Goal: Contribute content: Contribute content

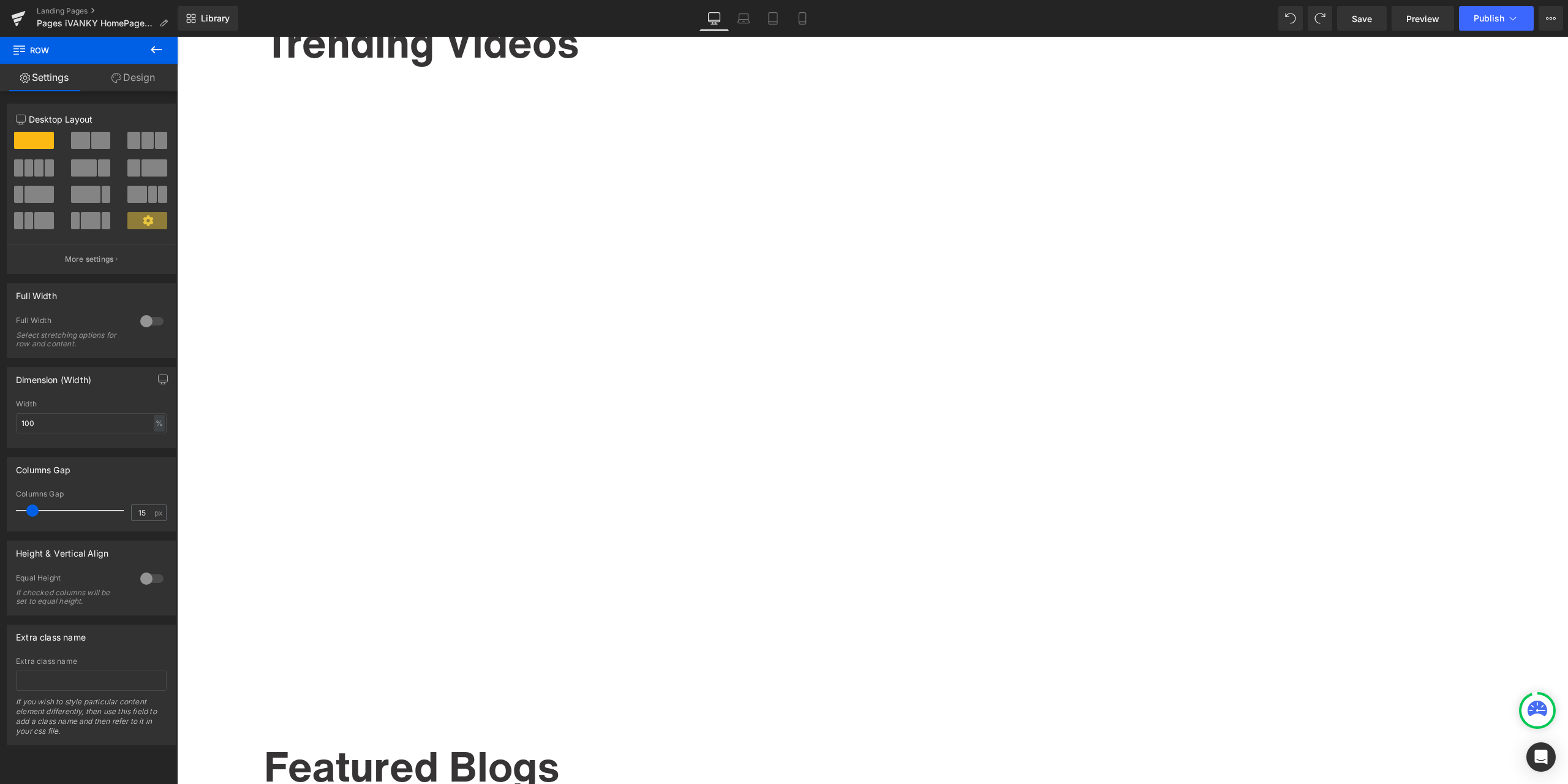
click at [924, 22] on div "Library Desktop Desktop Laptop Tablet Mobile Save Preview Publish Scheduled Vie…" at bounding box center [873, 18] width 1390 height 25
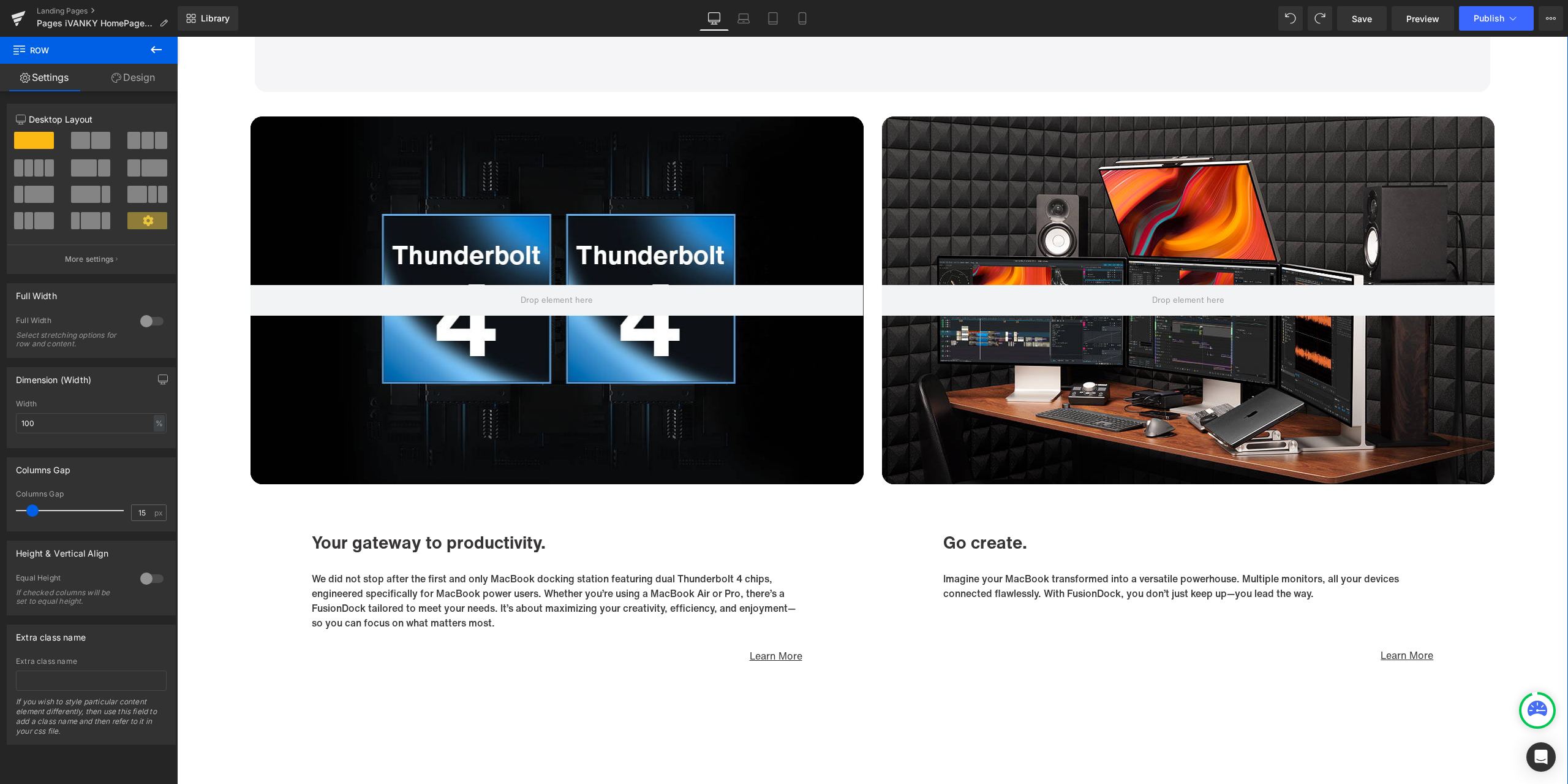
scroll to position [3517, 0]
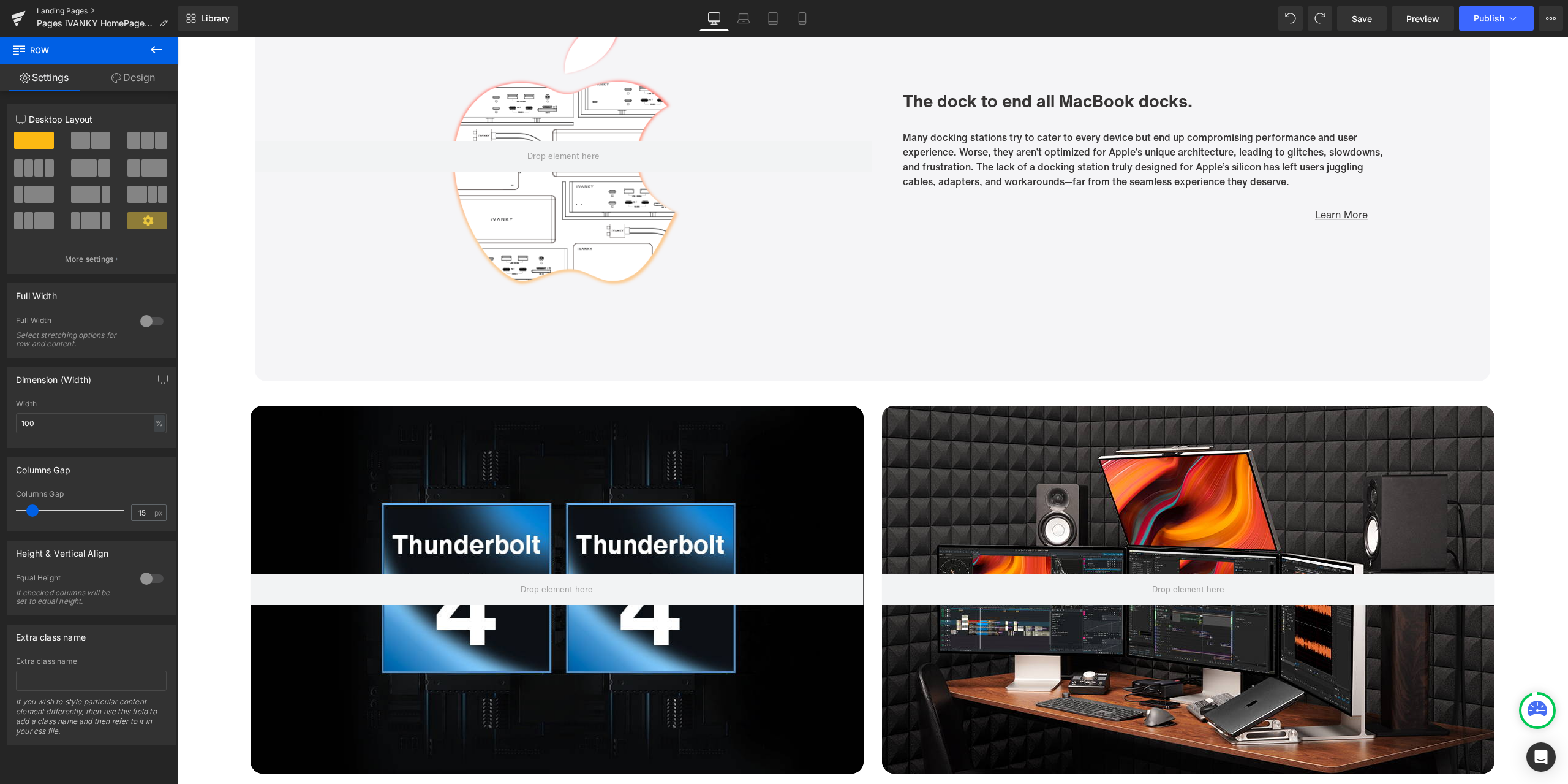
click at [61, 14] on link "Landing Pages" at bounding box center [107, 11] width 141 height 10
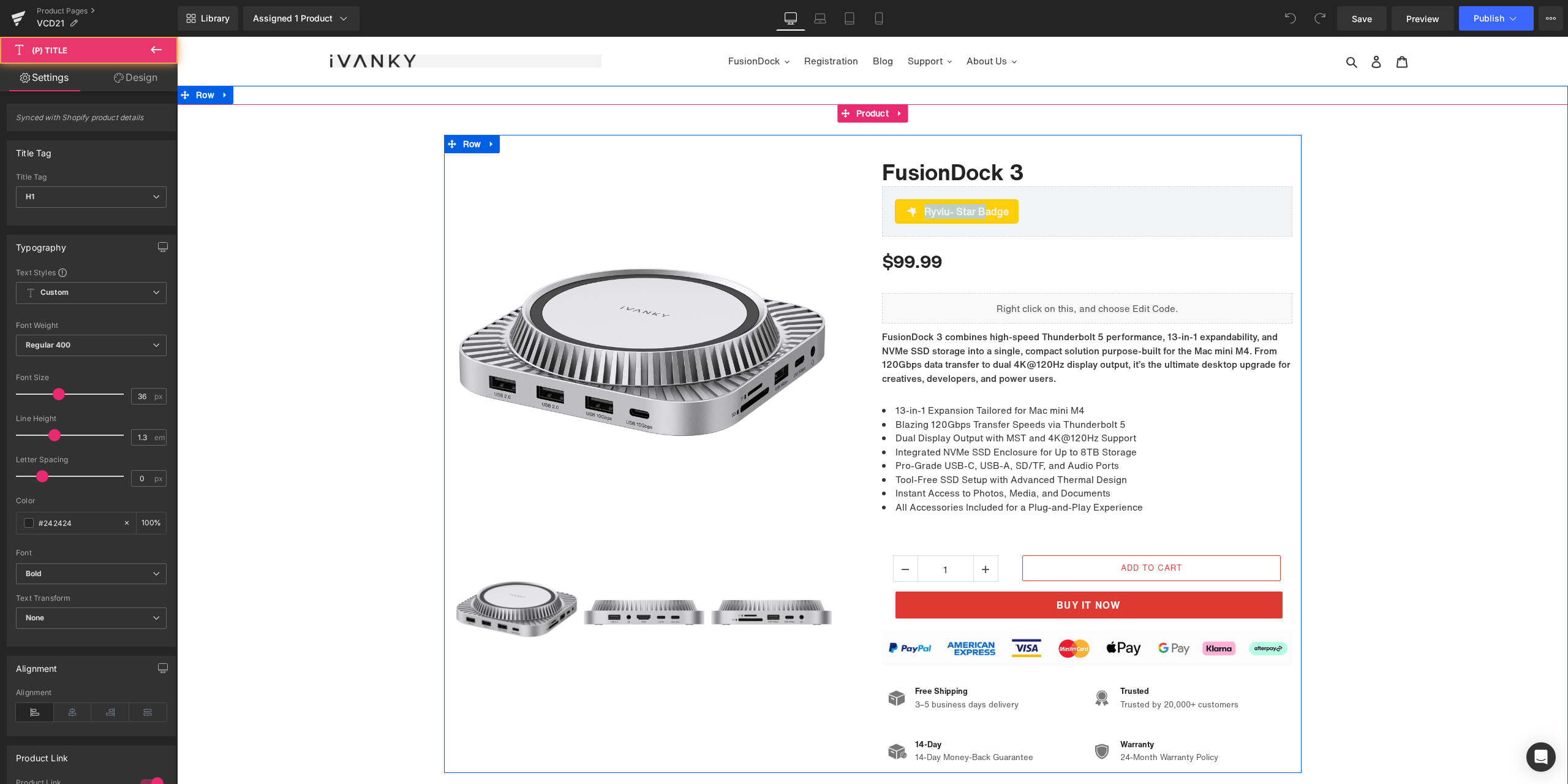
drag, startPoint x: 1048, startPoint y: 195, endPoint x: 976, endPoint y: 202, distance: 72.3
click at [976, 202] on div "FusionDock 3 (P) Title Ryviu - Star Badge Ryviu $99.99 $0 -9899% OFF (P) Price …" at bounding box center [1087, 460] width 429 height 614
drag, startPoint x: 1409, startPoint y: 486, endPoint x: 1413, endPoint y: 502, distance: 16.5
click at [1409, 486] on div "Sale Off (P) Image ‹" at bounding box center [872, 454] width 1391 height 638
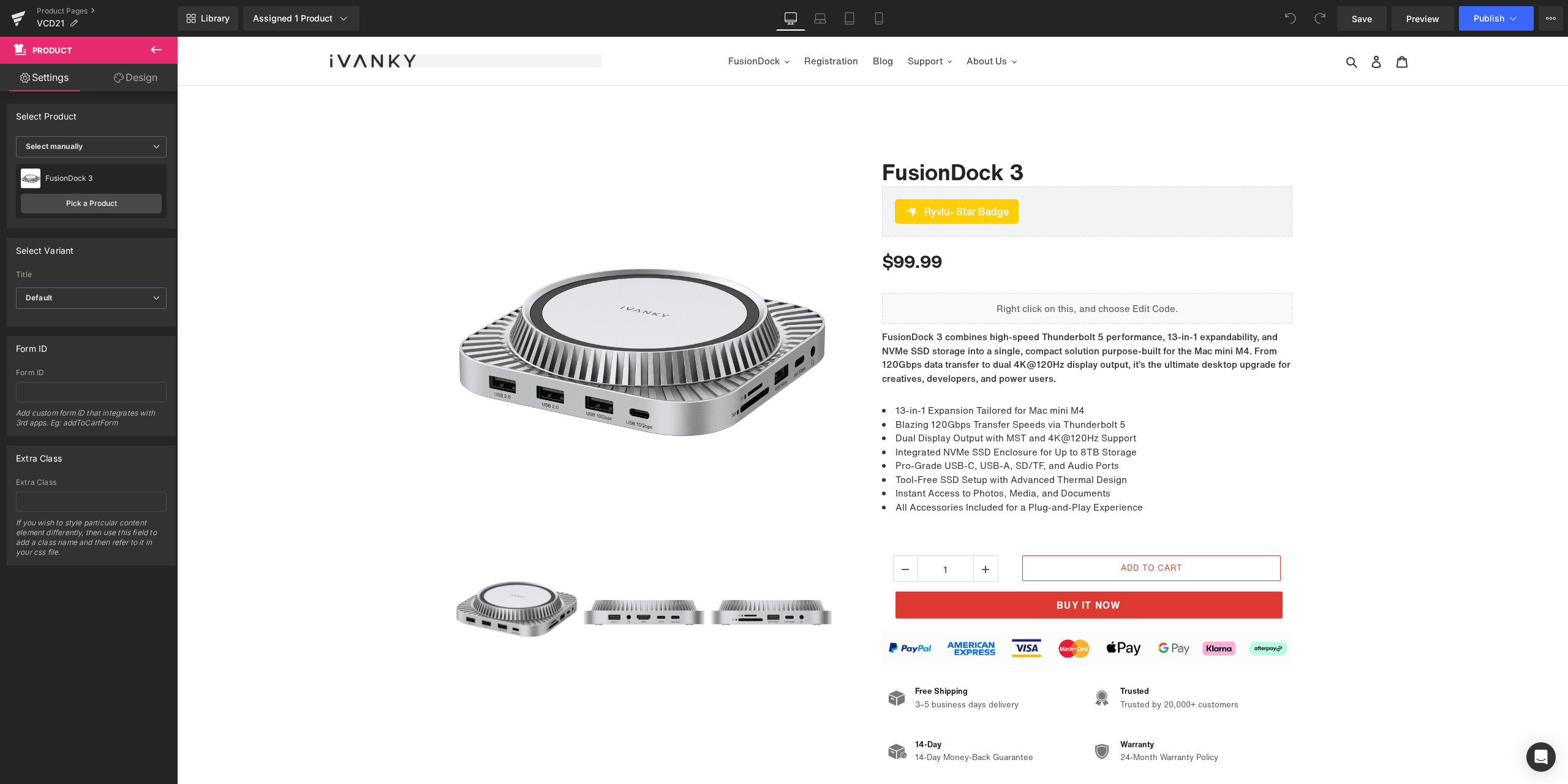
click at [177, 37] on div "50px" at bounding box center [177, 37] width 0 height 0
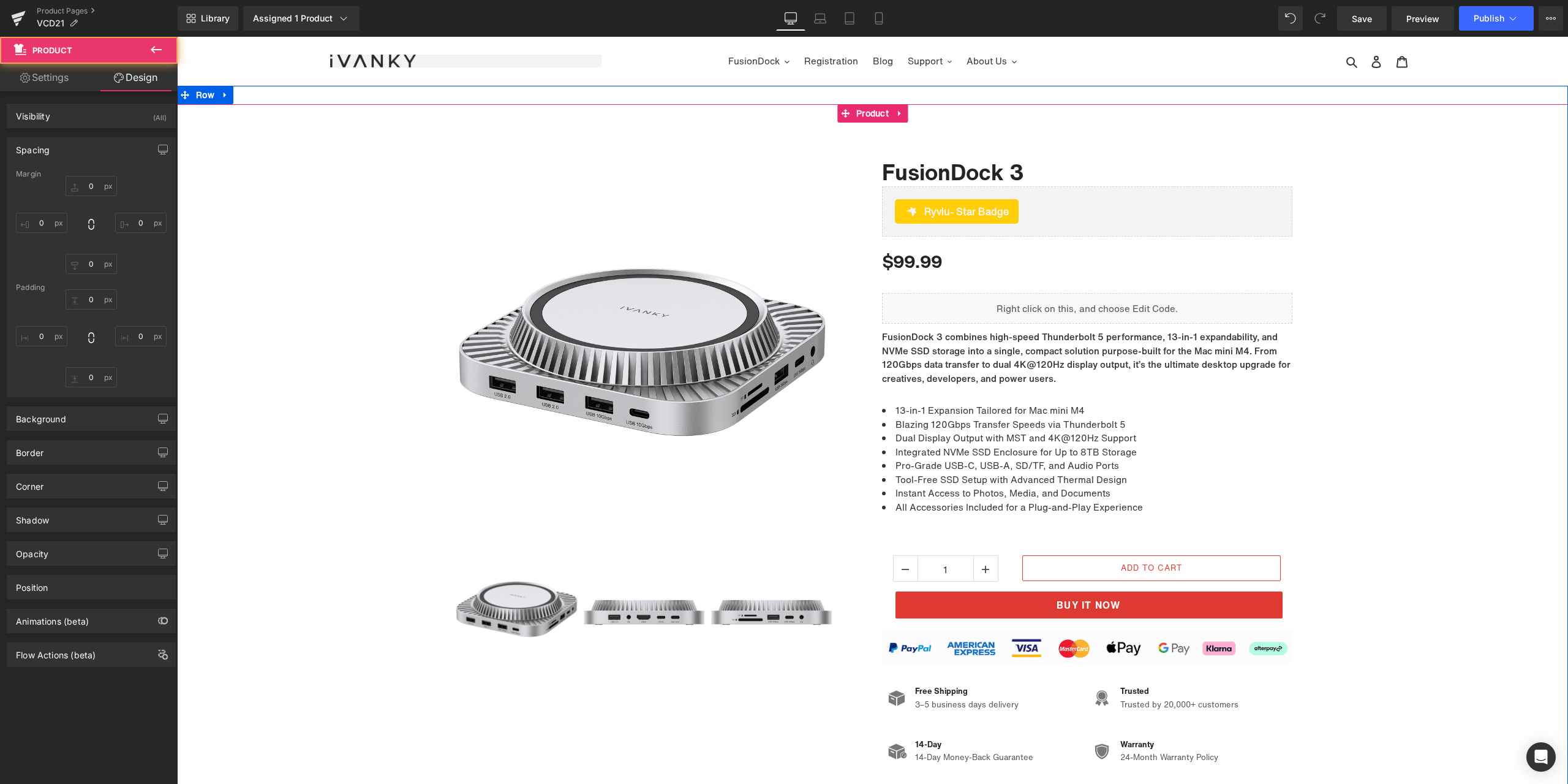
type input "0"
type input "50"
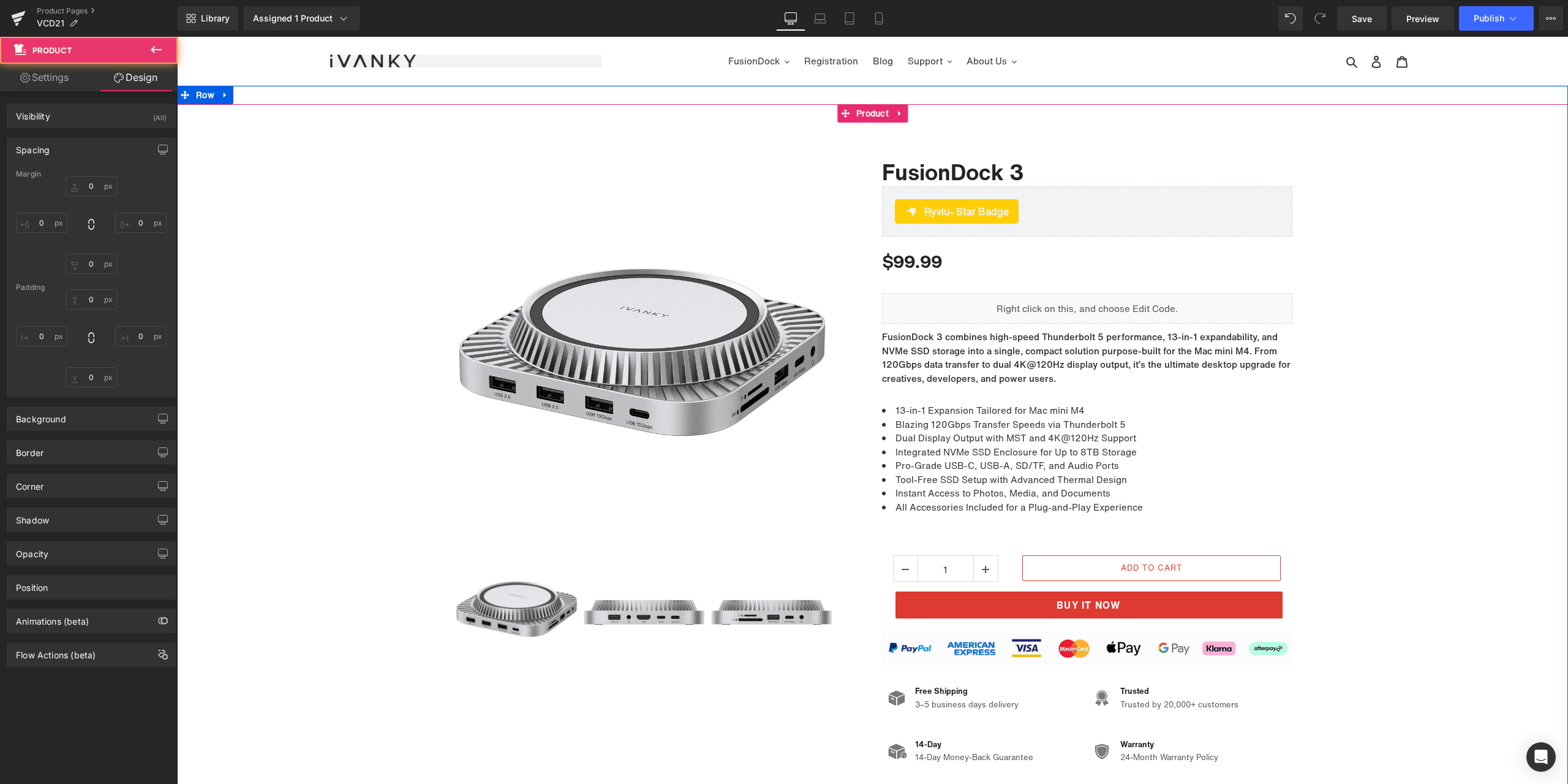
type input "0"
type input "120"
type input "0"
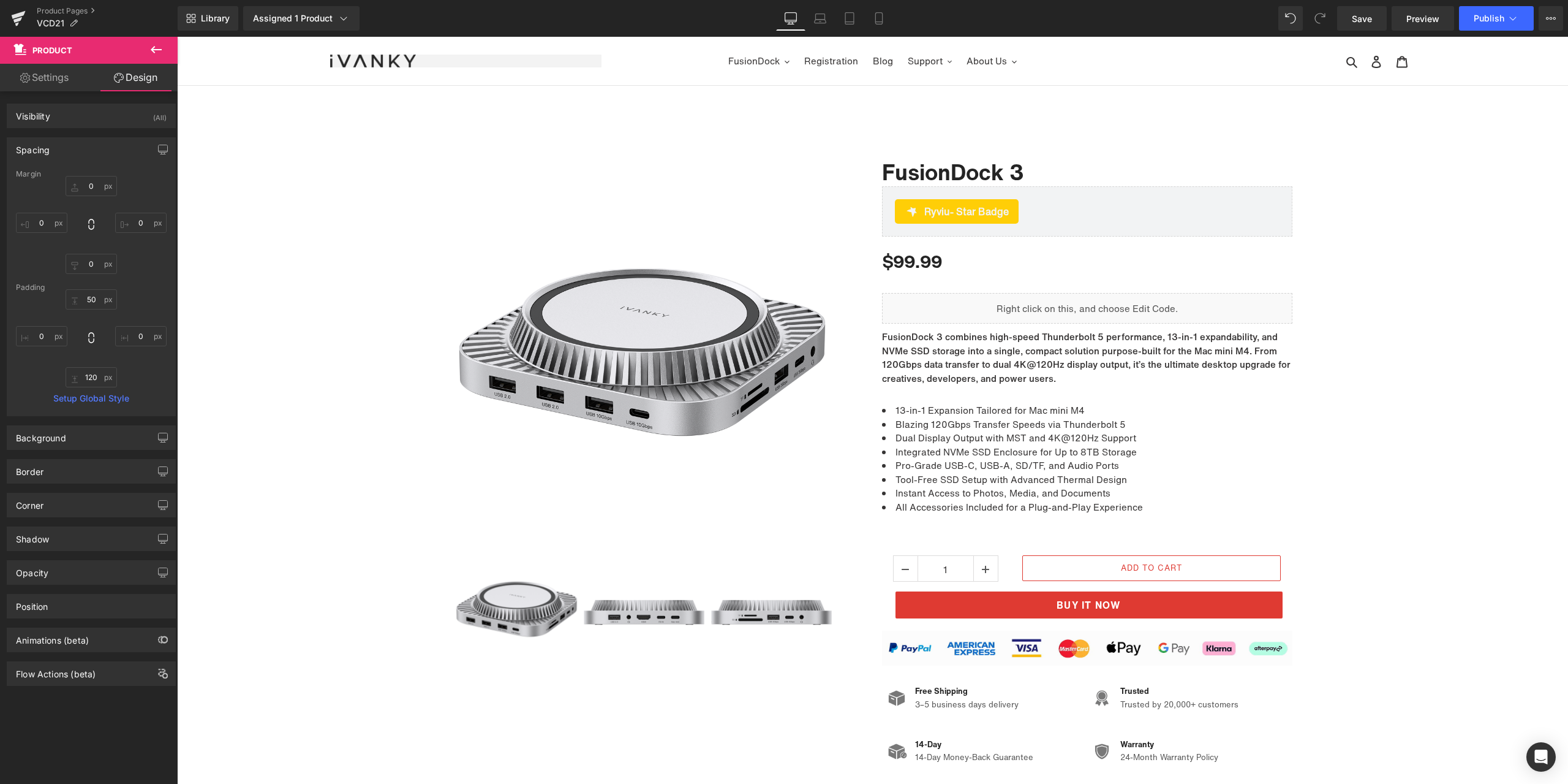
click at [705, 52] on nav "FusionDock Video Extender Registration Blog Support Warranty Claim Download Cen…" at bounding box center [872, 61] width 543 height 48
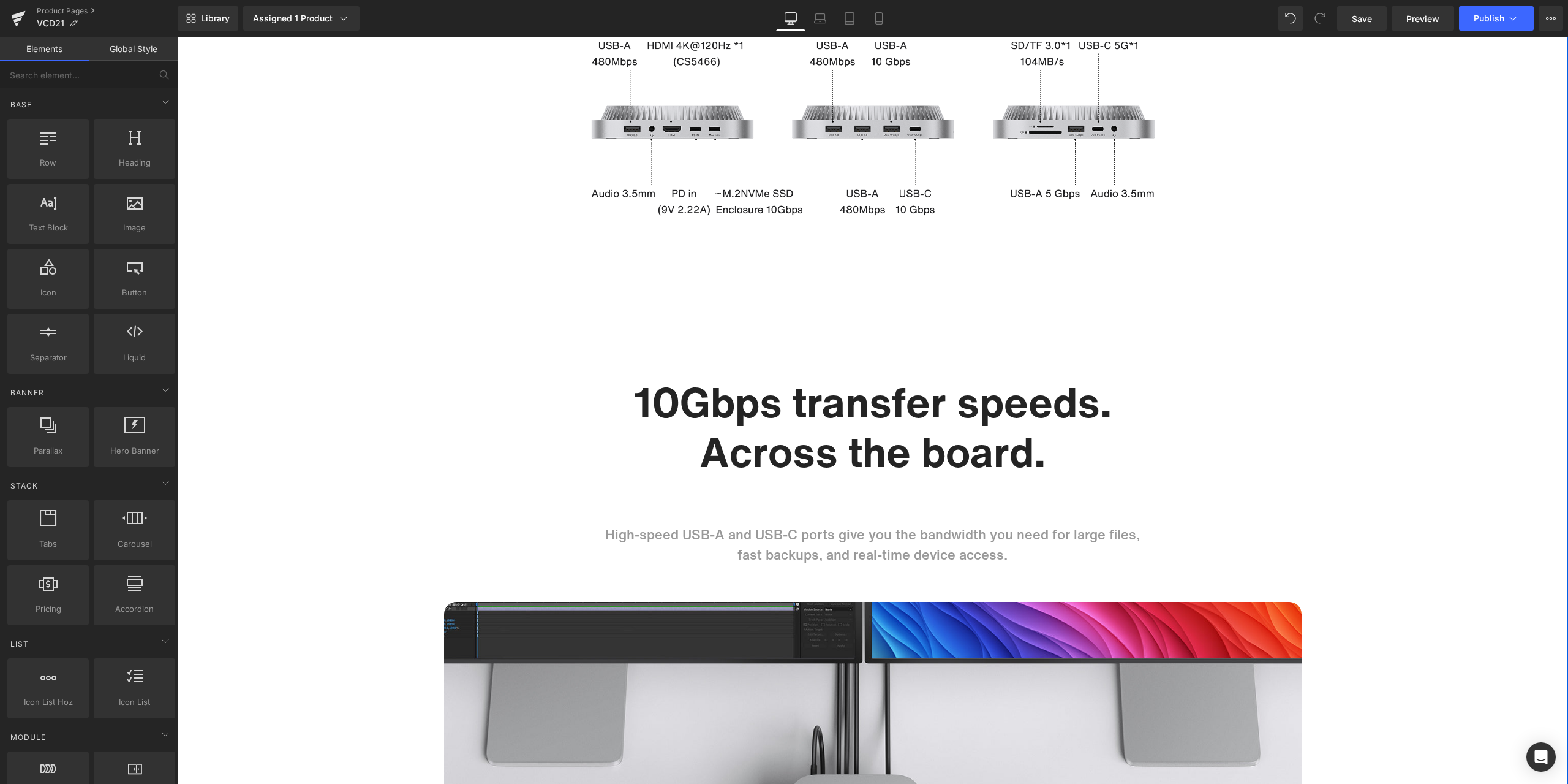
scroll to position [2635, 0]
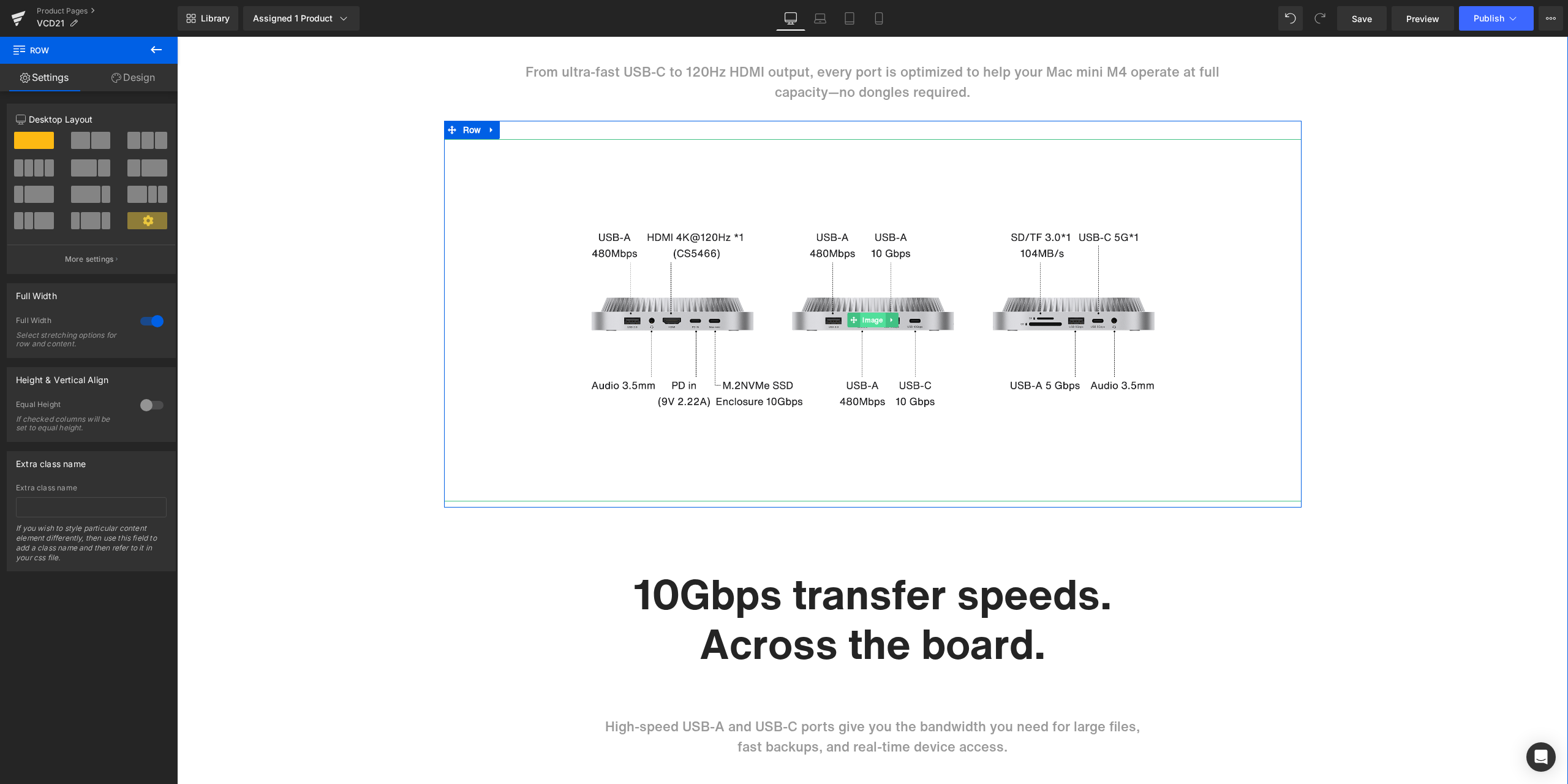
click at [873, 322] on span "Image" at bounding box center [872, 320] width 25 height 15
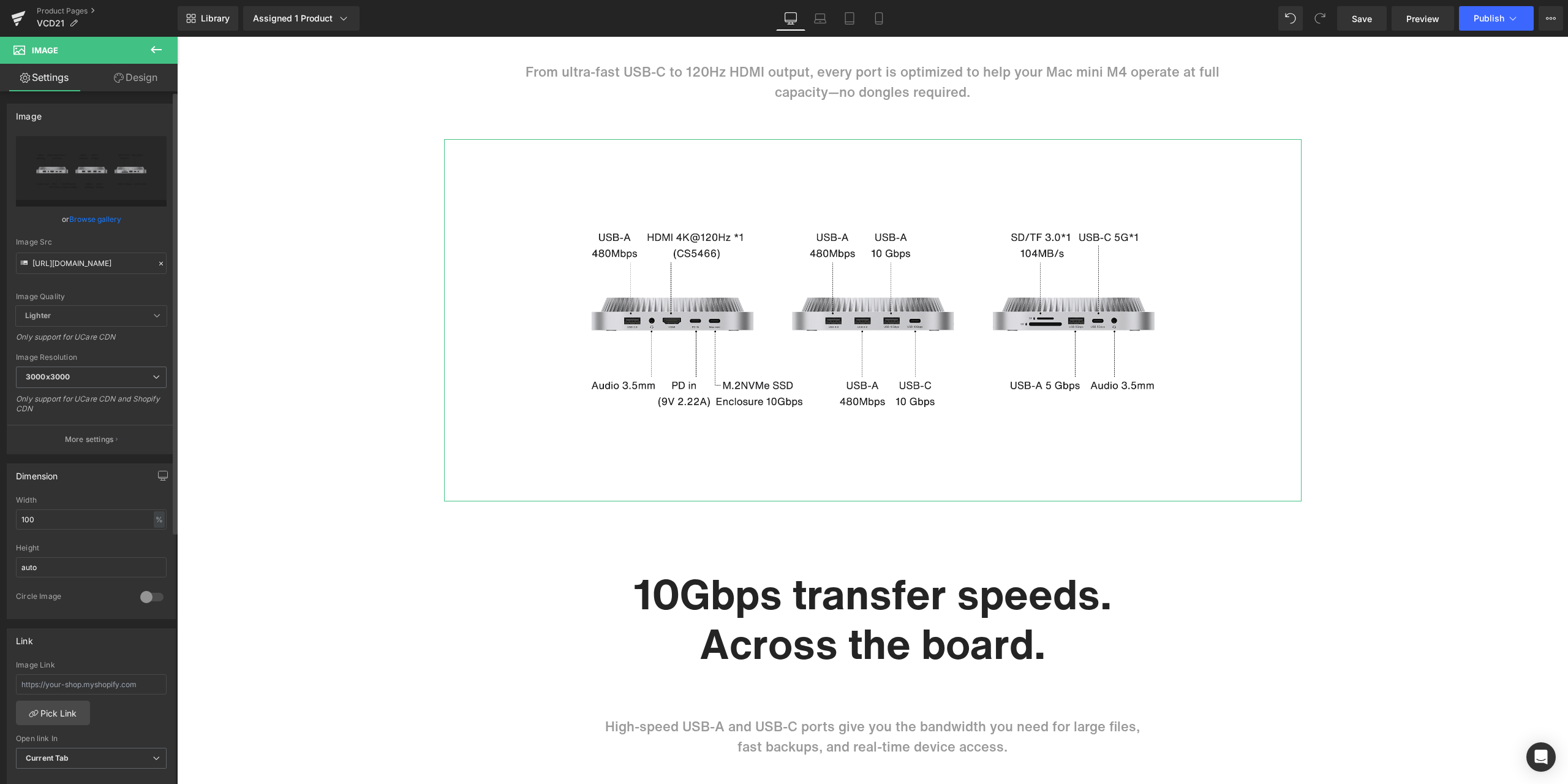
click at [157, 262] on icon at bounding box center [161, 264] width 9 height 9
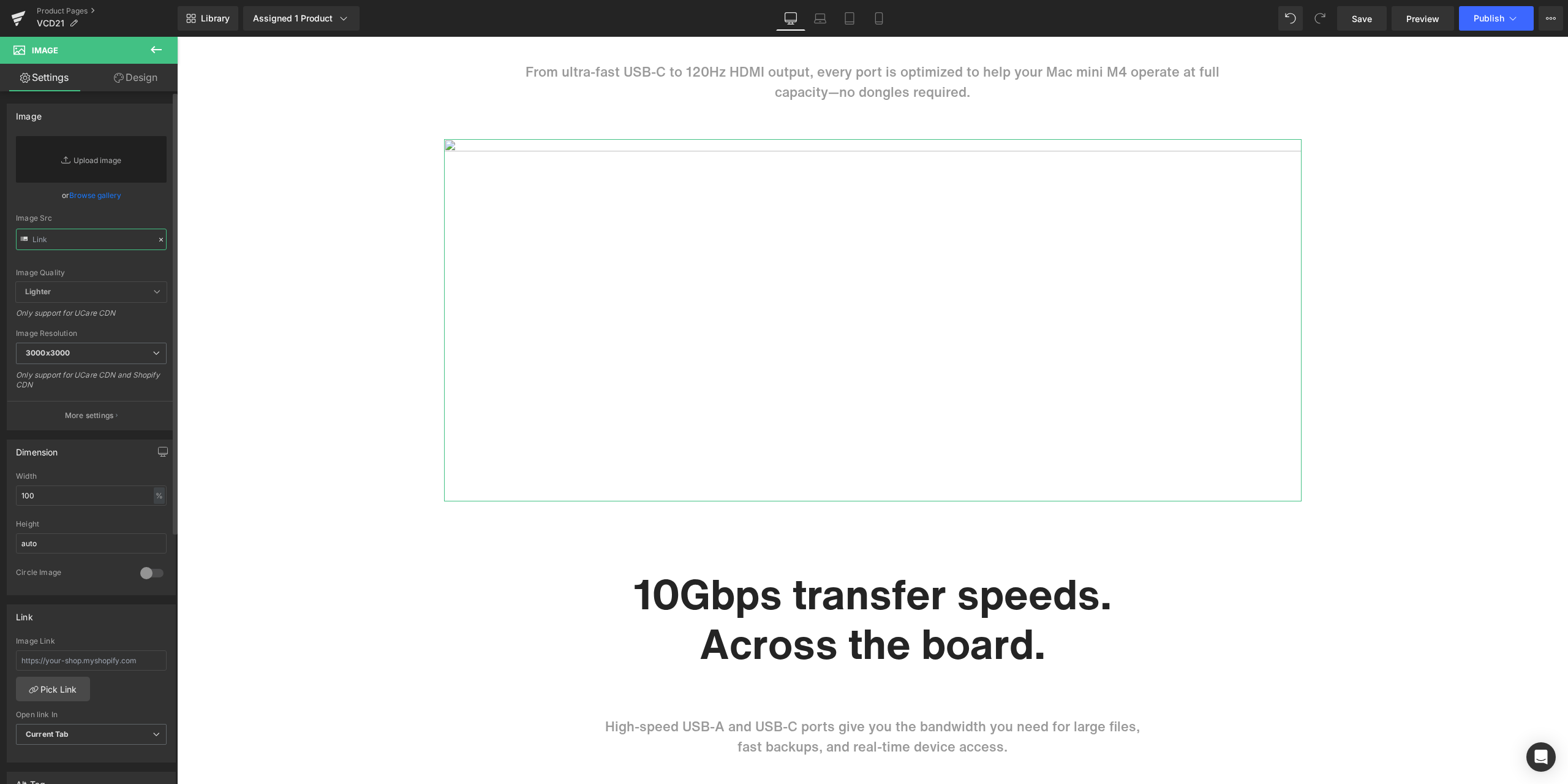
click at [124, 247] on input "text" at bounding box center [91, 239] width 150 height 21
paste input "[URL][DOMAIN_NAME]"
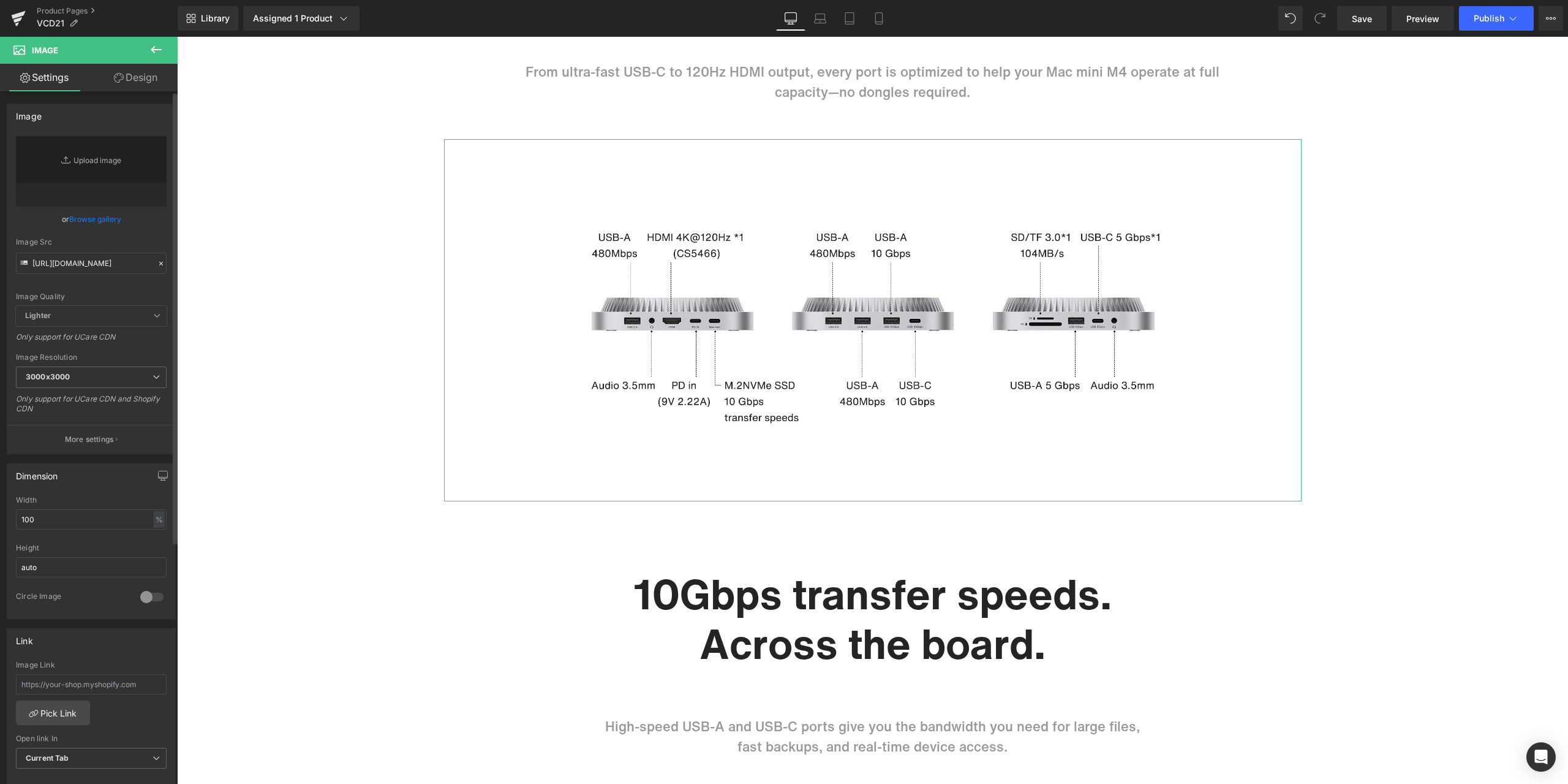
click at [151, 222] on div "or Browse gallery" at bounding box center [91, 219] width 150 height 13
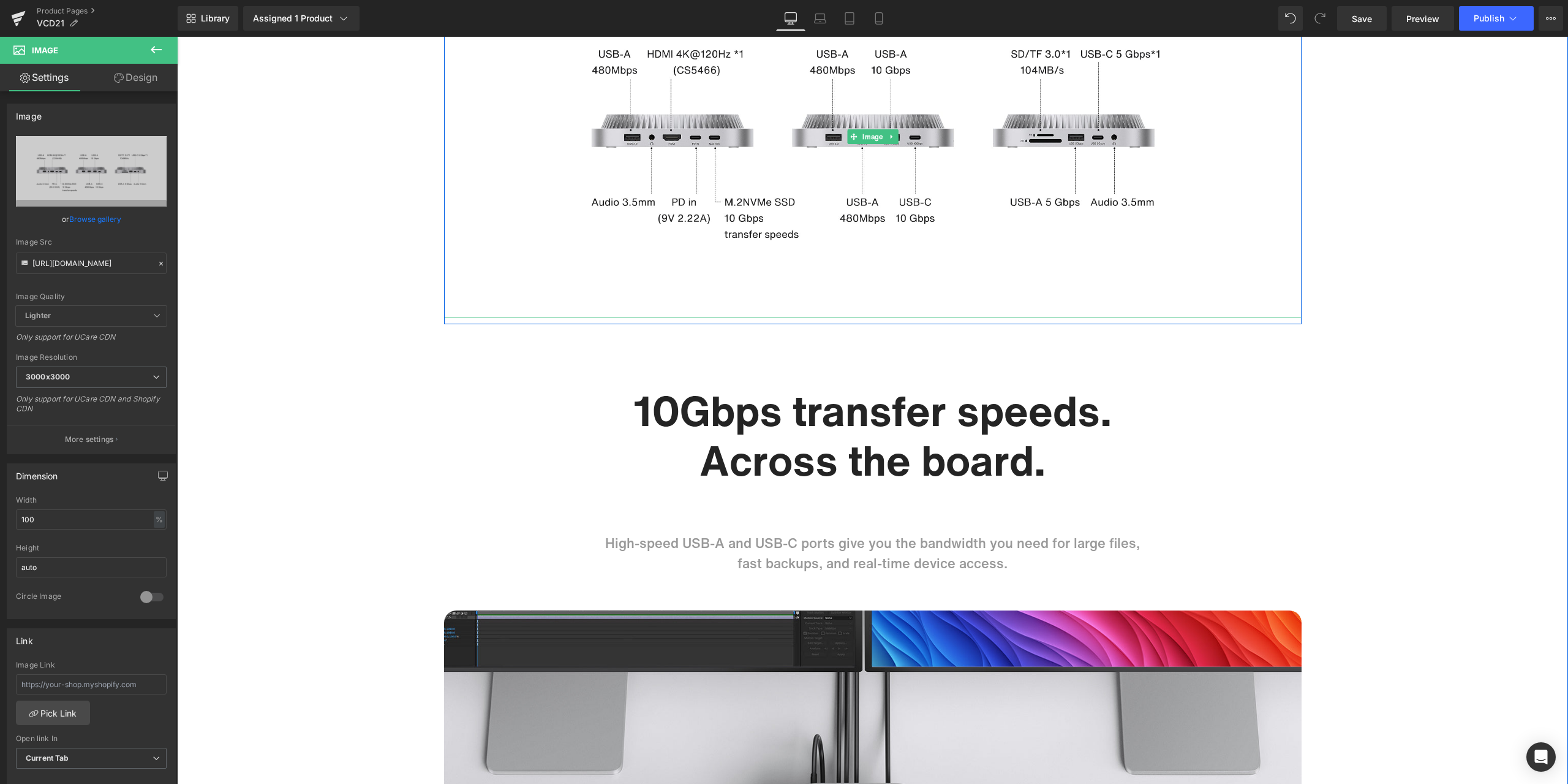
type input "[URL][DOMAIN_NAME]"
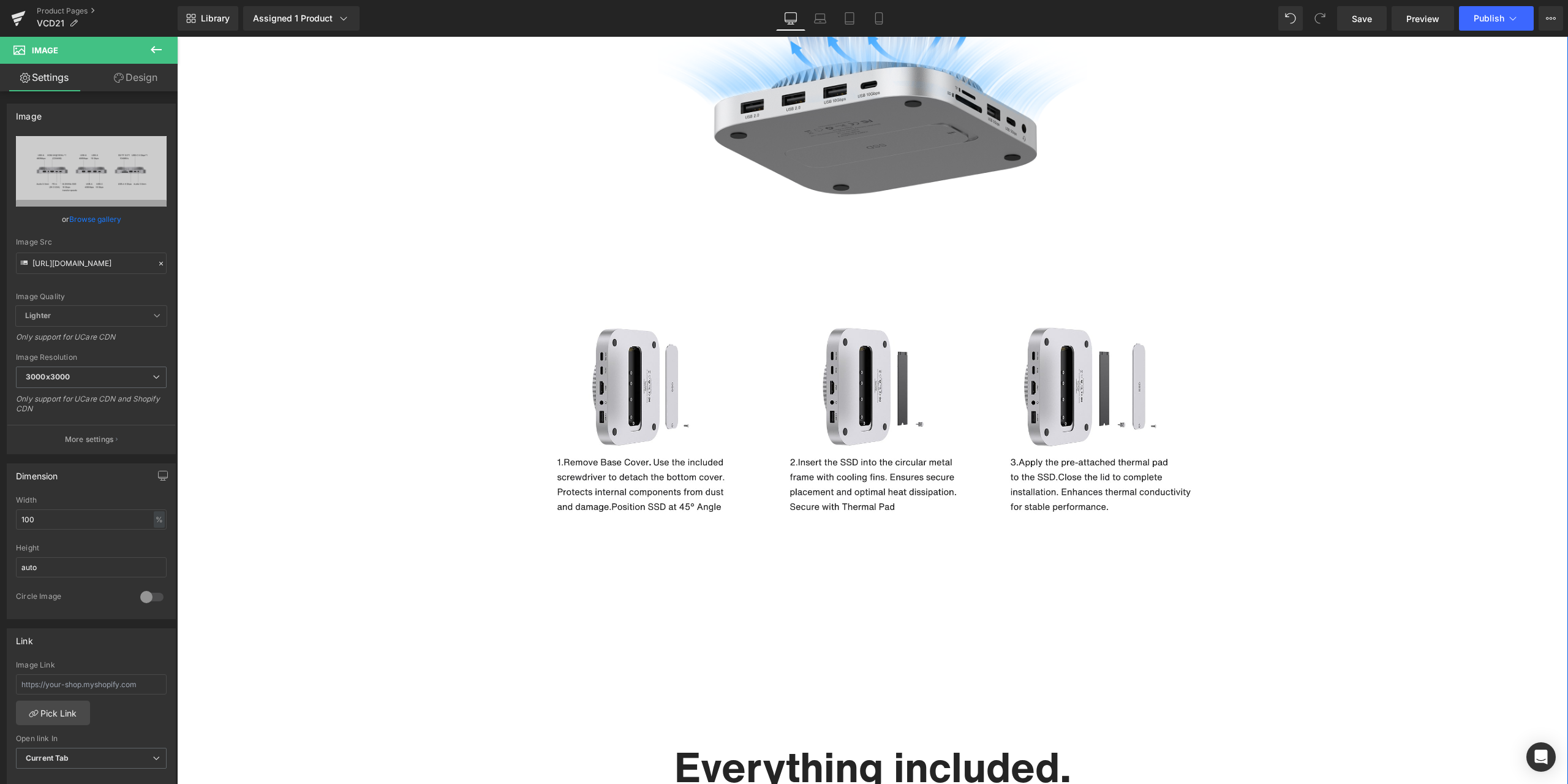
scroll to position [6005, 0]
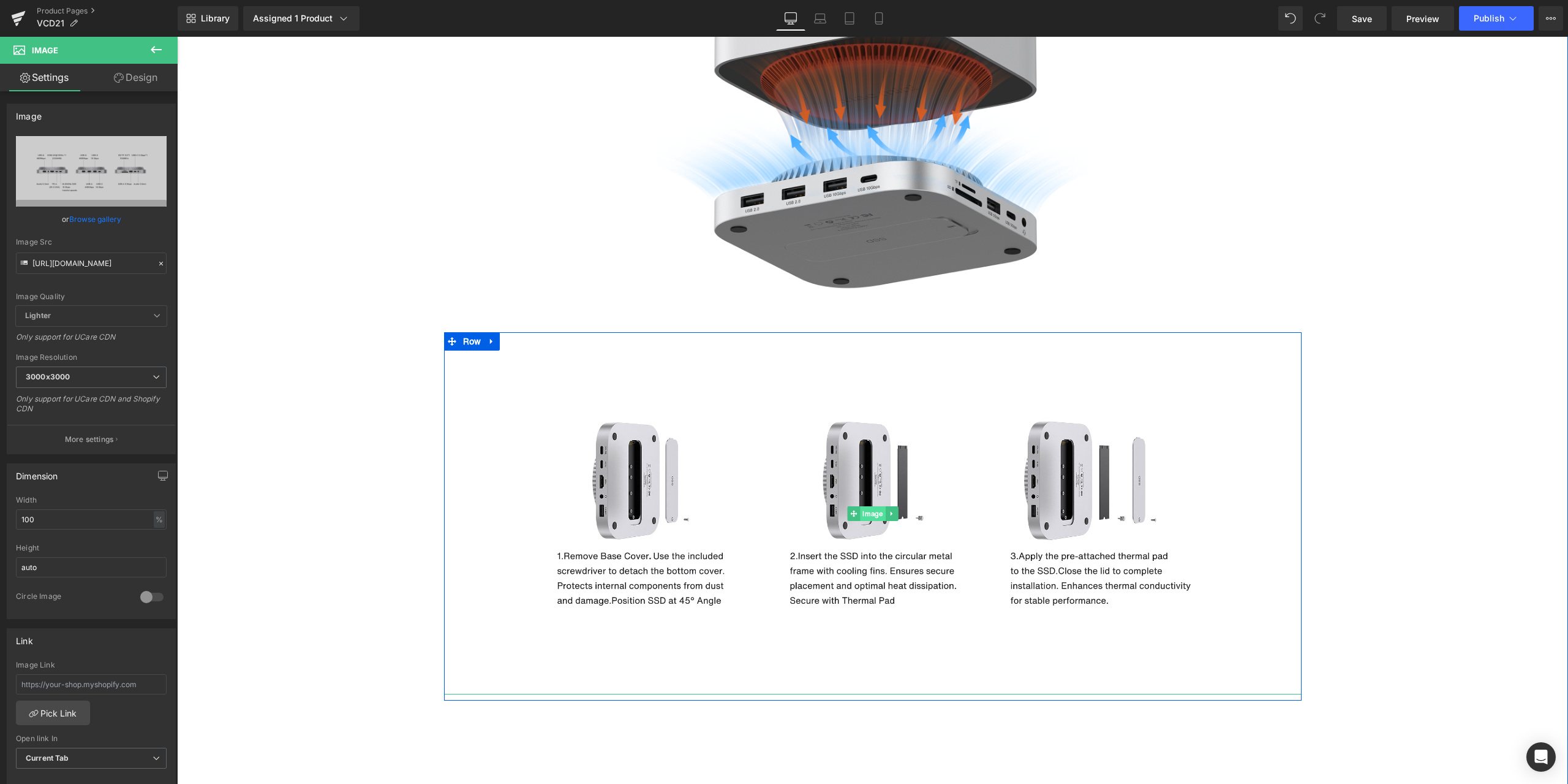
click at [864, 516] on span "Image" at bounding box center [872, 514] width 25 height 15
click at [157, 261] on icon at bounding box center [161, 264] width 9 height 9
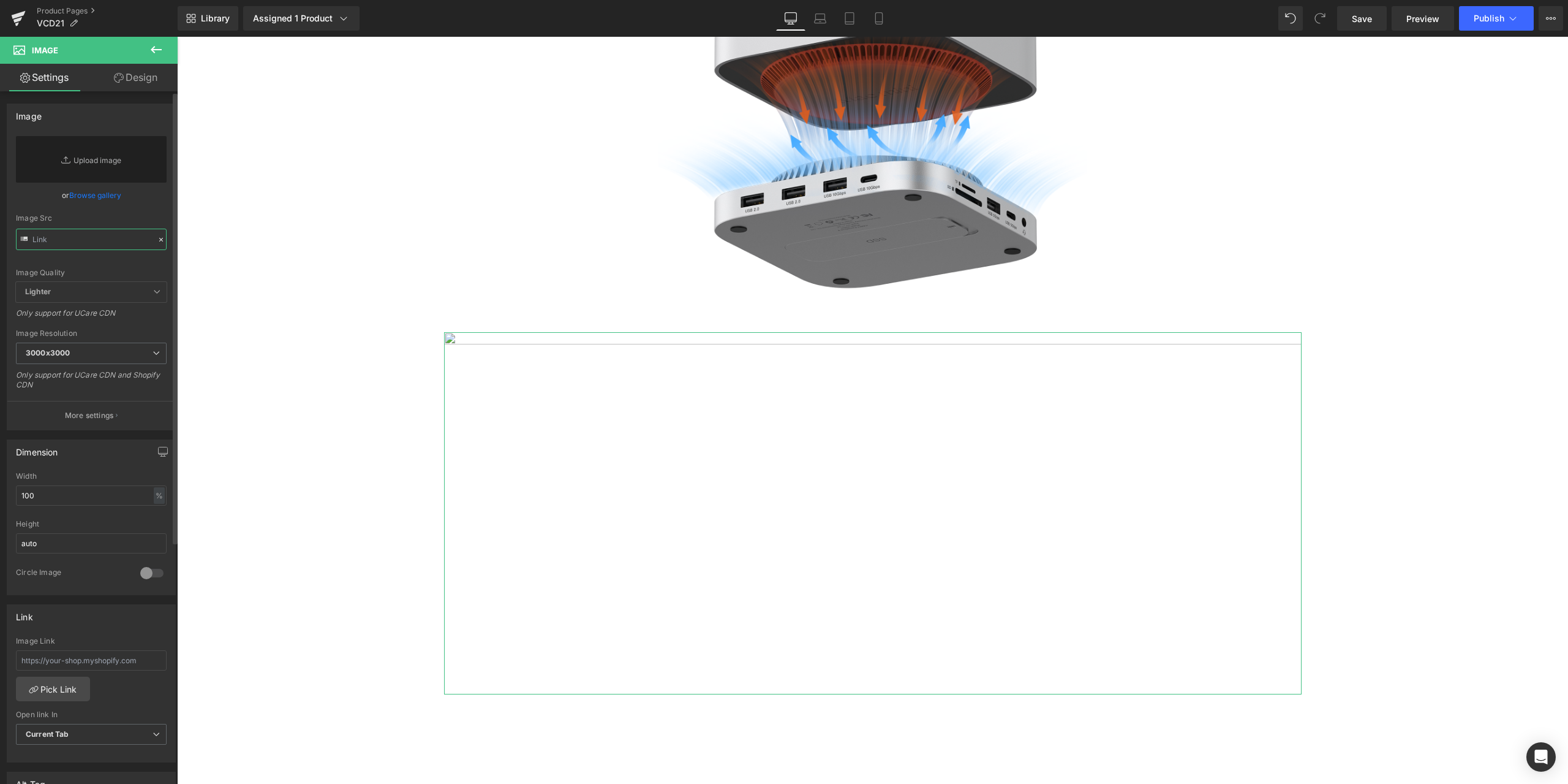
click at [99, 241] on input "text" at bounding box center [91, 239] width 150 height 21
paste input "[URL][DOMAIN_NAME]"
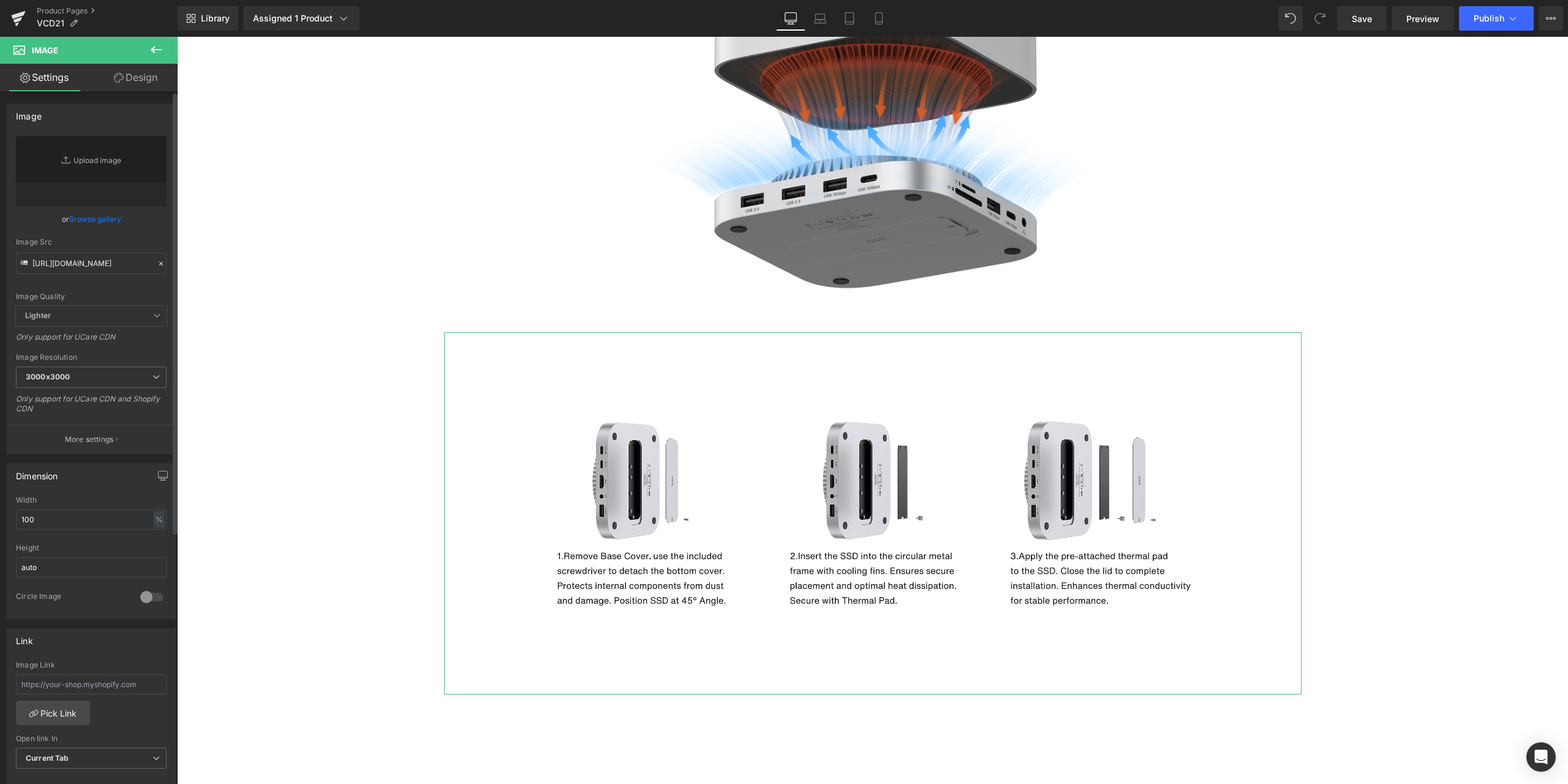
click at [150, 229] on div "Image Quality Lighter Lightest Lighter Lighter Lightest Only support for UCare …" at bounding box center [91, 221] width 150 height 170
type input "[URL][DOMAIN_NAME]"
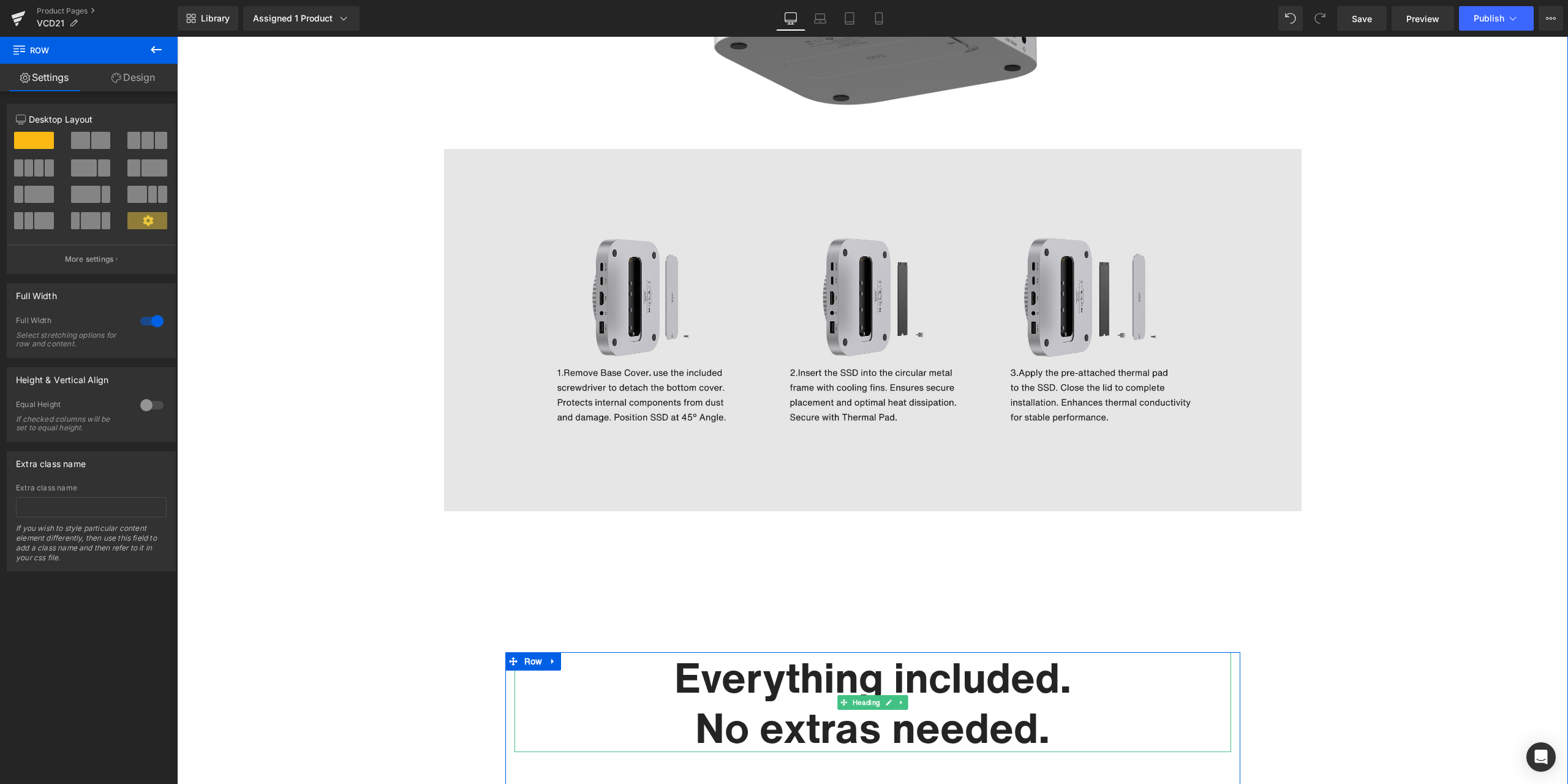
scroll to position [5944, 0]
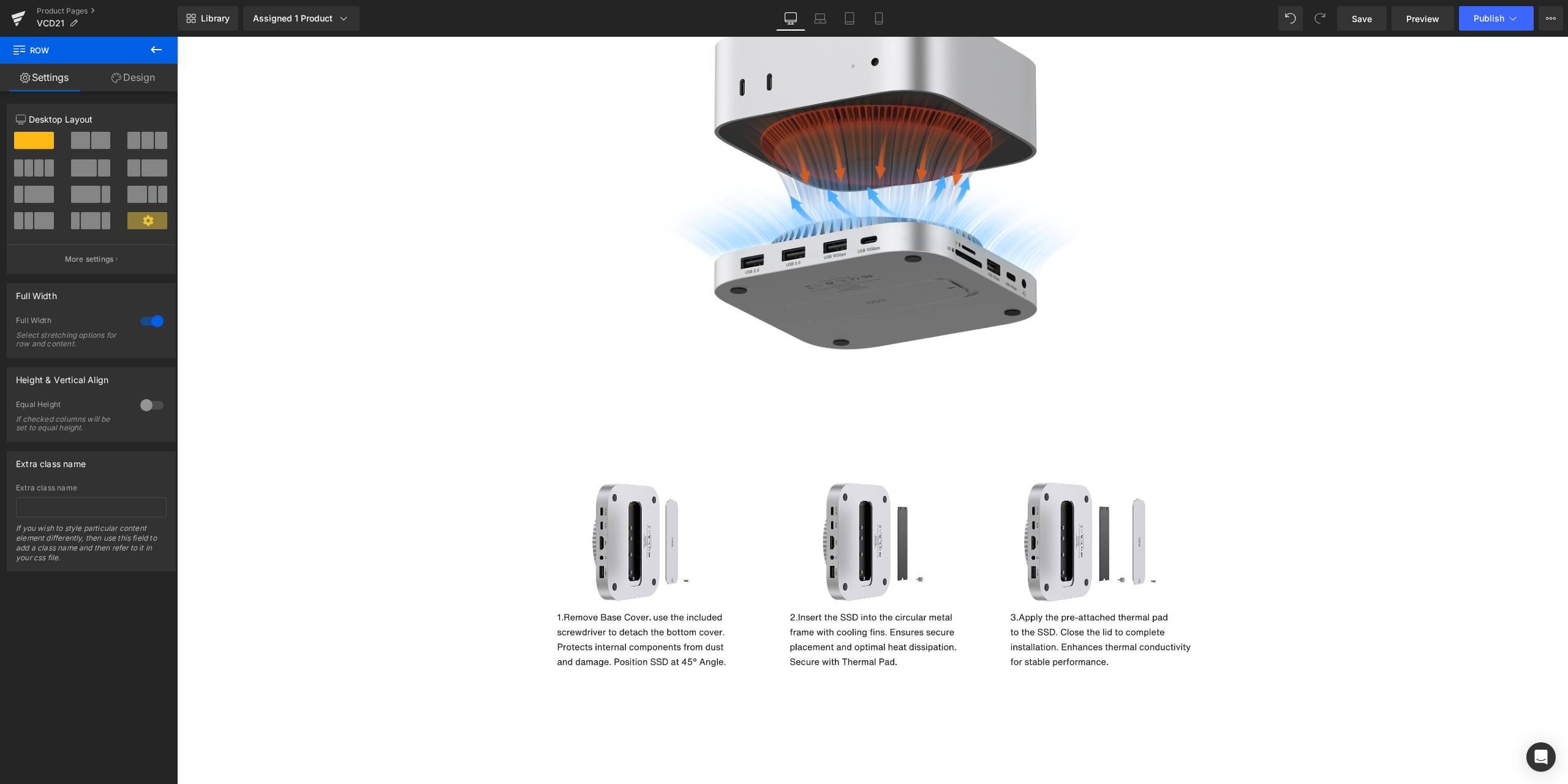
click at [879, 10] on link "Mobile" at bounding box center [878, 18] width 29 height 25
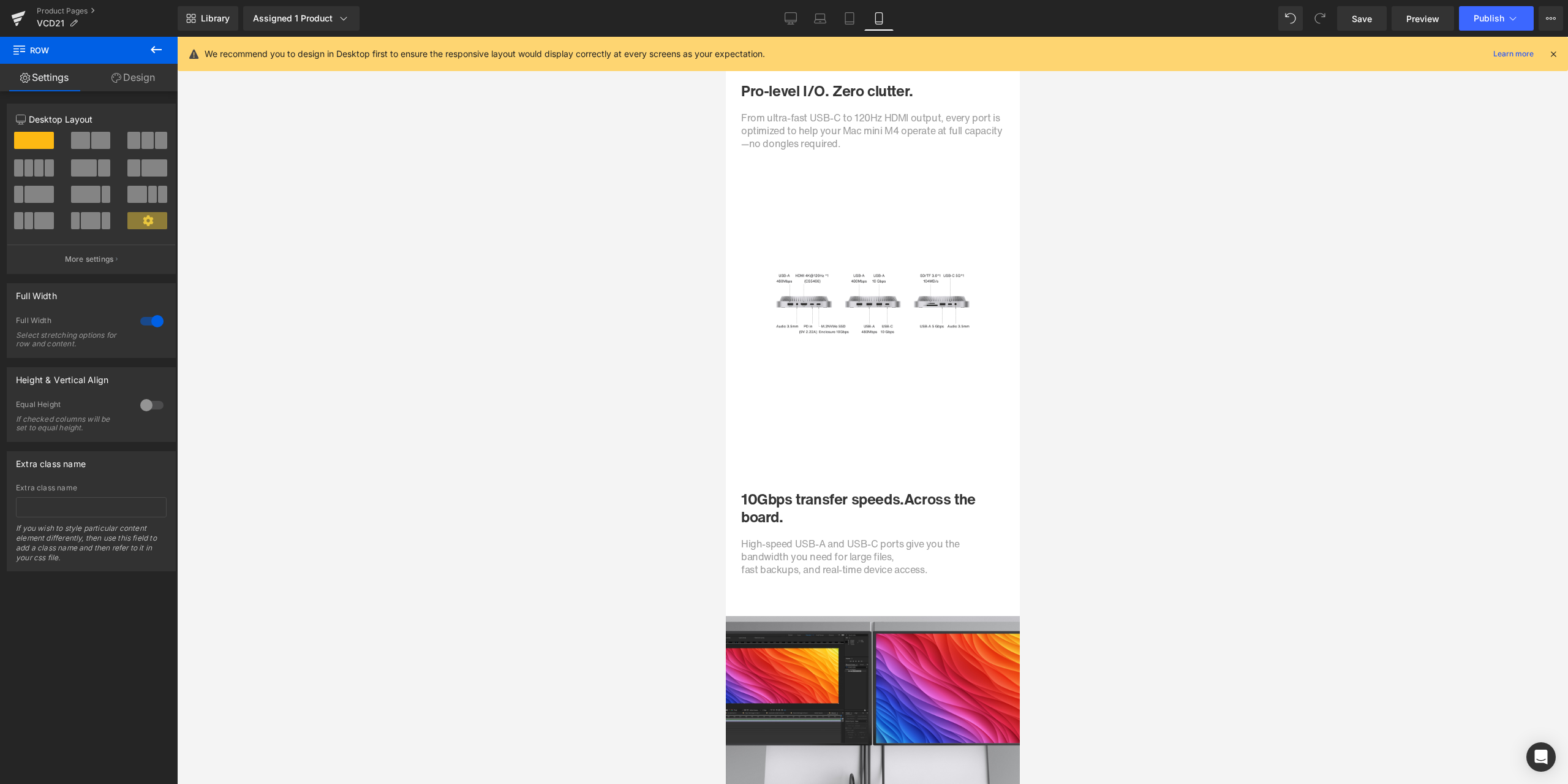
scroll to position [2206, 0]
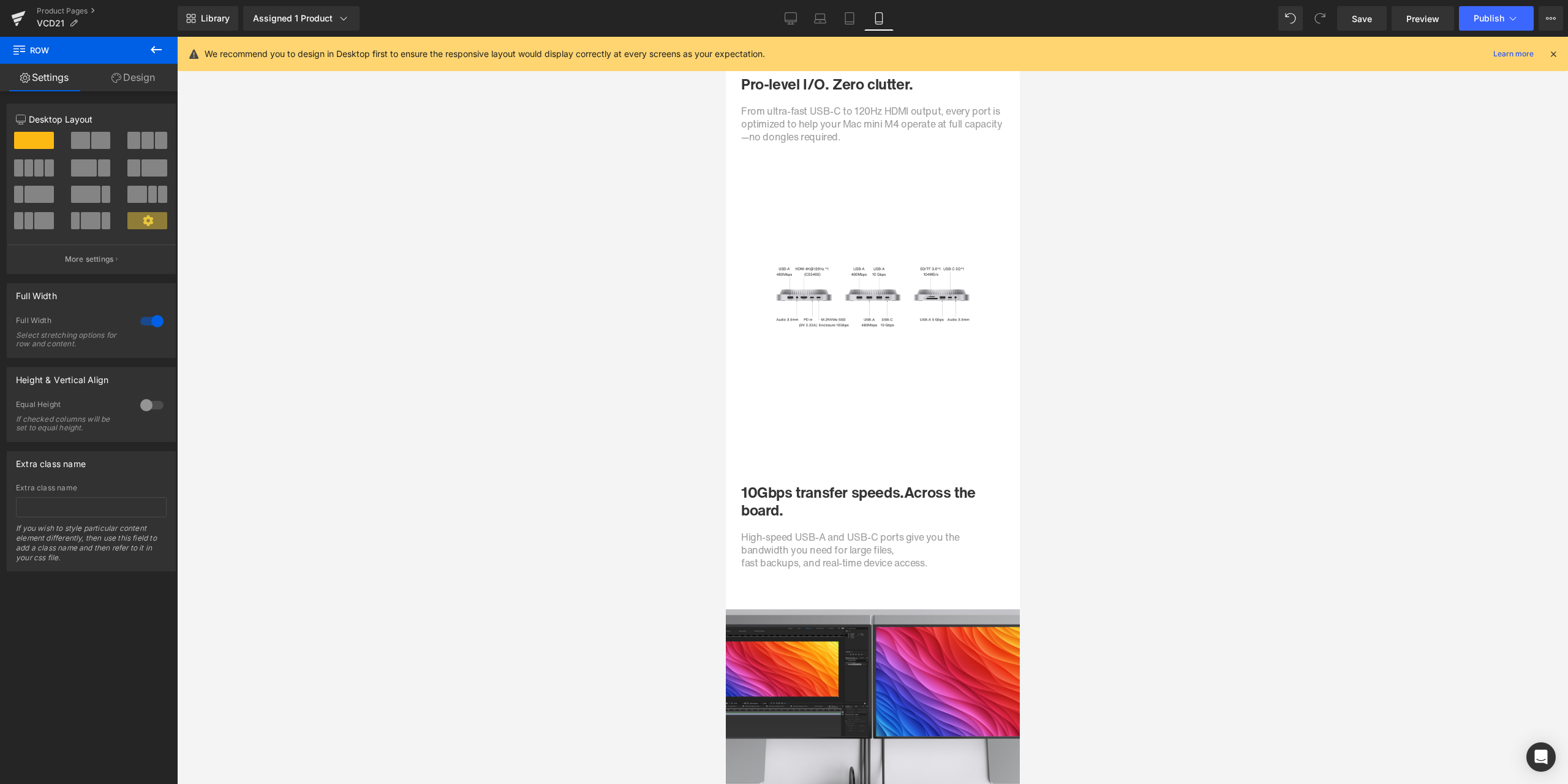
click at [1287, 424] on div at bounding box center [872, 410] width 1391 height 747
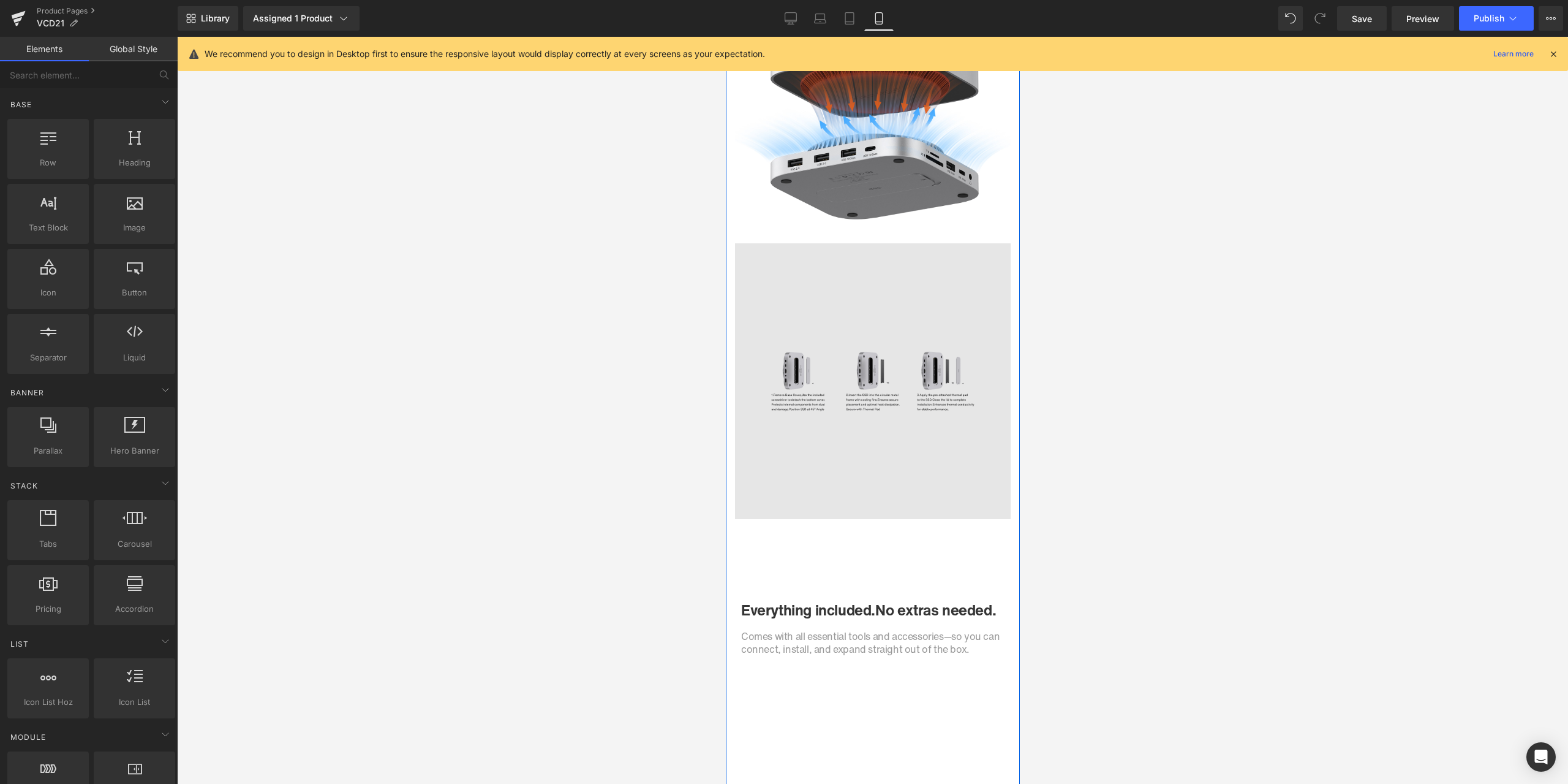
scroll to position [4657, 0]
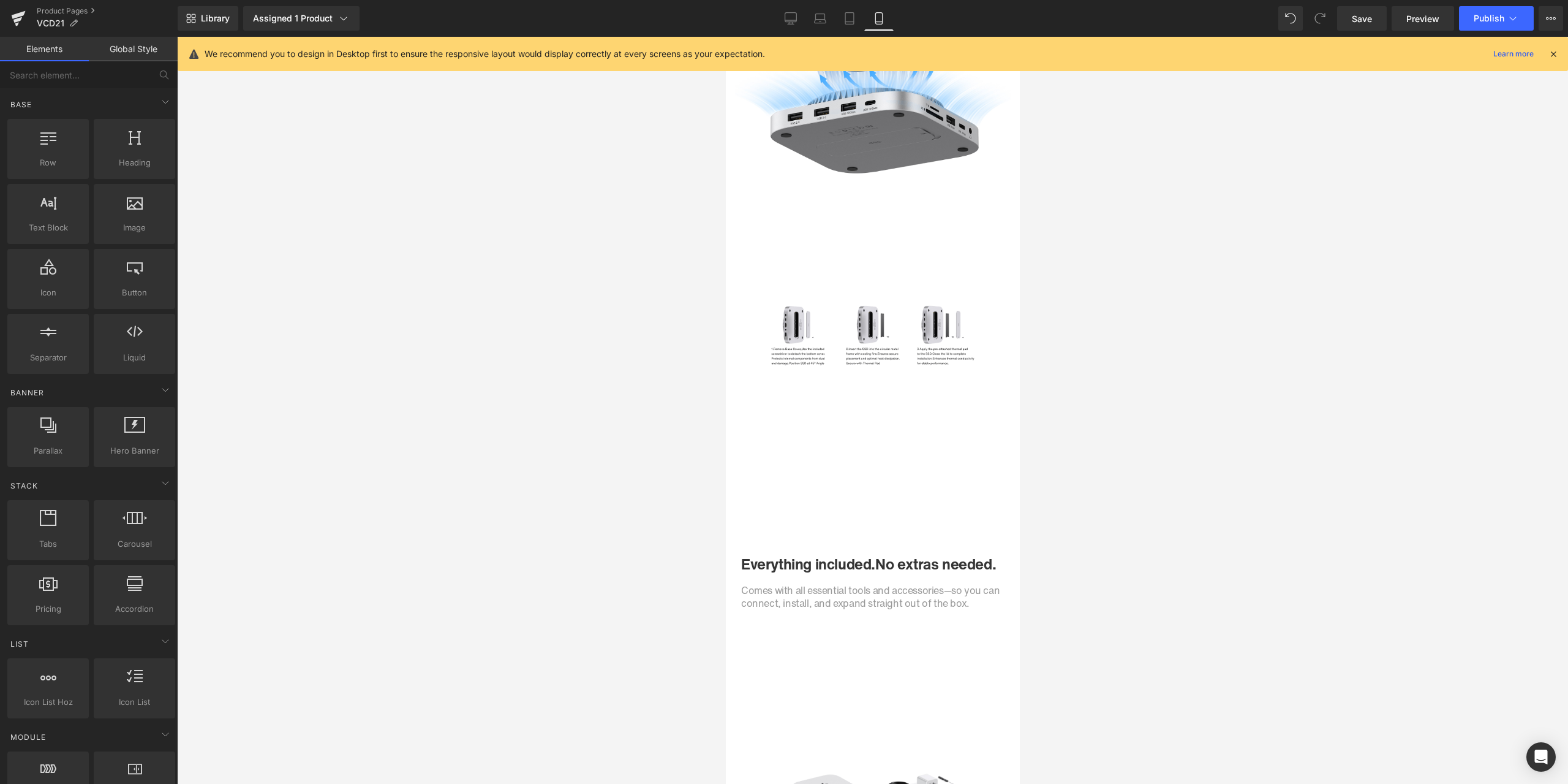
drag, startPoint x: 784, startPoint y: 10, endPoint x: 1329, endPoint y: 6, distance: 545.0
click at [784, 10] on link "Desktop" at bounding box center [790, 18] width 29 height 25
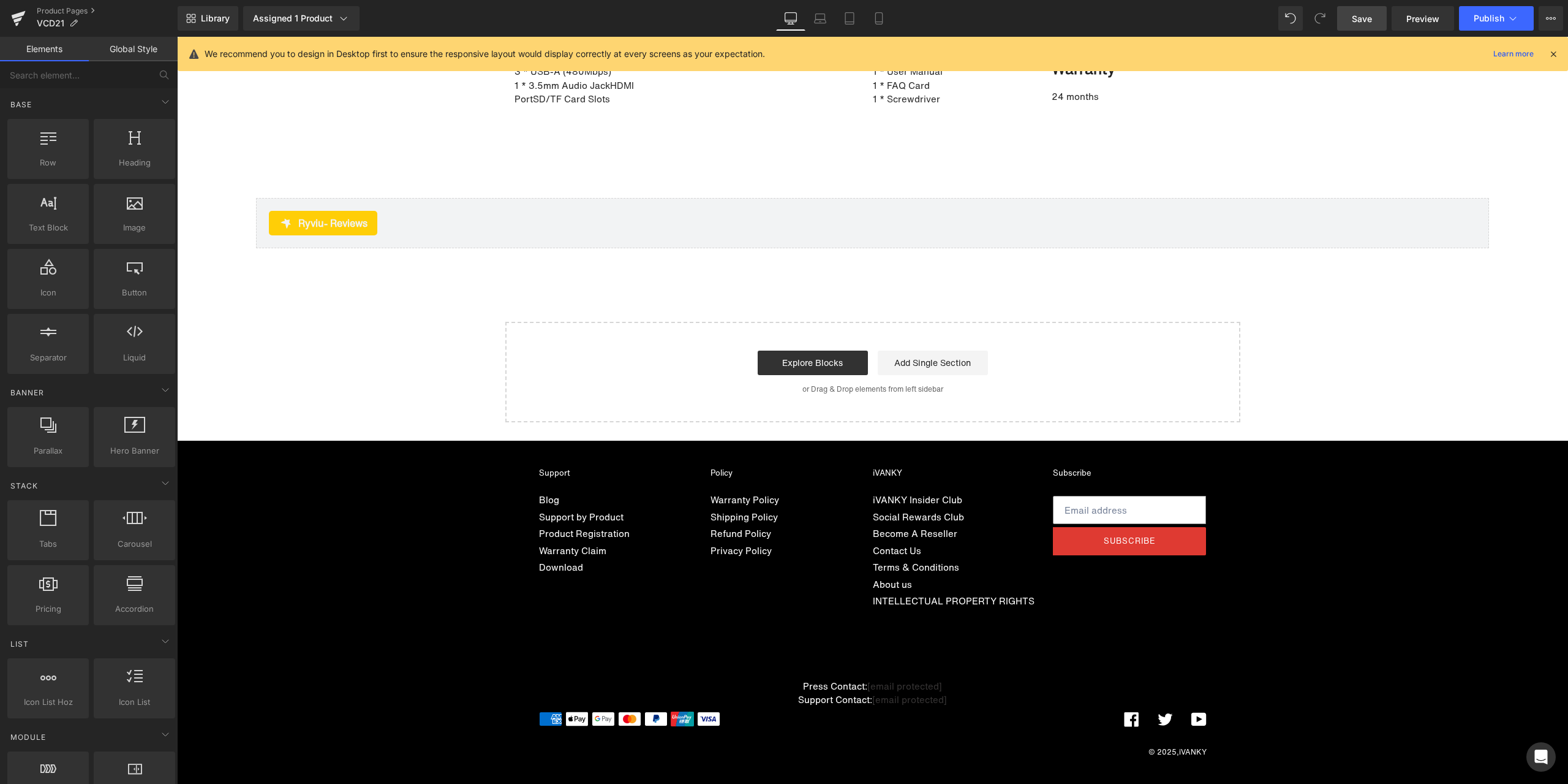
scroll to position [8659, 0]
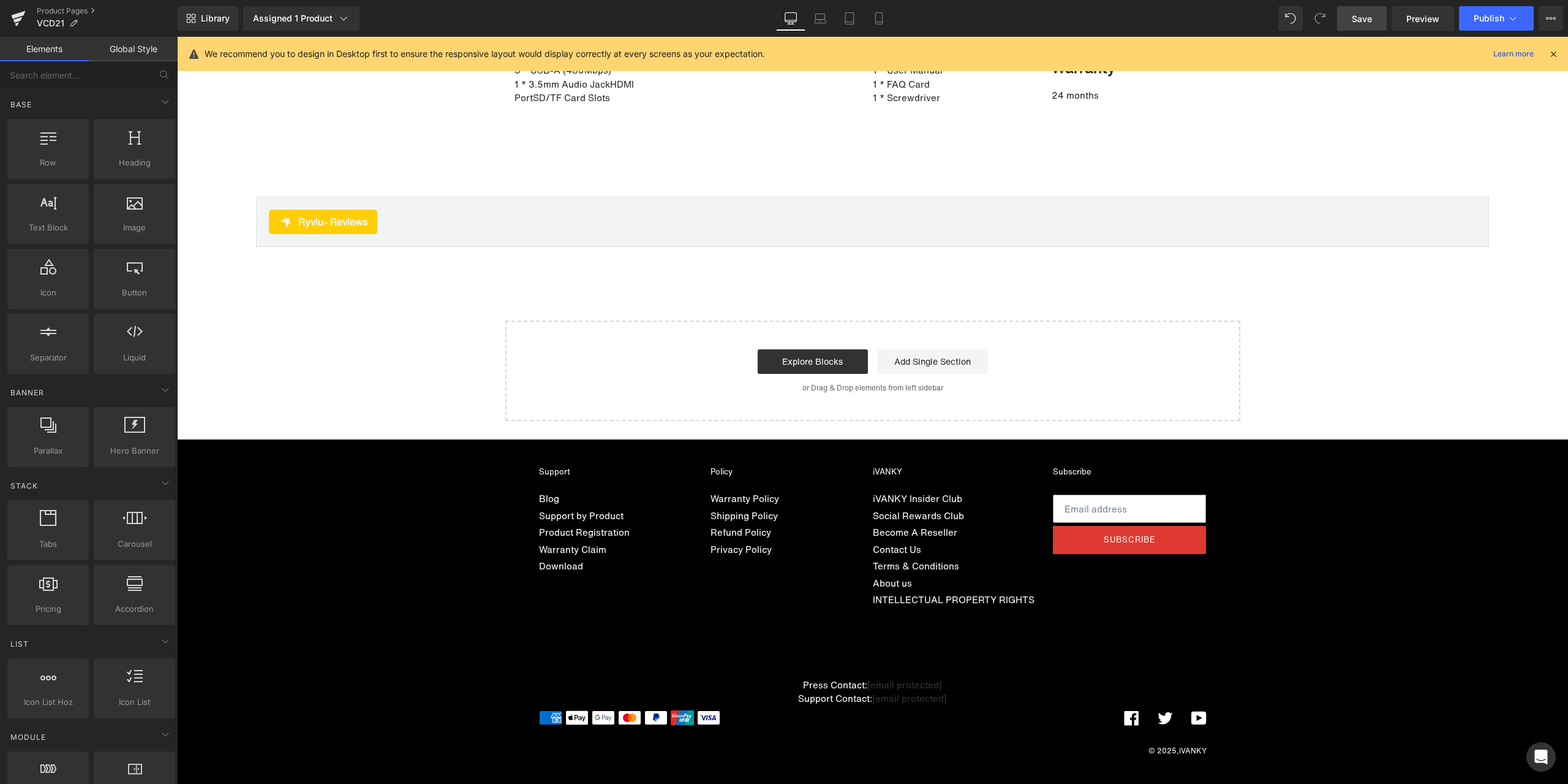
click at [1364, 14] on span "Save" at bounding box center [1362, 18] width 20 height 13
click at [387, 613] on footer "Support Blog Support by Product Product Registration Warranty Claim Download Po…" at bounding box center [872, 614] width 1391 height 351
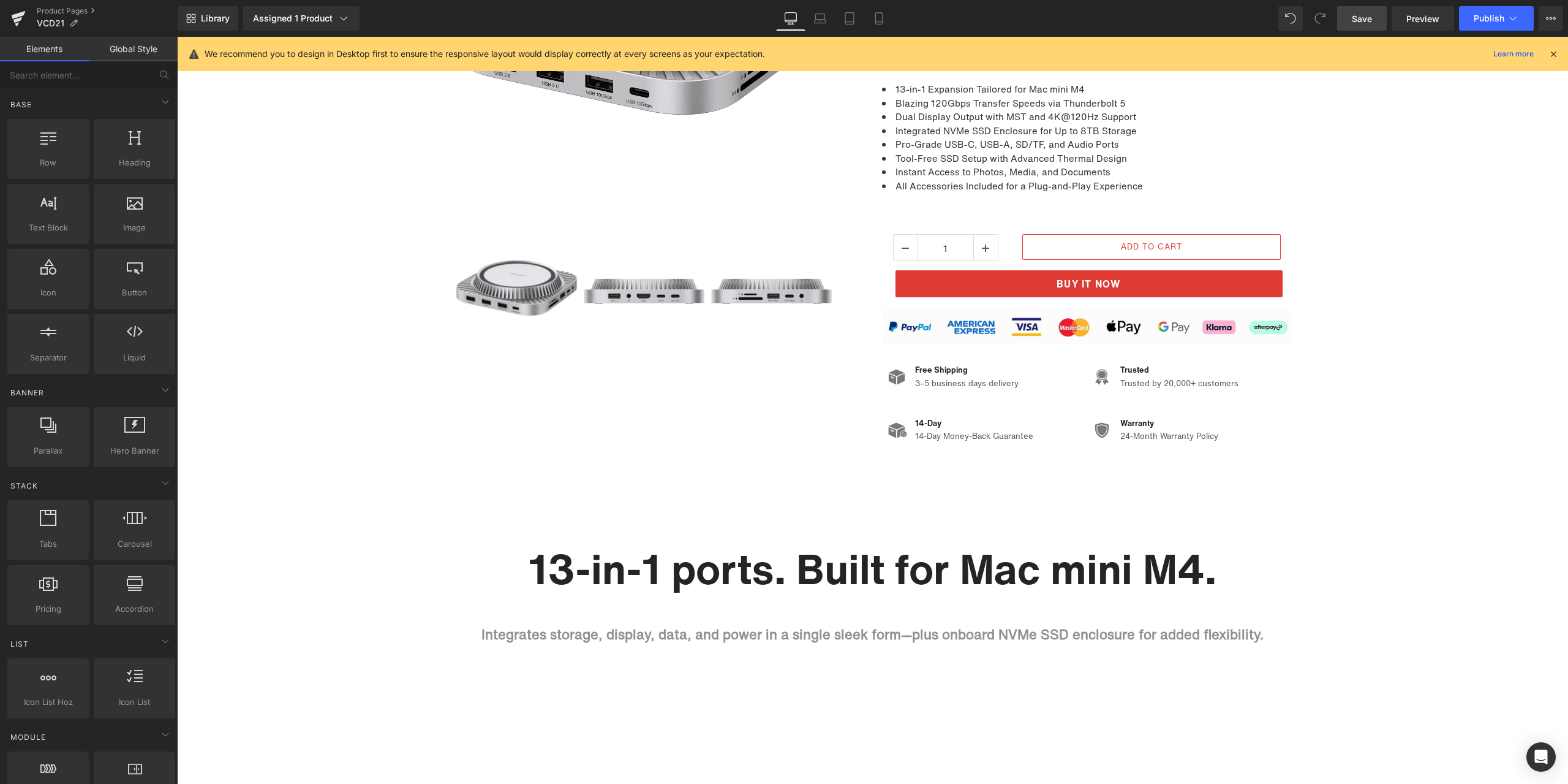
scroll to position [194, 0]
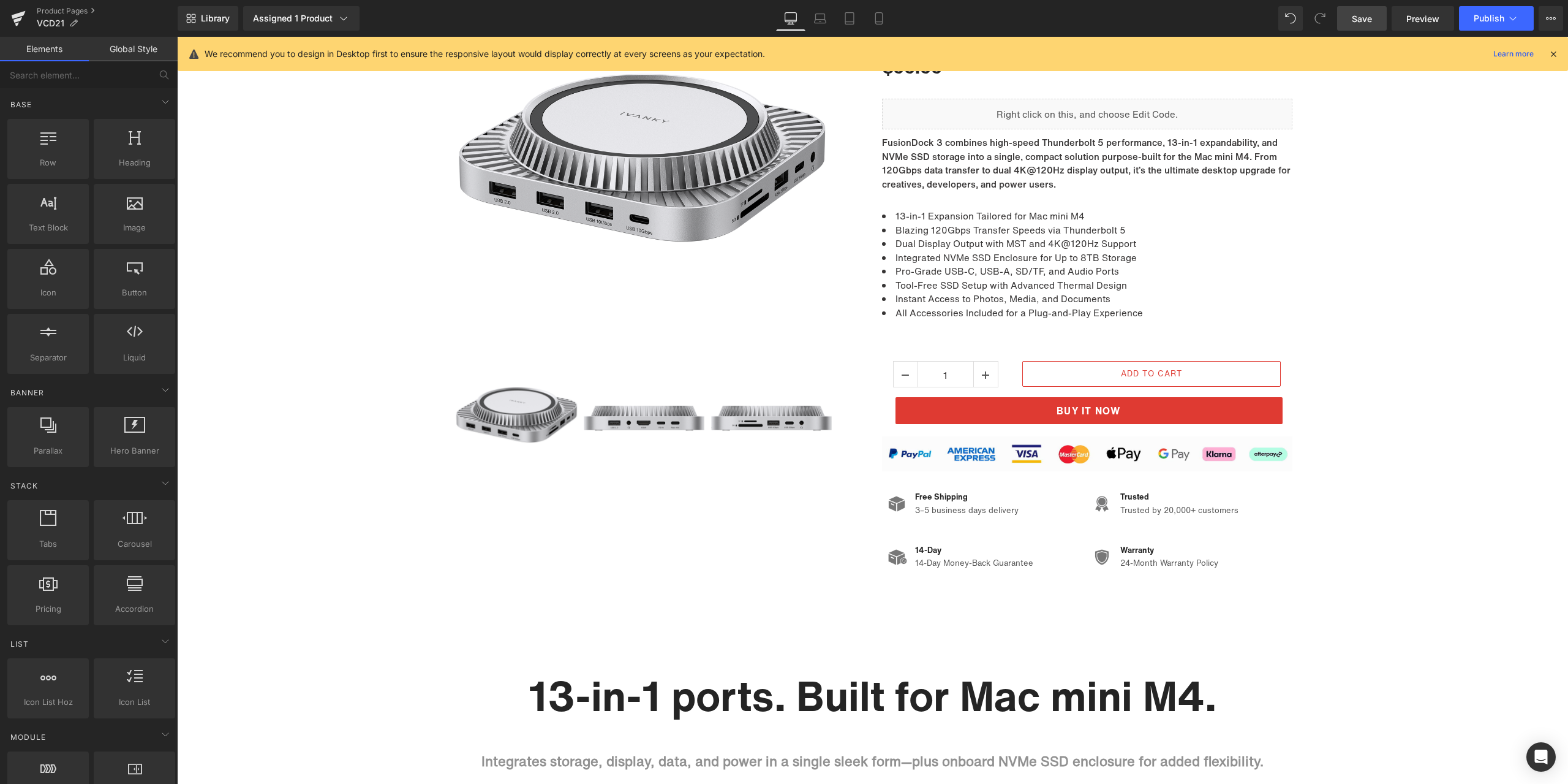
click at [1550, 54] on icon at bounding box center [1553, 54] width 11 height 11
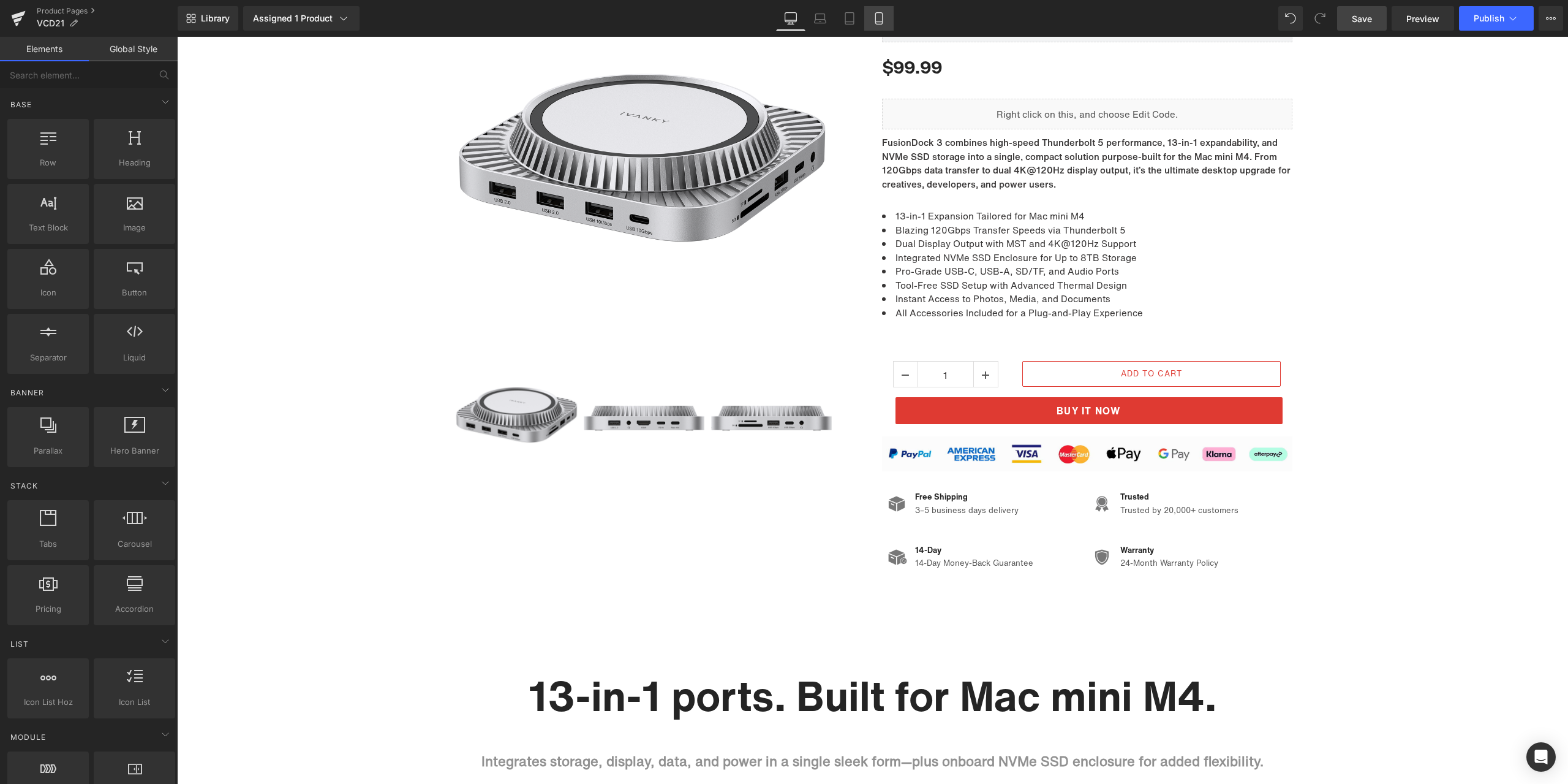
click at [876, 14] on icon at bounding box center [879, 18] width 12 height 12
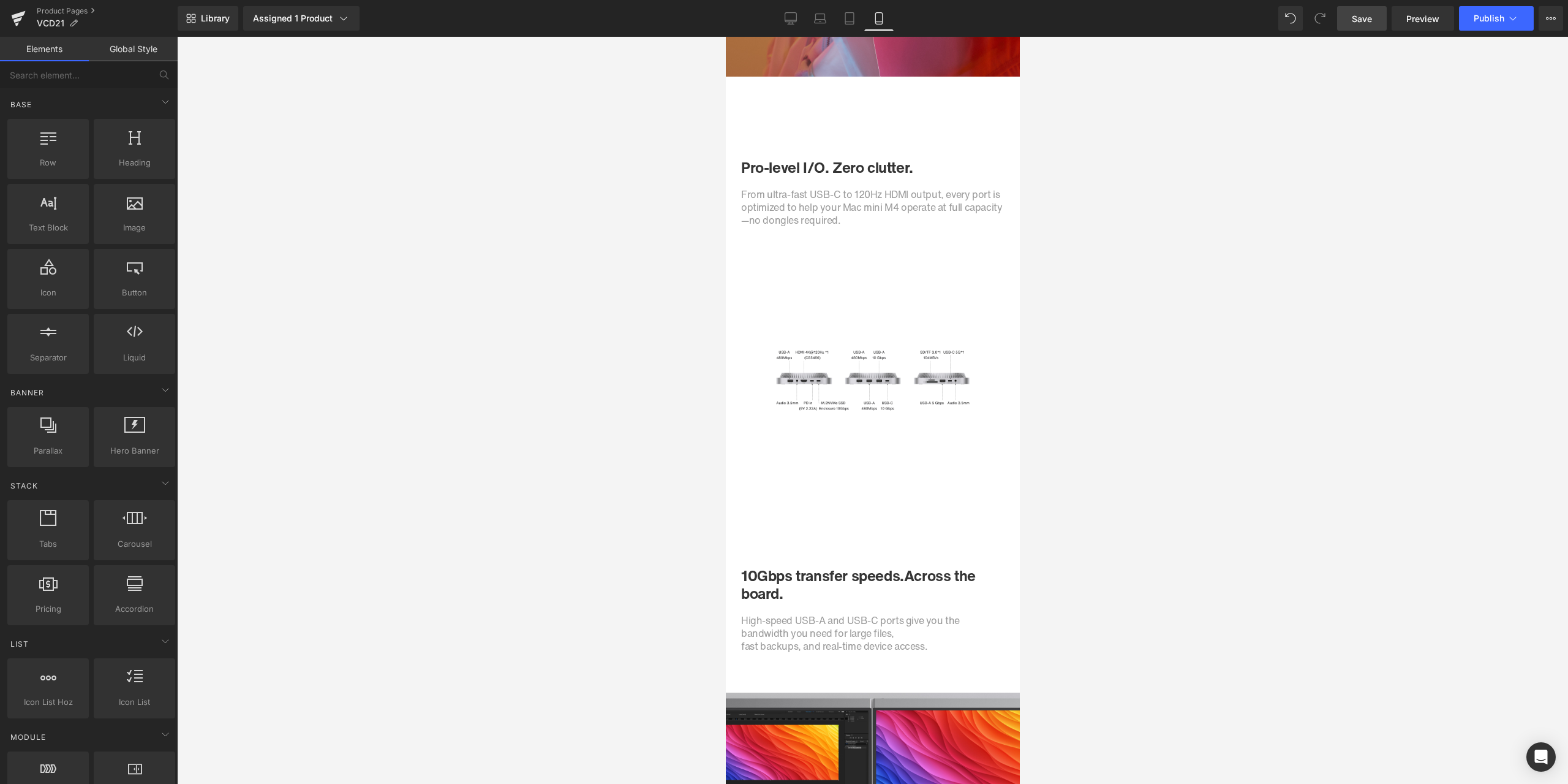
scroll to position [2247, 0]
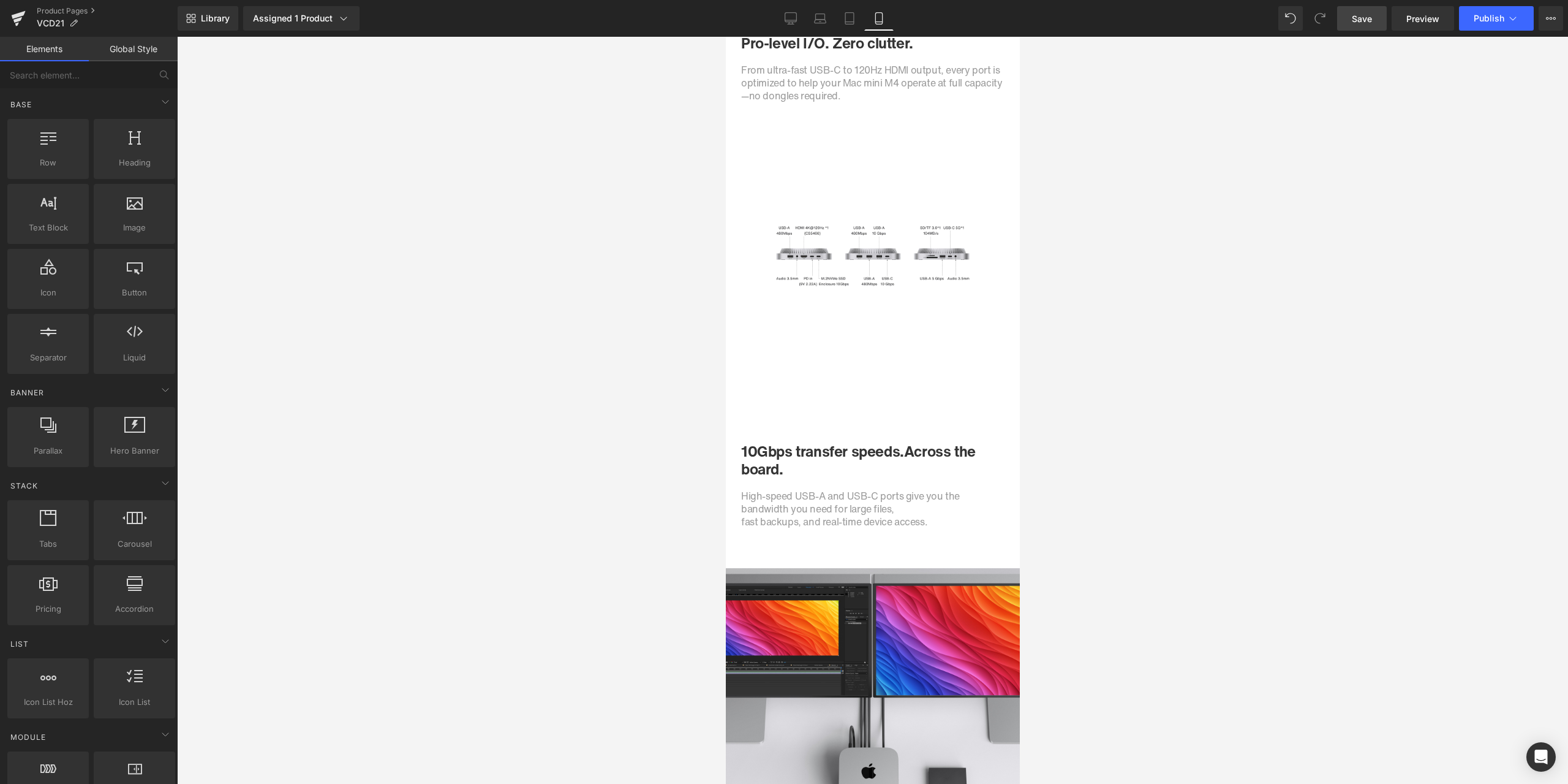
click at [534, 548] on div at bounding box center [872, 410] width 1391 height 747
click at [1356, 430] on div at bounding box center [872, 410] width 1391 height 747
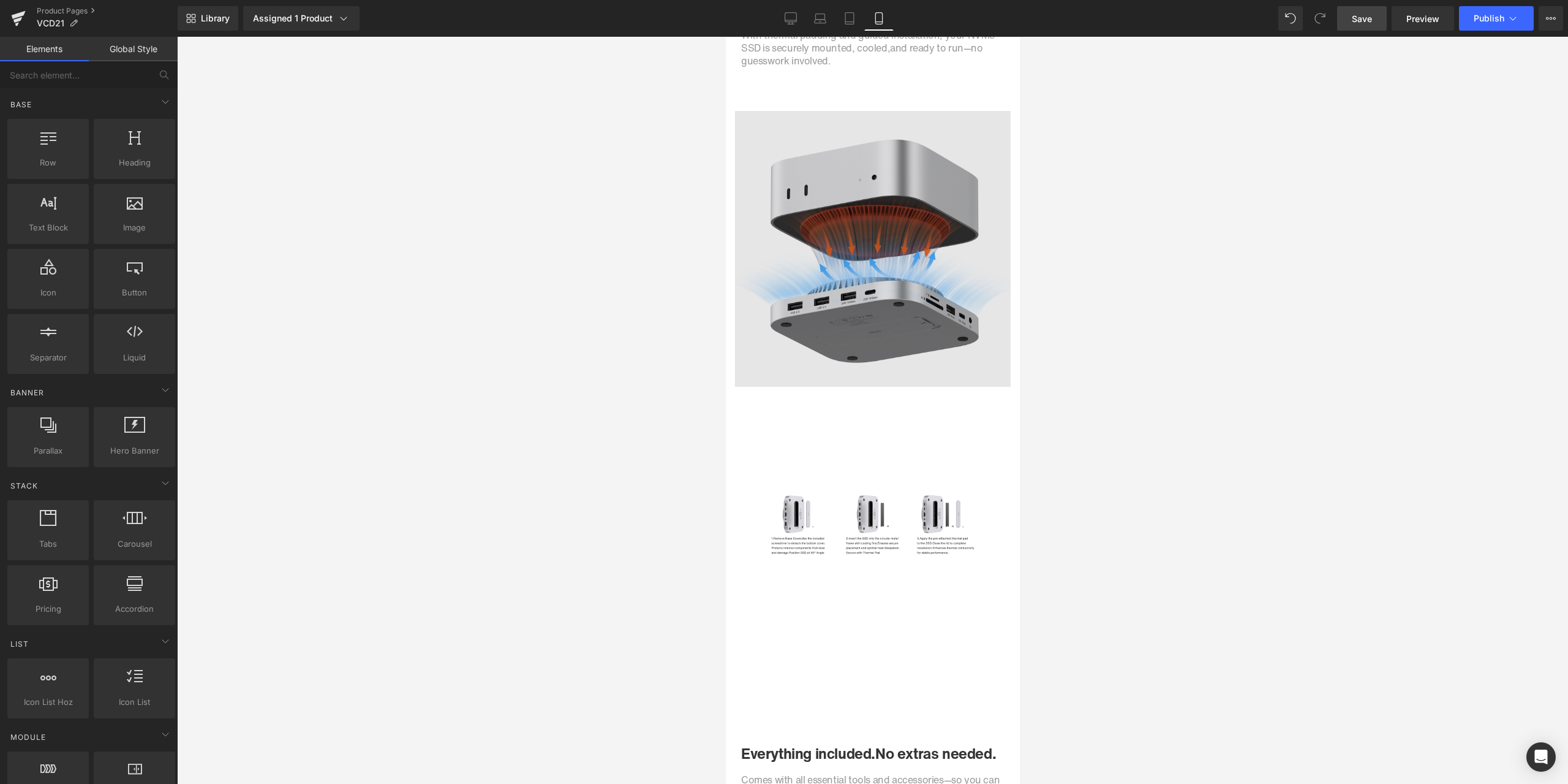
scroll to position [4576, 0]
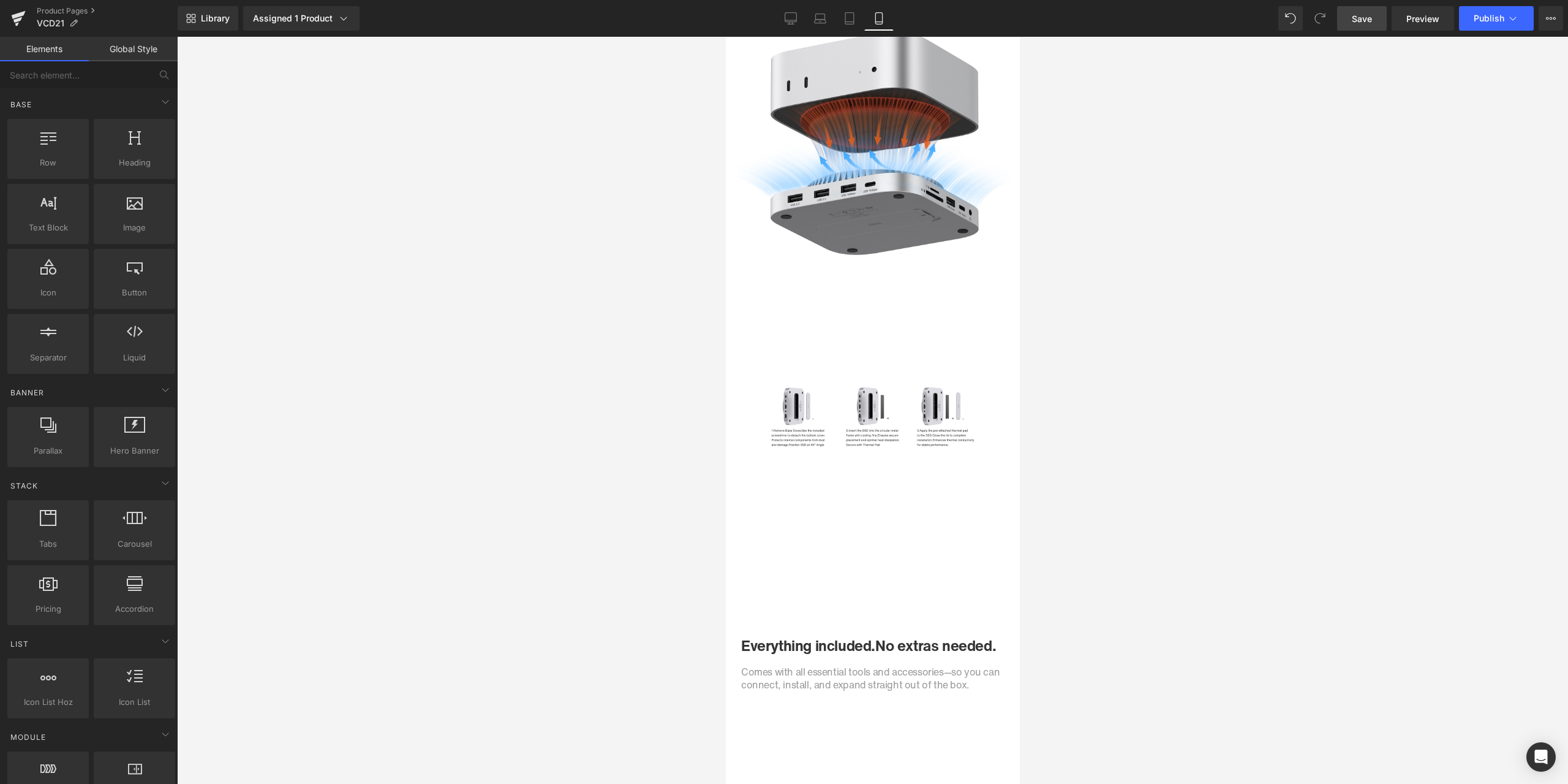
click at [863, 418] on div "Image" at bounding box center [872, 416] width 276 height 276
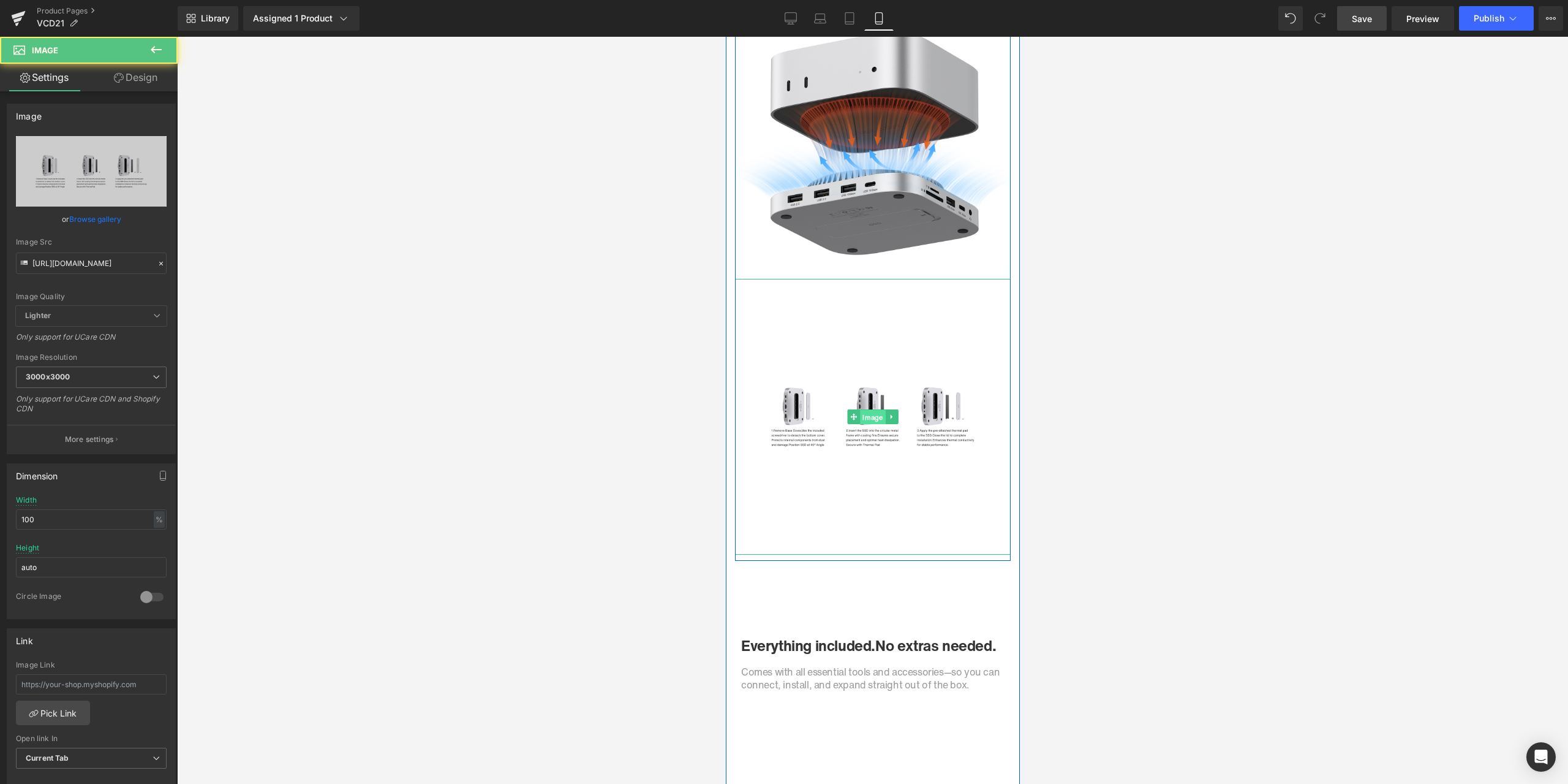
click at [863, 418] on span "Image" at bounding box center [871, 417] width 25 height 15
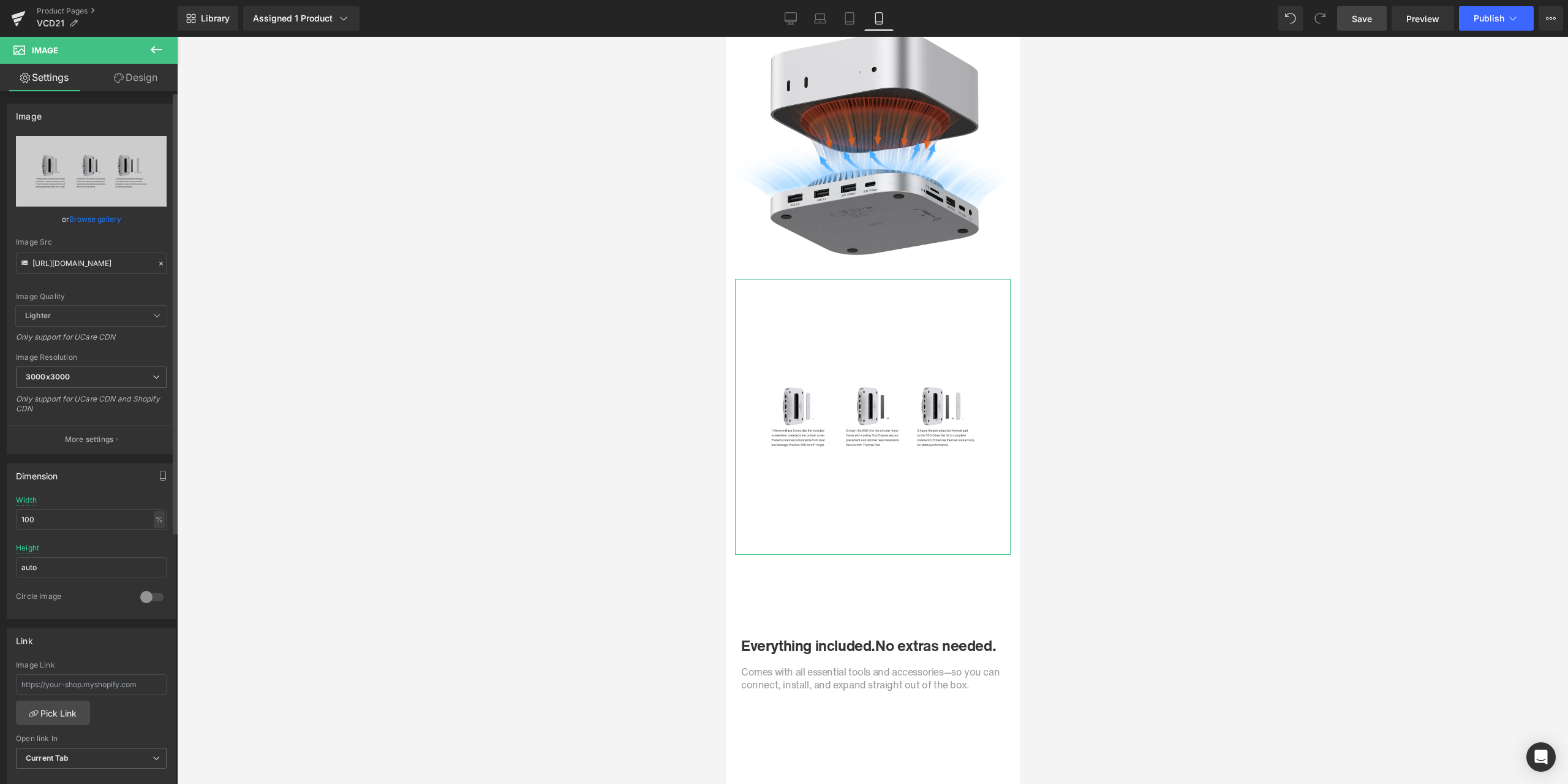
click at [160, 265] on icon at bounding box center [161, 264] width 9 height 9
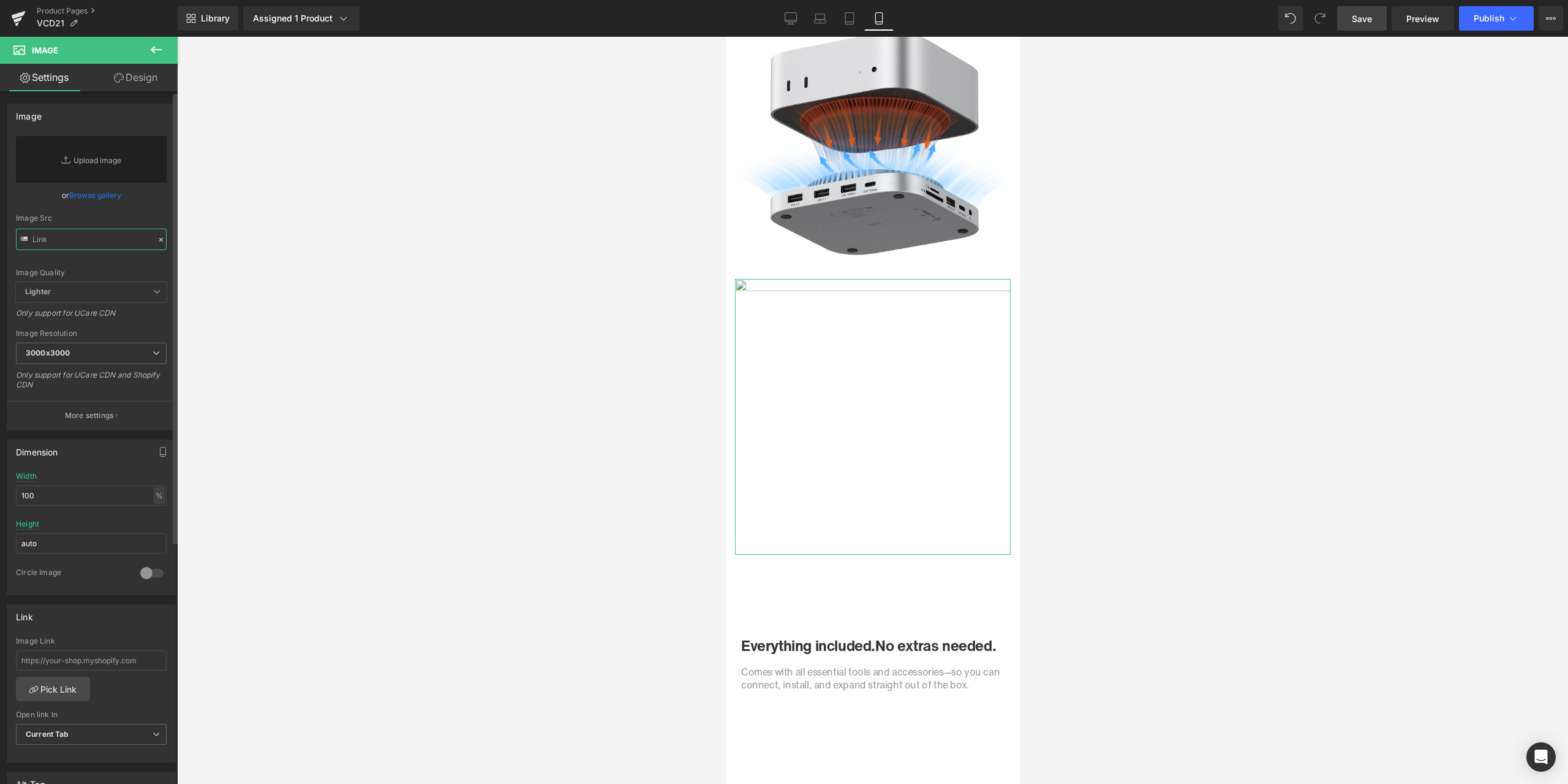
click at [108, 247] on input "text" at bounding box center [91, 239] width 150 height 21
paste input "[URL][DOMAIN_NAME]"
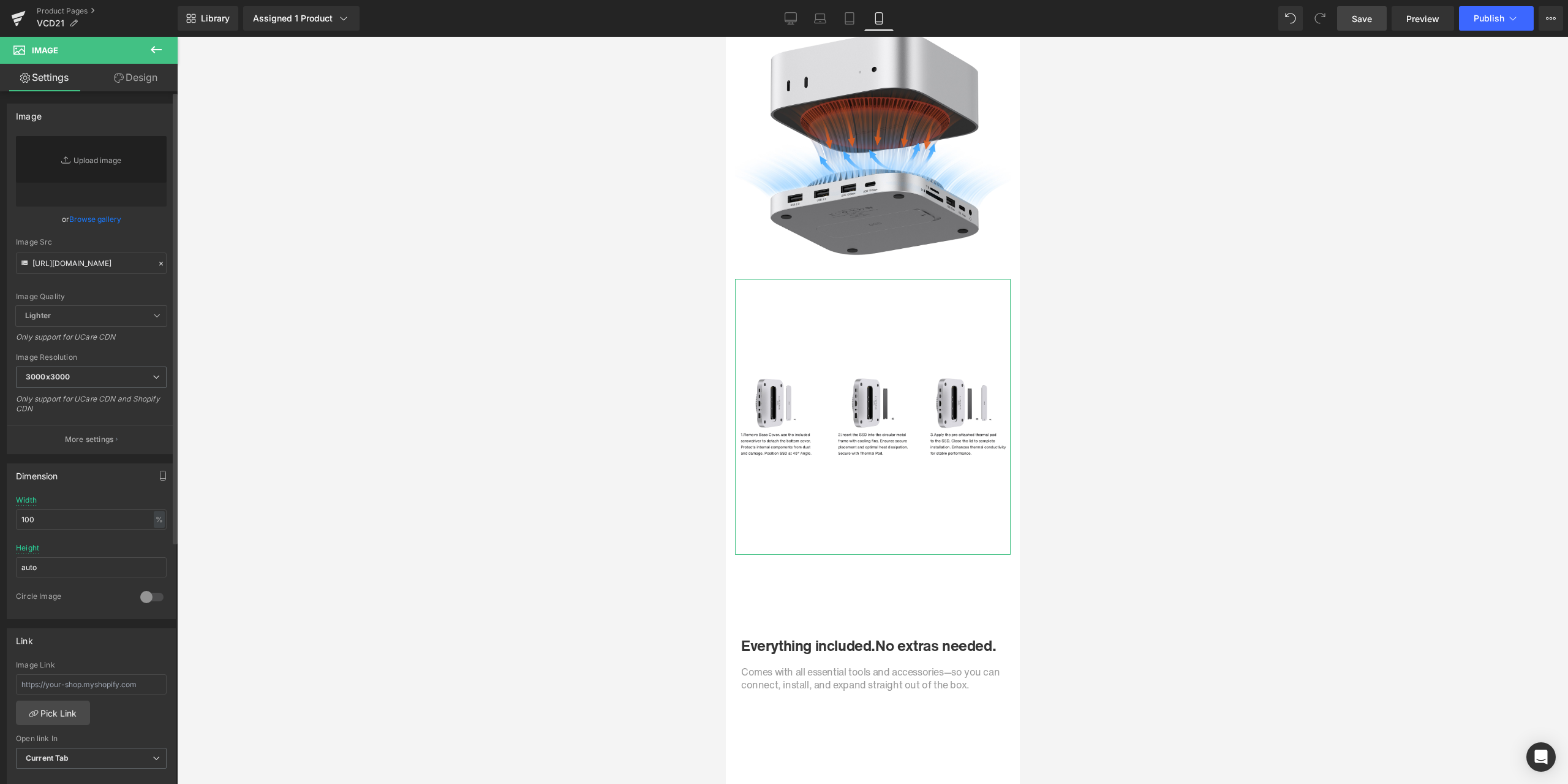
click at [136, 278] on div "Image Quality Lighter Lightest Lighter Lighter Lightest Only support for UCare …" at bounding box center [91, 221] width 150 height 170
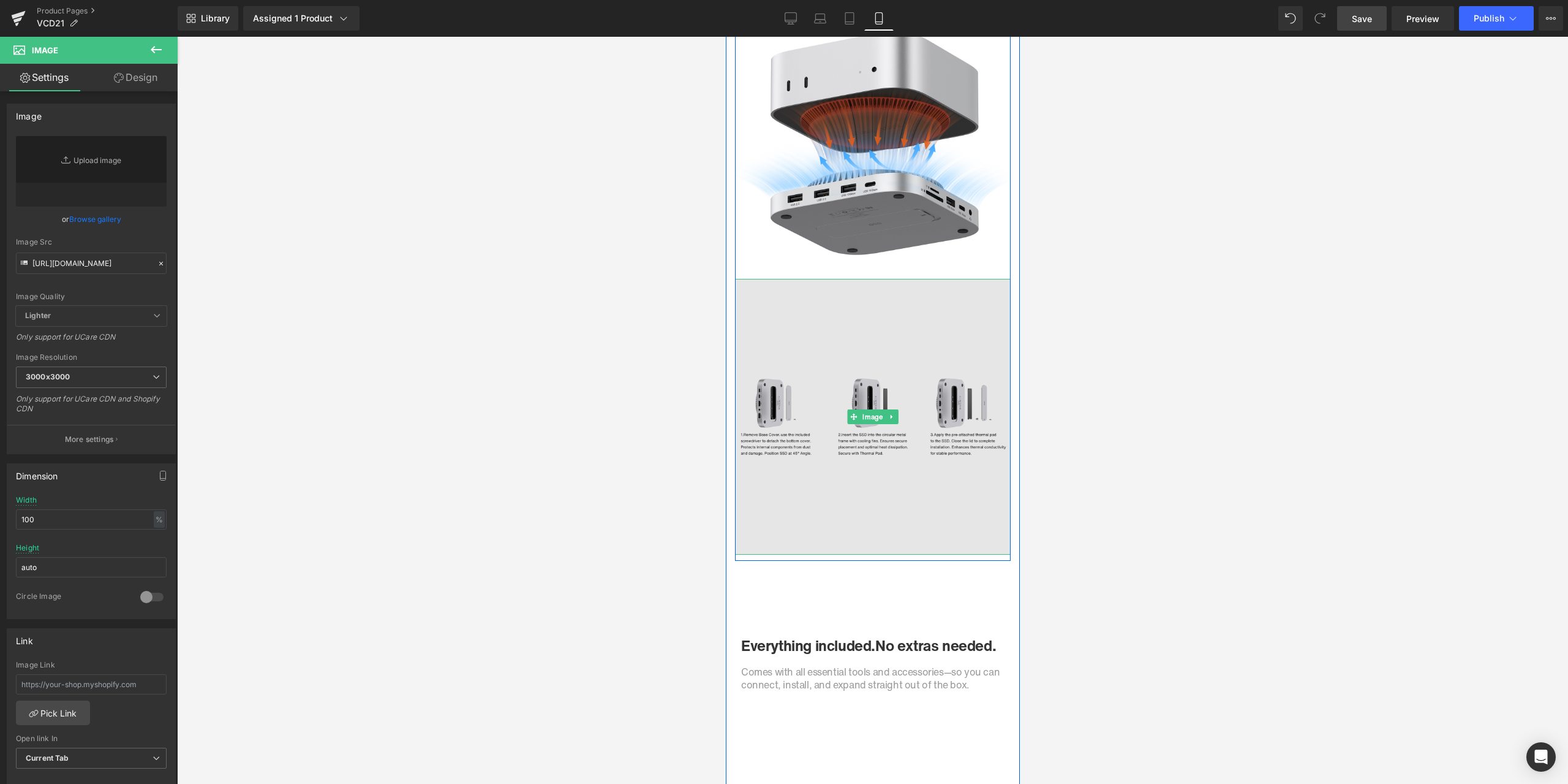
type input "[URL][DOMAIN_NAME]"
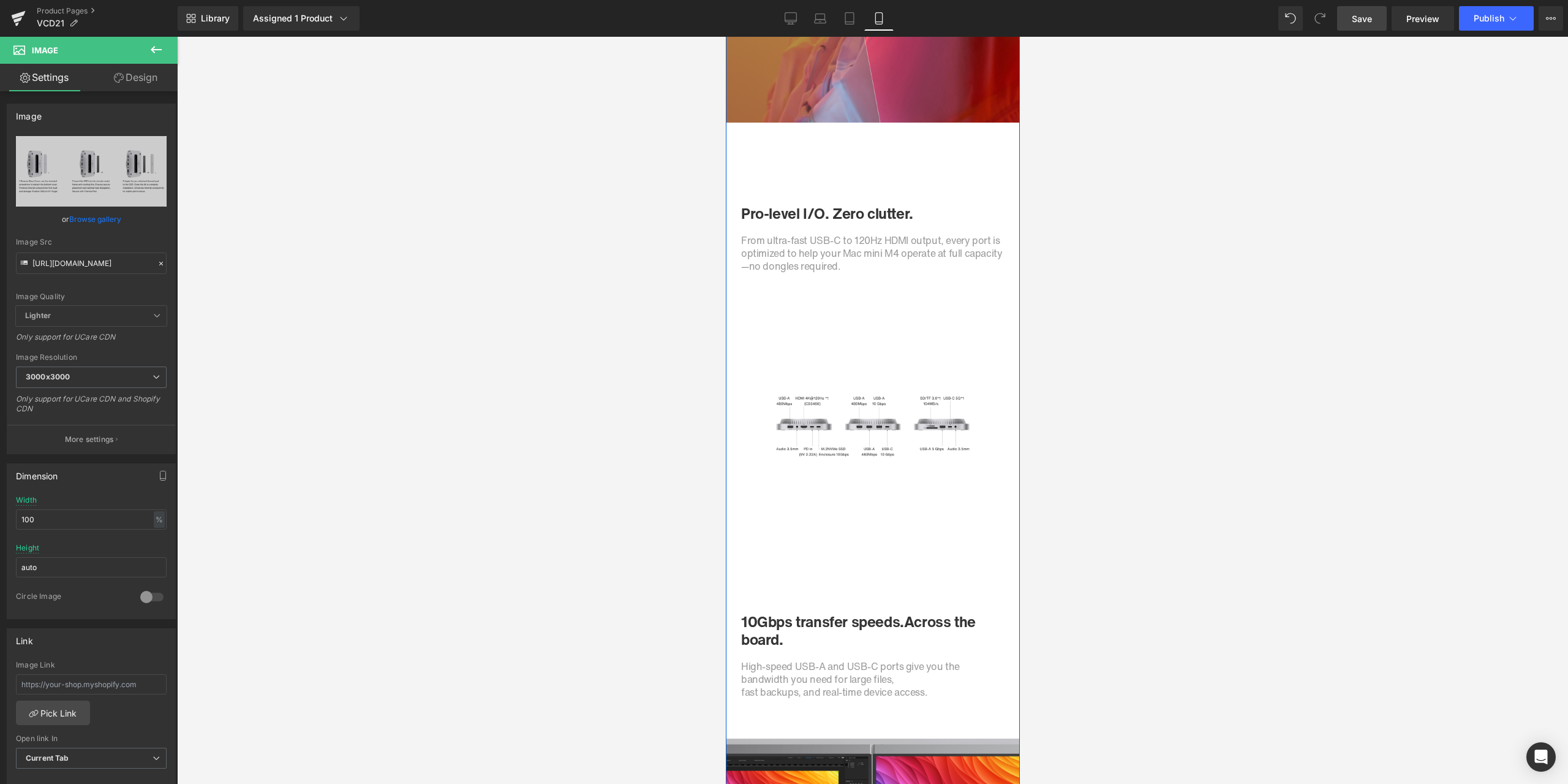
scroll to position [2002, 0]
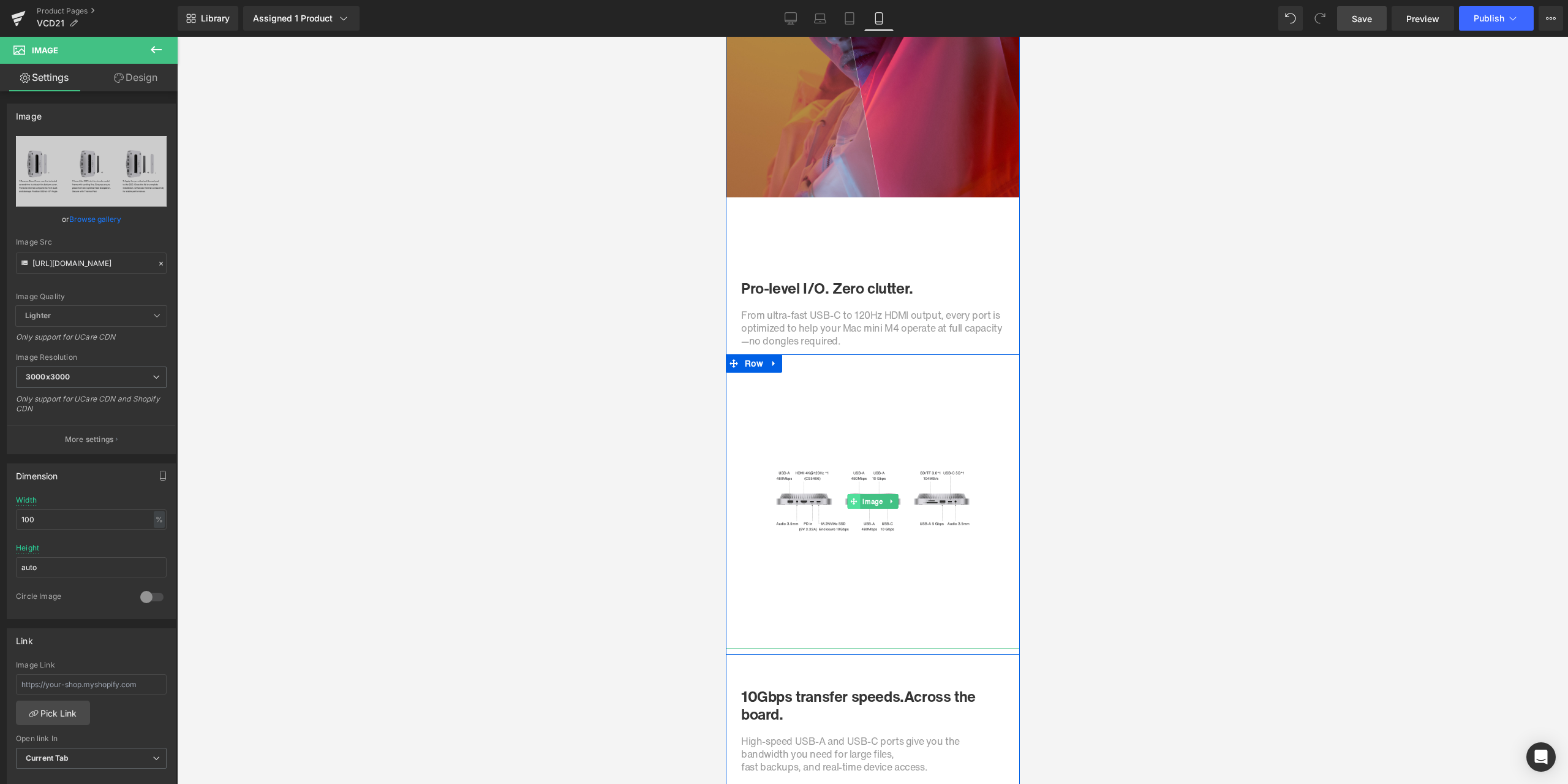
drag, startPoint x: 873, startPoint y: 505, endPoint x: 833, endPoint y: 497, distance: 40.8
click at [873, 505] on span "Image" at bounding box center [871, 501] width 25 height 15
click at [157, 265] on icon at bounding box center [161, 264] width 9 height 9
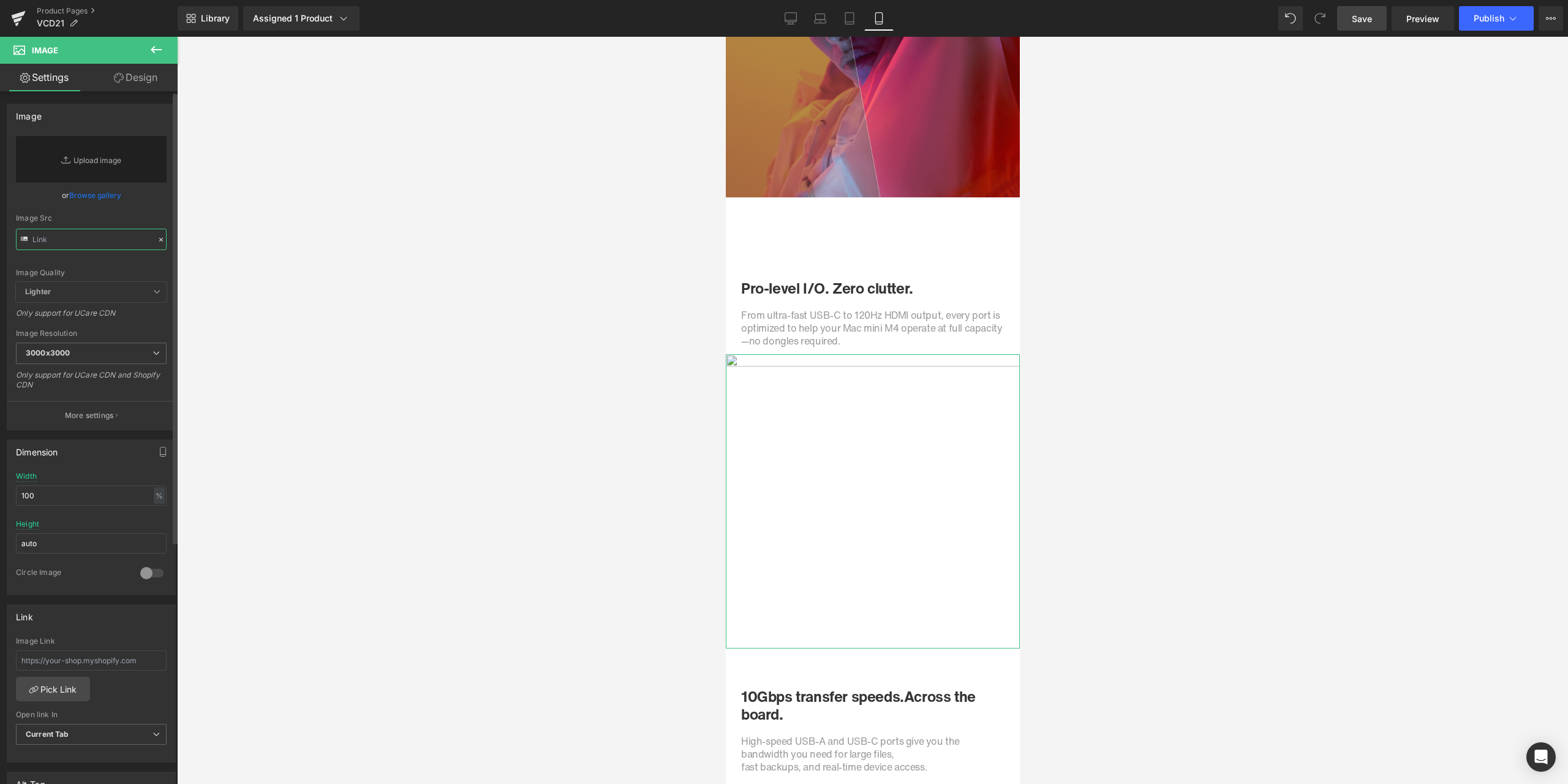
click at [131, 241] on input "text" at bounding box center [91, 239] width 150 height 21
paste input "[URL][DOMAIN_NAME]"
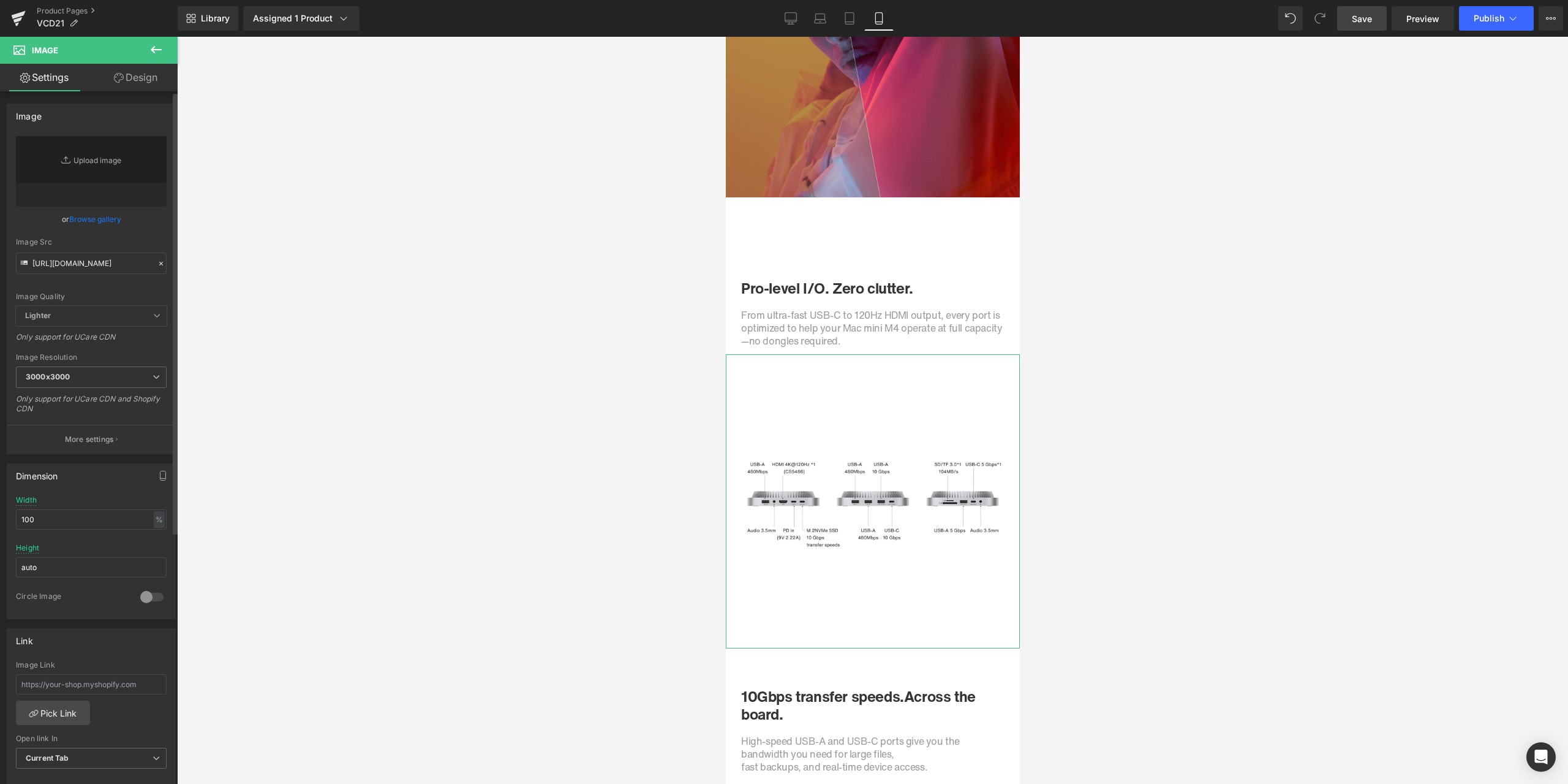
click at [142, 227] on div "Image Quality Lighter Lightest Lighter Lighter Lightest Only support for UCare …" at bounding box center [91, 221] width 150 height 170
type input "[URL][DOMAIN_NAME]"
click at [1309, 560] on div at bounding box center [872, 410] width 1391 height 747
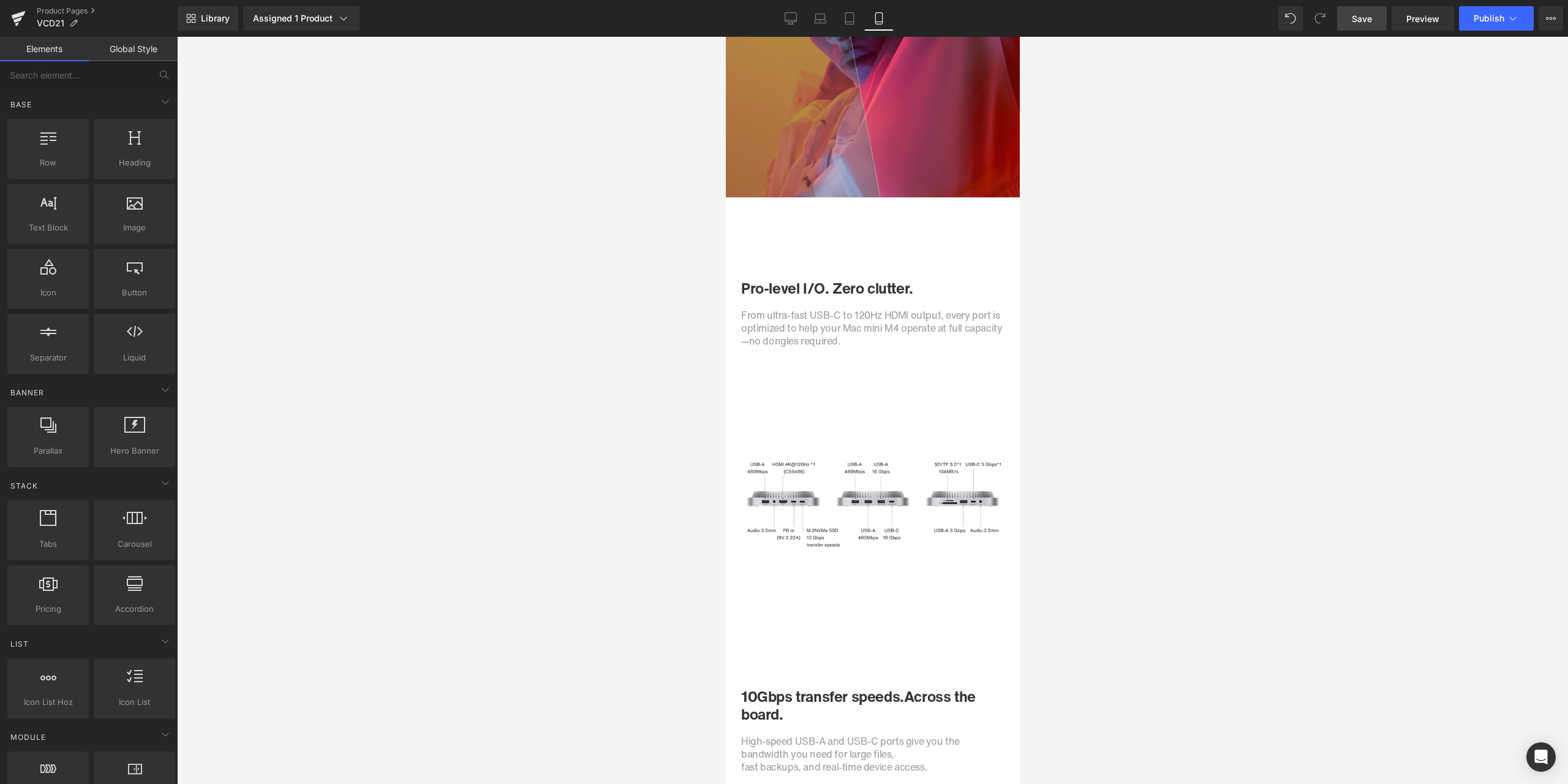
click at [1143, 661] on div at bounding box center [872, 410] width 1391 height 747
click at [1107, 488] on div at bounding box center [872, 410] width 1391 height 747
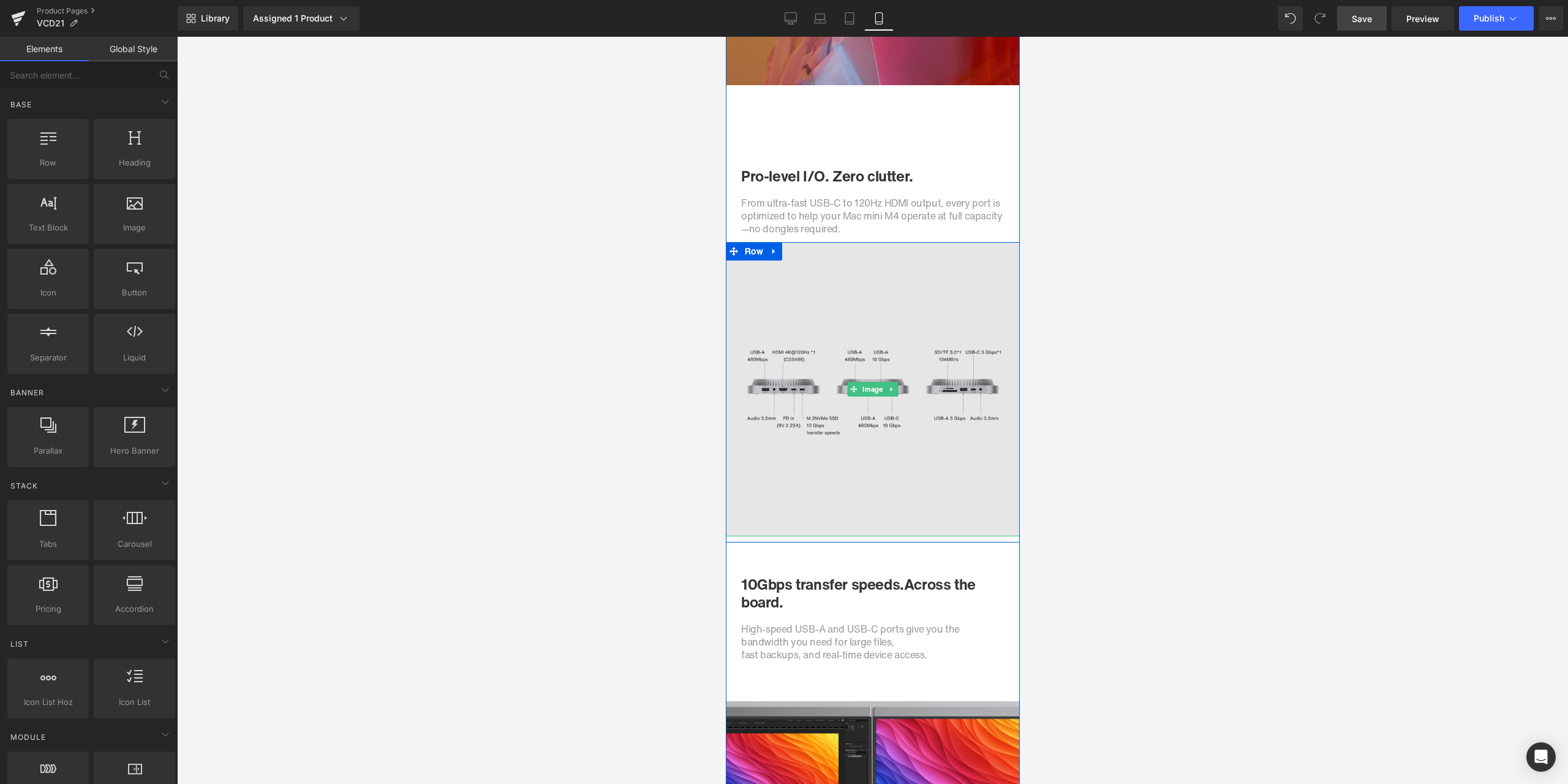
scroll to position [2124, 0]
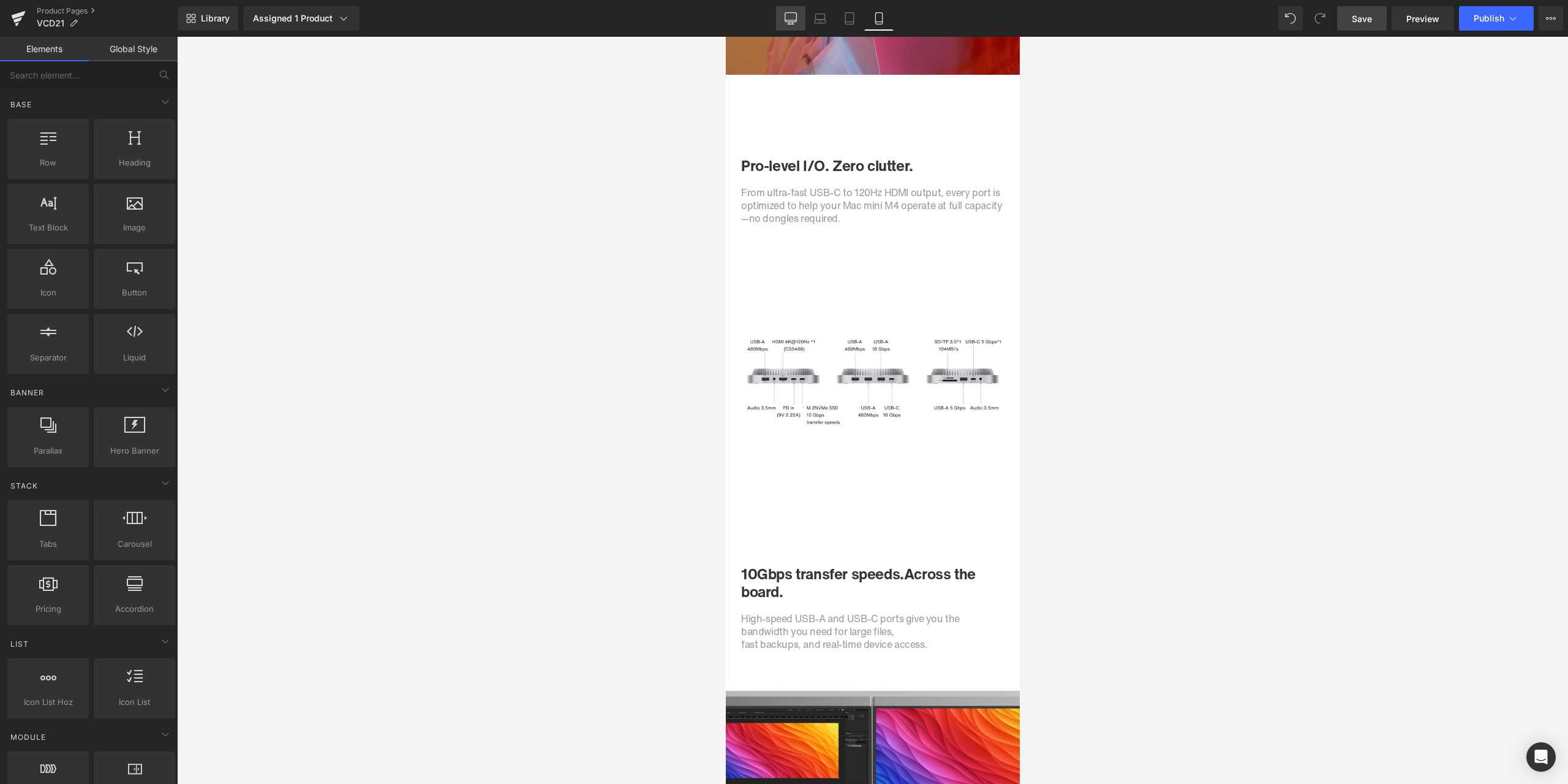
click at [788, 20] on icon at bounding box center [790, 18] width 12 height 12
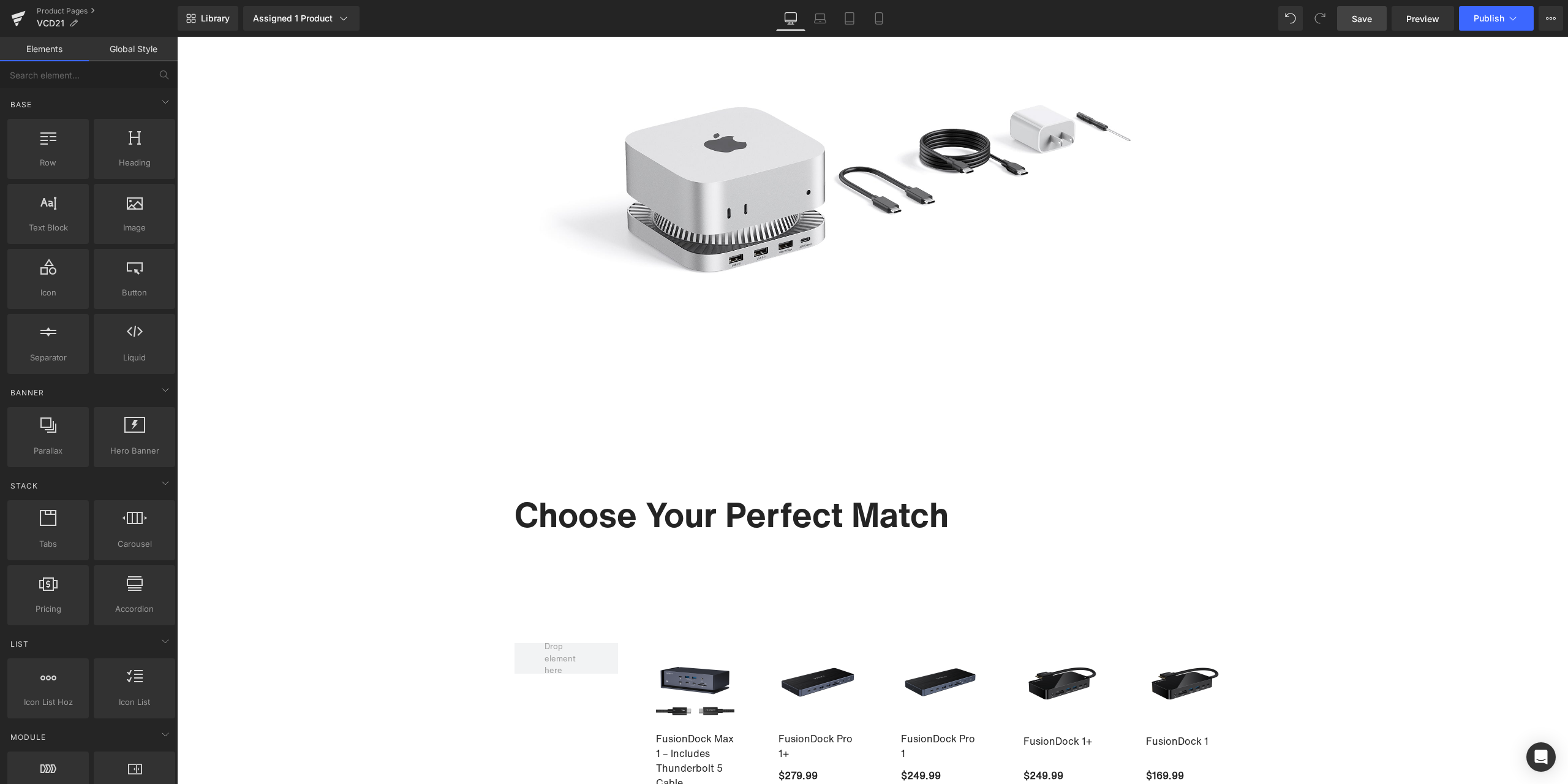
scroll to position [6760, 0]
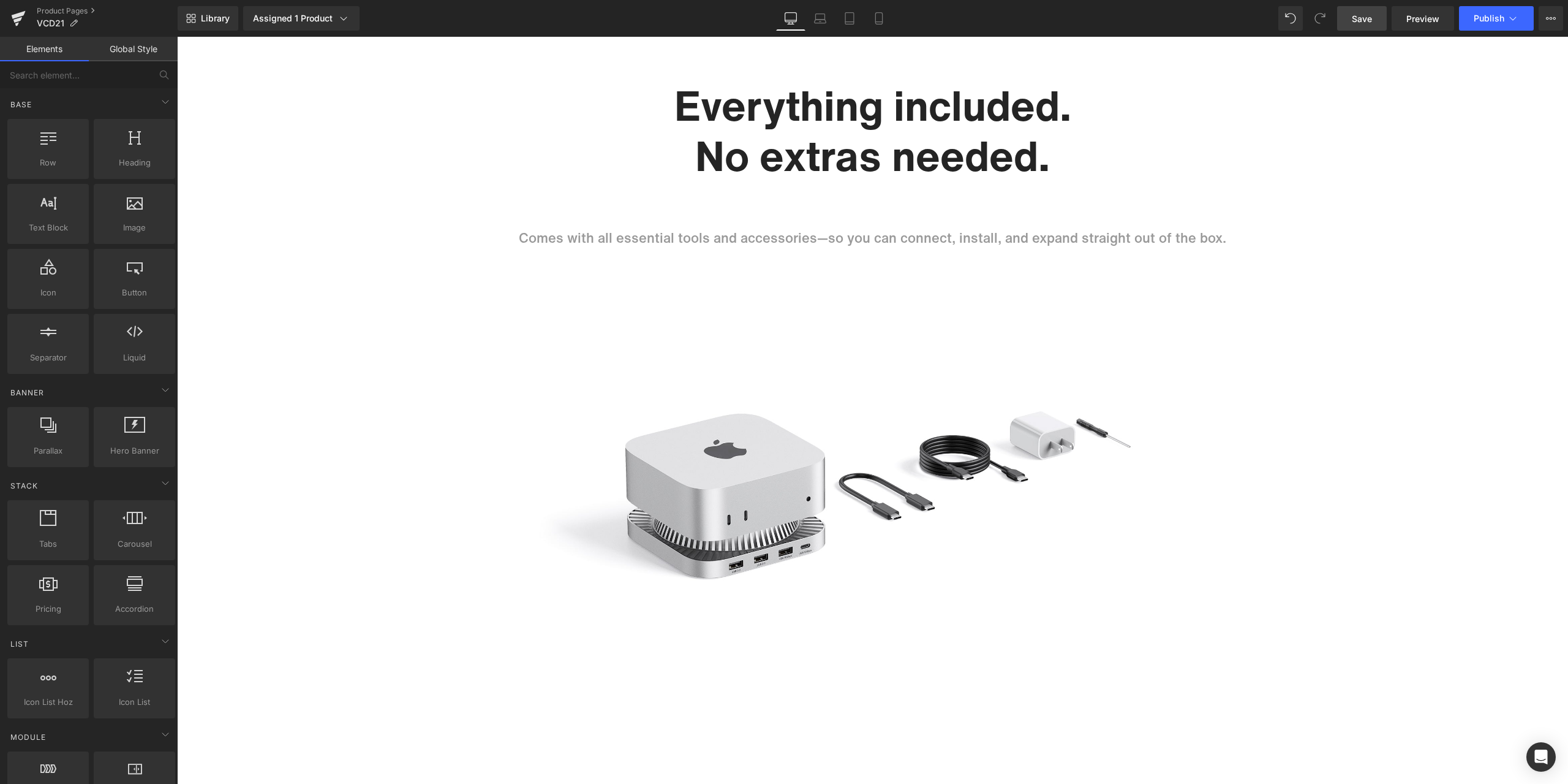
drag, startPoint x: 1366, startPoint y: 17, endPoint x: 37, endPoint y: 745, distance: 1515.3
click at [1366, 17] on span "Save" at bounding box center [1362, 18] width 20 height 13
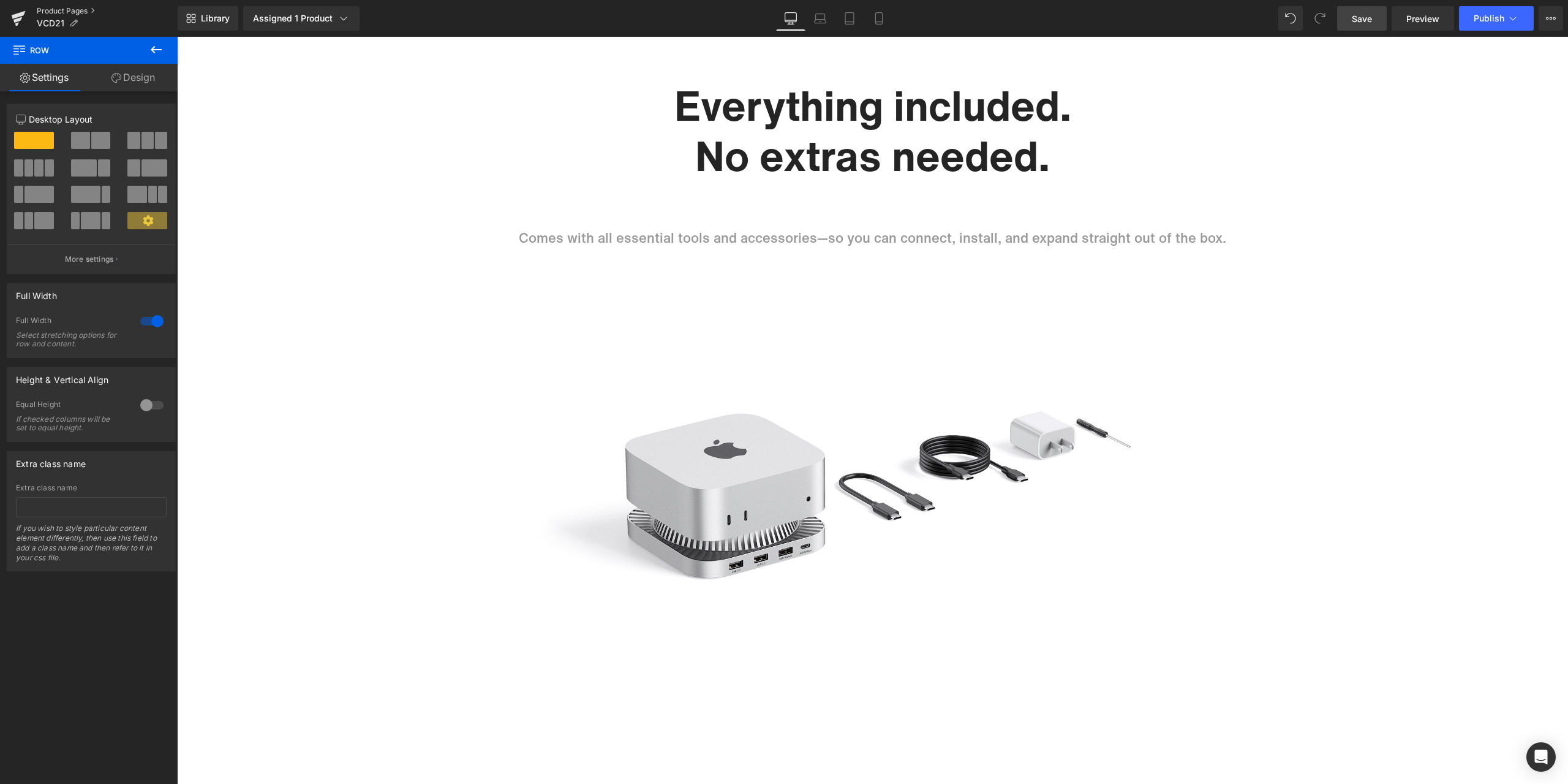
click at [78, 14] on link "Product Pages" at bounding box center [107, 11] width 141 height 10
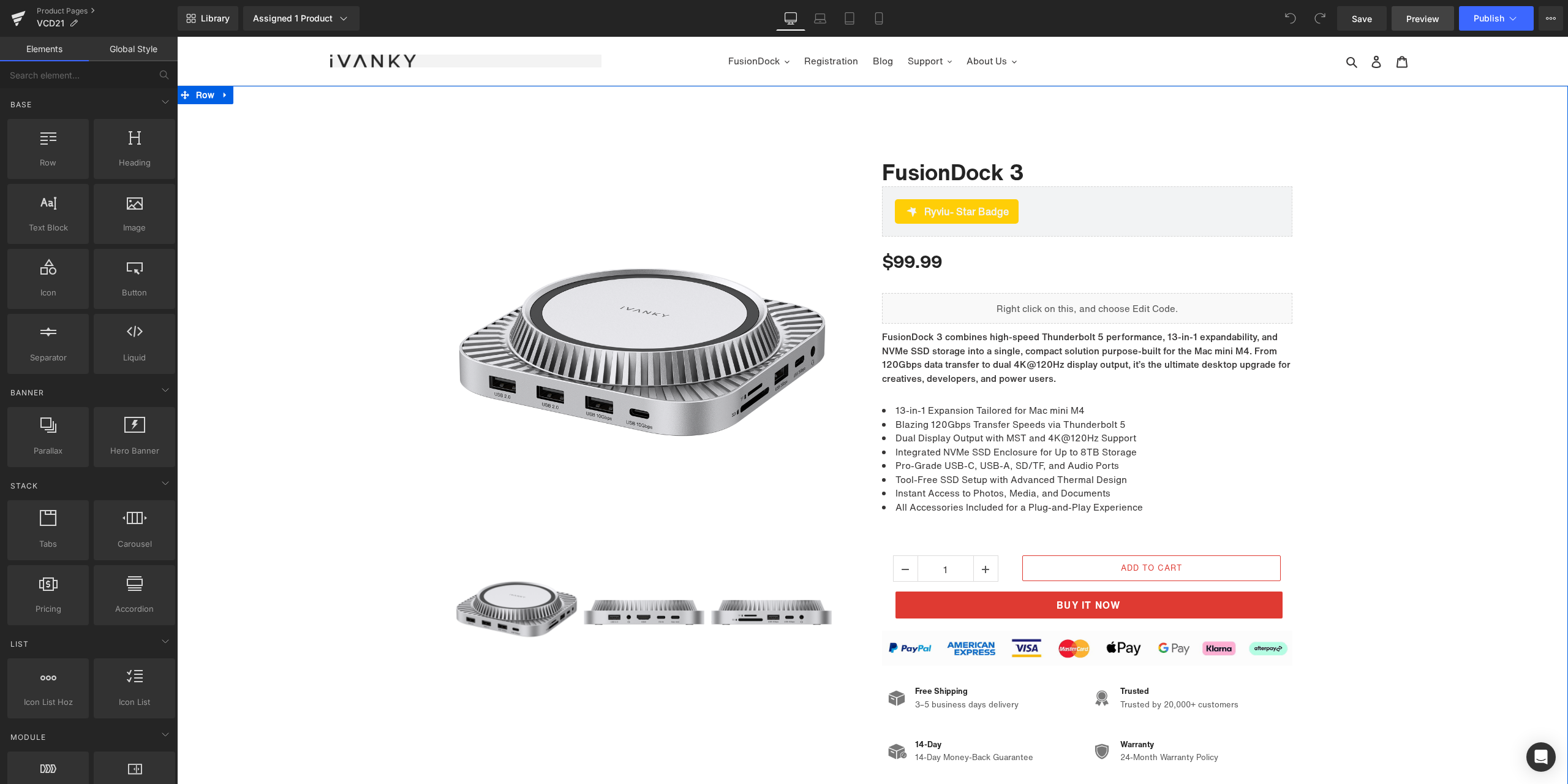
drag, startPoint x: 0, startPoint y: 0, endPoint x: 1411, endPoint y: 27, distance: 1411.3
click at [1420, 21] on span "Preview" at bounding box center [1423, 18] width 33 height 13
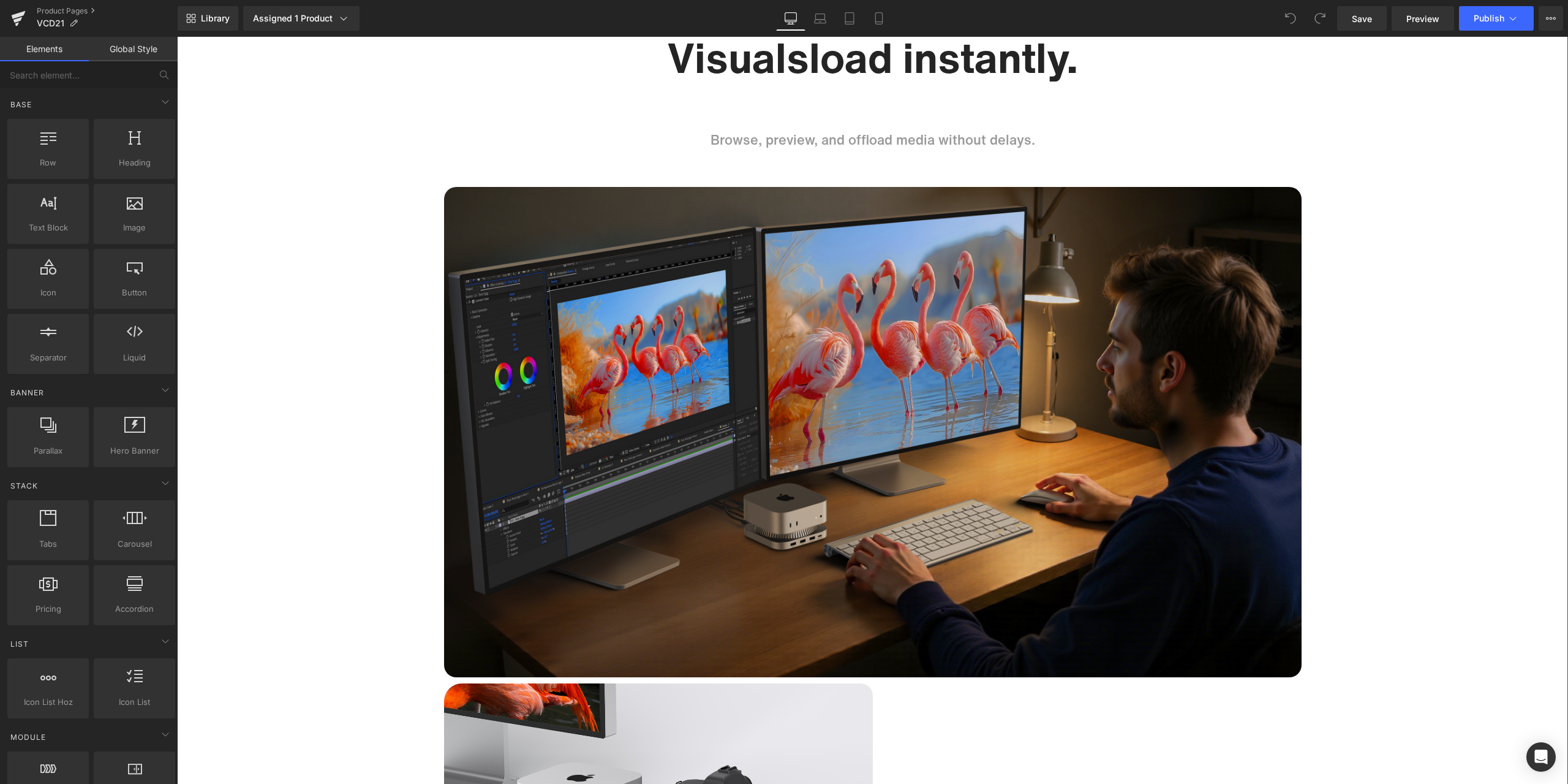
scroll to position [4596, 0]
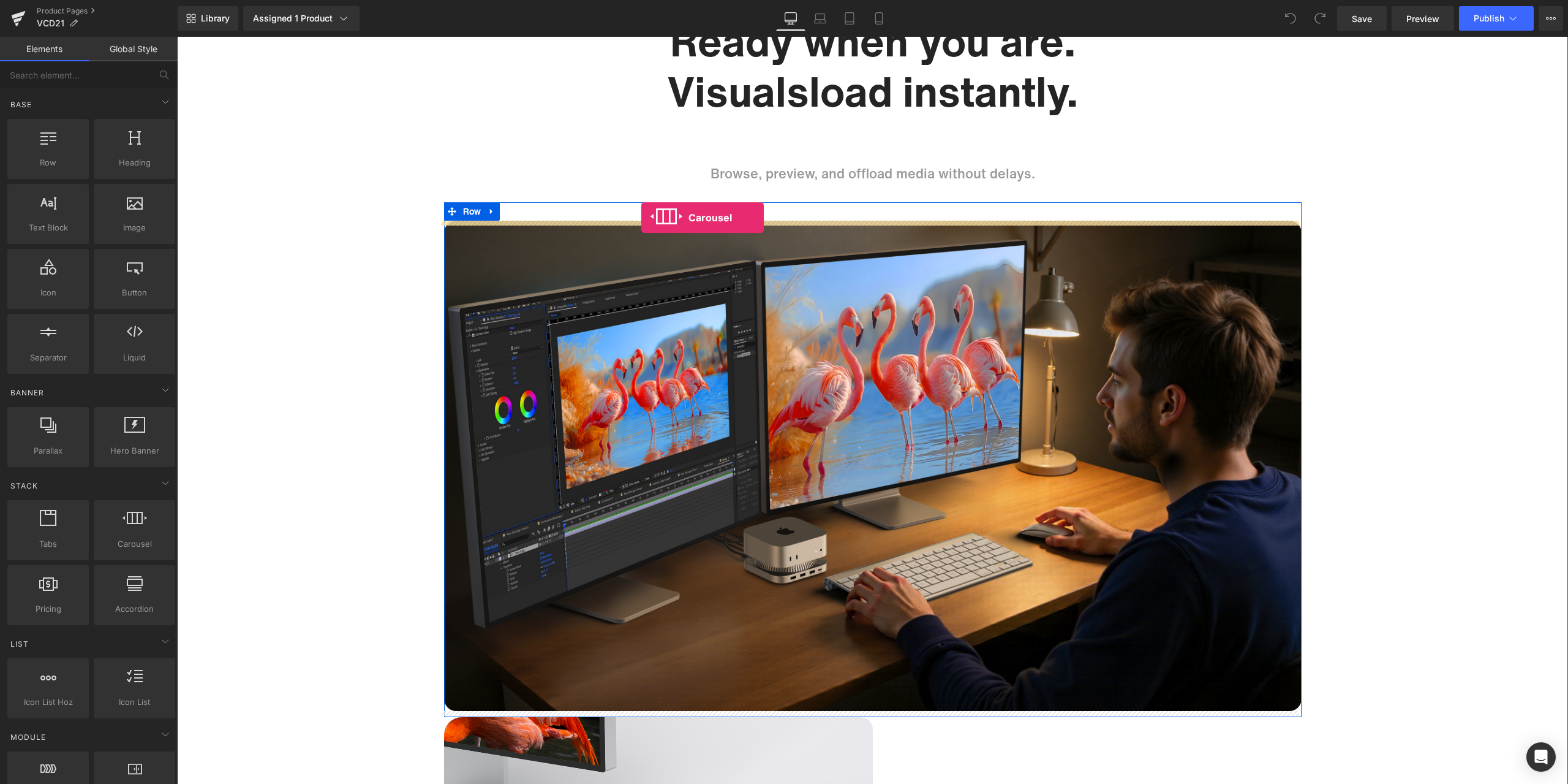
drag, startPoint x: 321, startPoint y: 550, endPoint x: 641, endPoint y: 217, distance: 461.8
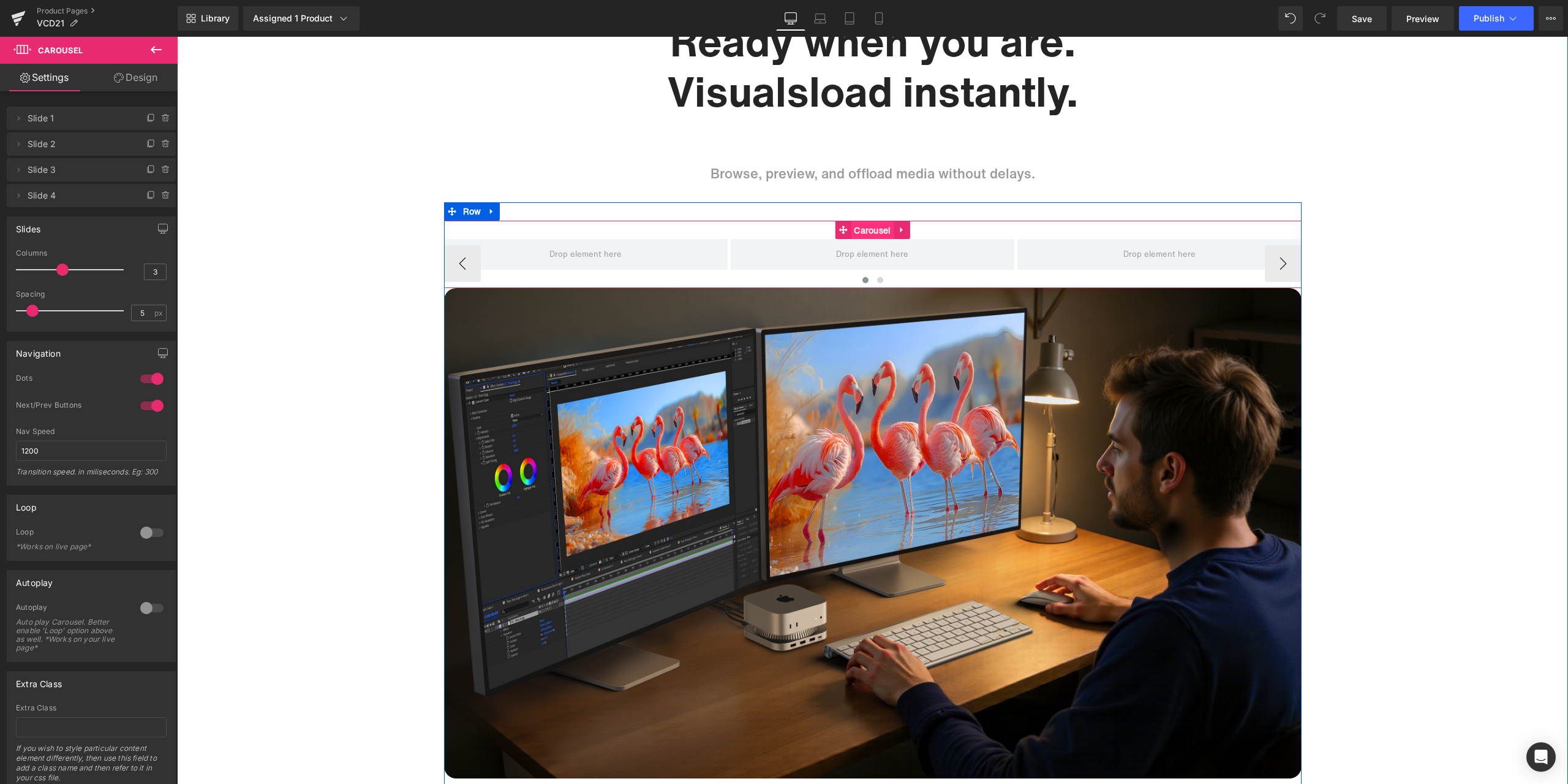
click at [862, 228] on span "Carousel" at bounding box center [872, 230] width 43 height 18
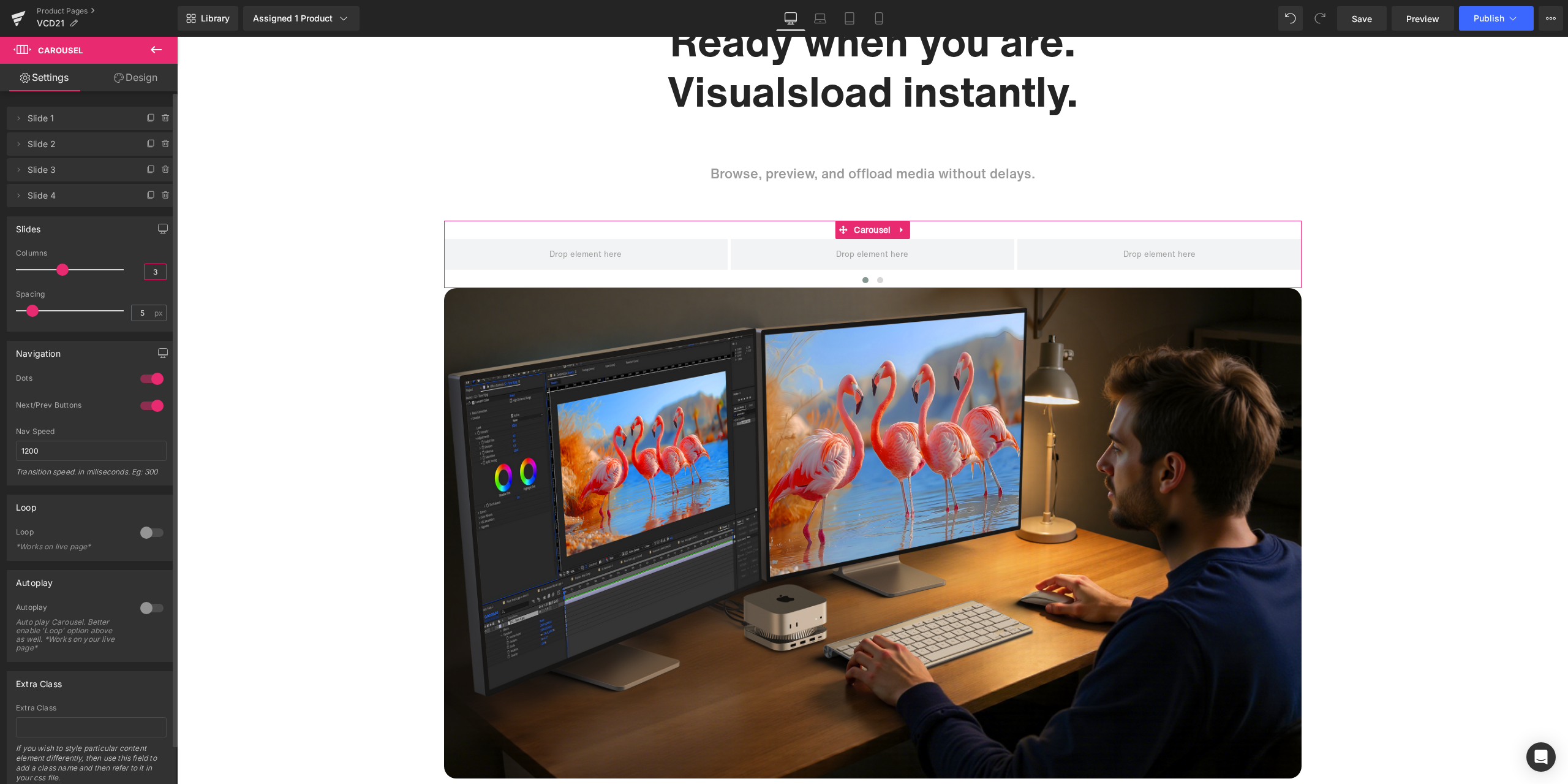
click at [153, 271] on input "3" at bounding box center [155, 272] width 21 height 15
drag, startPoint x: 153, startPoint y: 271, endPoint x: 140, endPoint y: 269, distance: 13.2
click at [144, 269] on input "3" at bounding box center [155, 272] width 21 height 15
type input "2"
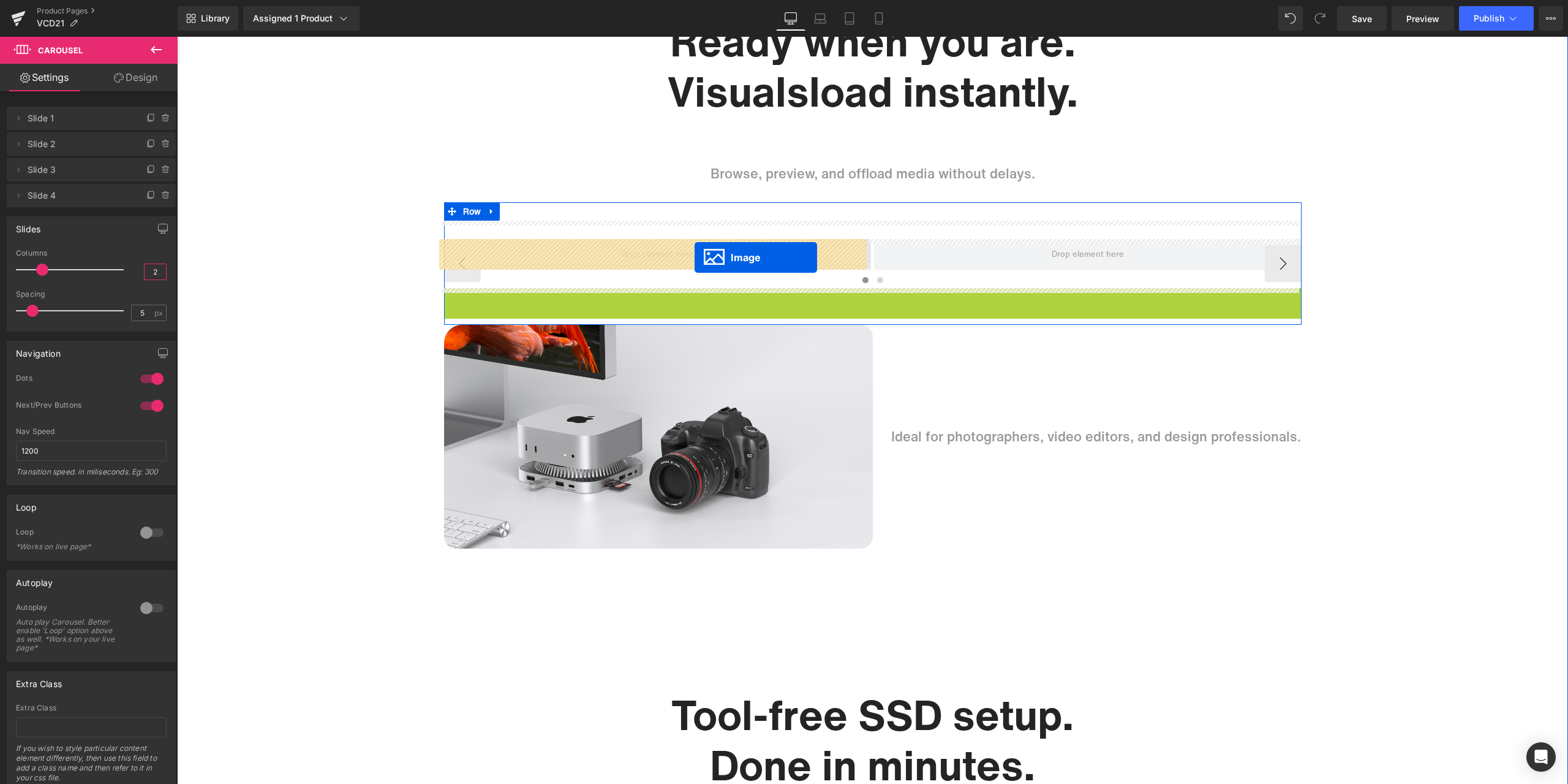
drag, startPoint x: 870, startPoint y: 528, endPoint x: 694, endPoint y: 257, distance: 323.1
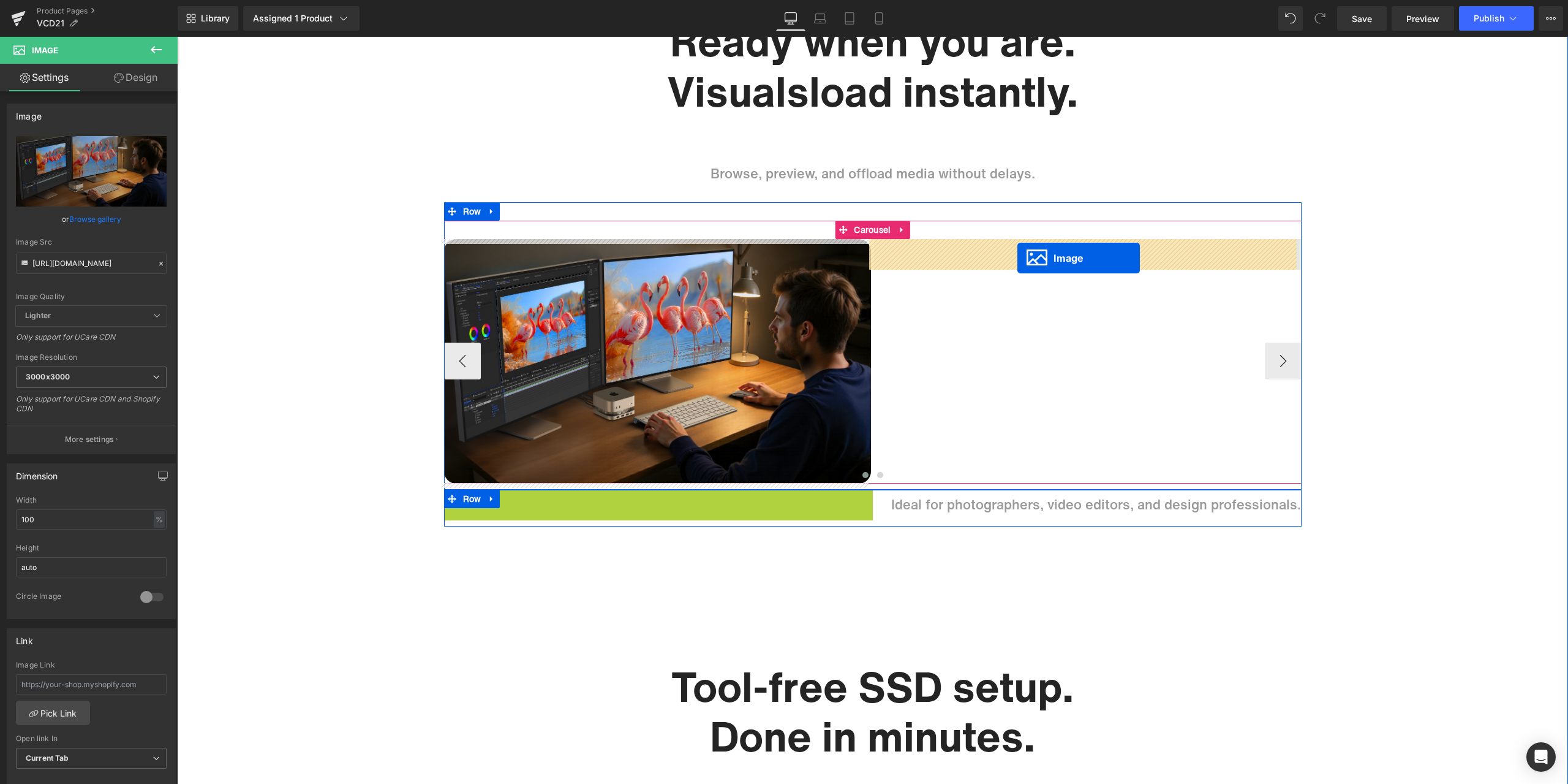
drag, startPoint x: 652, startPoint y: 599, endPoint x: 1017, endPoint y: 258, distance: 499.5
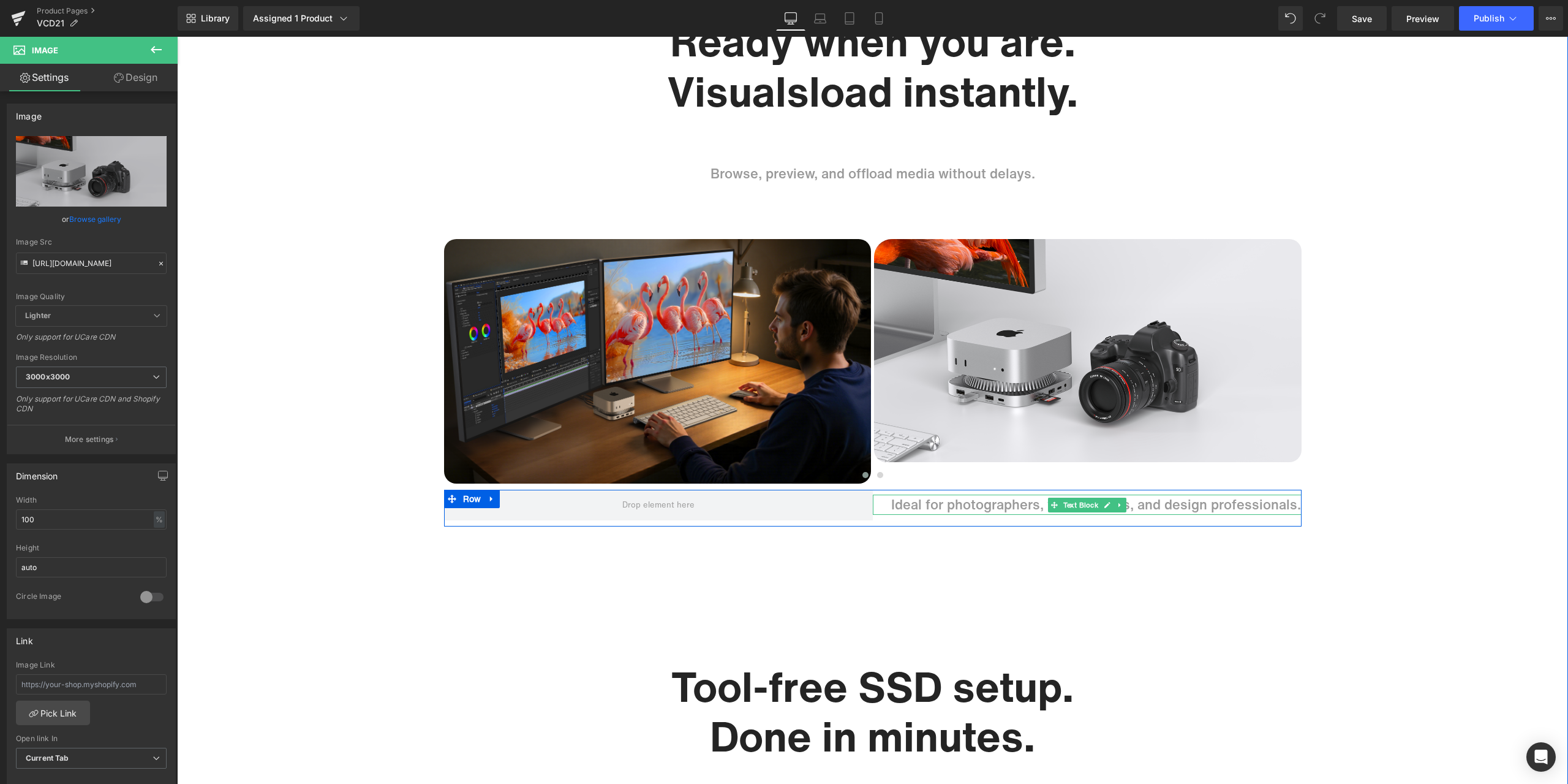
click at [930, 506] on p "Ideal for photographers, video editors, and design professionals." at bounding box center [1096, 505] width 411 height 20
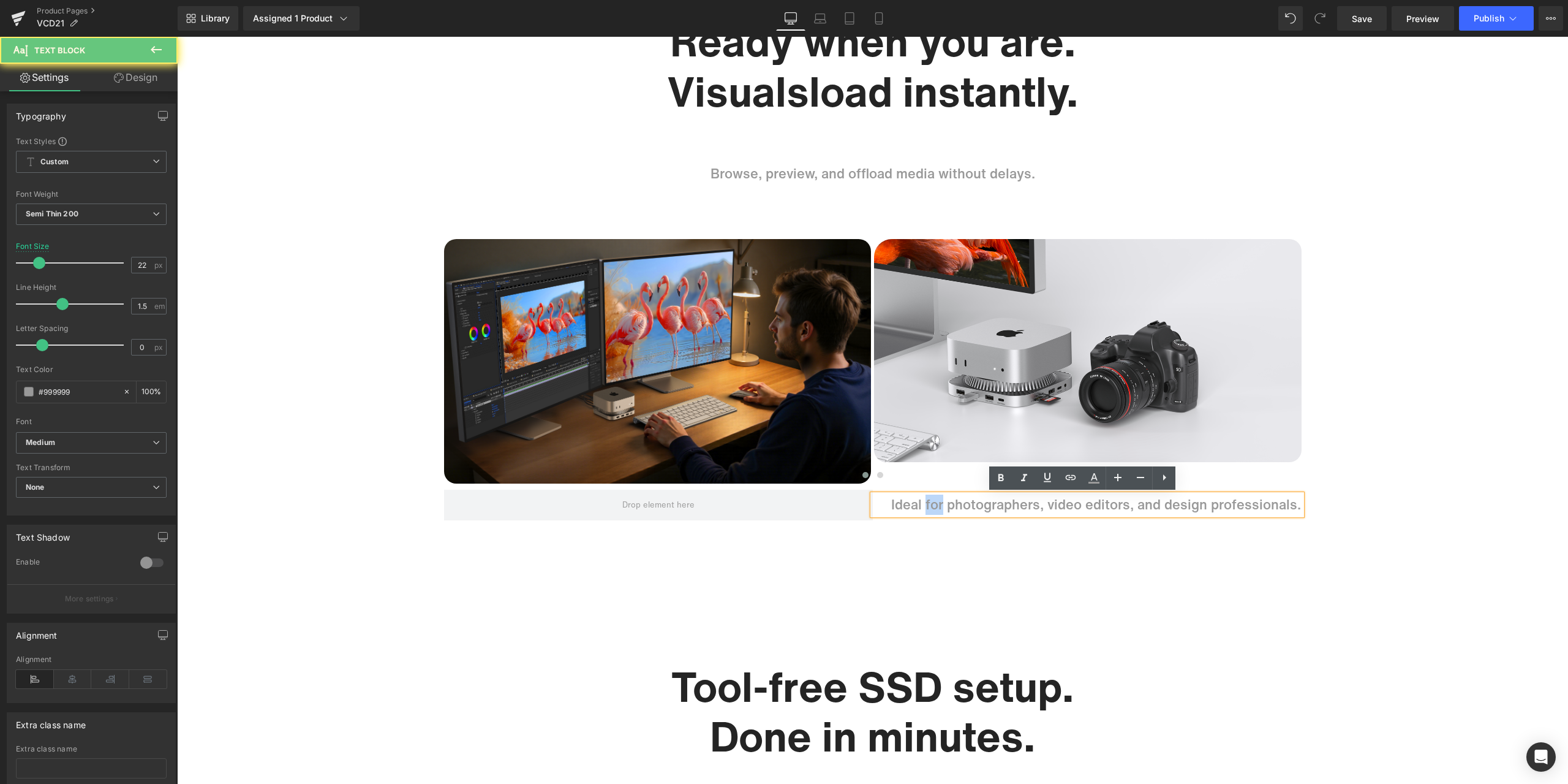
click at [930, 506] on p "Ideal for photographers, video editors, and design professionals." at bounding box center [1096, 505] width 411 height 20
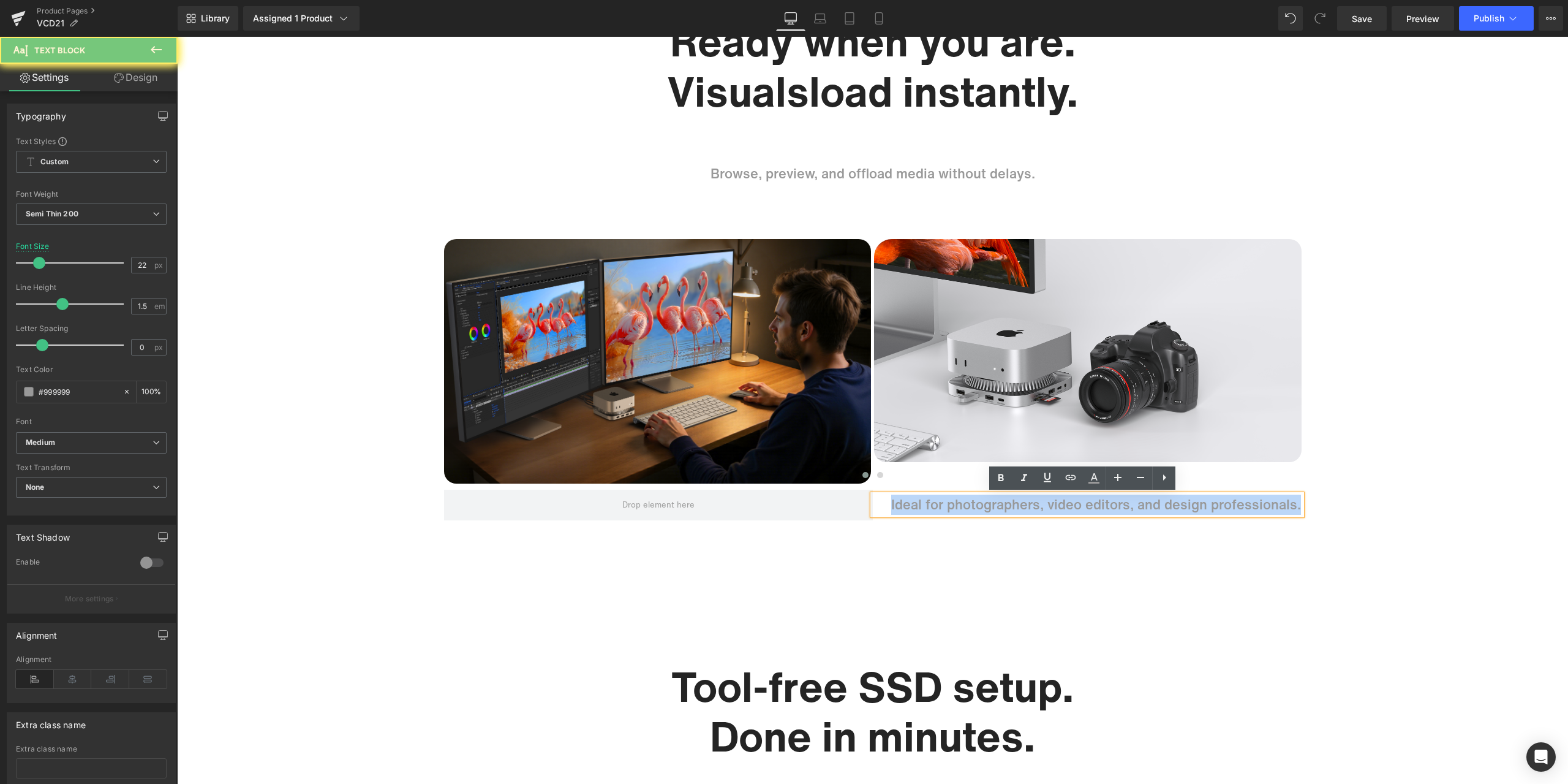
click at [930, 506] on p "Ideal for photographers, video editors, and design professionals." at bounding box center [1096, 505] width 411 height 20
copy p "Ideal for photographers, video editors, and design professionals."
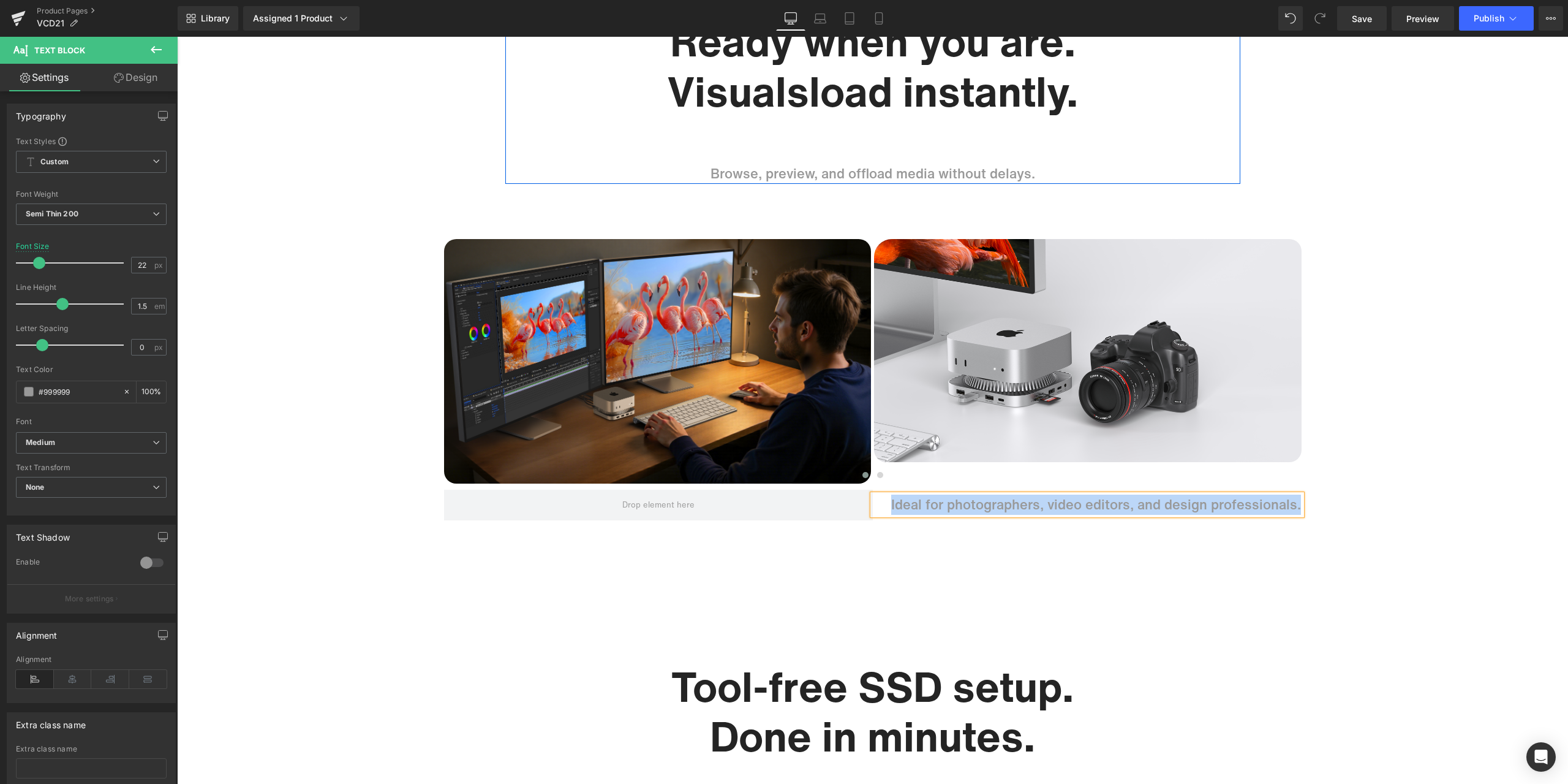
click at [1048, 171] on p "Browse, preview, and offload media without delays." at bounding box center [873, 174] width 717 height 20
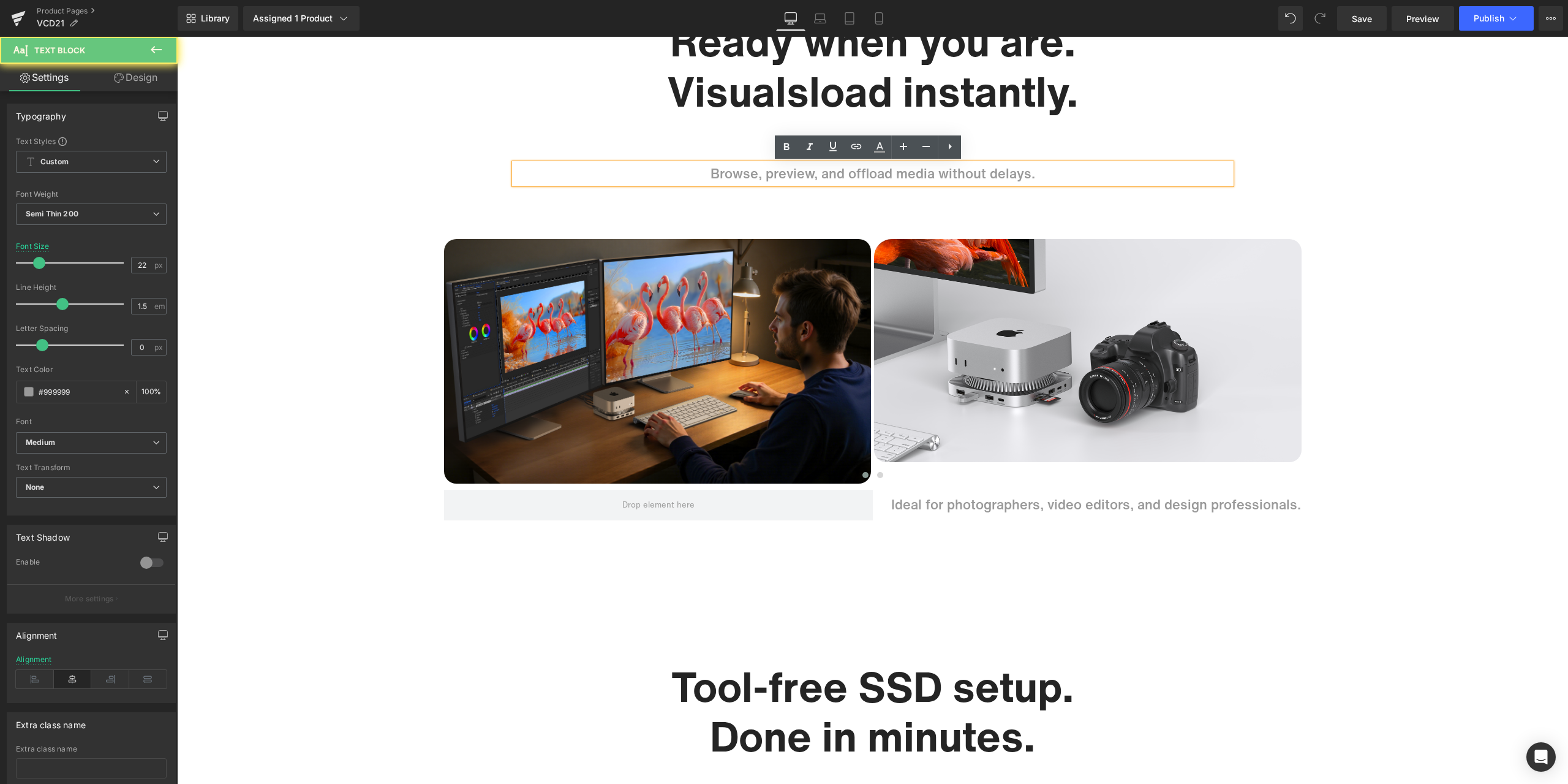
click at [1048, 171] on p "Browse, preview, and offload media without delays." at bounding box center [873, 174] width 717 height 20
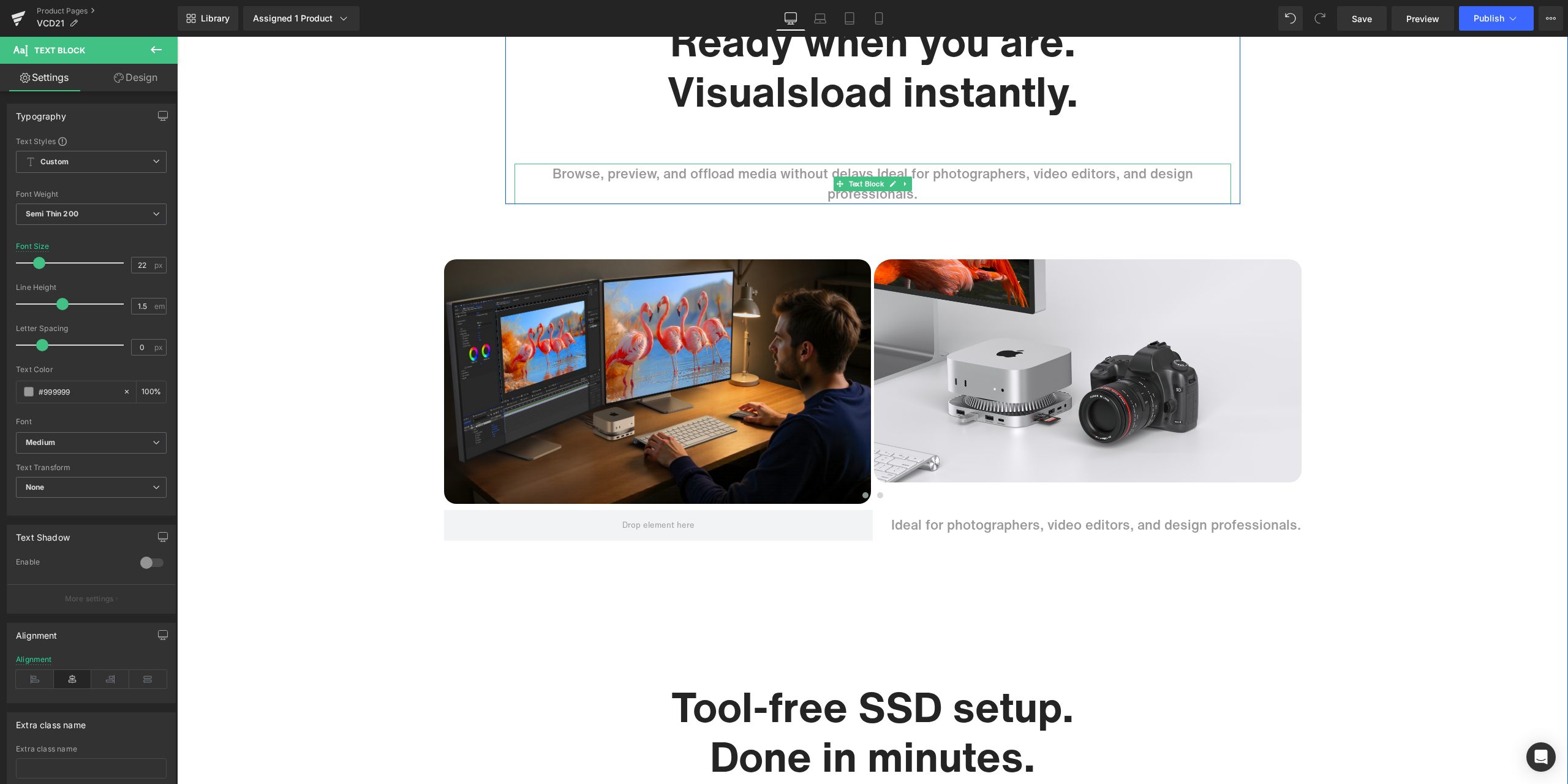
click at [1030, 173] on p "Browse, preview, and offload media without delays.Ideal for photographers, vide…" at bounding box center [873, 183] width 717 height 40
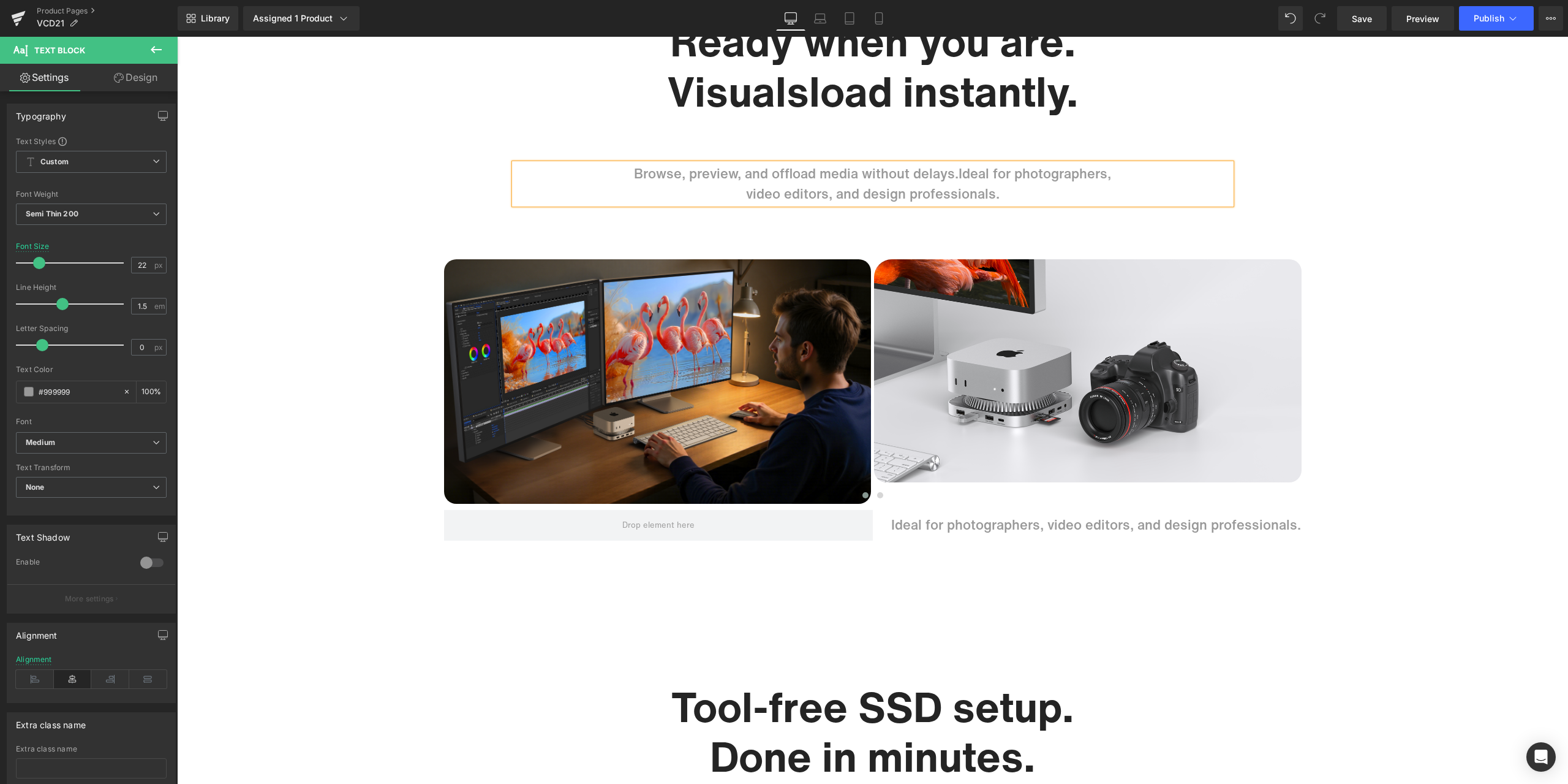
click at [1447, 369] on div "13-in-1 ports. Built for Mac mini M4. Heading Integrates storage, display, data…" at bounding box center [872, 82] width 1391 height 7665
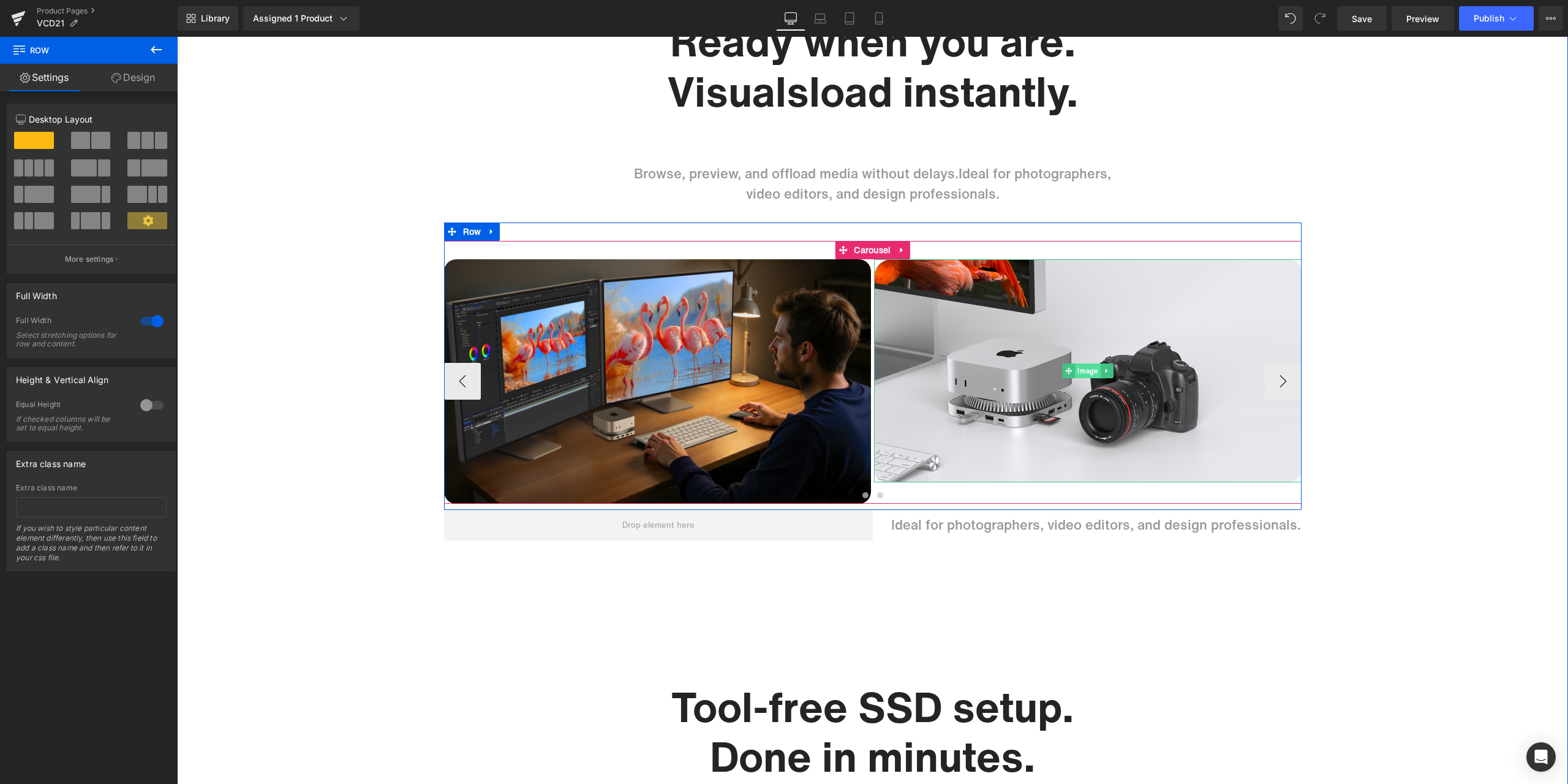
click at [1081, 375] on span "Image" at bounding box center [1087, 371] width 25 height 15
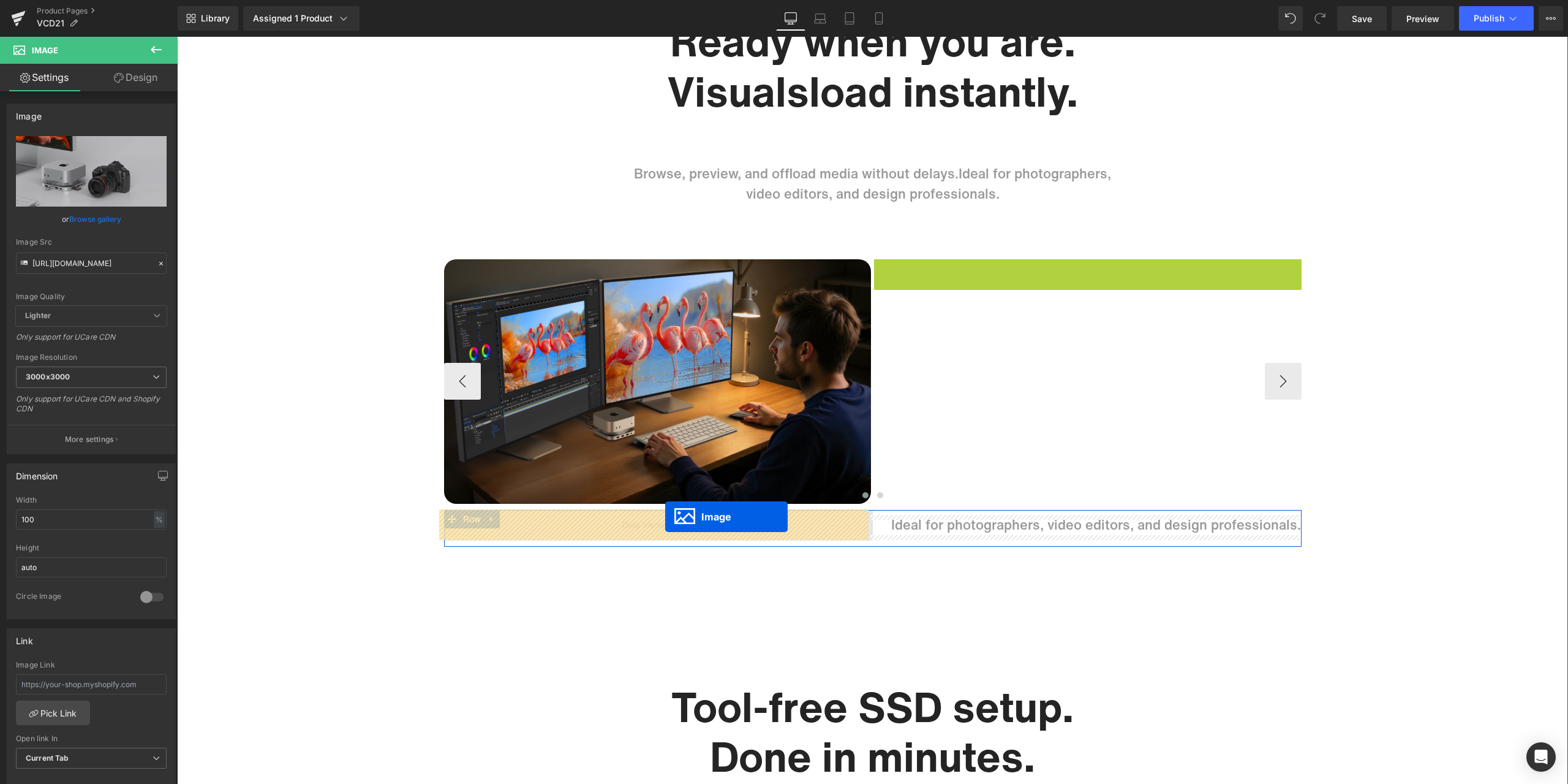
drag, startPoint x: 1085, startPoint y: 371, endPoint x: 665, endPoint y: 516, distance: 444.3
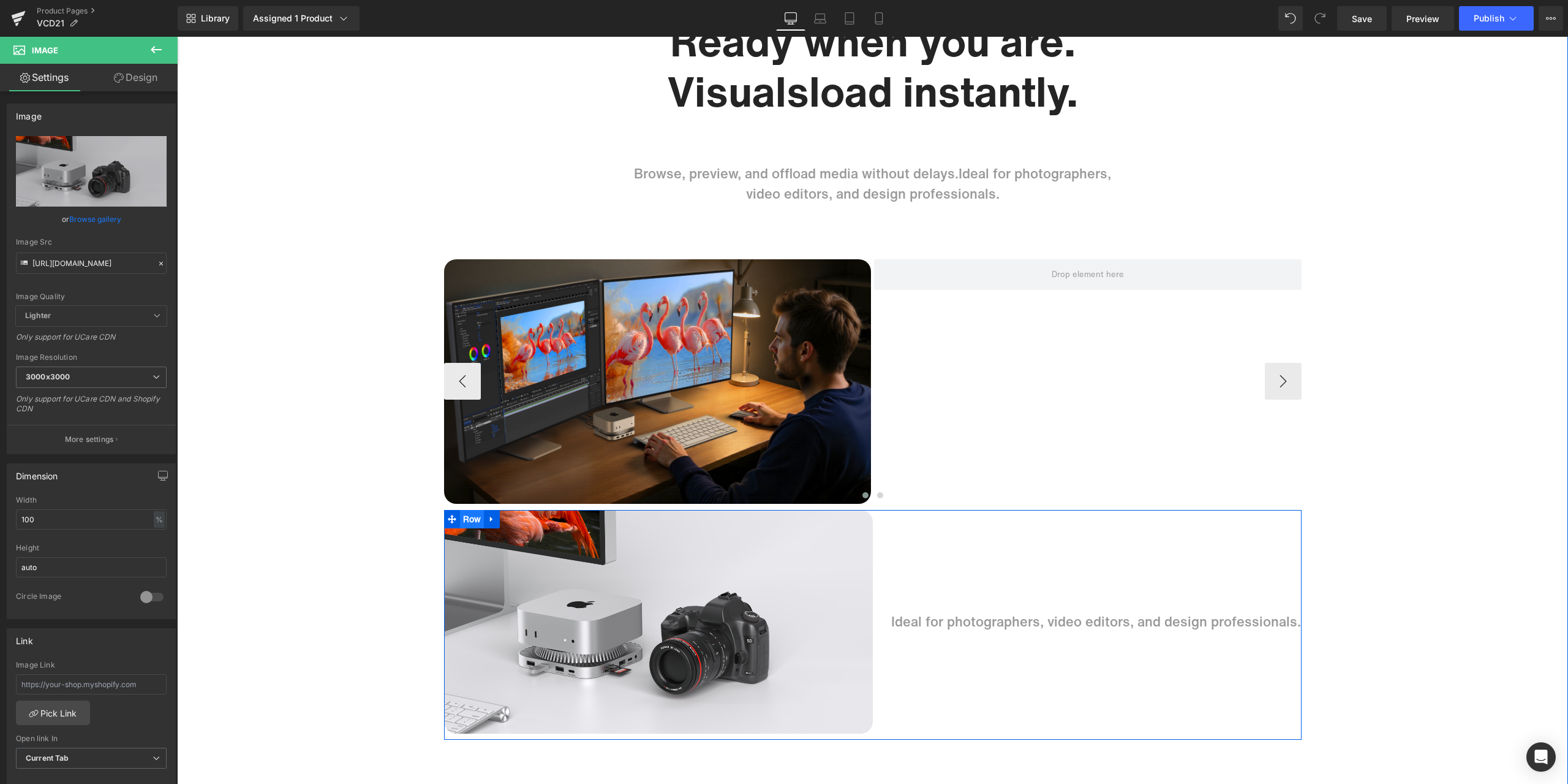
click at [466, 518] on ul "Row" at bounding box center [472, 518] width 57 height 18
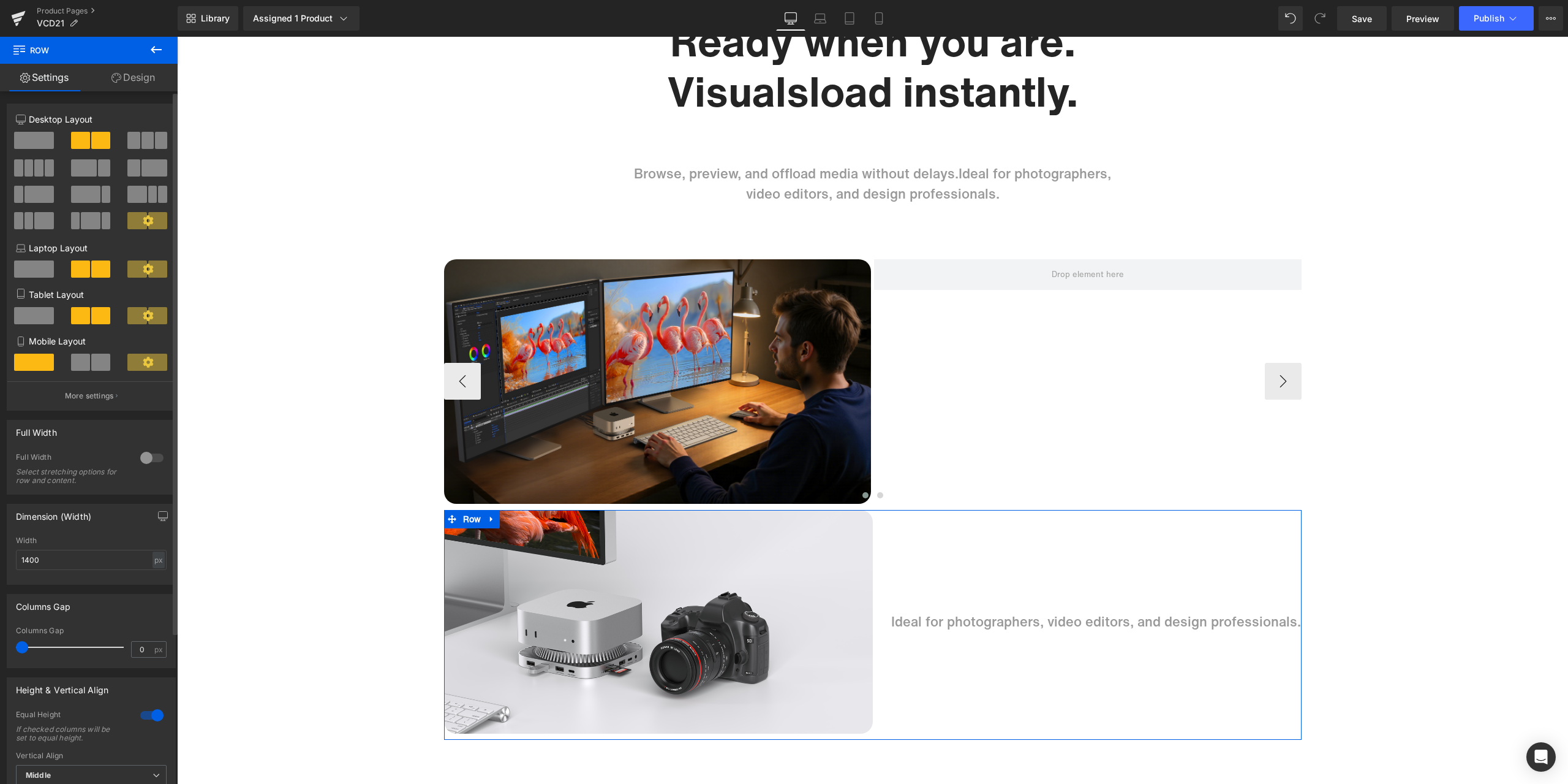
click at [98, 167] on span at bounding box center [104, 168] width 12 height 17
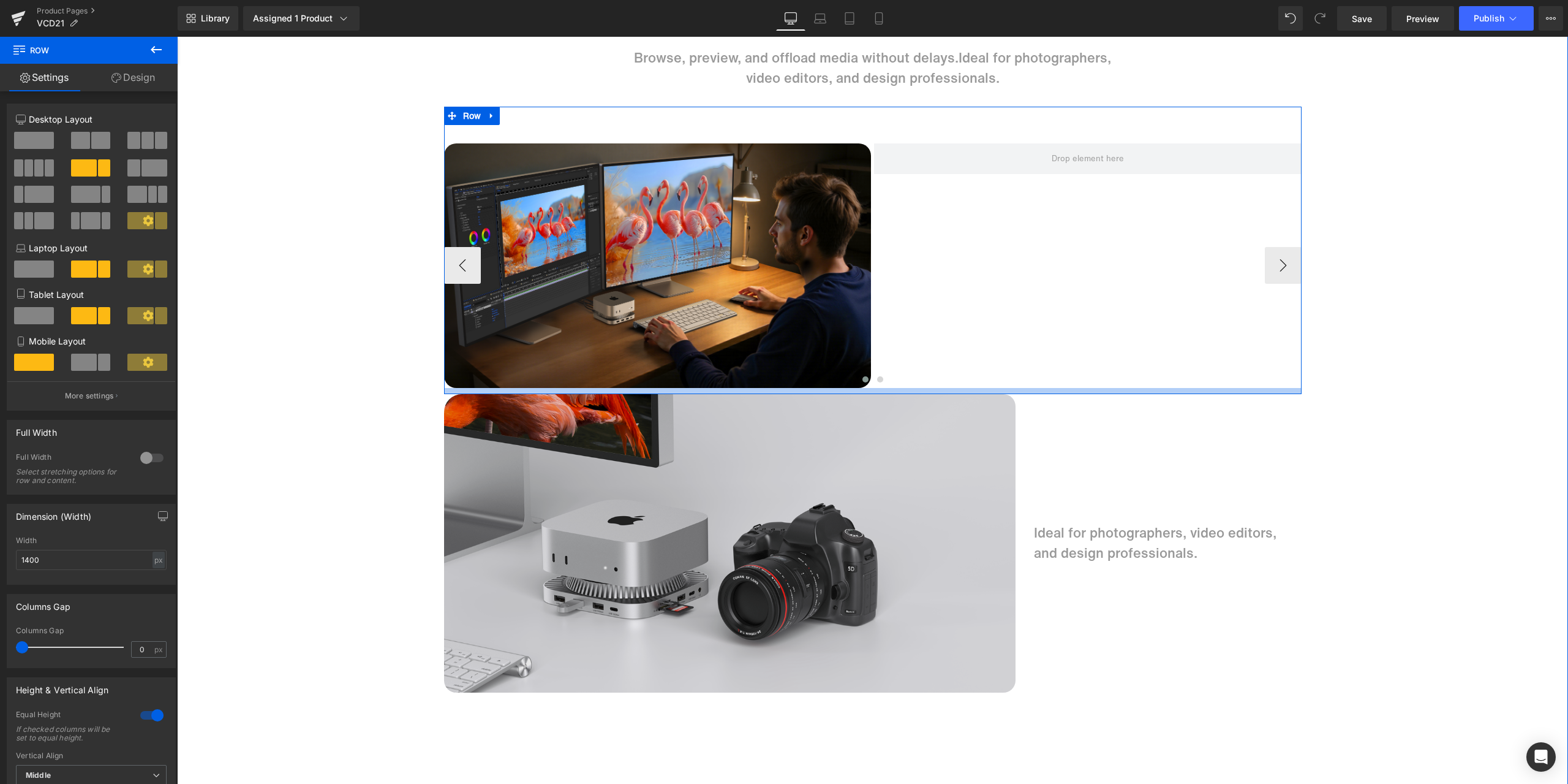
scroll to position [4718, 0]
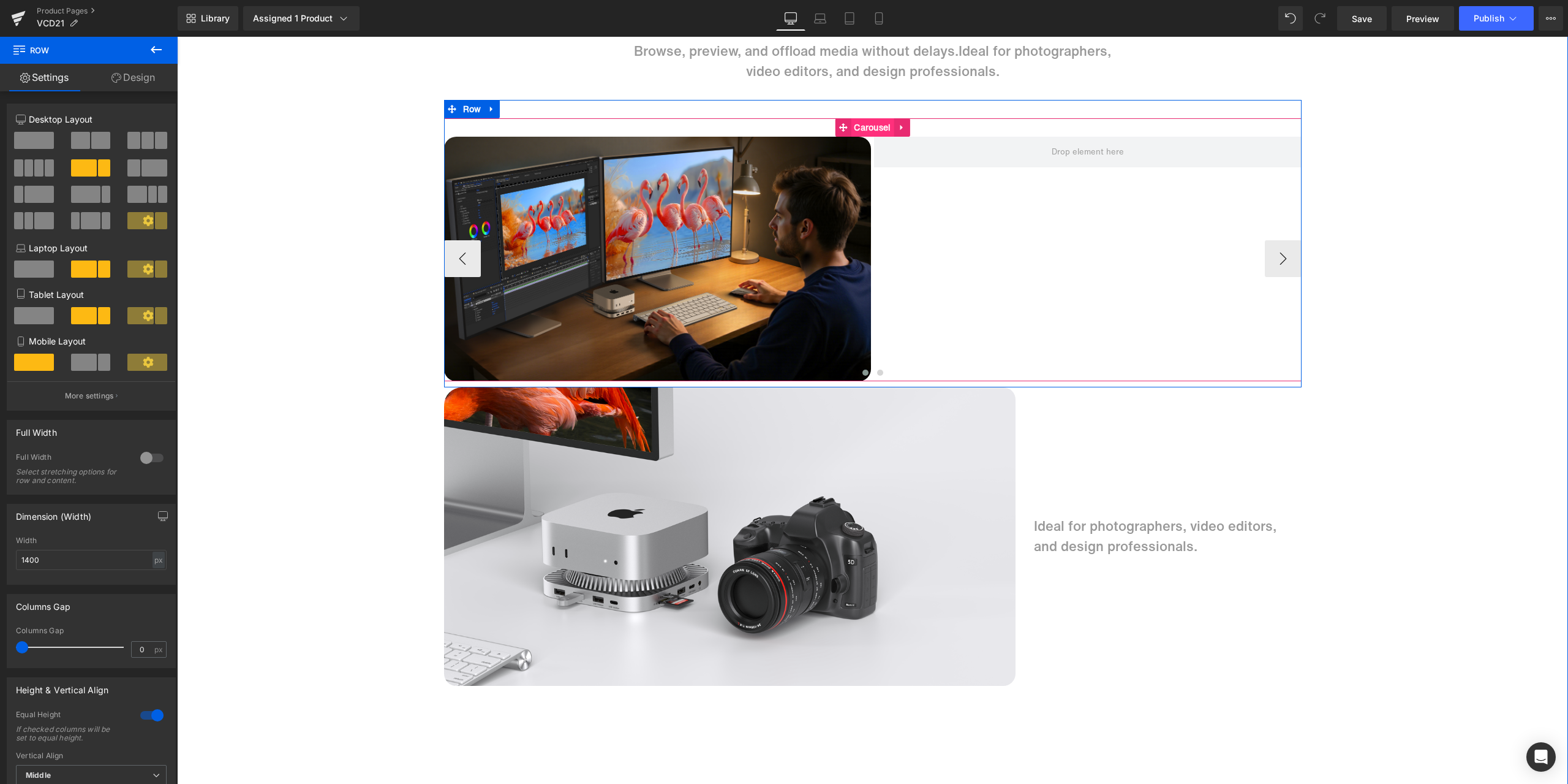
click at [870, 132] on span "Carousel" at bounding box center [872, 127] width 43 height 18
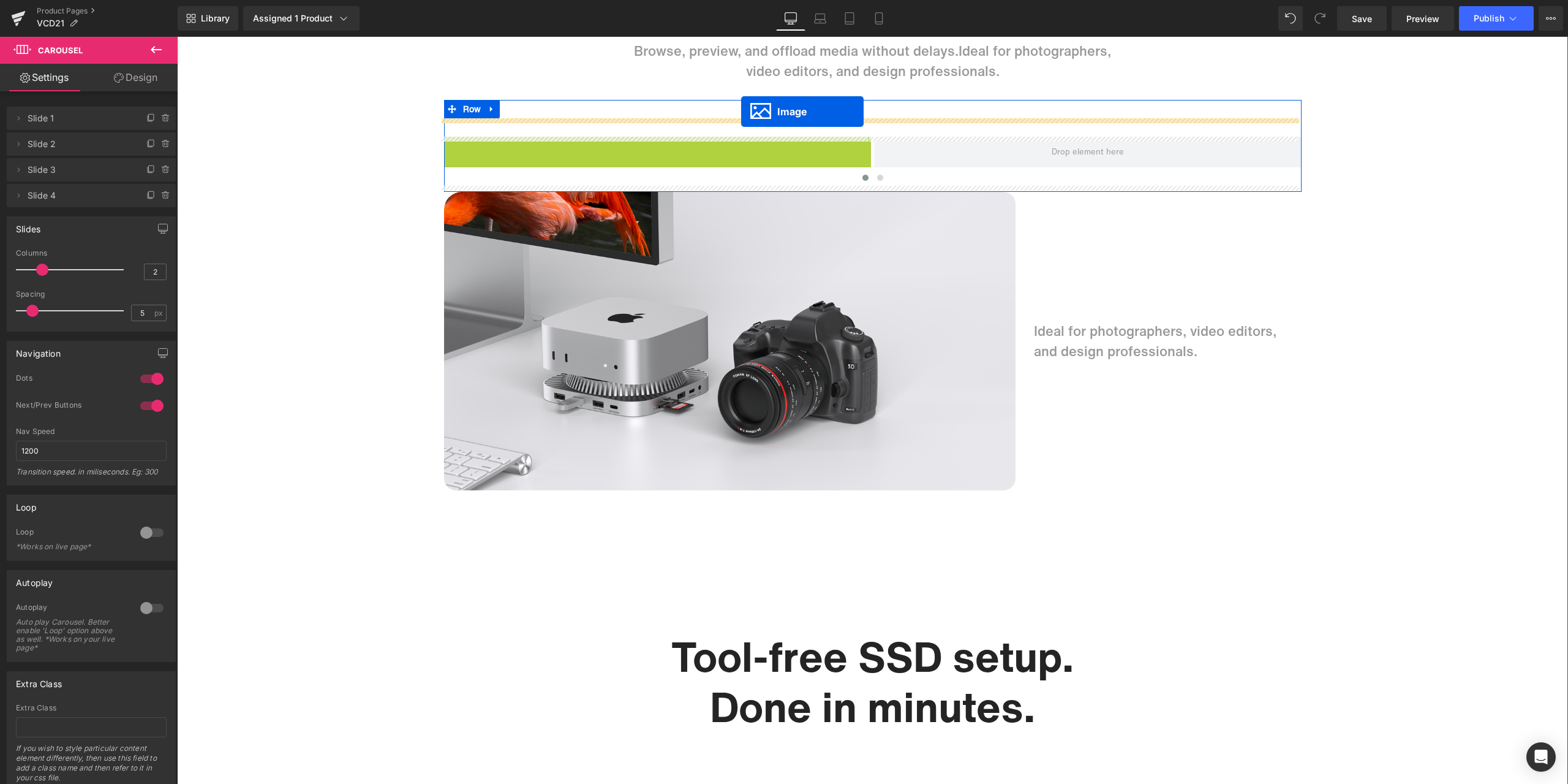
drag, startPoint x: 650, startPoint y: 260, endPoint x: 741, endPoint y: 112, distance: 173.7
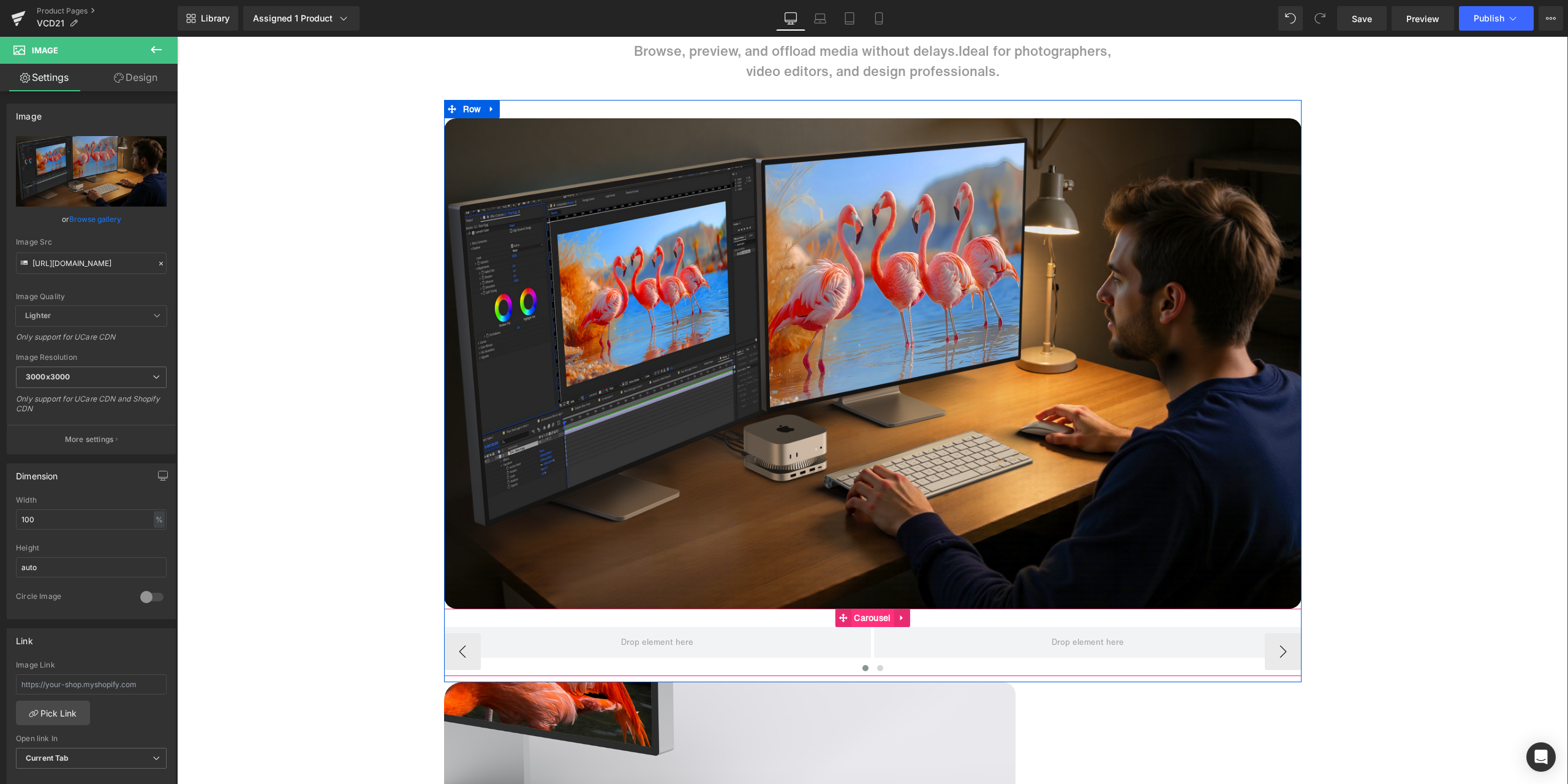
click at [863, 620] on span "Carousel" at bounding box center [872, 617] width 43 height 18
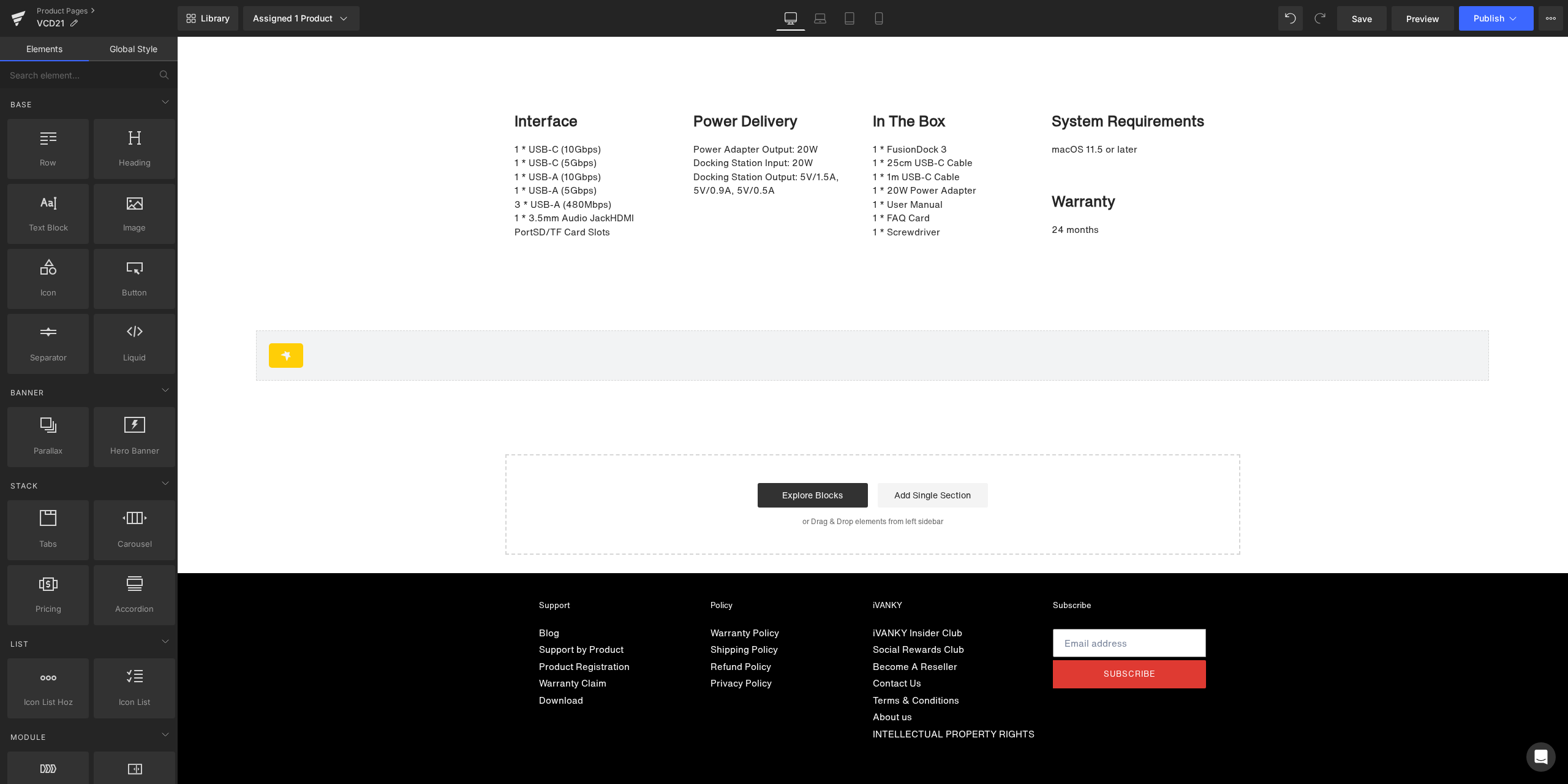
scroll to position [8392, 0]
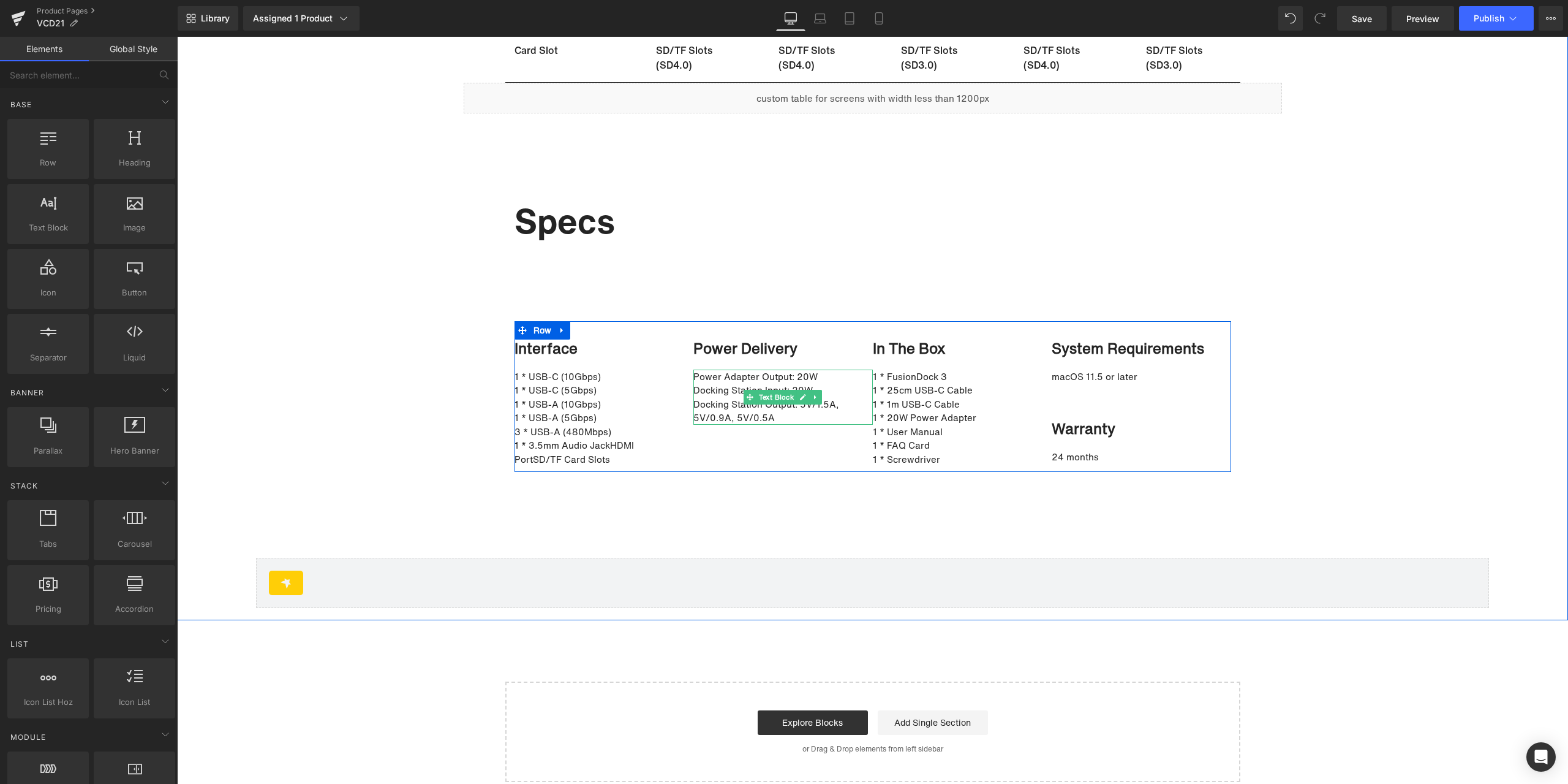
click at [711, 396] on p "Docking Station Input: 20W" at bounding box center [777, 390] width 167 height 14
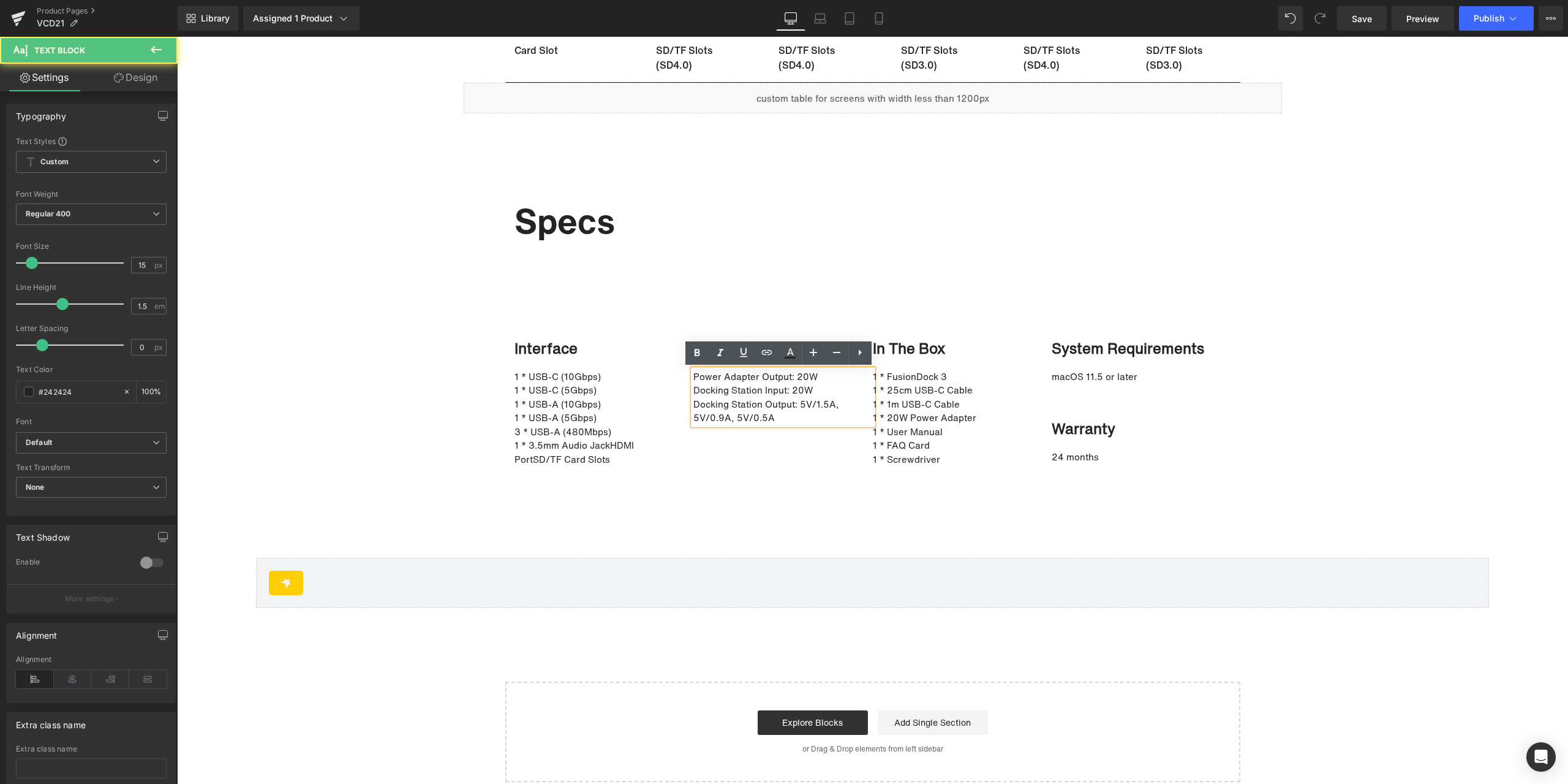
click at [693, 388] on p "Docking Station Input: 20W" at bounding box center [777, 390] width 167 height 14
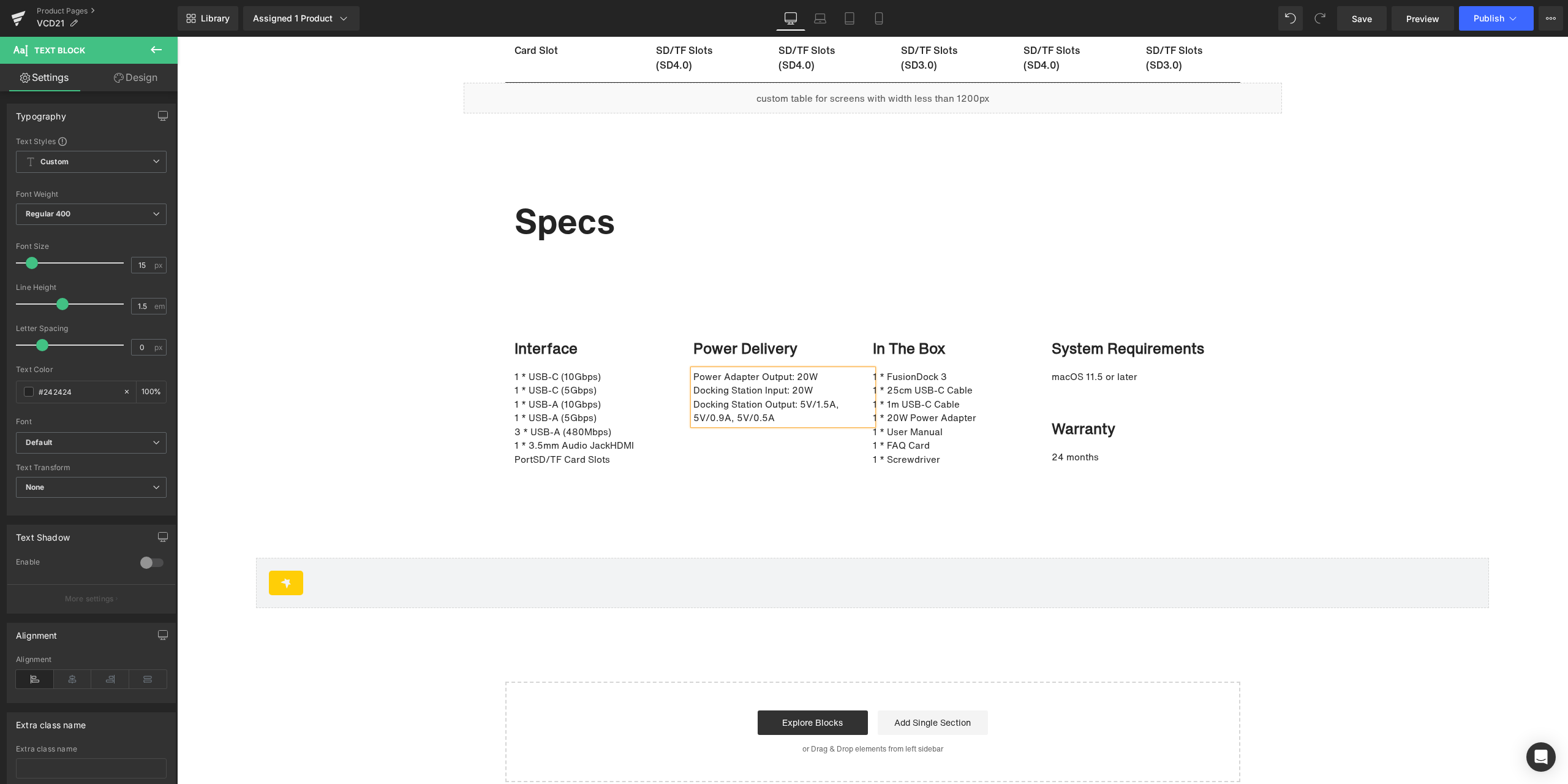
click at [693, 404] on p "Docking Station Output: 5V/1.5A, 5V/0.9A, 5V/0.5A" at bounding box center [777, 411] width 167 height 27
click at [550, 434] on p "3 * USB-A (480Mbps)" at bounding box center [598, 431] width 167 height 14
click at [603, 445] on p "1 * 3.5mm Audio JackHDMI PortSD/TF Card Slots" at bounding box center [598, 452] width 167 height 27
click at [556, 458] on p "HDMI PortSD/TF Card Slots" at bounding box center [598, 459] width 167 height 14
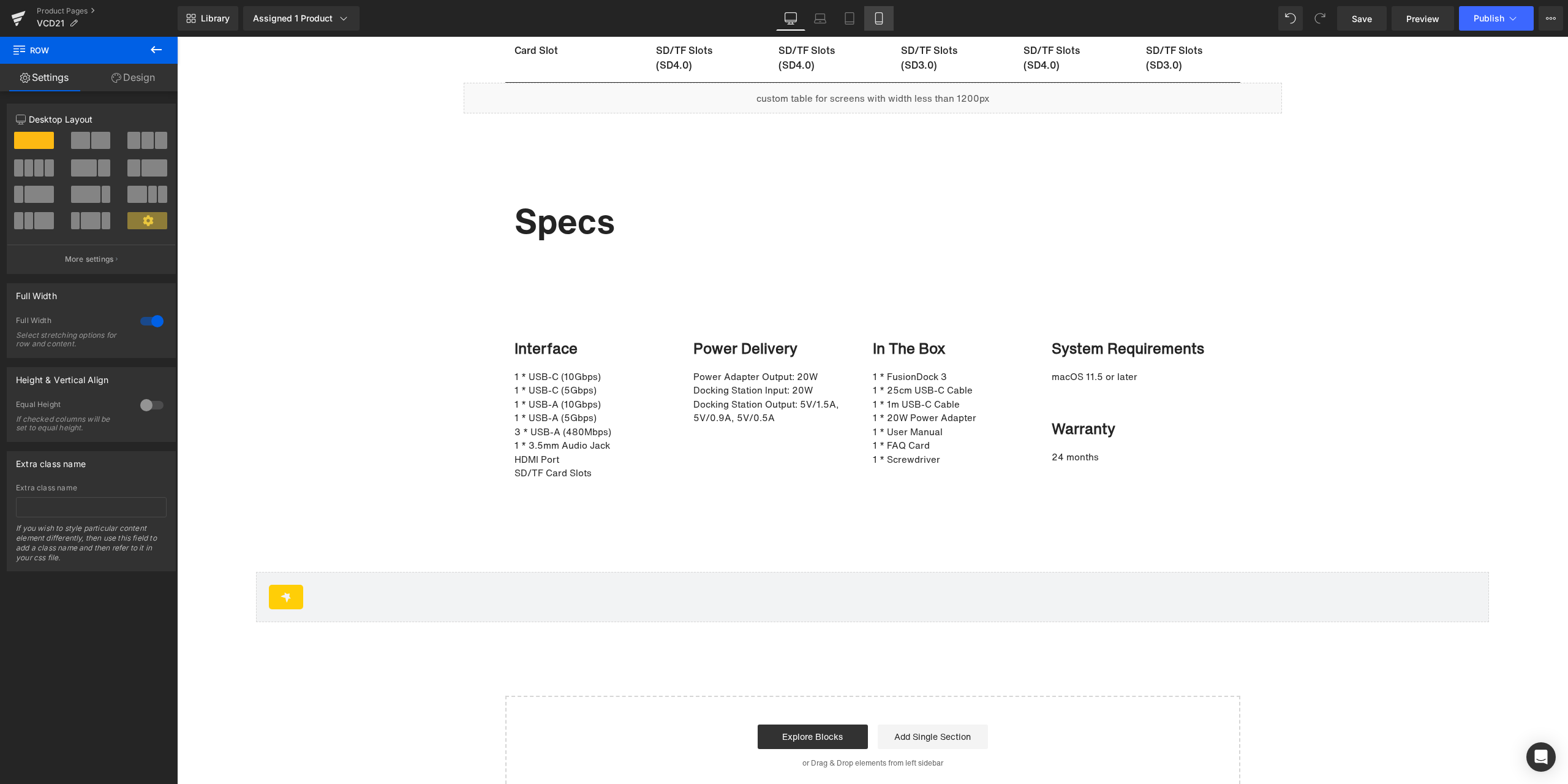
click at [876, 15] on icon at bounding box center [879, 18] width 12 height 12
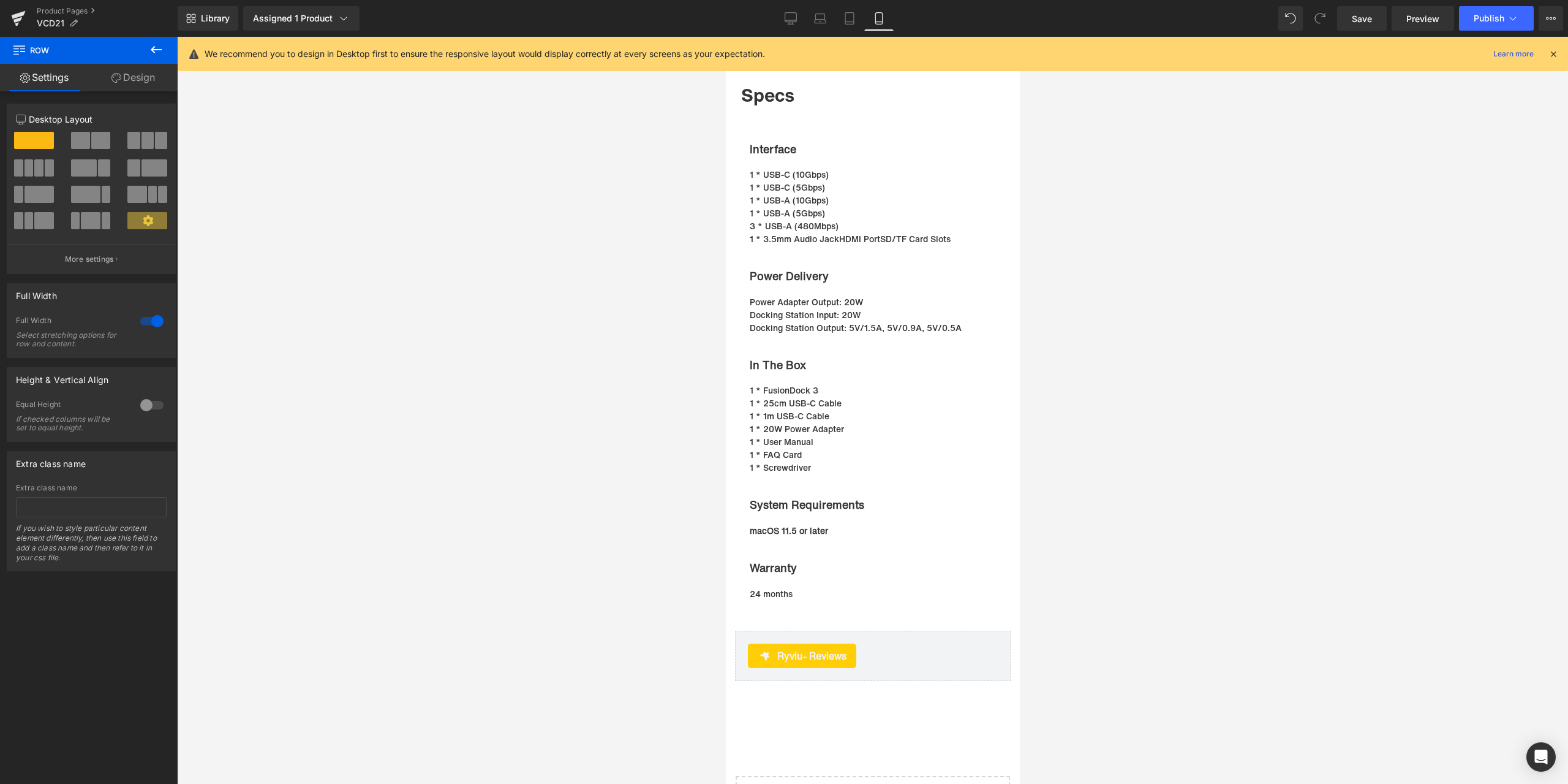
scroll to position [6679, 0]
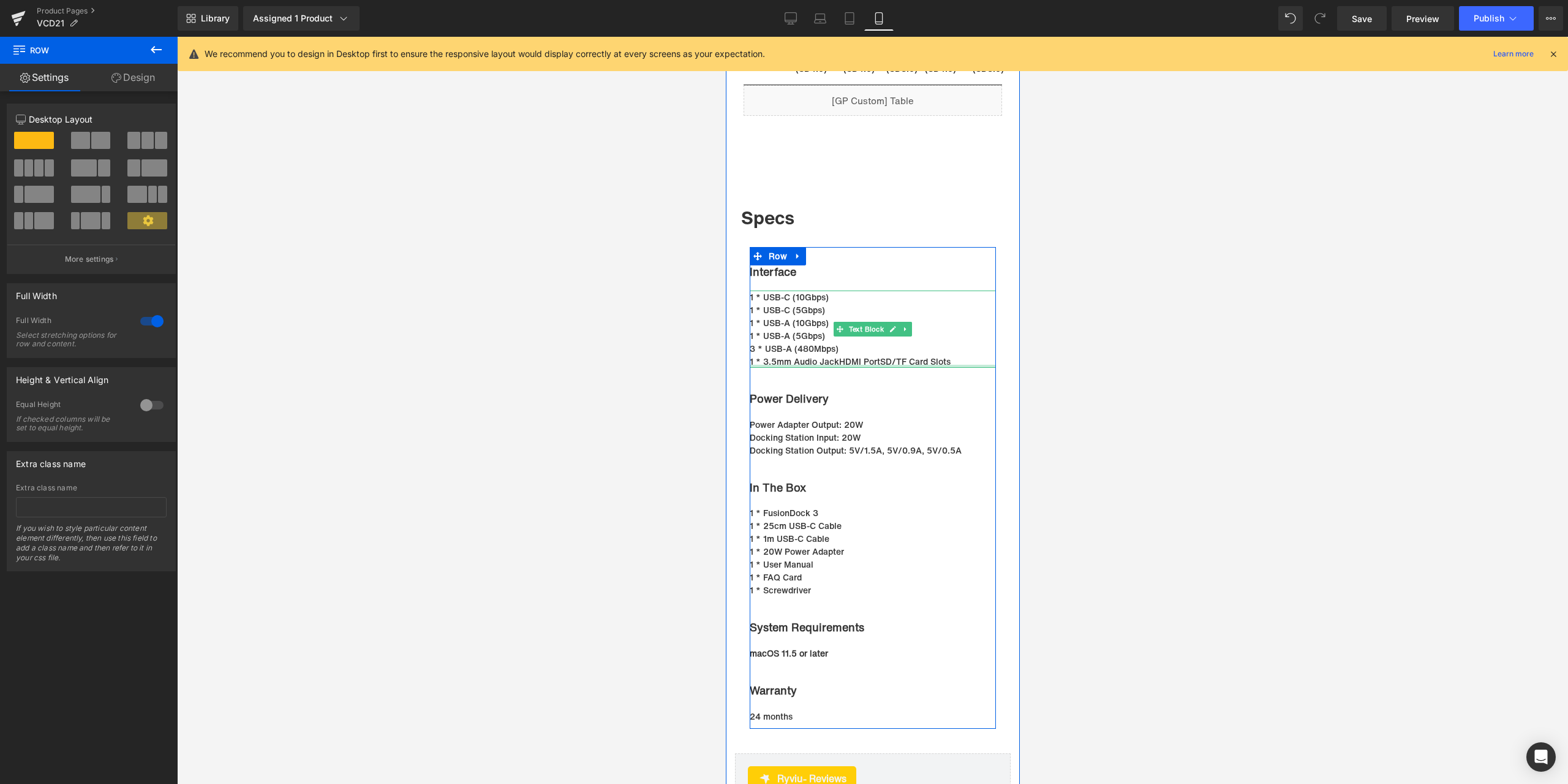
click at [831, 368] on p "1 * 3.5mm Audio JackHDMI PortSD/TF Card Slots" at bounding box center [866, 361] width 234 height 13
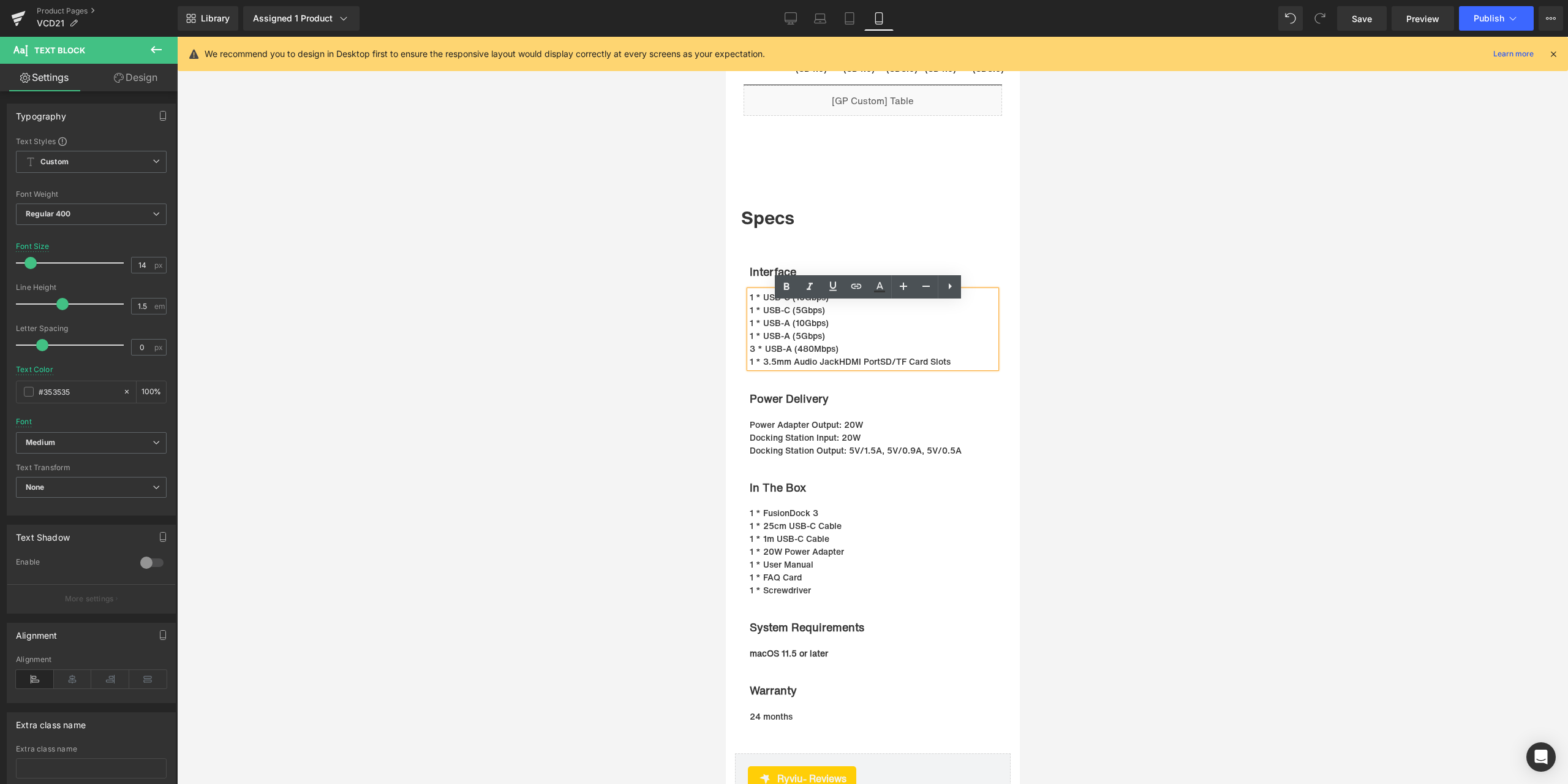
click at [832, 368] on p "1 * 3.5mm Audio JackHDMI PortSD/TF Card Slots" at bounding box center [866, 361] width 234 height 13
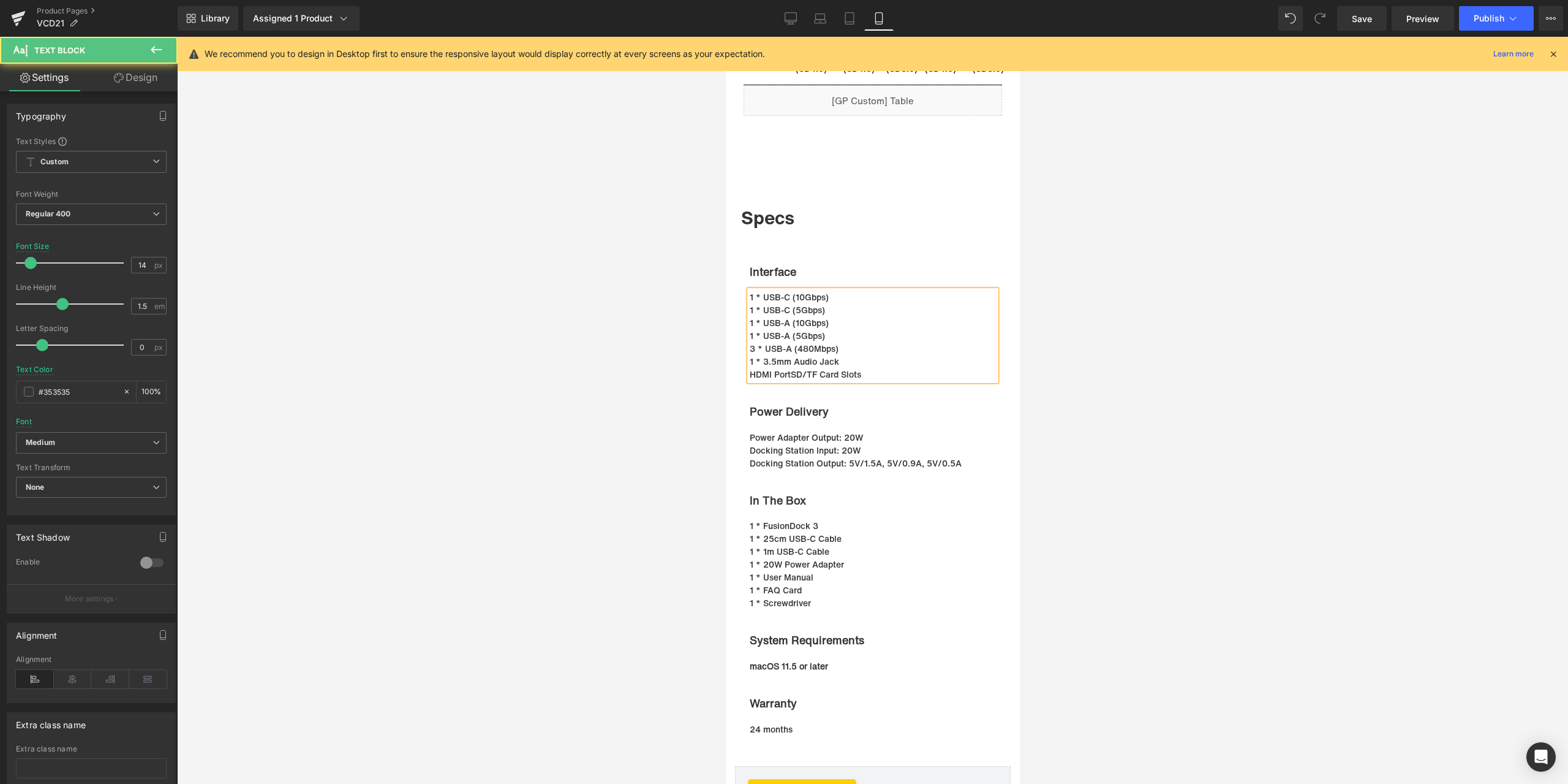
drag, startPoint x: 785, startPoint y: 383, endPoint x: 874, endPoint y: 387, distance: 89.1
click at [785, 381] on p "HDMI PortSD/TF Card Slots" at bounding box center [866, 374] width 234 height 13
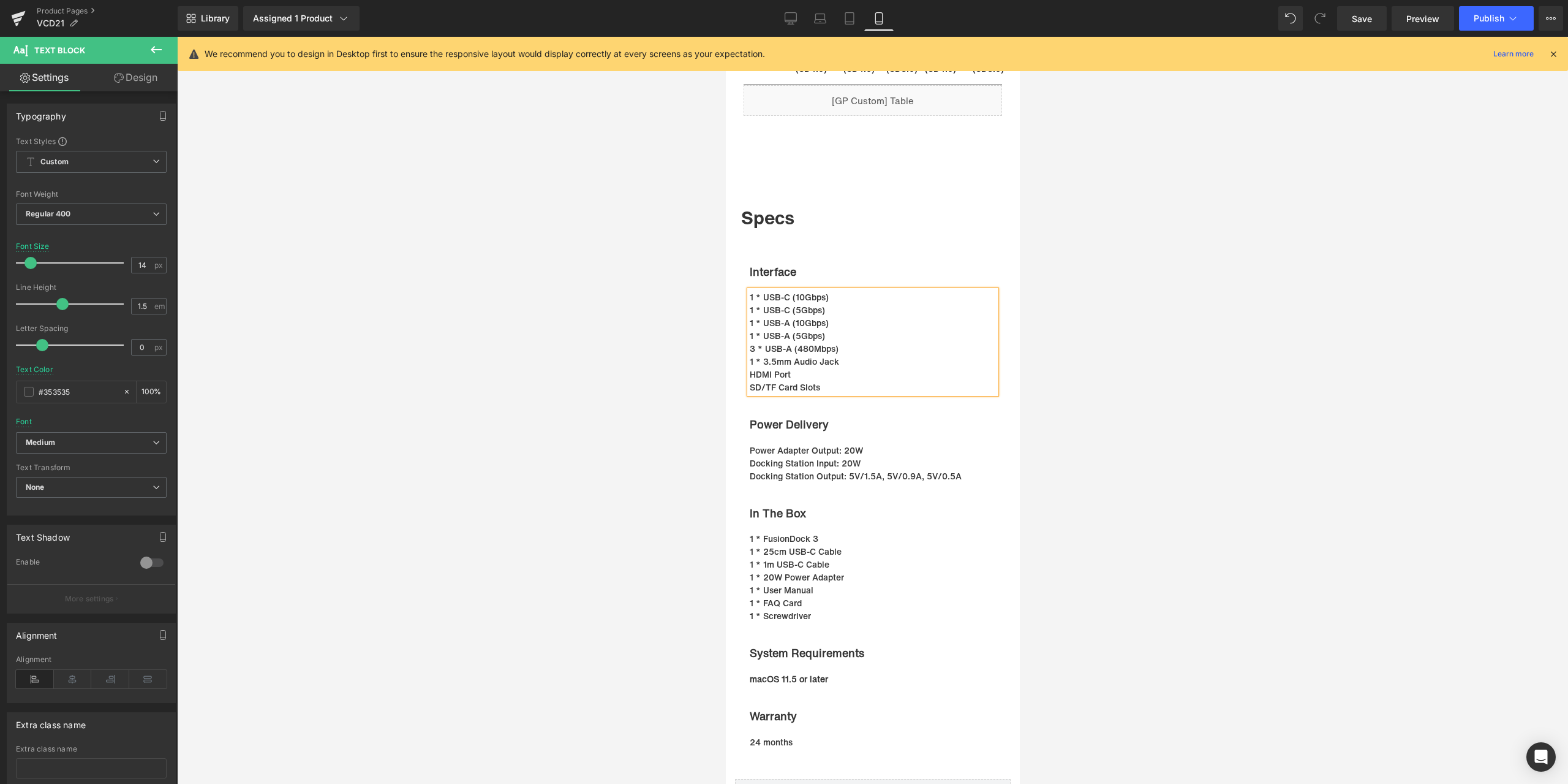
click at [528, 382] on div at bounding box center [872, 410] width 1391 height 747
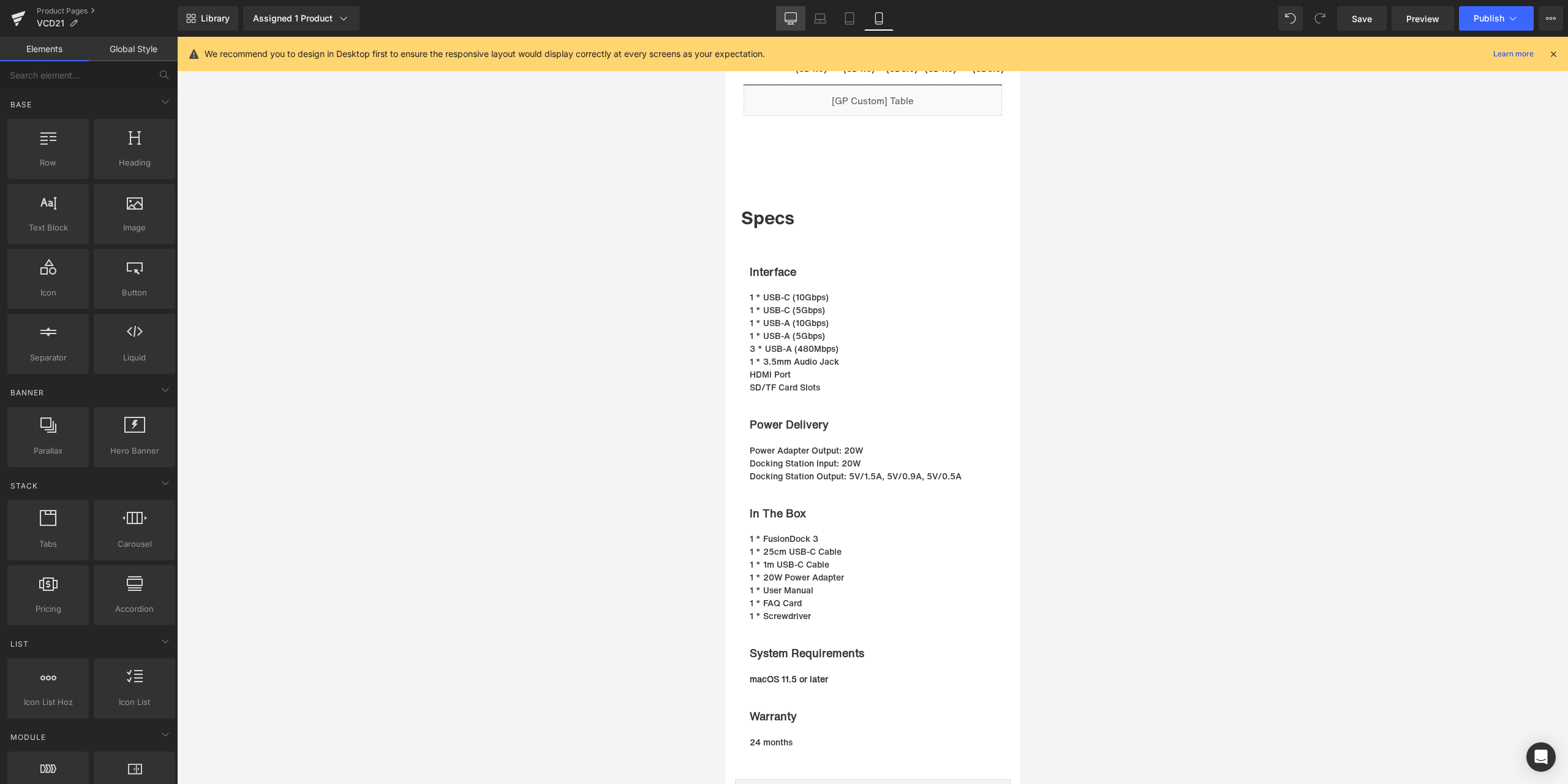
click at [797, 18] on icon at bounding box center [790, 18] width 12 height 12
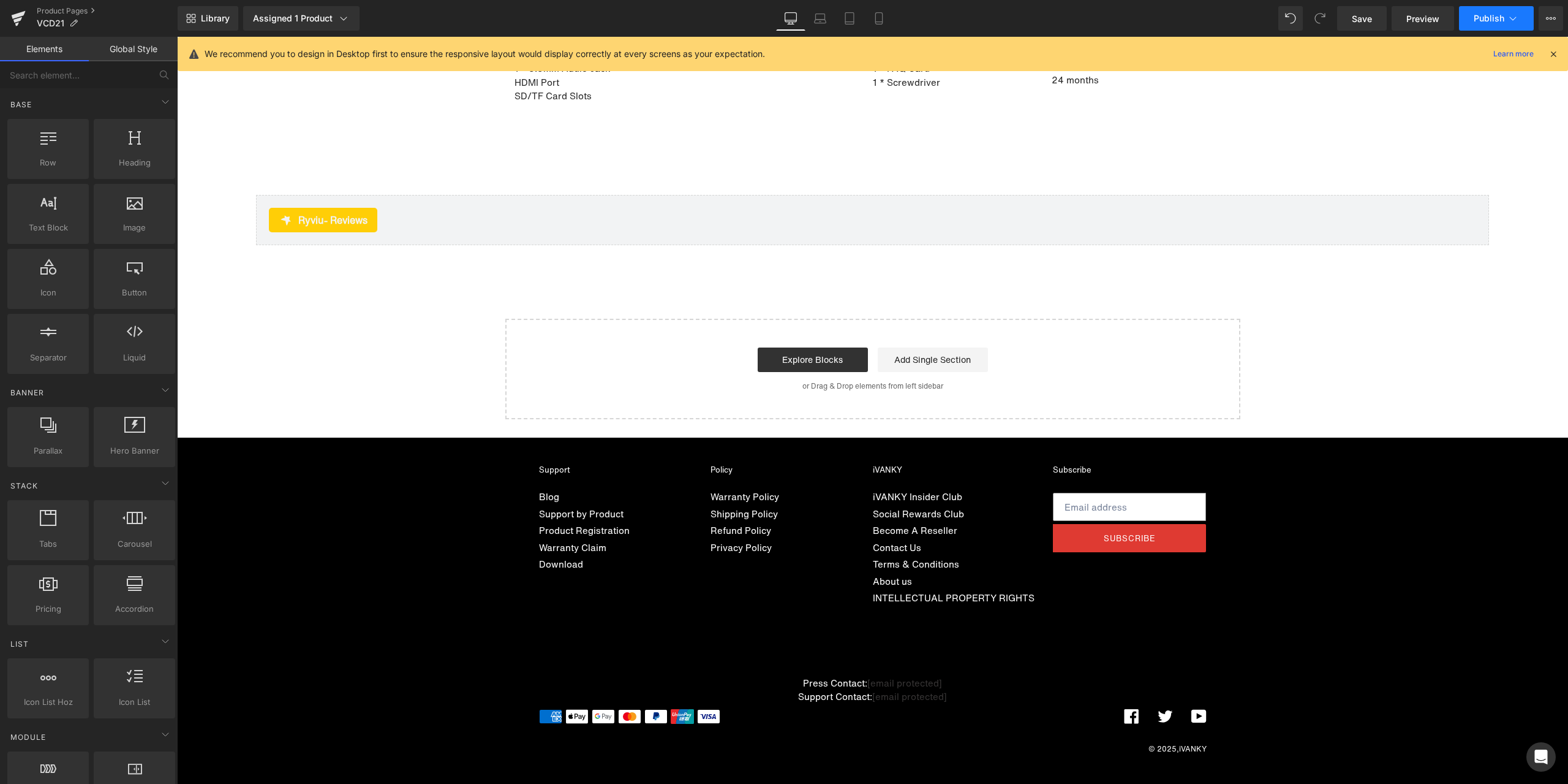
scroll to position [8768, 0]
click at [1473, 16] on button "Publish" at bounding box center [1497, 18] width 75 height 25
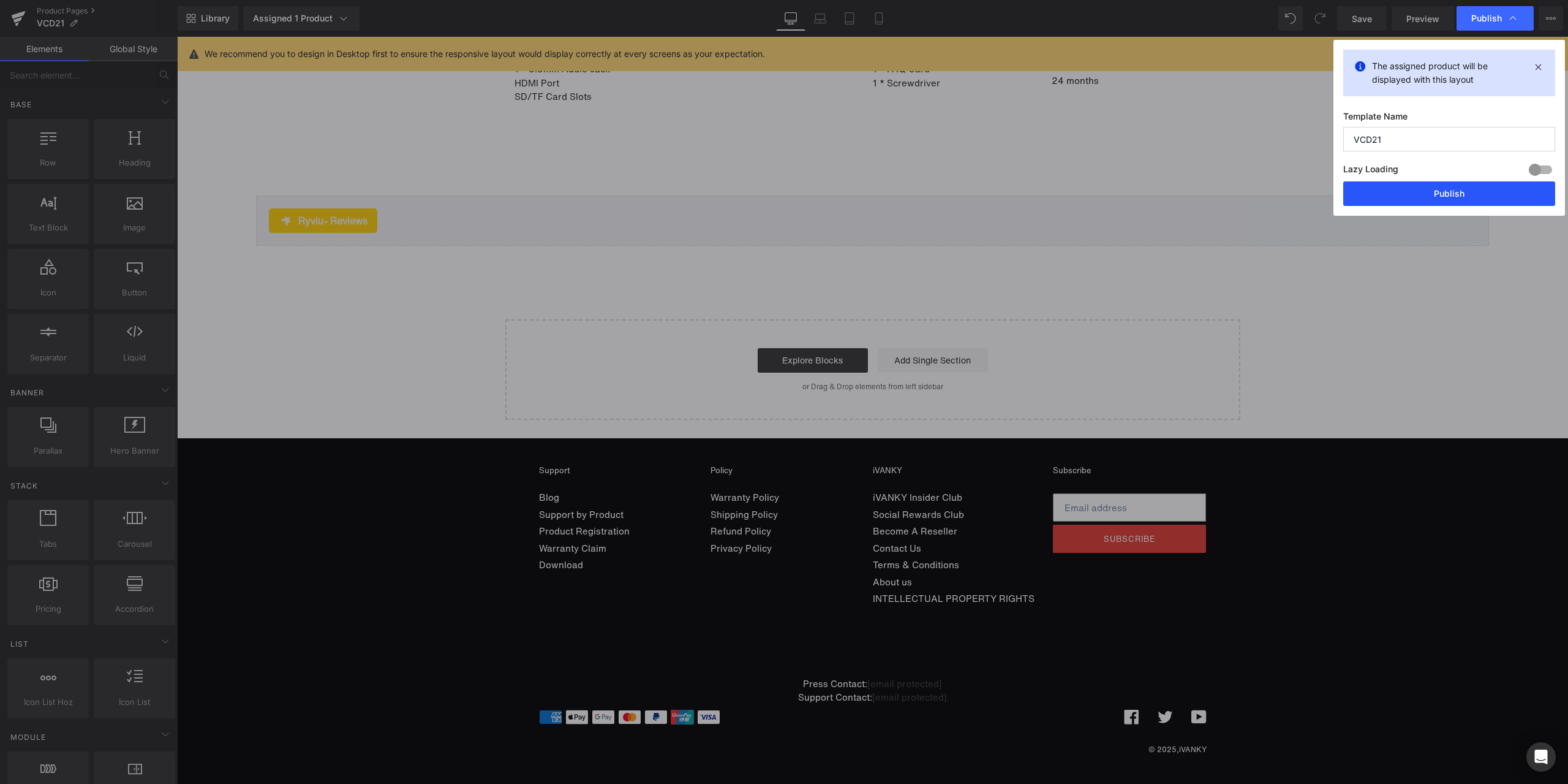
click at [1421, 192] on button "Publish" at bounding box center [1449, 193] width 212 height 25
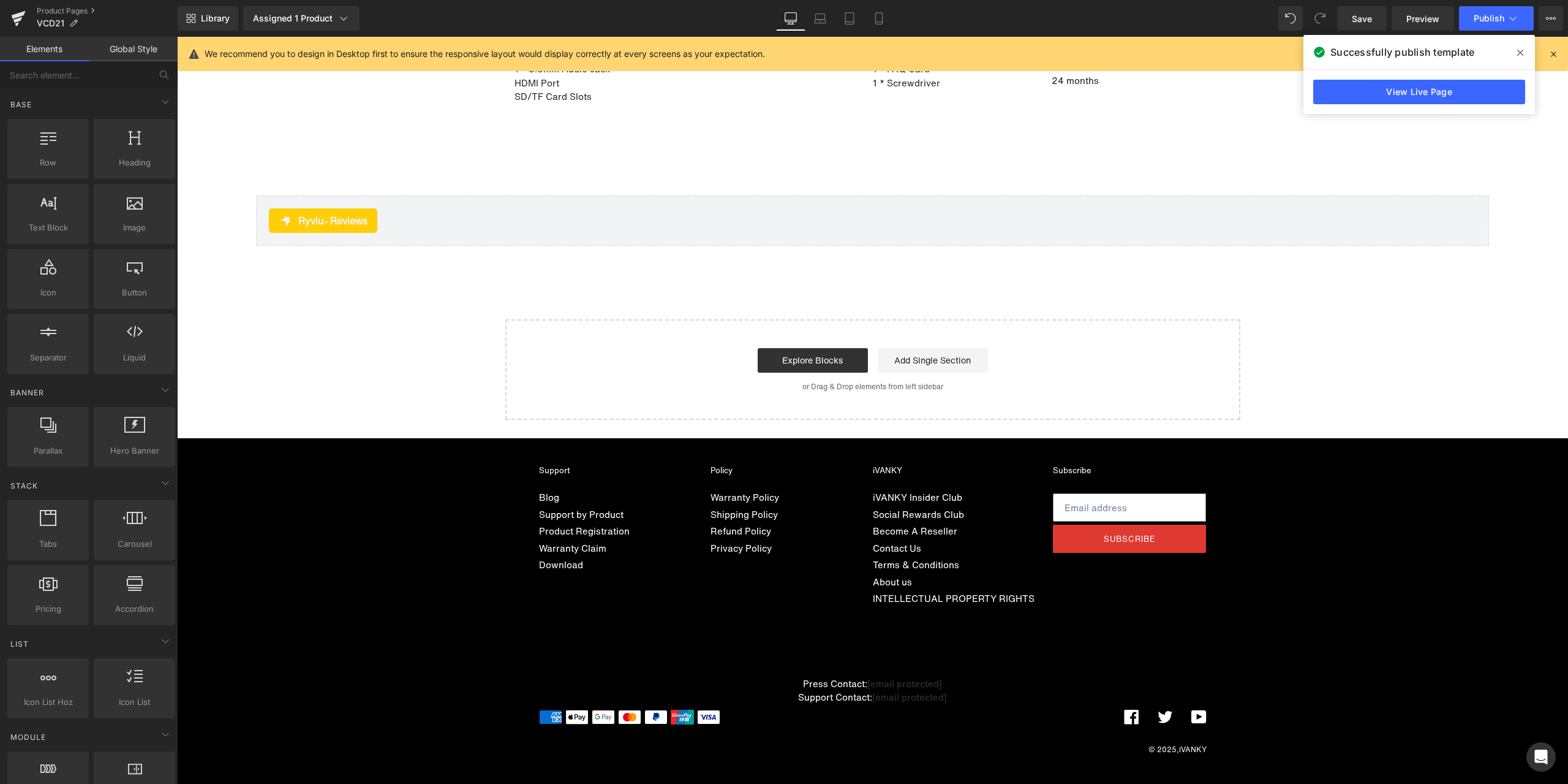
click at [1517, 58] on span at bounding box center [1520, 52] width 20 height 20
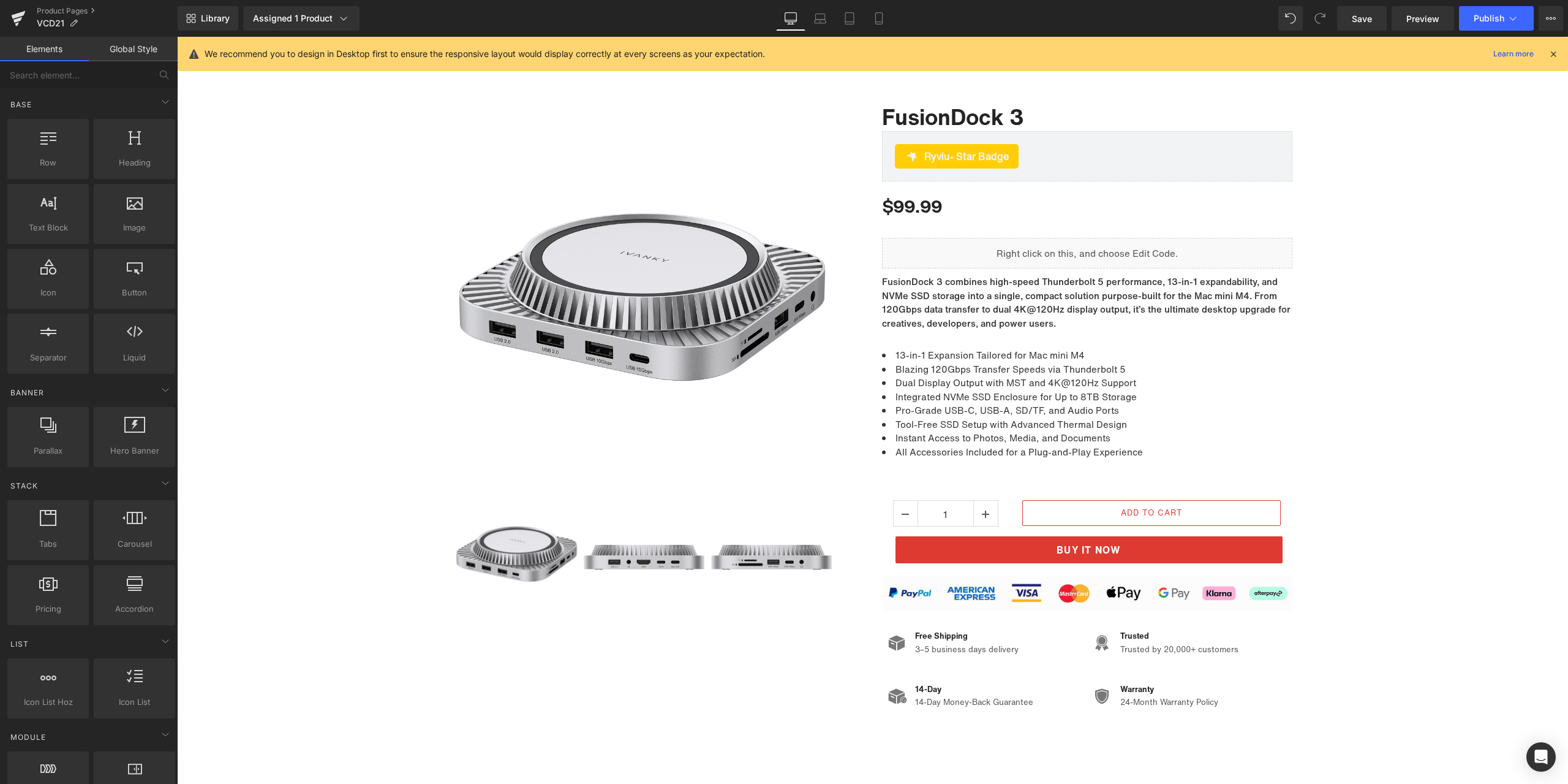
scroll to position [0, 0]
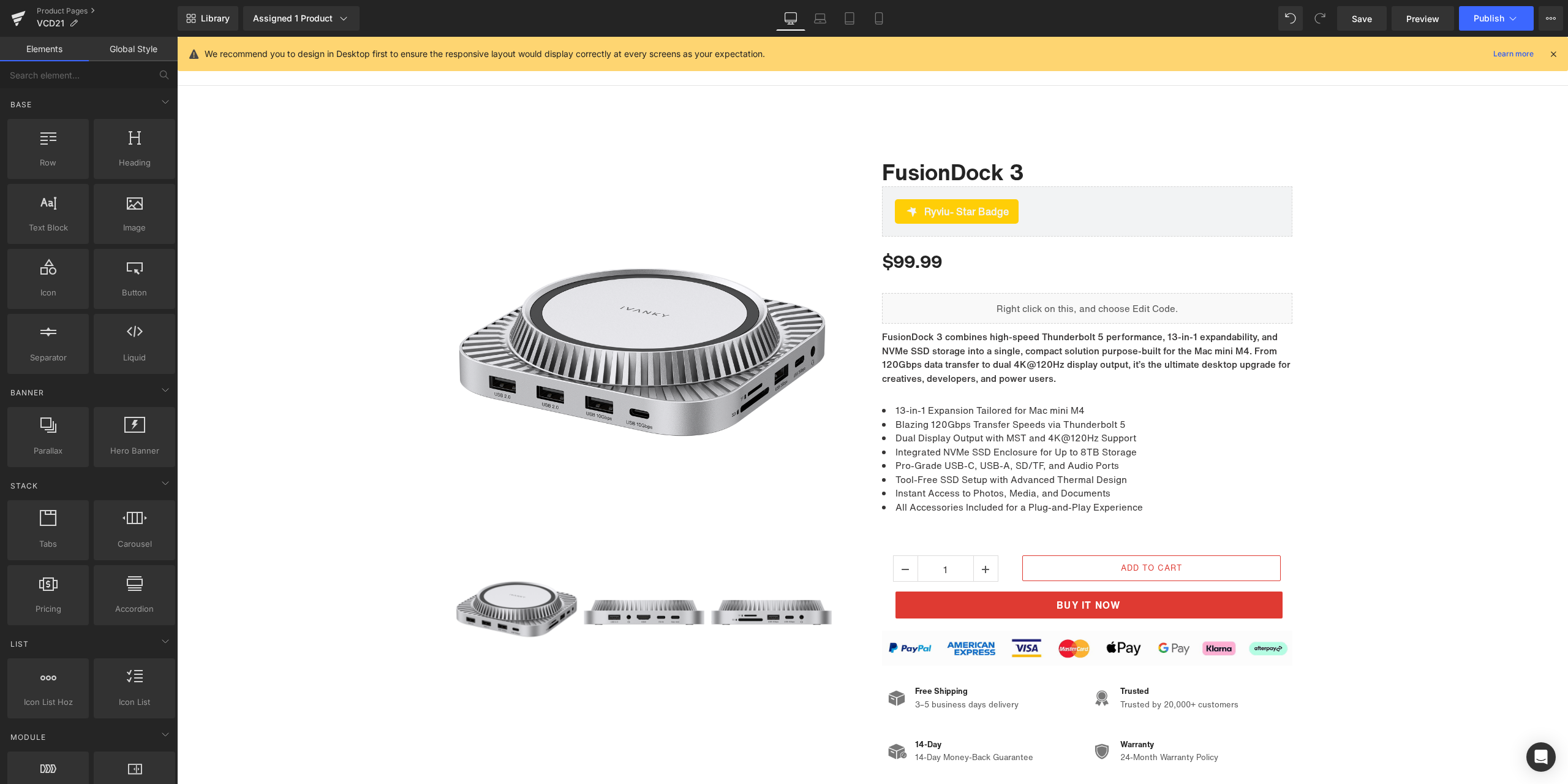
click at [1554, 57] on icon at bounding box center [1553, 54] width 11 height 11
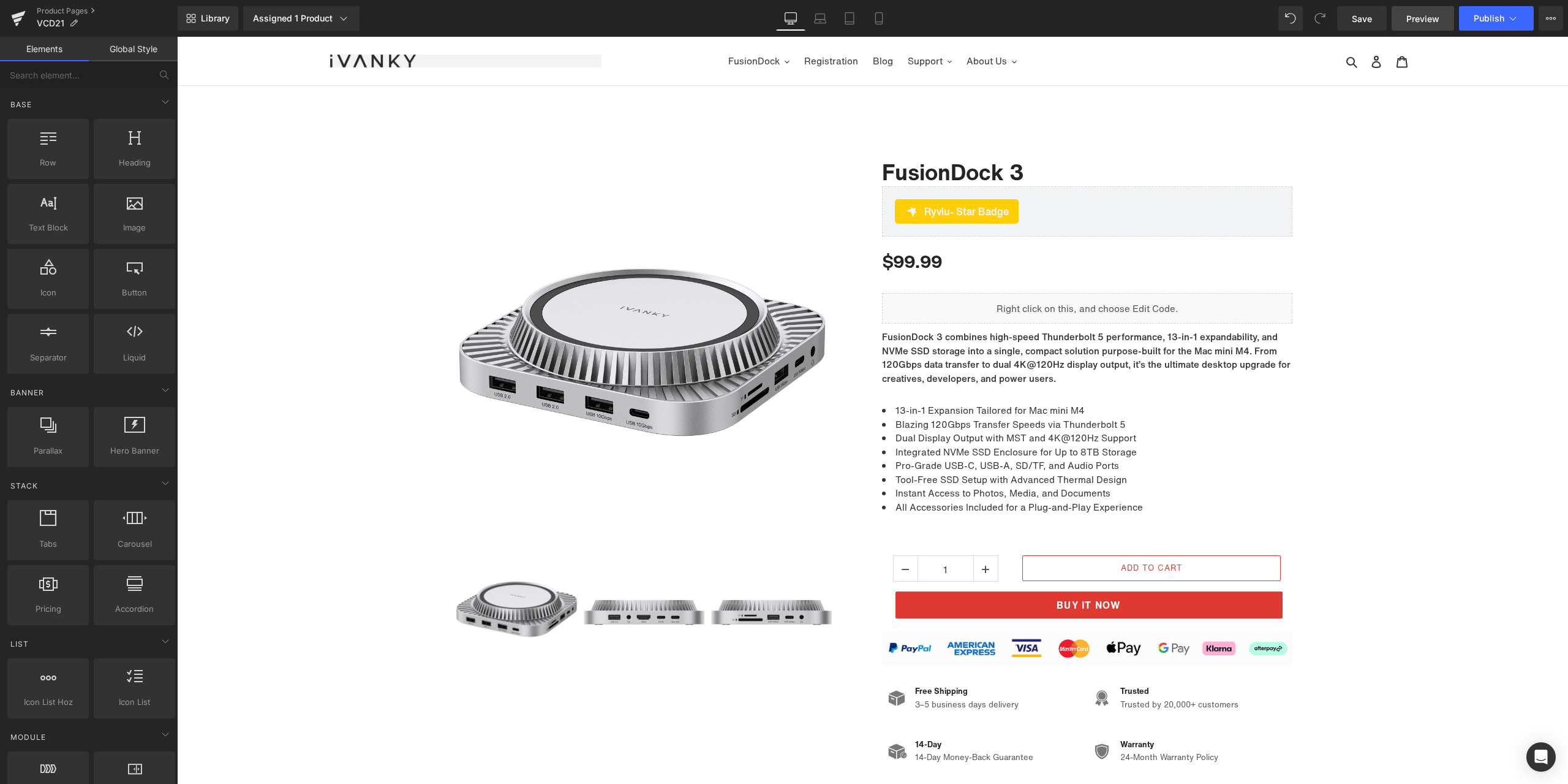
click at [1423, 12] on span "Preview" at bounding box center [1423, 18] width 33 height 13
click at [60, 10] on link "Product Pages" at bounding box center [107, 11] width 141 height 10
drag, startPoint x: 1009, startPoint y: 356, endPoint x: 997, endPoint y: 356, distance: 12.0
click at [1009, 356] on p "FusionDock 3 combines high-speed Thunderbolt 5 performance, 13-in-1 expandabili…" at bounding box center [1087, 357] width 411 height 55
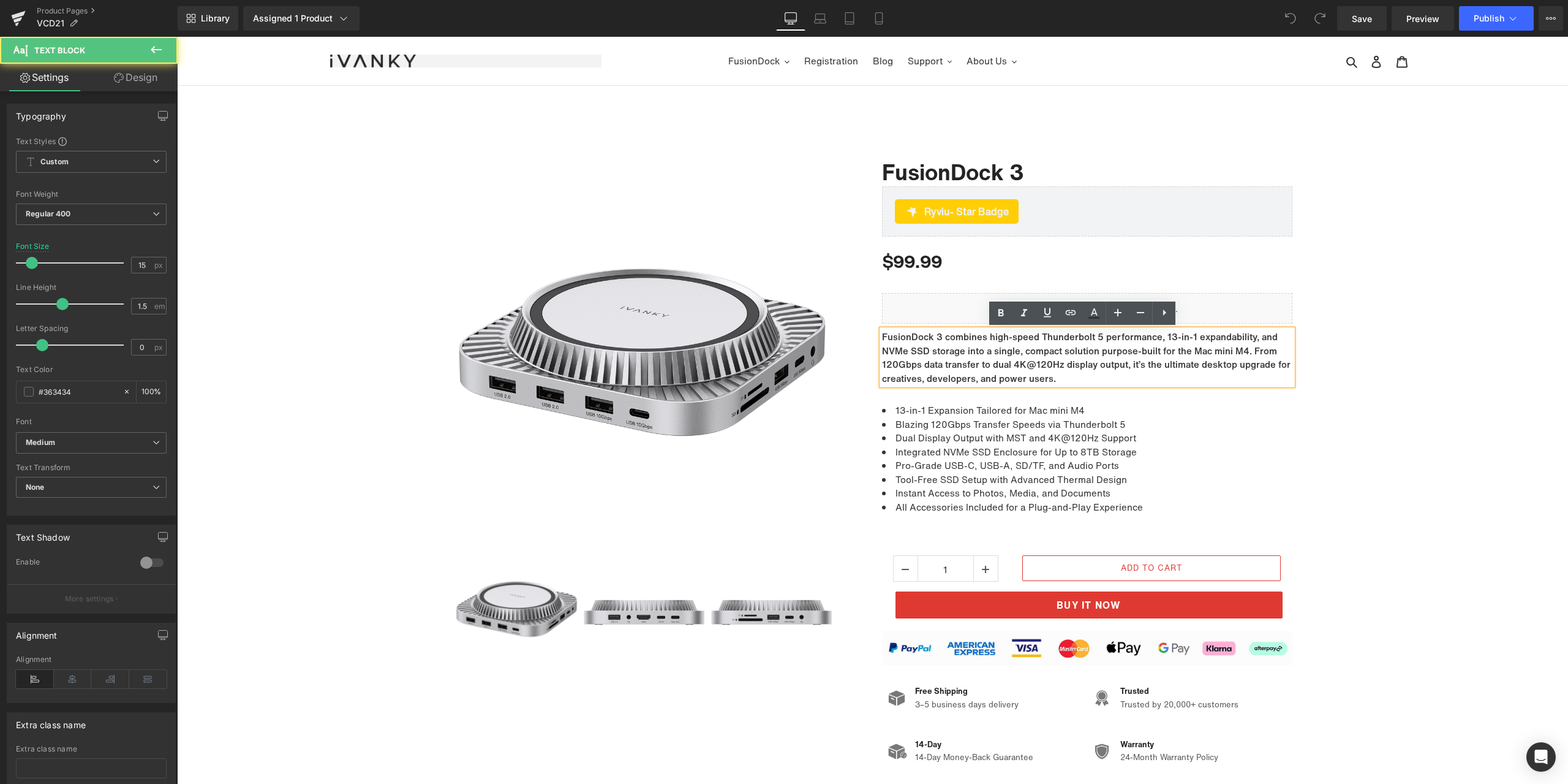
click at [976, 348] on p "FusionDock 3 combines high-speed Thunderbolt 5 performance, 13-in-1 expandabili…" at bounding box center [1087, 357] width 411 height 55
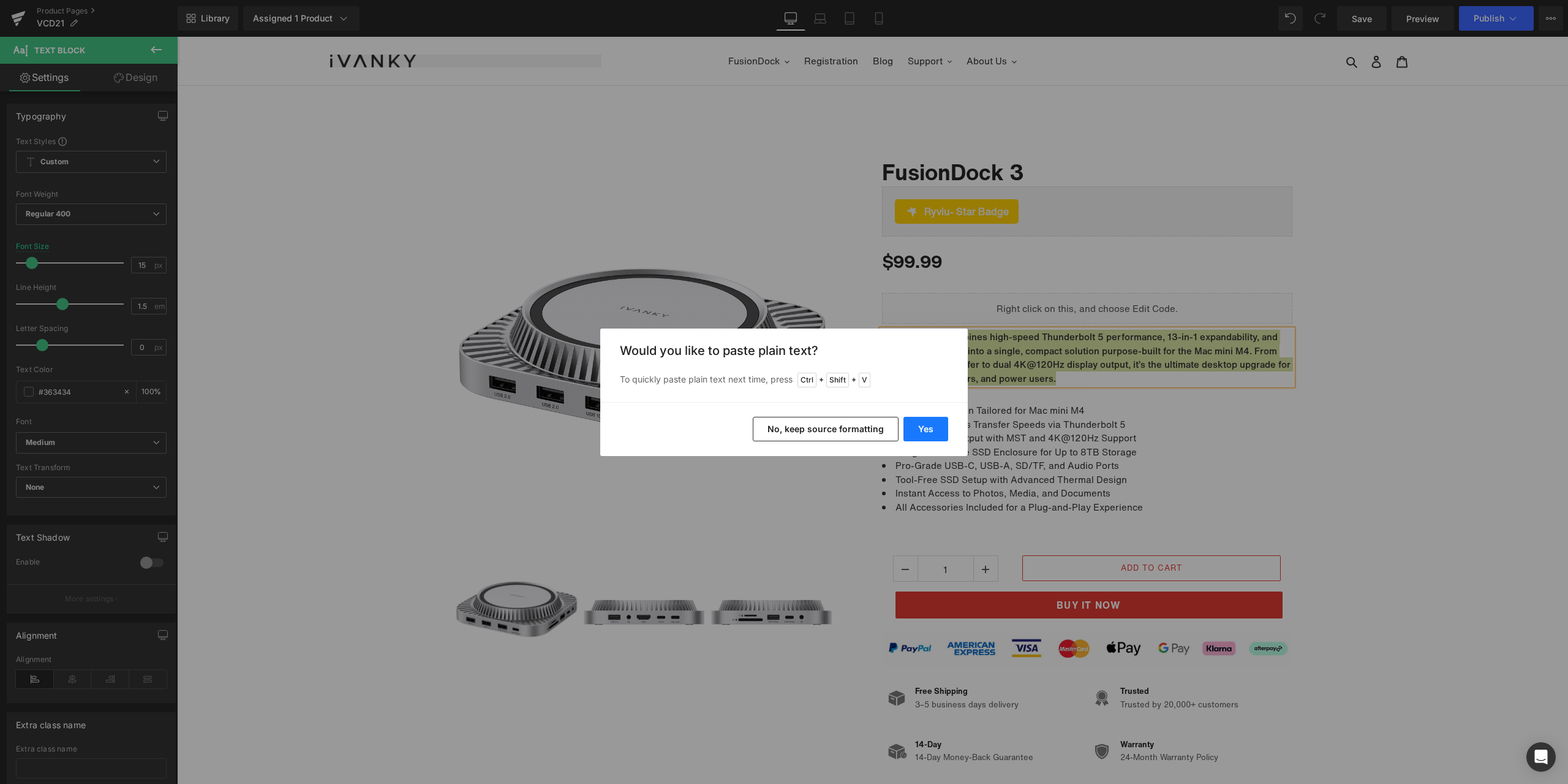
click at [931, 433] on button "Yes" at bounding box center [926, 429] width 45 height 25
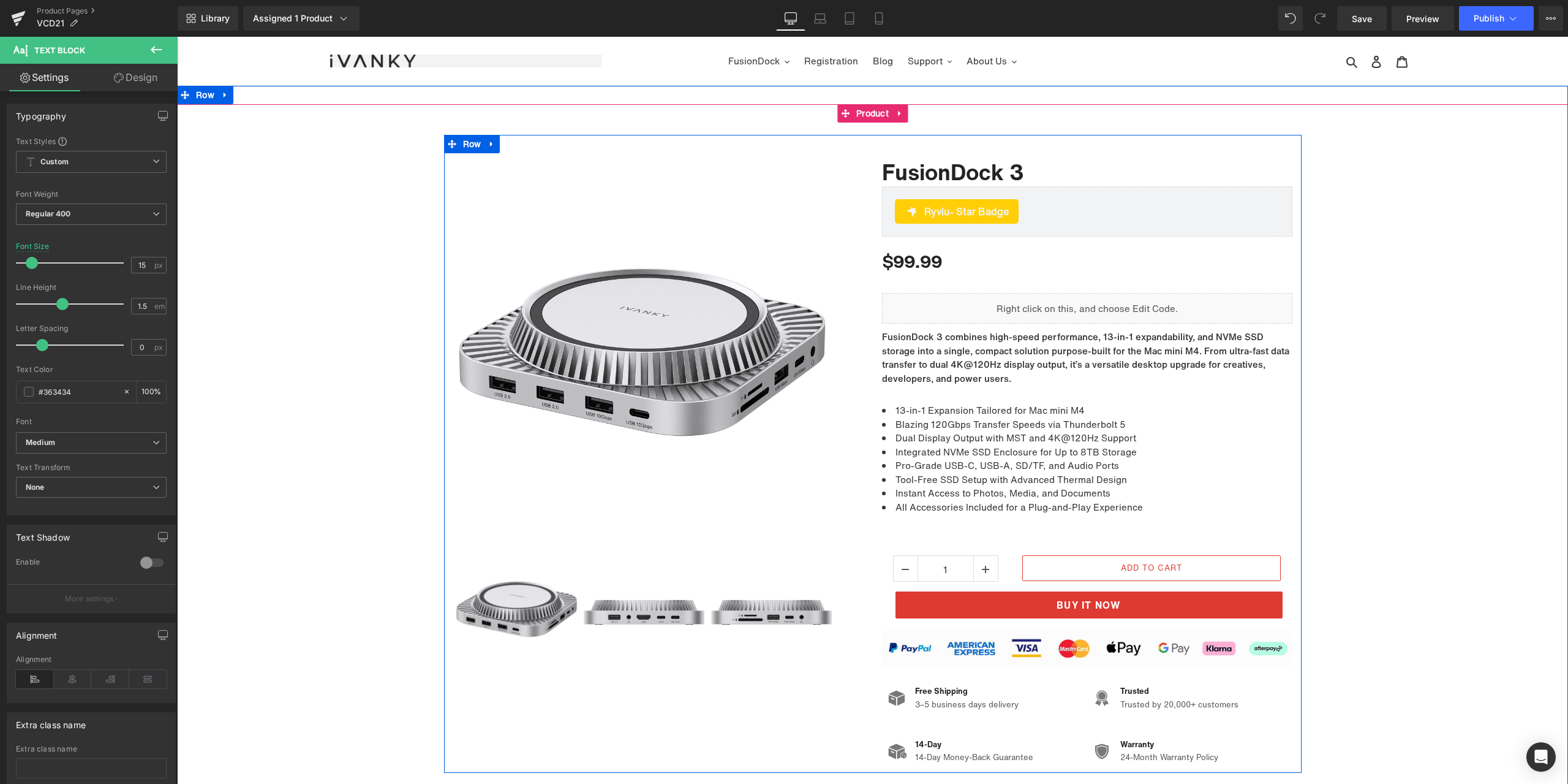
drag, startPoint x: 975, startPoint y: 439, endPoint x: 962, endPoint y: 439, distance: 13.0
click at [975, 439] on li "Dual Display Output with MST and 4K@120Hz Support" at bounding box center [1087, 437] width 411 height 14
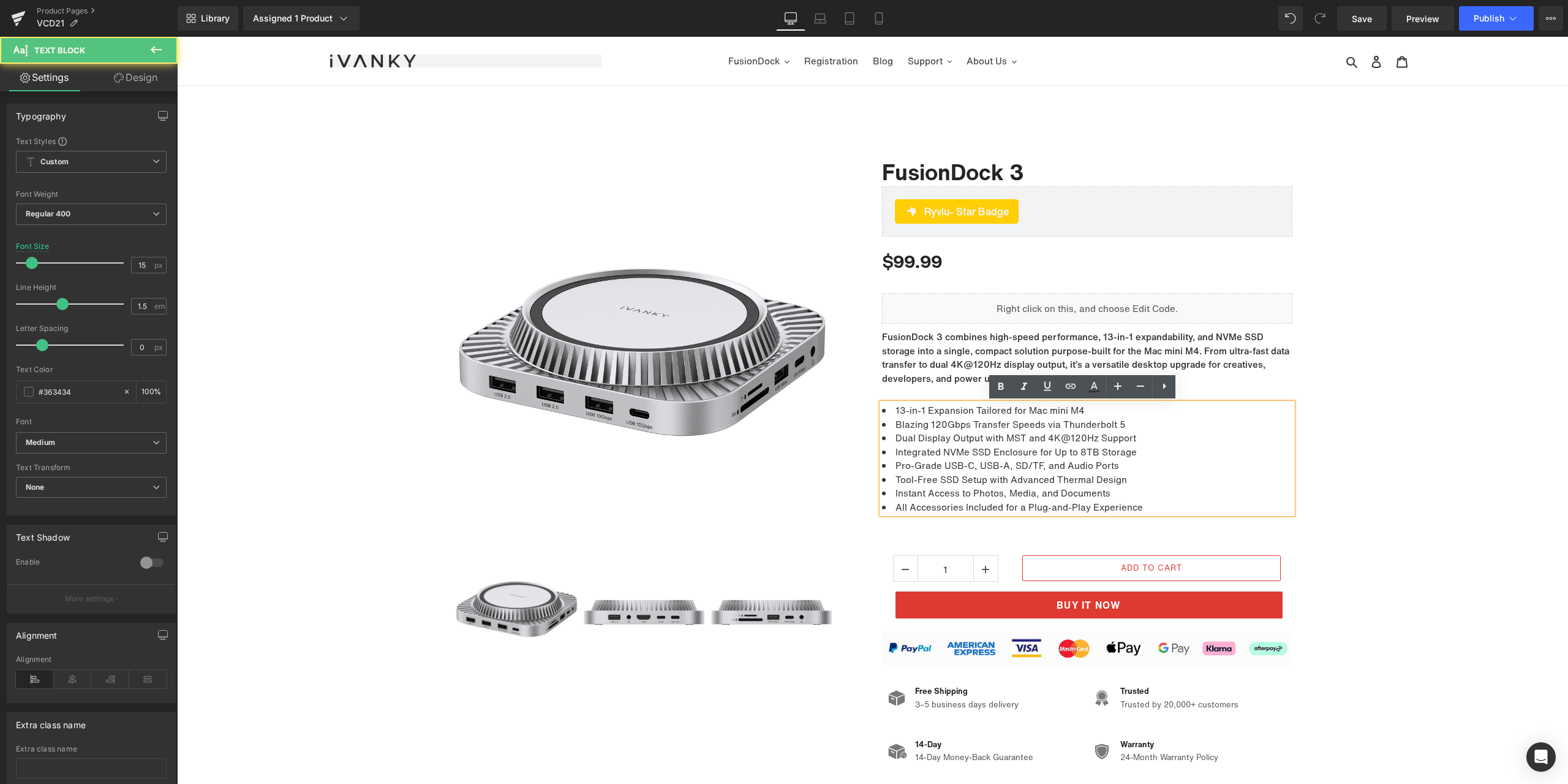
click at [944, 433] on li "Dual Display Output with MST and 4K@120Hz Support" at bounding box center [1087, 437] width 411 height 14
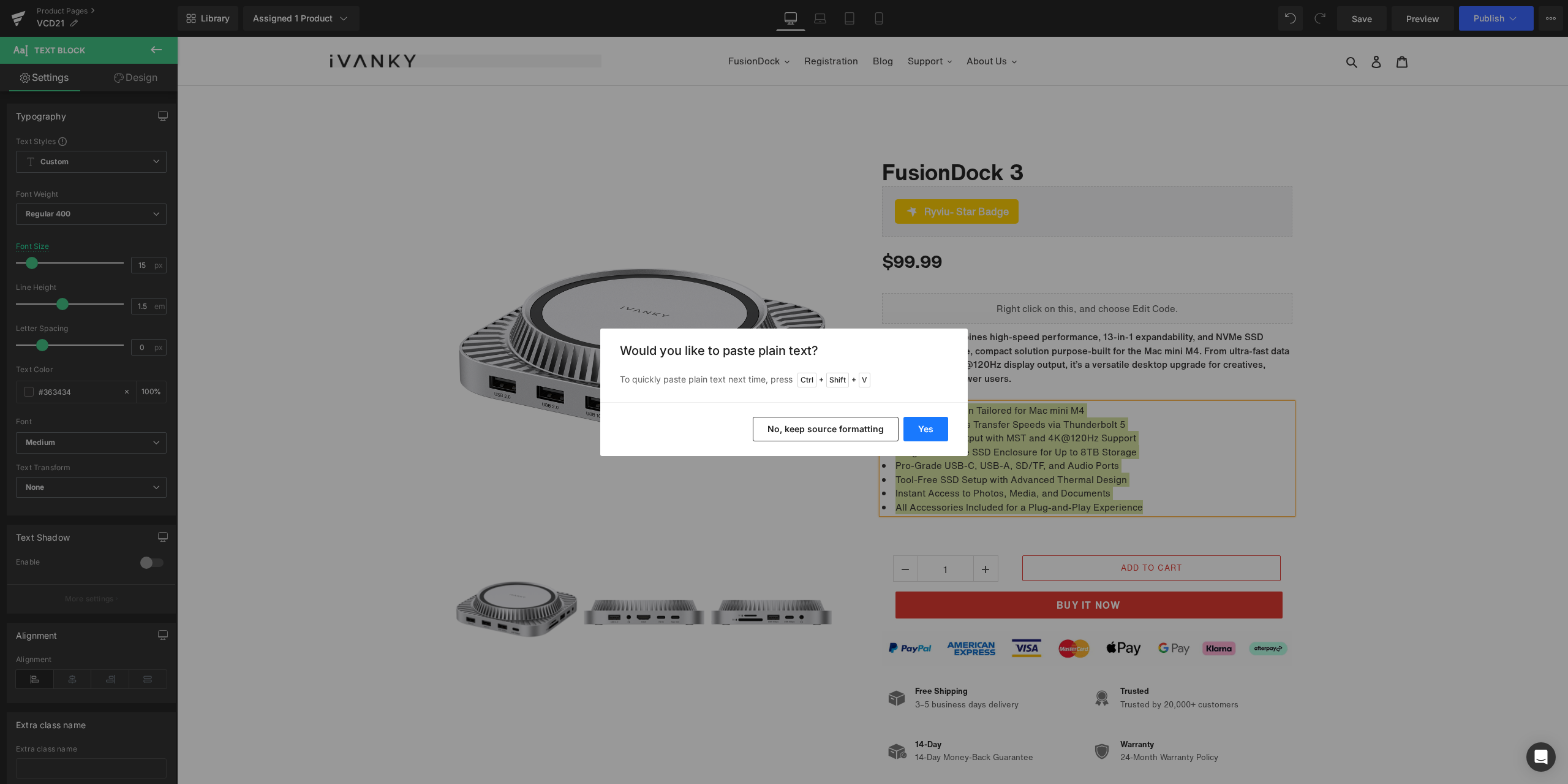
click at [0, 0] on button "Yes" at bounding box center [0, 0] width 0 height 0
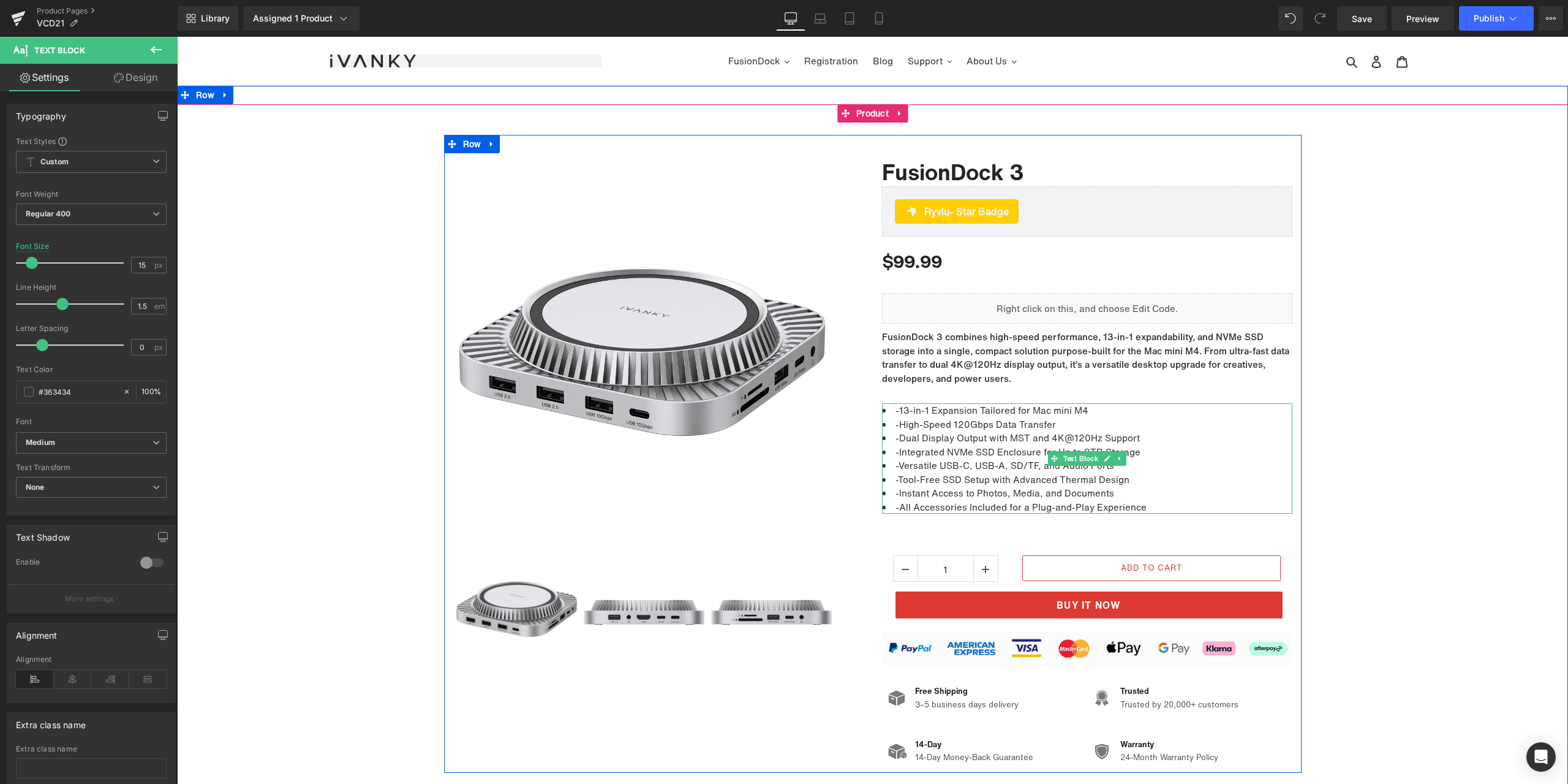
click at [895, 409] on li "-13-in-1 Expansion Tailored for Mac mini M4" at bounding box center [1087, 410] width 411 height 14
click at [895, 424] on li "-High-Speed 120Gbps Data Transfer" at bounding box center [1087, 424] width 411 height 14
click at [895, 437] on li "-Dual Display Output with MST and 4K@120Hz Support" at bounding box center [1087, 437] width 411 height 14
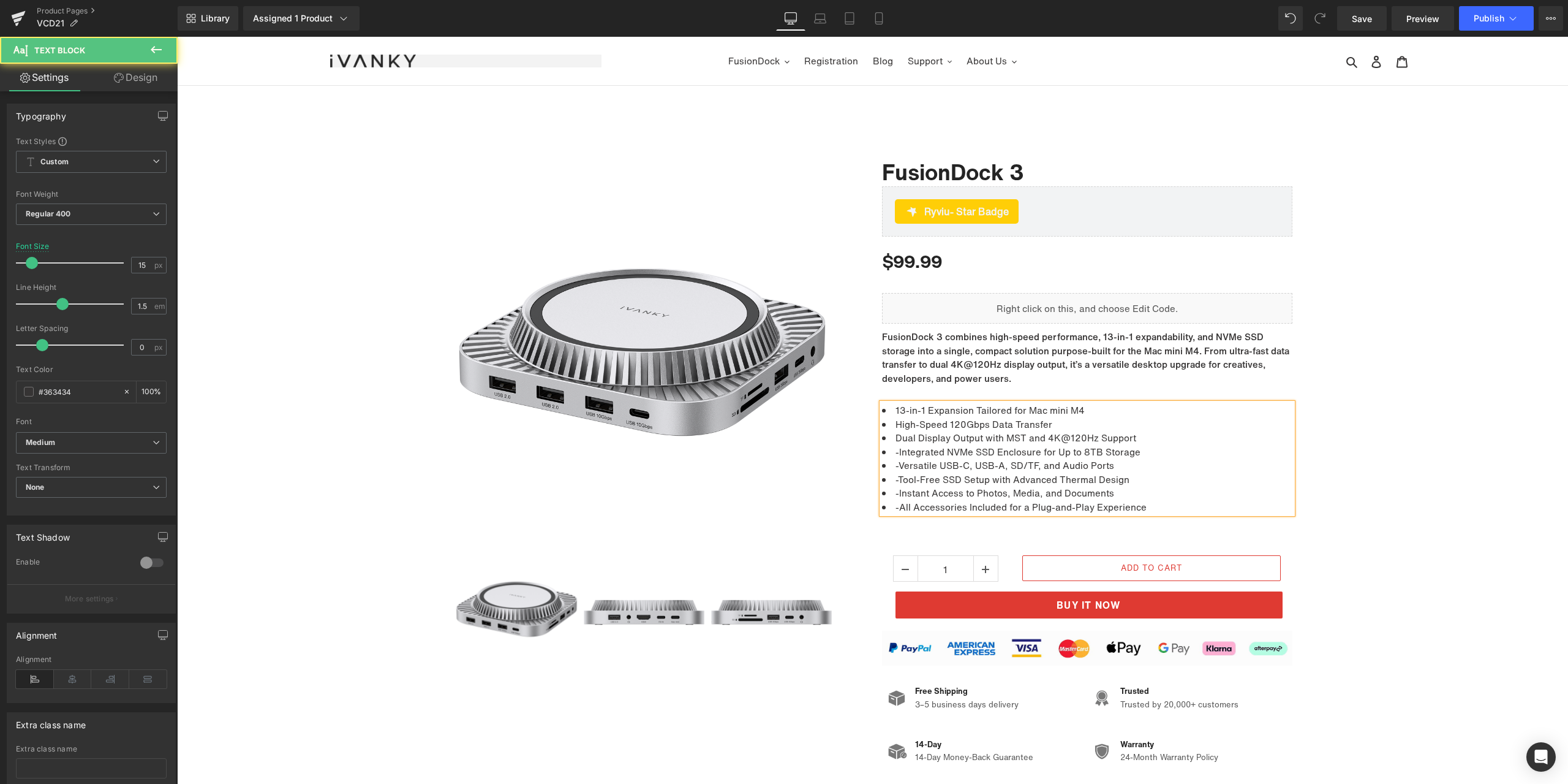
click at [895, 452] on li "-Integrated NVMe SSD Enclosure for Up to 8TB Storage" at bounding box center [1087, 452] width 411 height 14
click at [894, 463] on li "-Versatile USB-C, USB-A, SD/TF, and Audio Ports" at bounding box center [1087, 465] width 411 height 14
click at [895, 465] on li "-Versatile USB-C, USB-A, SD/TF, and Audio Ports" at bounding box center [1087, 465] width 411 height 14
click at [894, 478] on li "-Tool-Free SSD Setup with Advanced Thermal Design" at bounding box center [1087, 480] width 411 height 14
click at [895, 492] on li "-Instant Access to Photos, Media, and Documents" at bounding box center [1087, 492] width 411 height 14
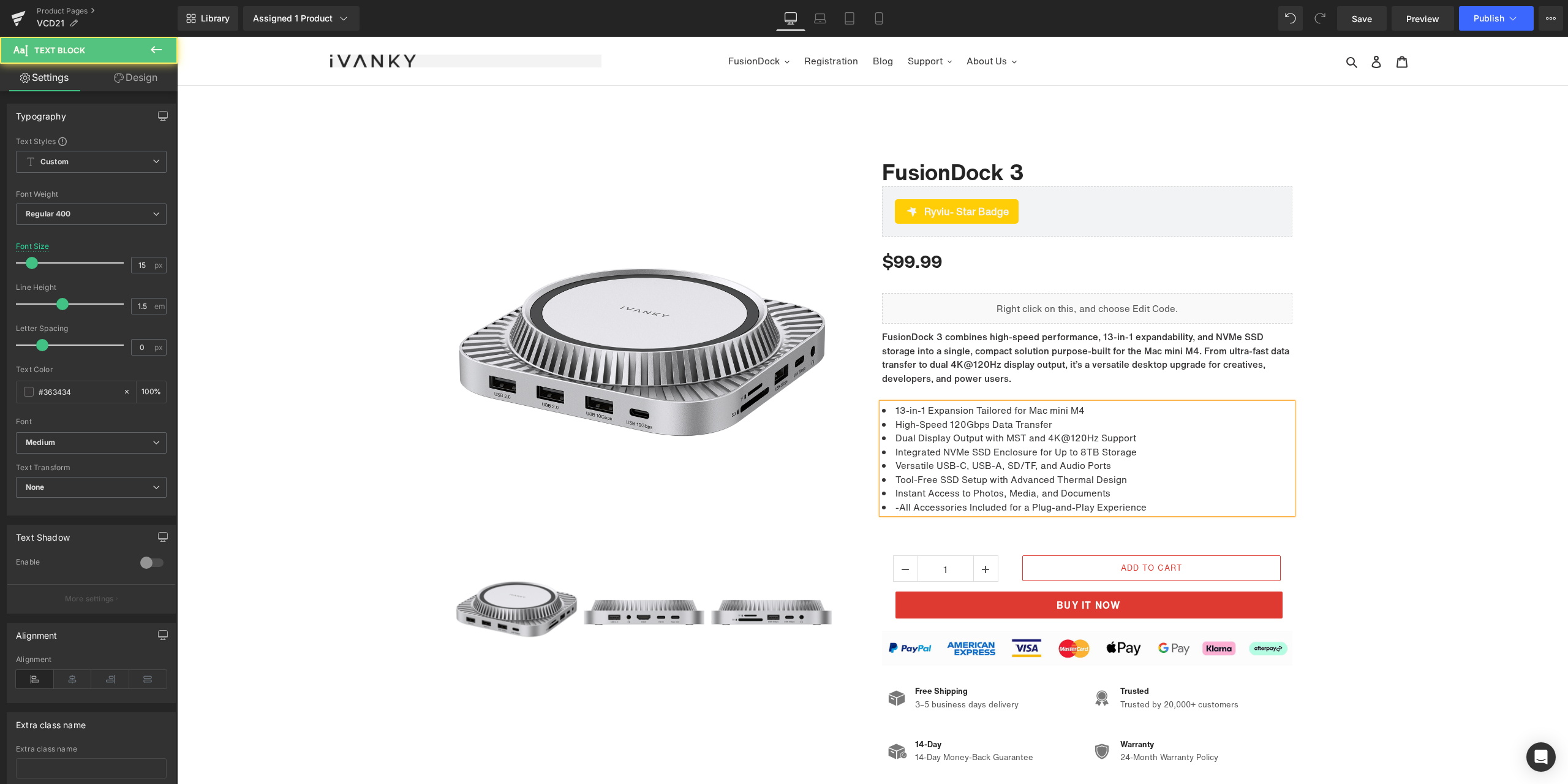
click at [894, 505] on li "-All Accessories Included for a Plug-and-Play Experience" at bounding box center [1087, 507] width 411 height 14
click at [1426, 424] on div "Sale Off (P) Image ‹" at bounding box center [872, 454] width 1391 height 638
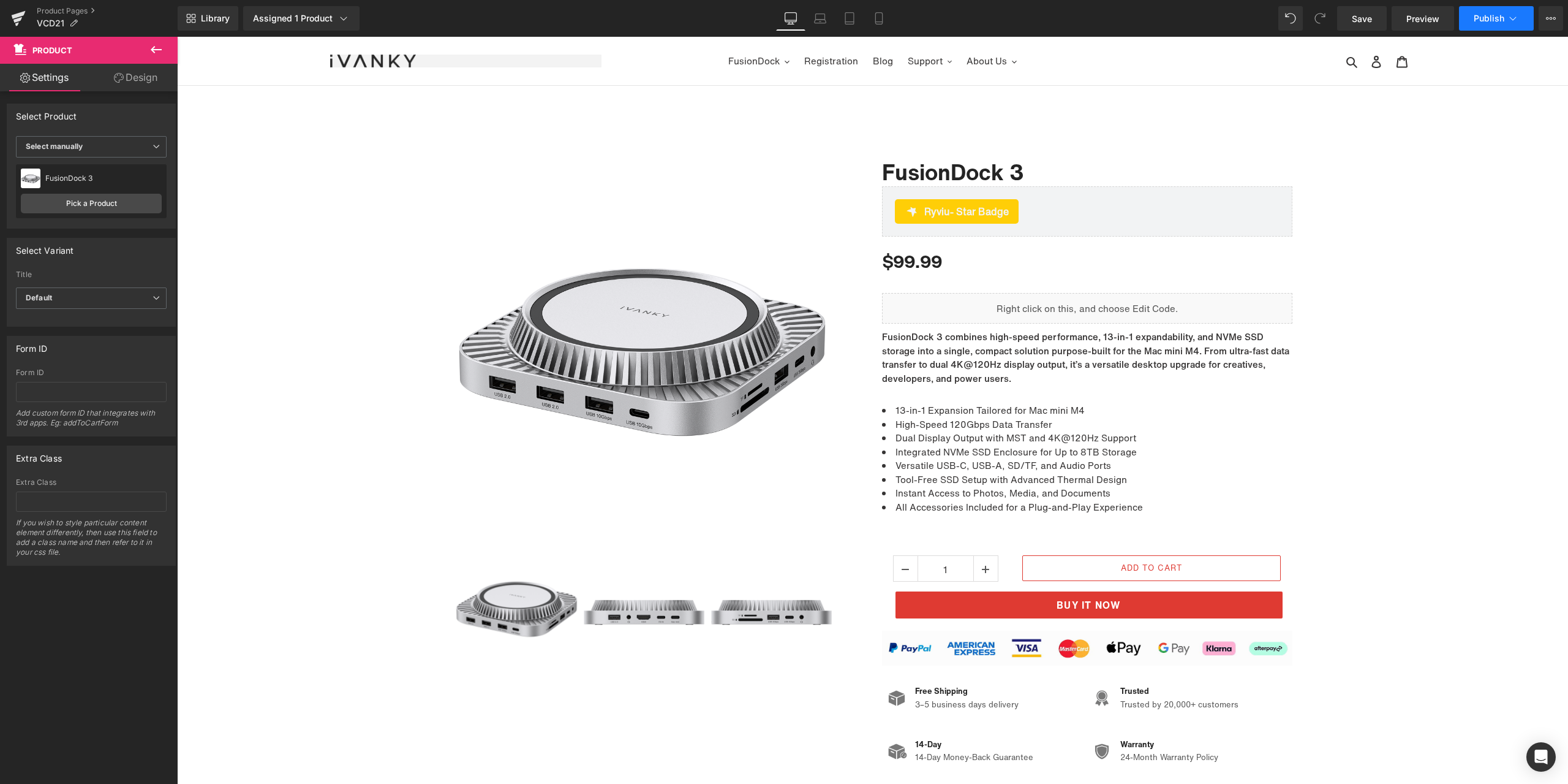
click at [1477, 21] on span "Publish" at bounding box center [1489, 18] width 31 height 10
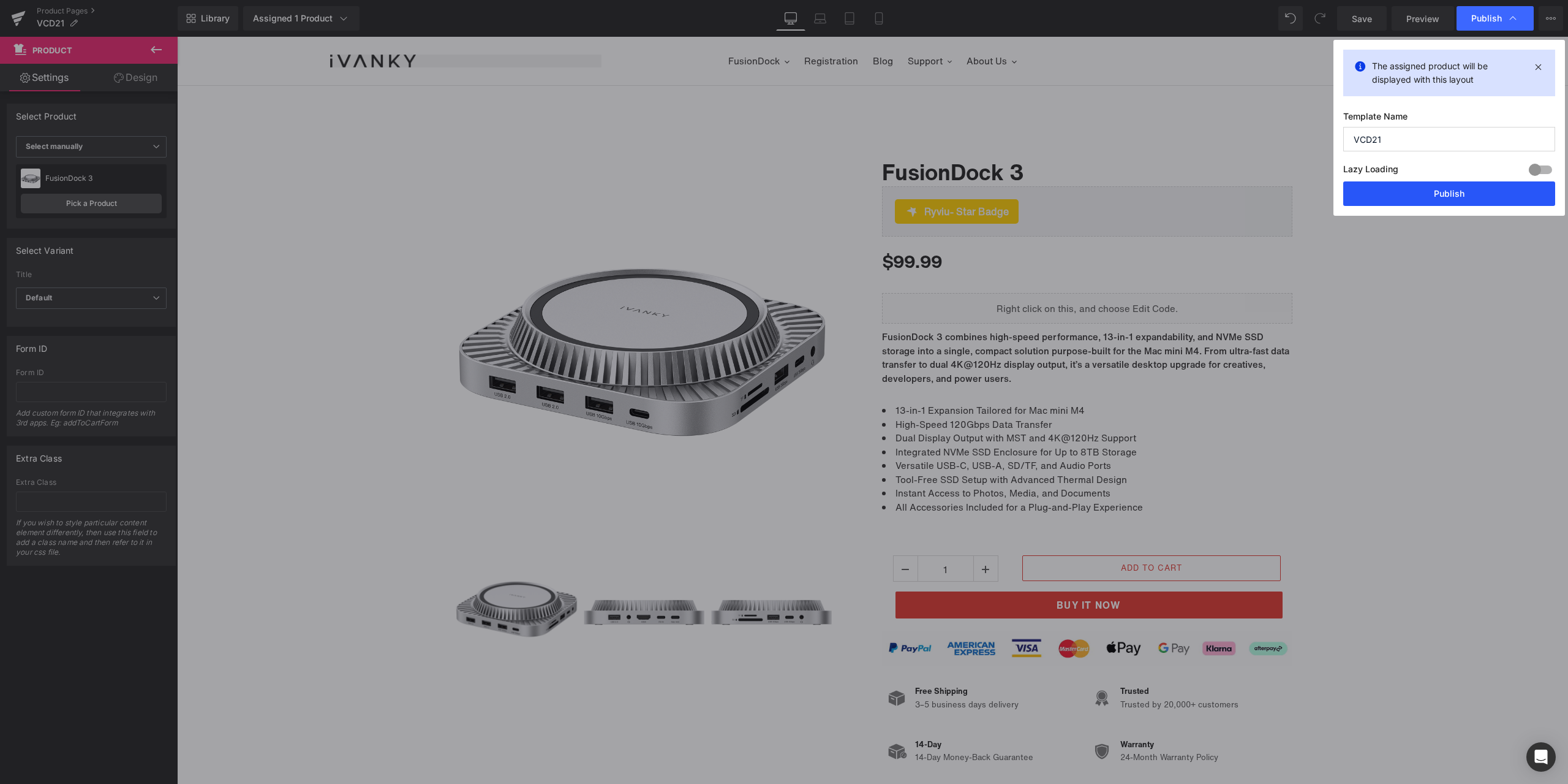
click at [1441, 195] on button "Publish" at bounding box center [1449, 193] width 212 height 25
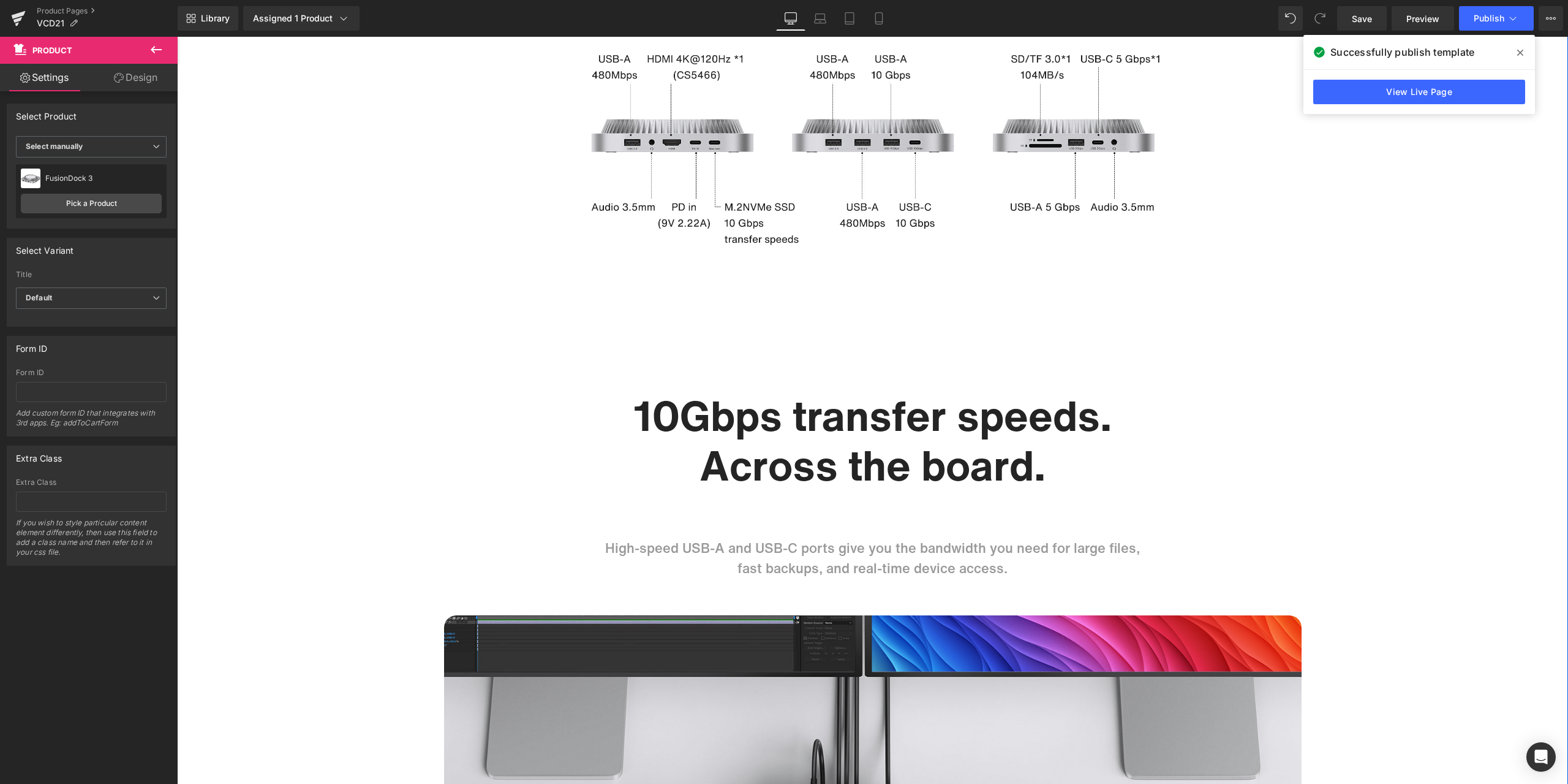
scroll to position [2819, 0]
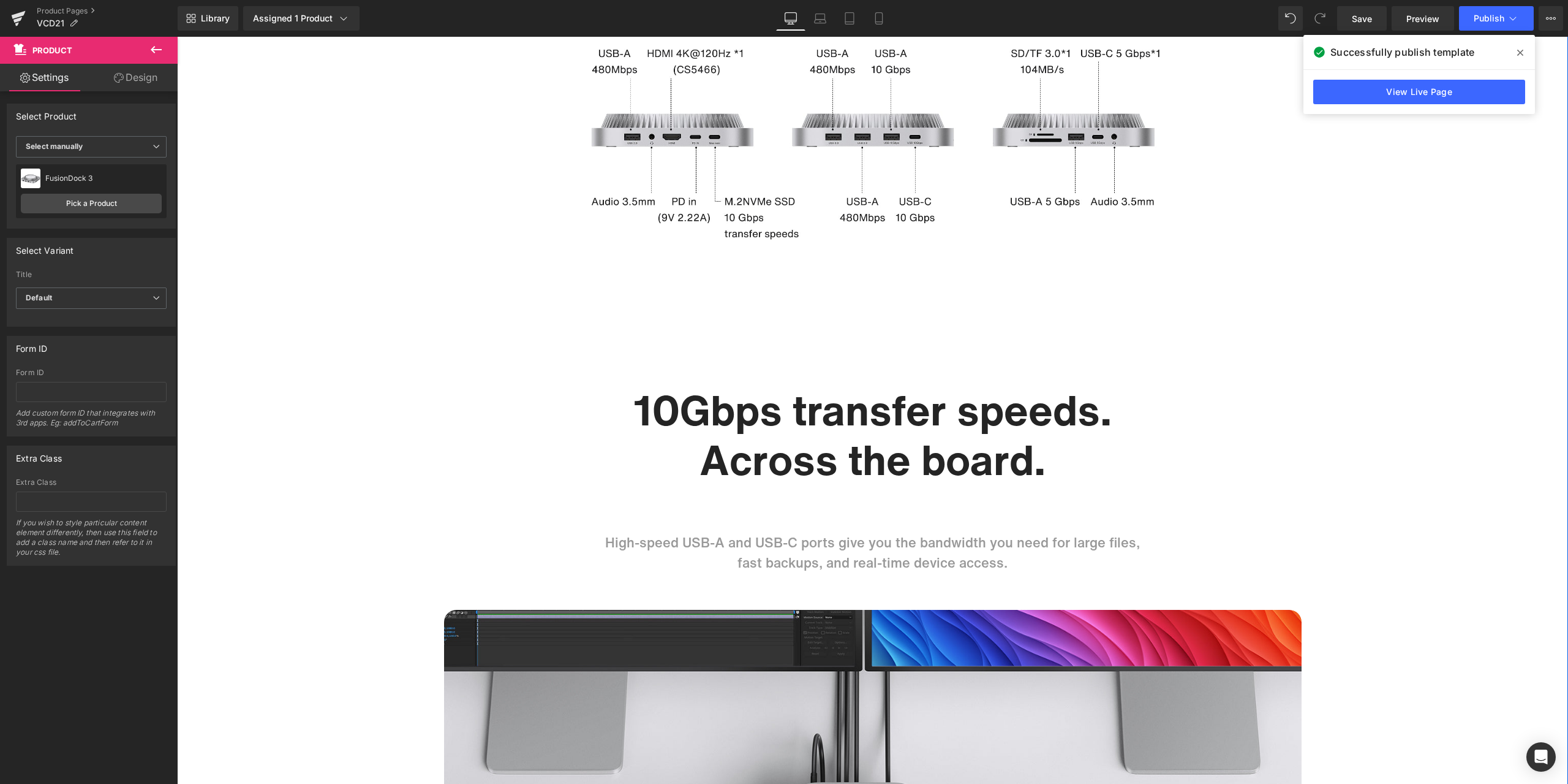
click at [692, 412] on h1 "10Gbps transfer speeds." at bounding box center [873, 410] width 717 height 50
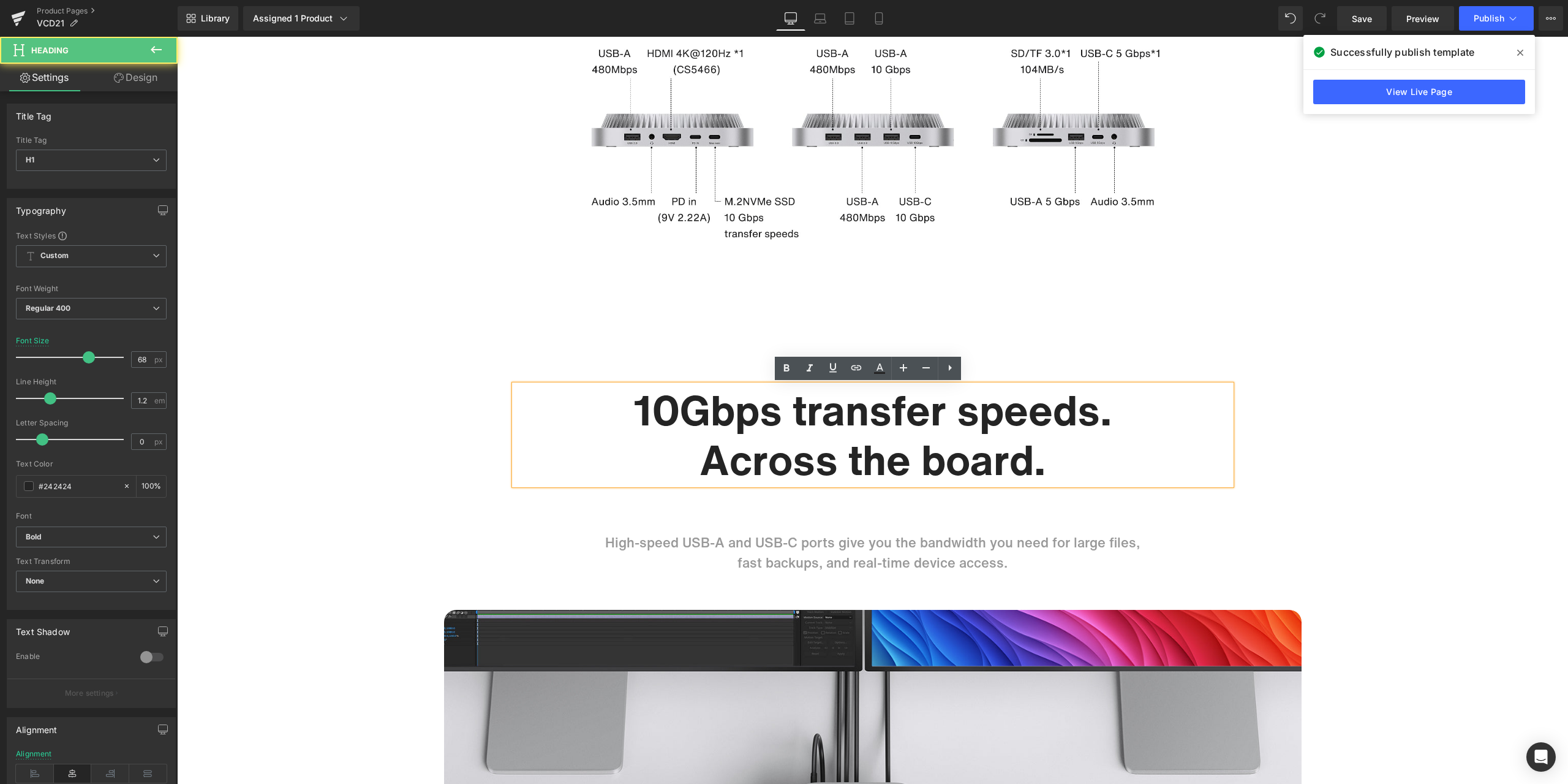
click at [701, 409] on h1 "10Gbps transfer speeds." at bounding box center [873, 410] width 717 height 50
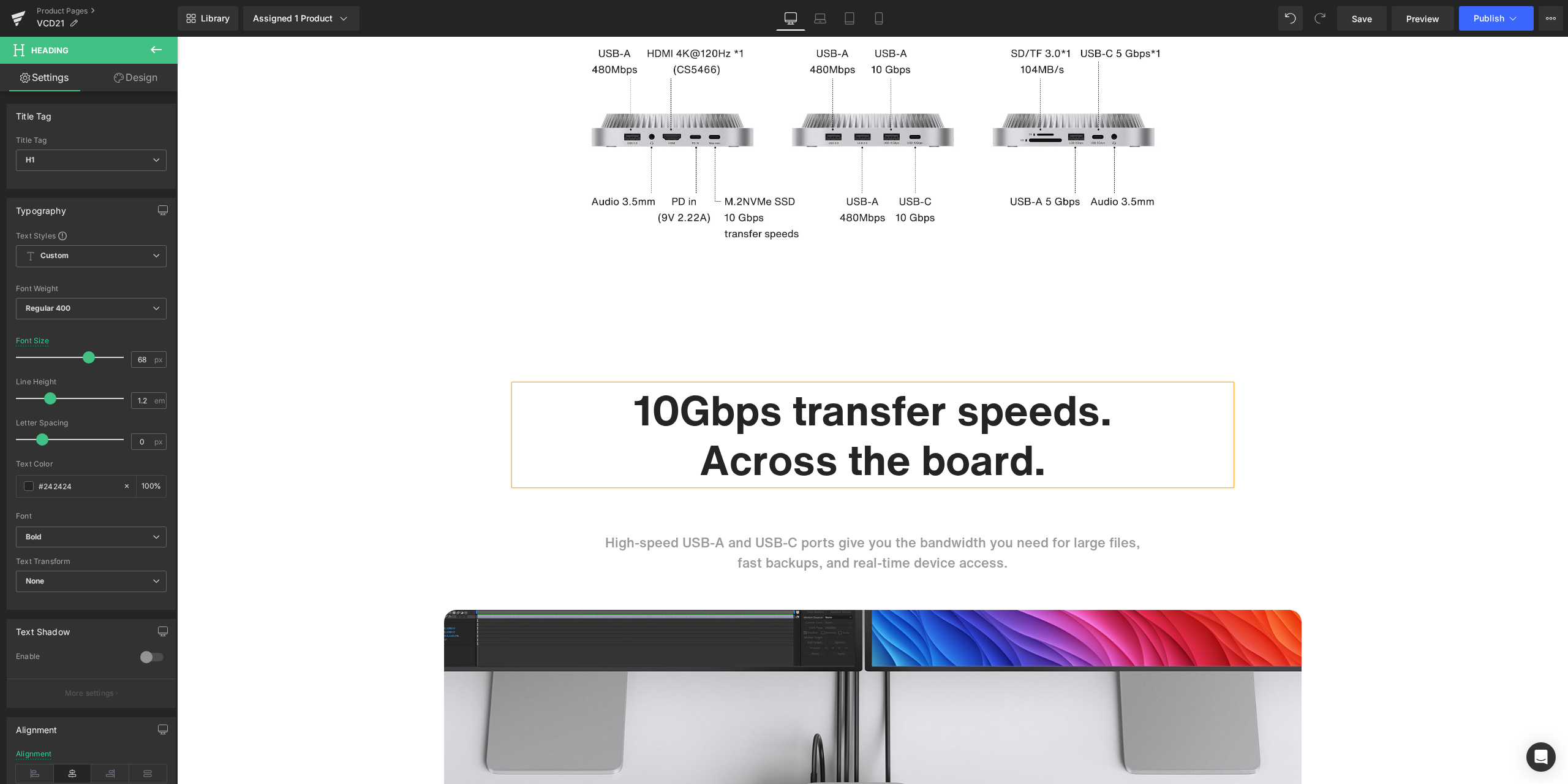
click at [675, 407] on h1 "10Gbps transfer speeds." at bounding box center [873, 410] width 717 height 50
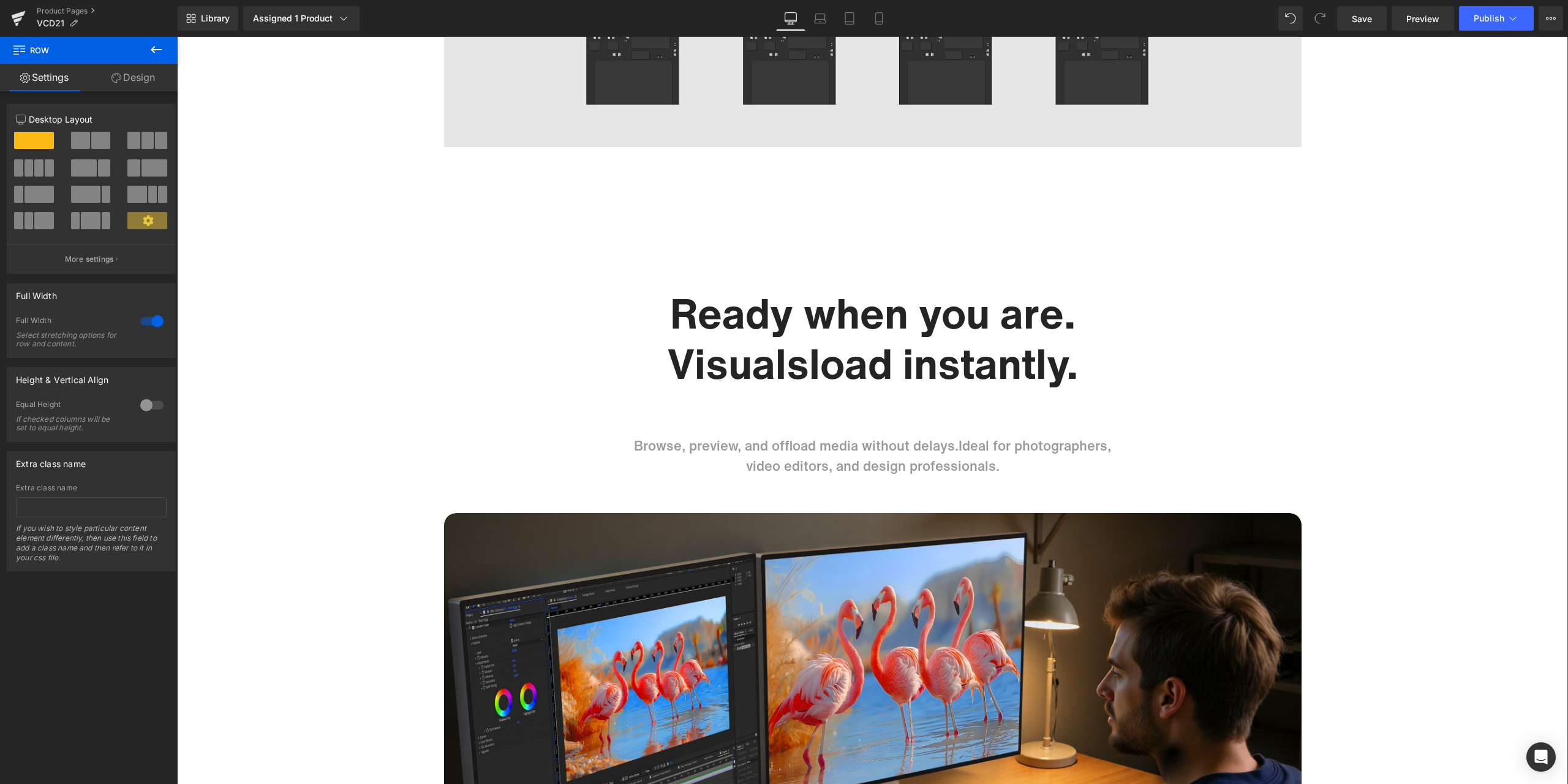
scroll to position [4350, 0]
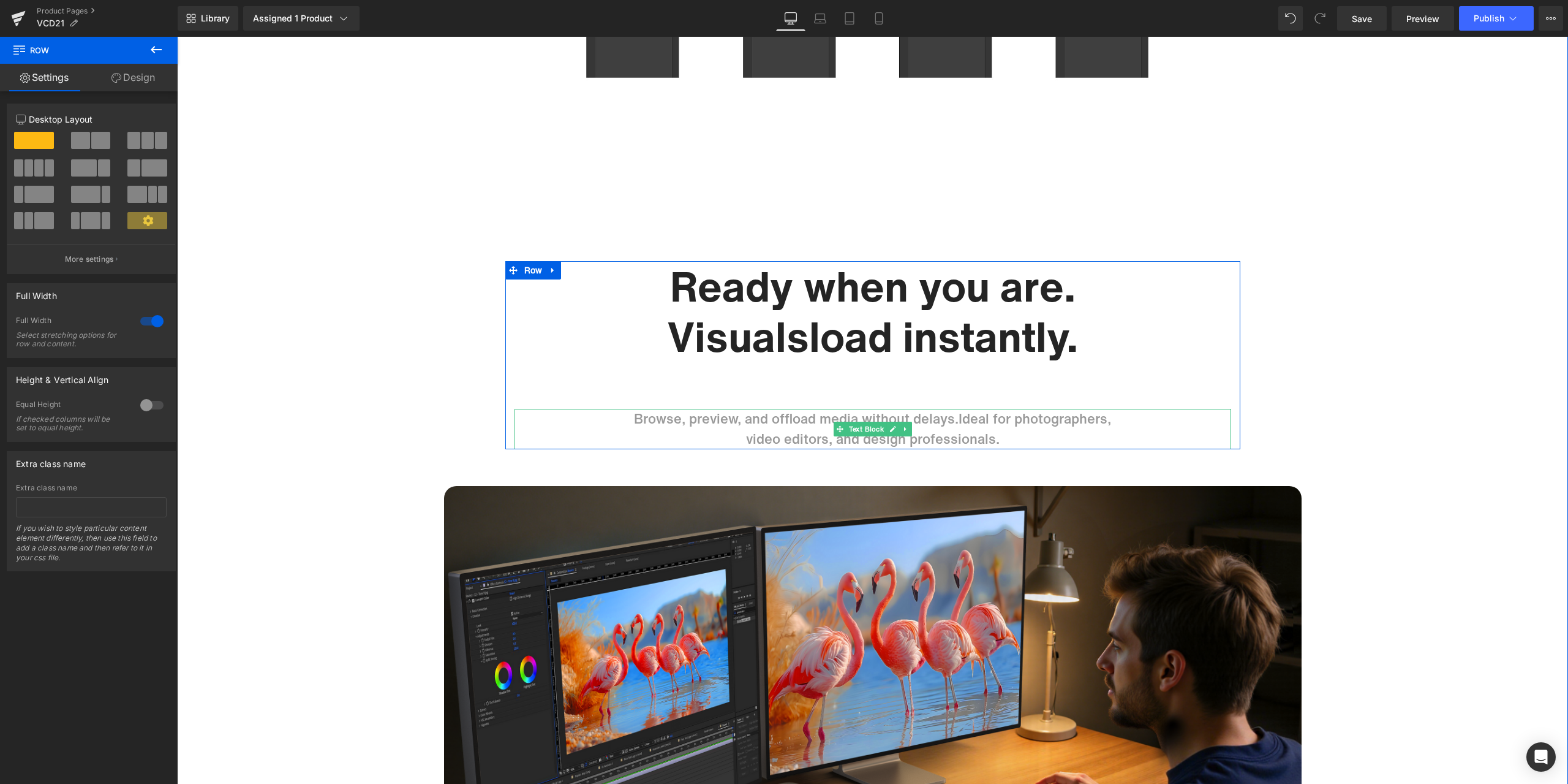
click at [952, 418] on p "Browse, preview, and offload media without delays.Ideal for photographers," at bounding box center [873, 419] width 717 height 20
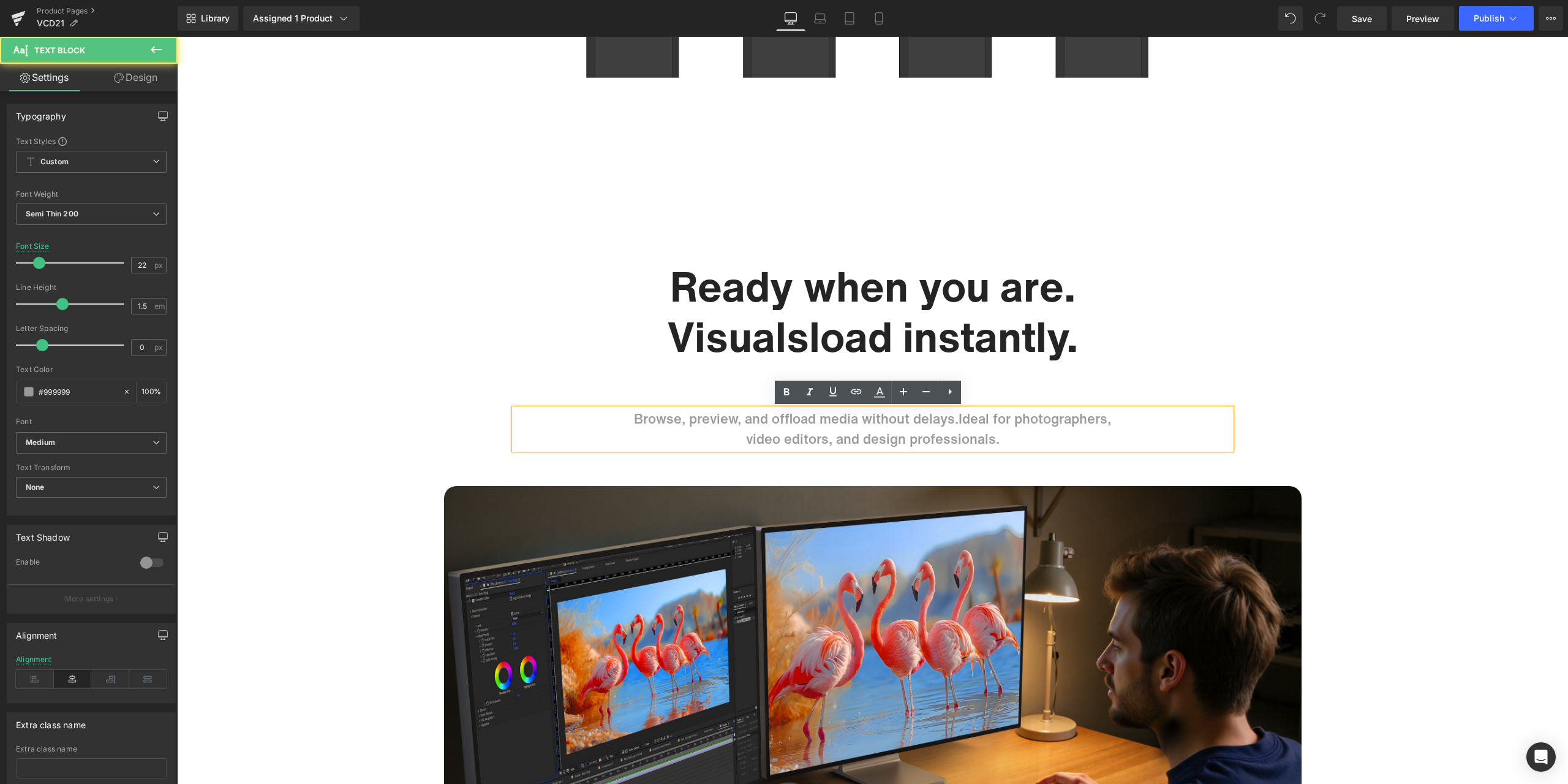
drag, startPoint x: 951, startPoint y: 418, endPoint x: 974, endPoint y: 419, distance: 23.0
click at [951, 418] on p "Browse, preview, and offload media without delays.Ideal for photographers," at bounding box center [873, 419] width 717 height 20
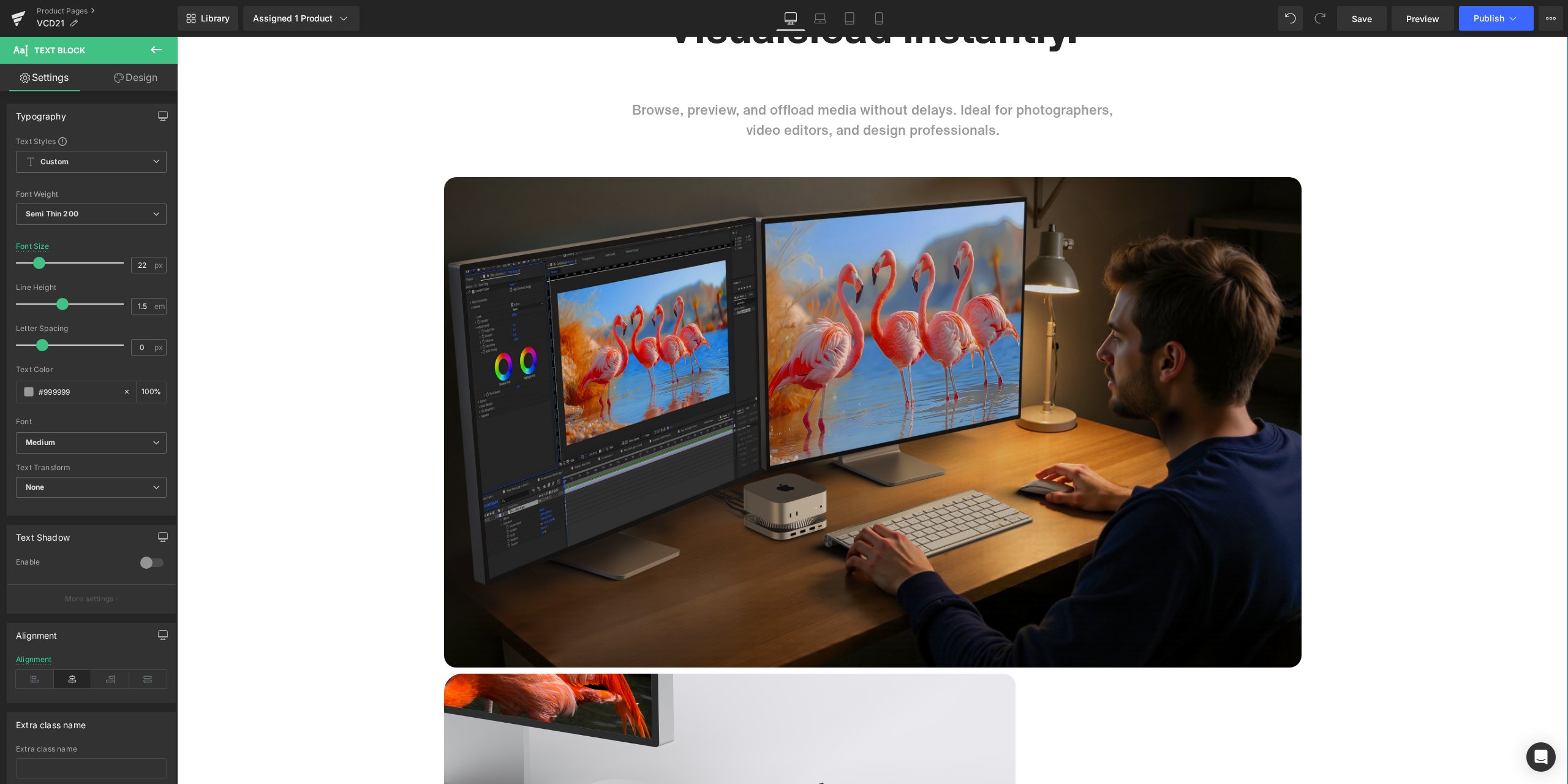
scroll to position [4657, 0]
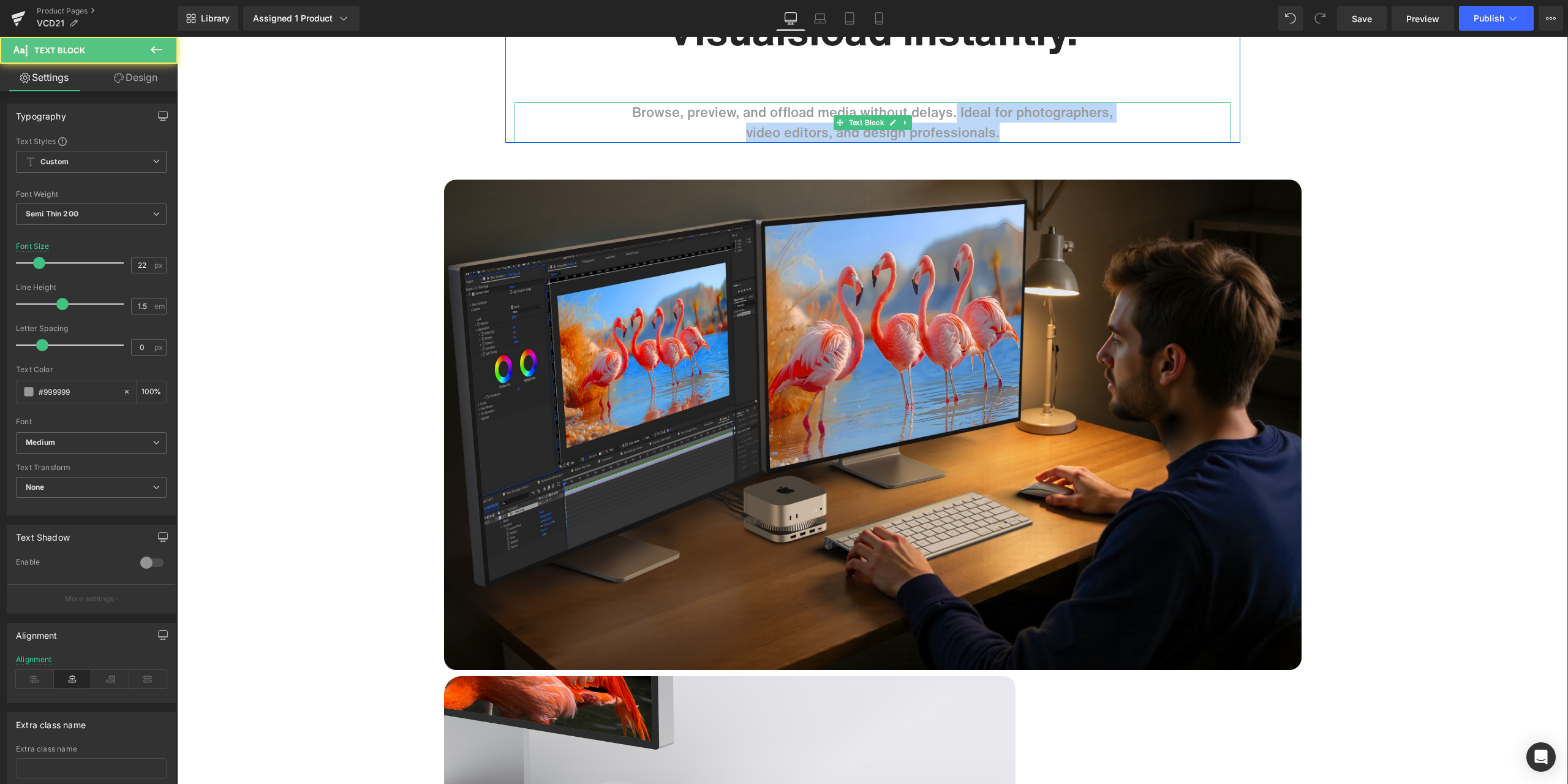
drag, startPoint x: 950, startPoint y: 112, endPoint x: 1077, endPoint y: 131, distance: 128.4
click at [1077, 131] on div "Browse, preview, and offload media without delays. Ideal for photographers, vid…" at bounding box center [873, 122] width 717 height 40
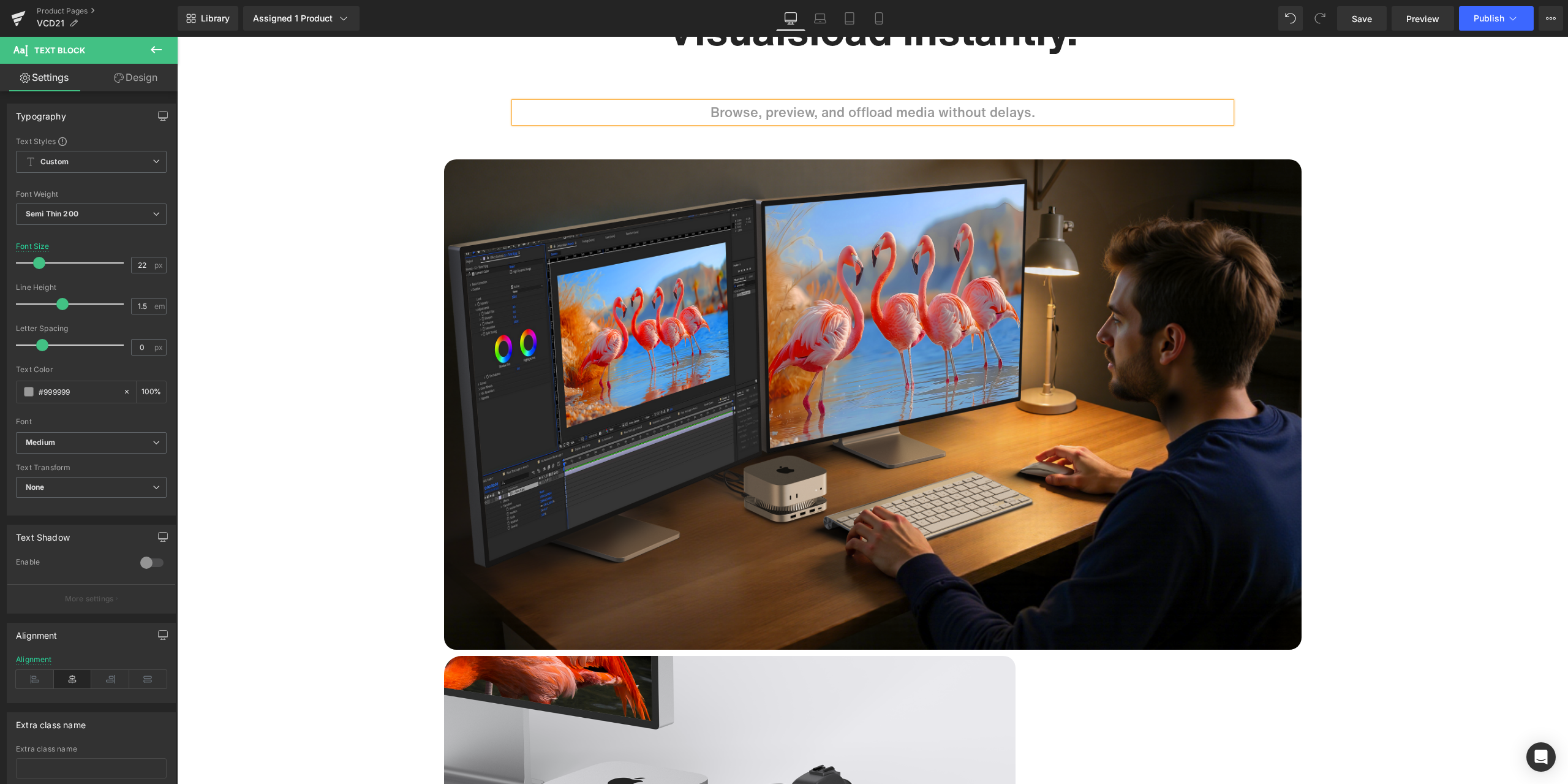
click at [1446, 278] on div "13-in-1 ports. Built for Mac mini M4. Heading Integrates storage, display, data…" at bounding box center [872, 266] width 1391 height 8153
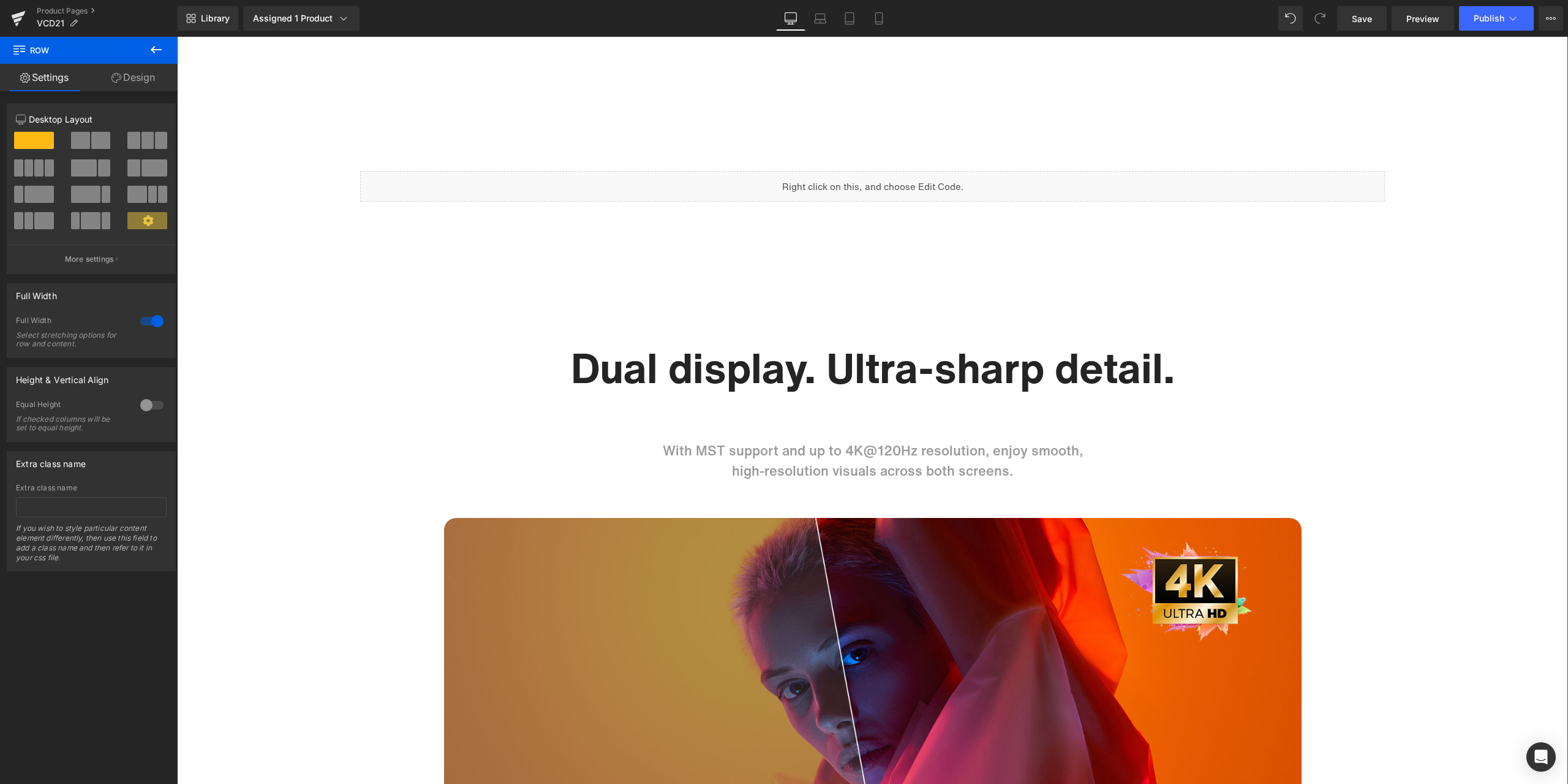
scroll to position [1348, 0]
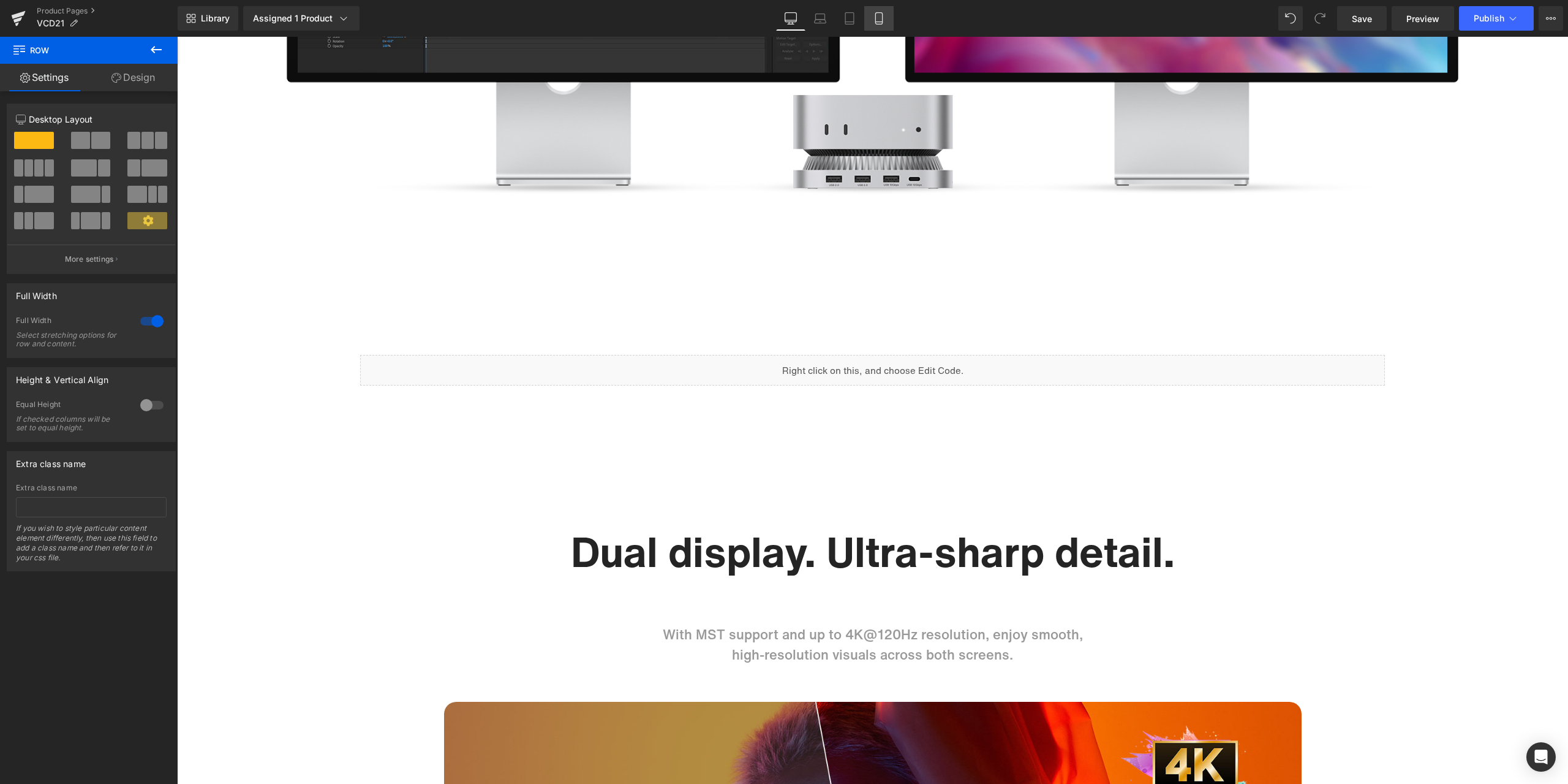
drag, startPoint x: 891, startPoint y: 15, endPoint x: 174, endPoint y: 219, distance: 745.5
click at [891, 15] on link "Mobile" at bounding box center [878, 18] width 29 height 25
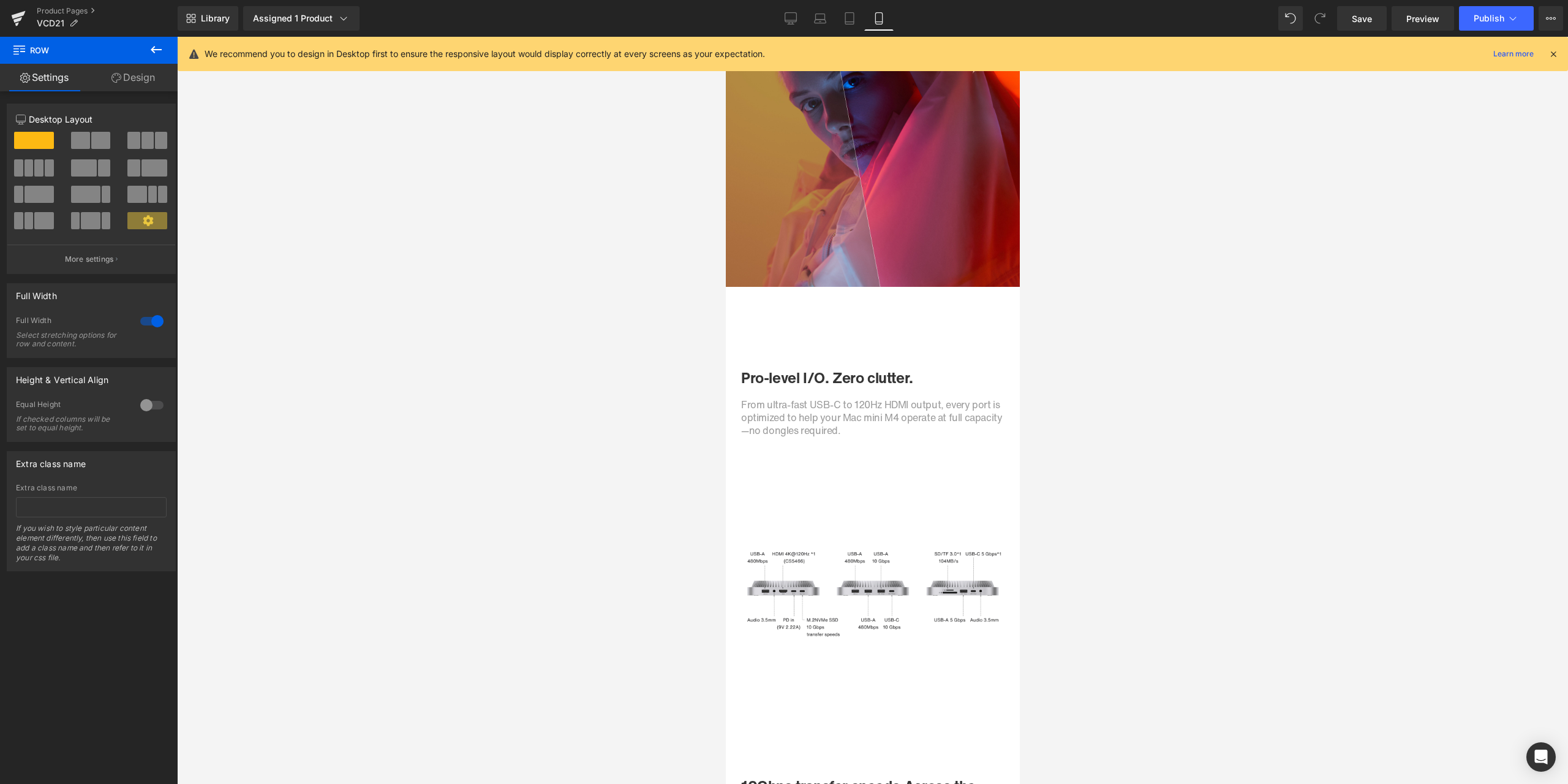
scroll to position [2145, 0]
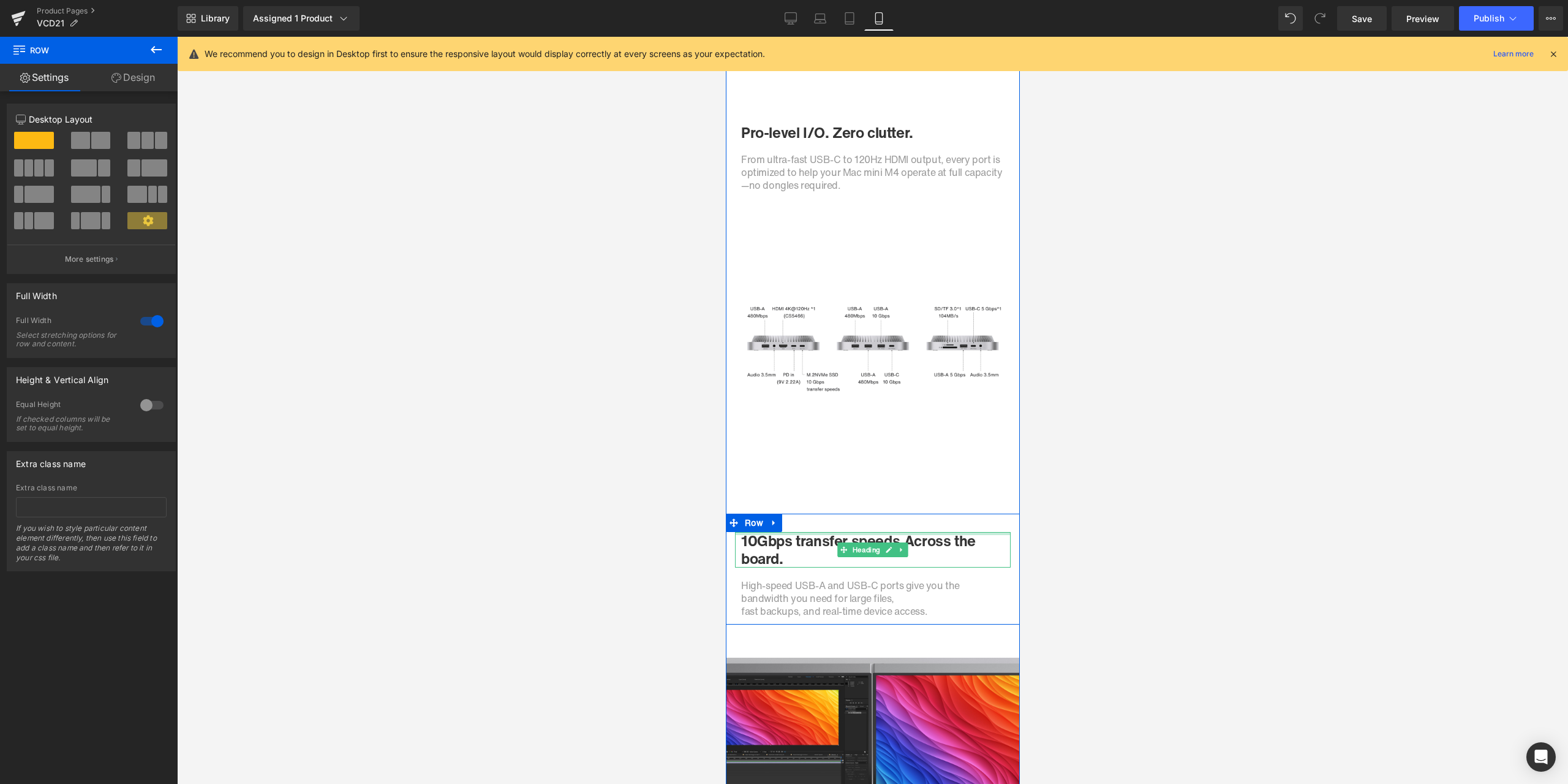
click at [756, 539] on h1 "10Gbps transfer speeds. Across the board." at bounding box center [872, 550] width 263 height 35
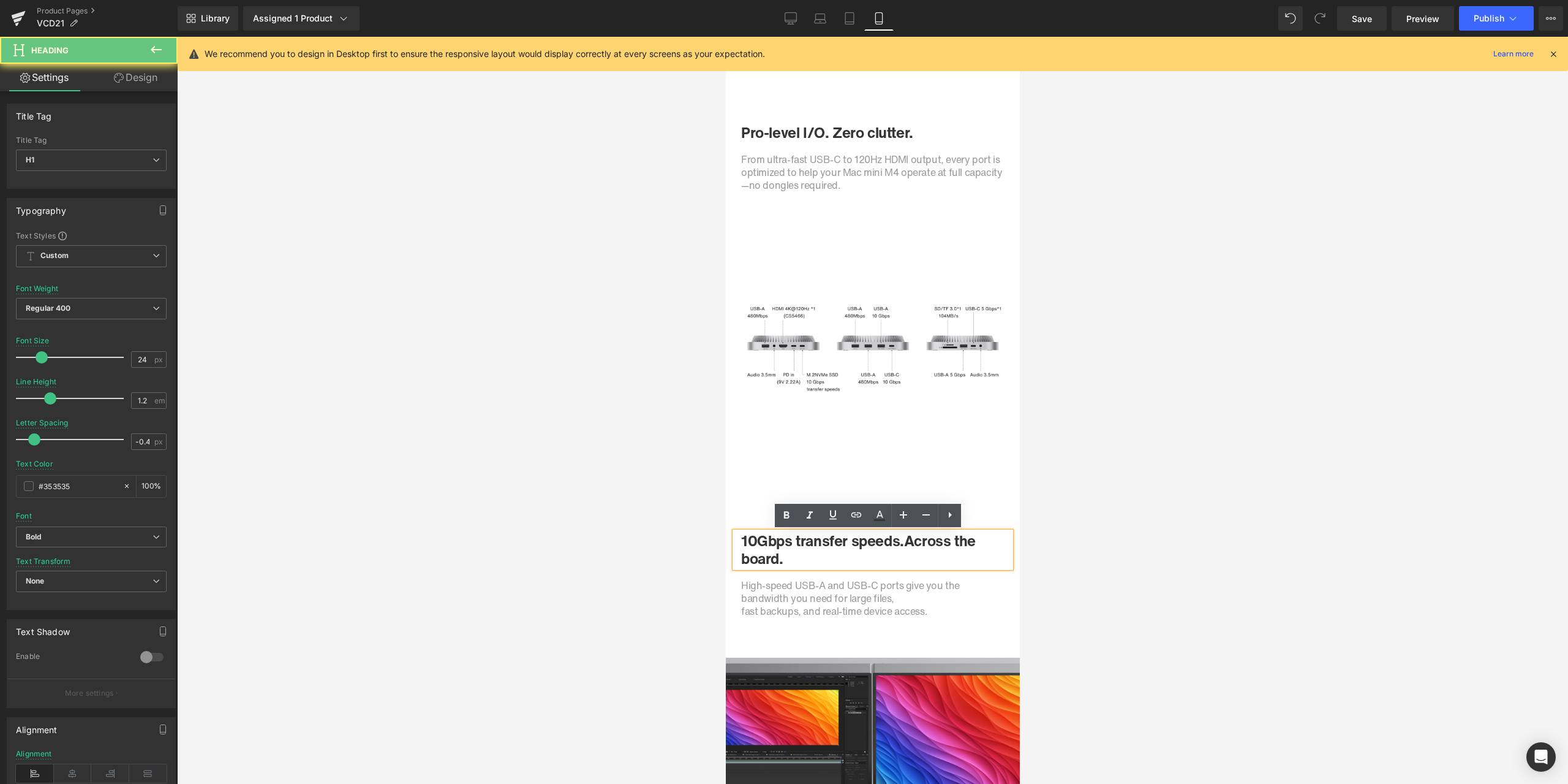
click at [754, 540] on h1 "10Gbps transfer speeds. Across the board." at bounding box center [872, 550] width 263 height 35
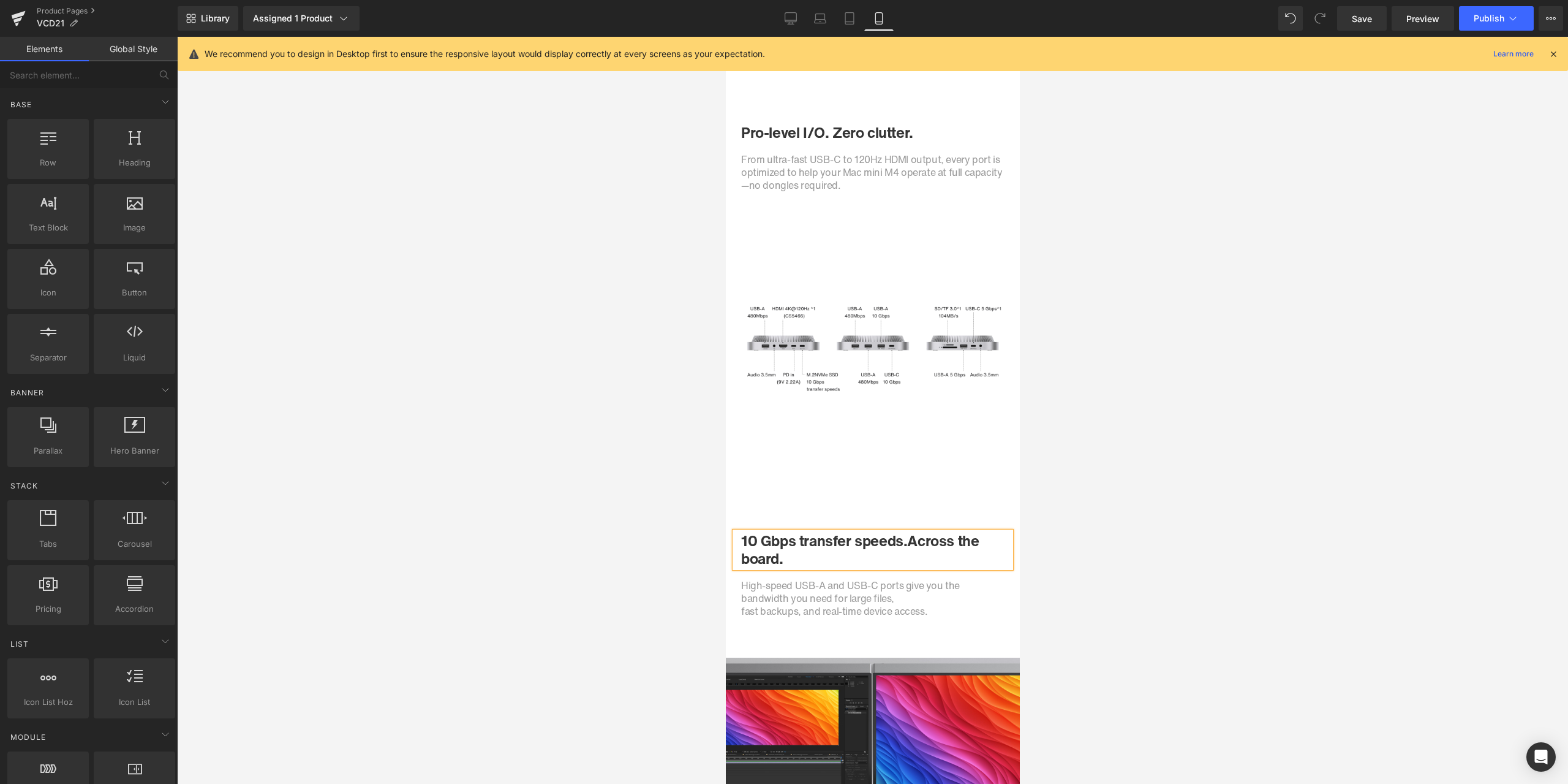
click at [1277, 479] on div at bounding box center [872, 410] width 1391 height 747
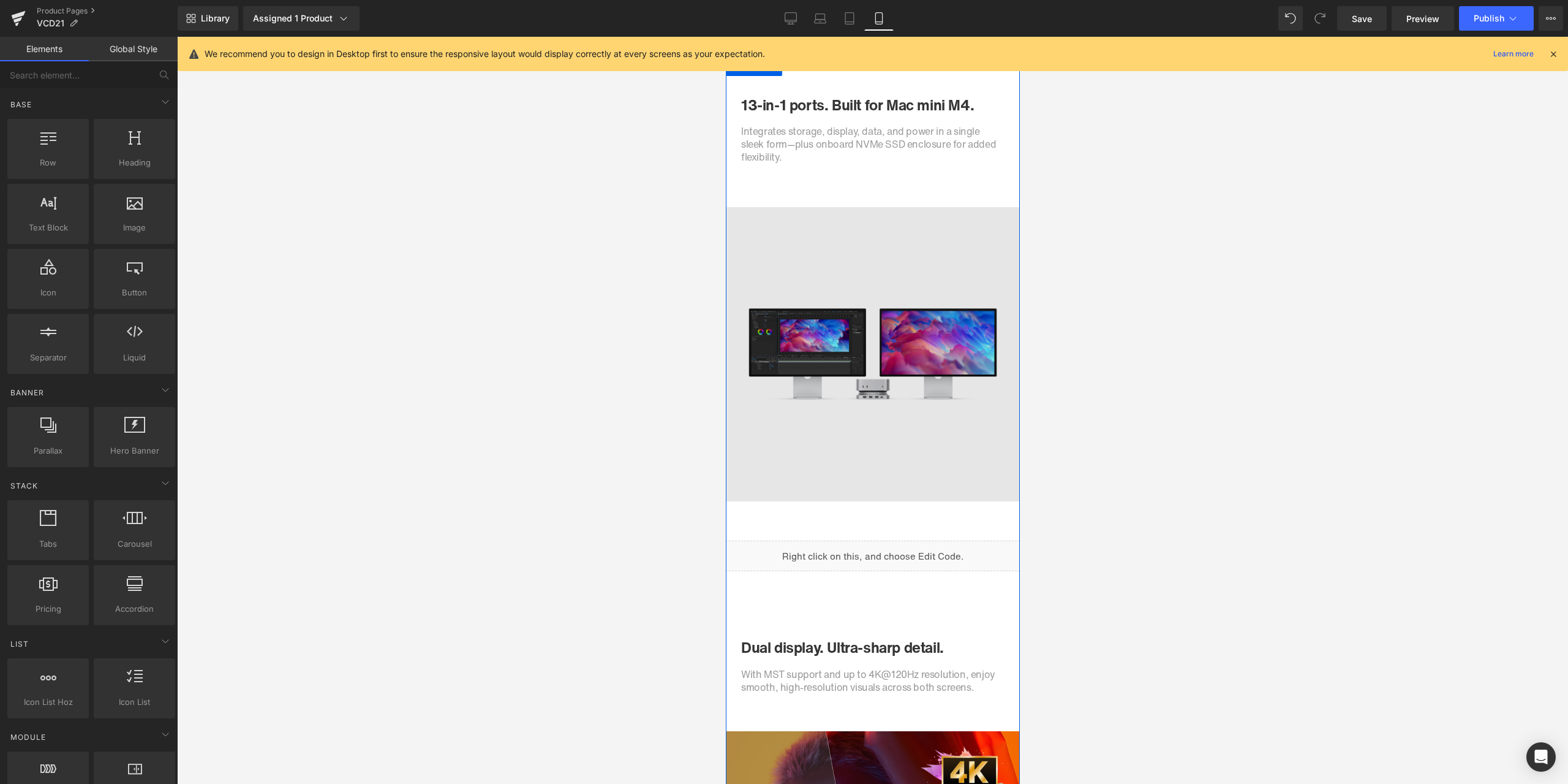
scroll to position [858, 0]
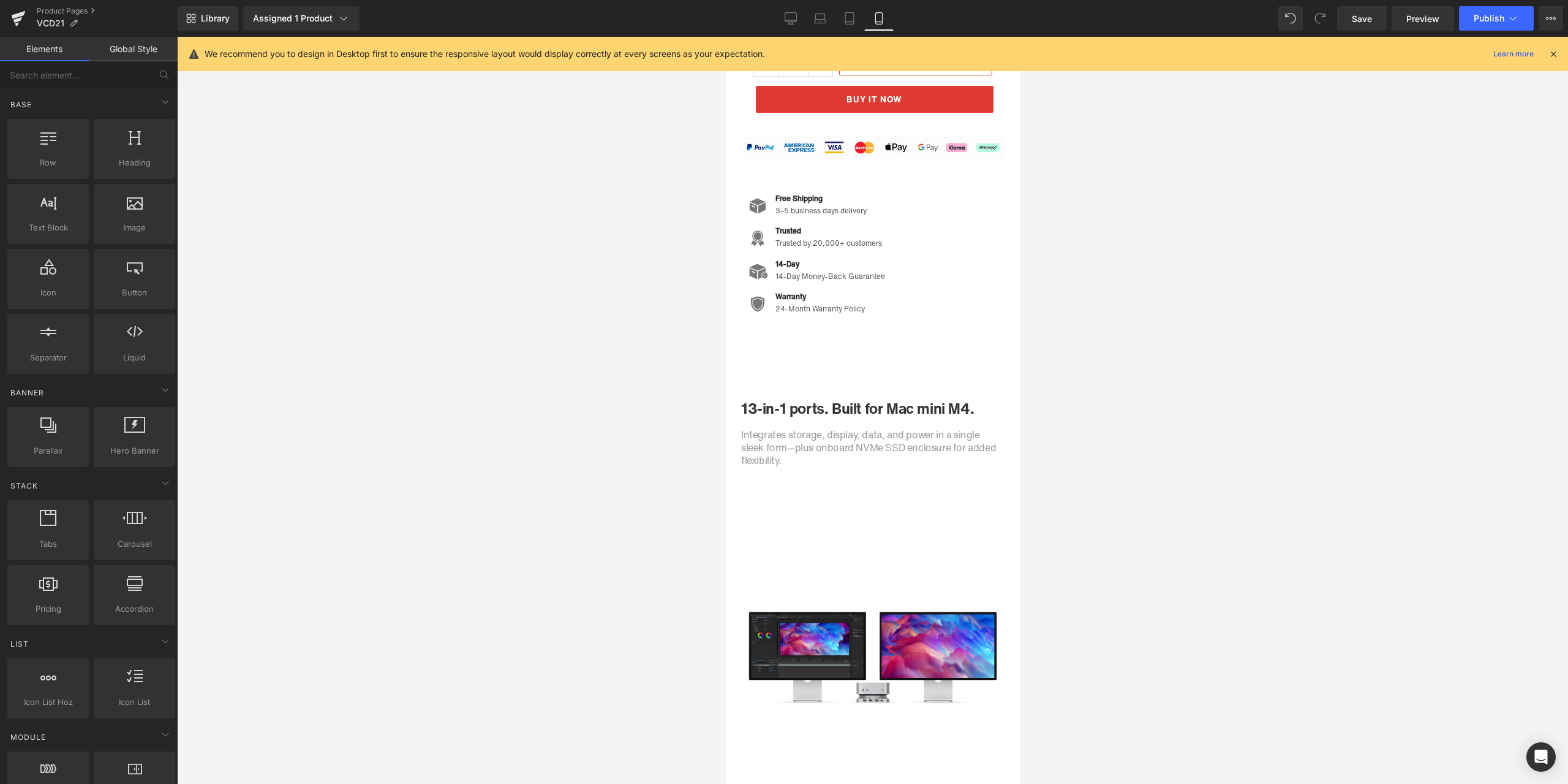
drag, startPoint x: 791, startPoint y: 22, endPoint x: 1264, endPoint y: 27, distance: 473.0
click at [791, 22] on icon at bounding box center [790, 18] width 12 height 12
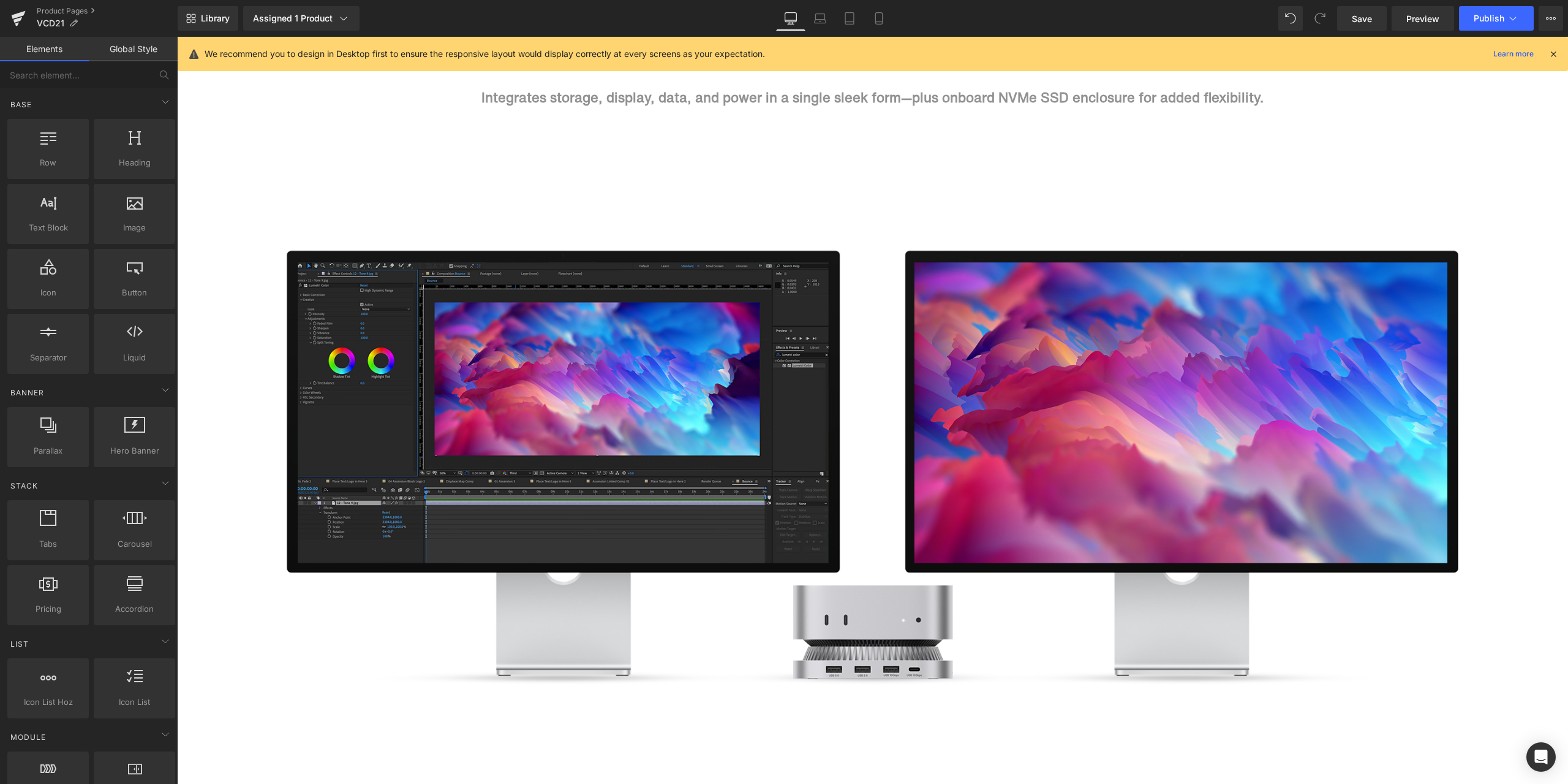
scroll to position [821, 0]
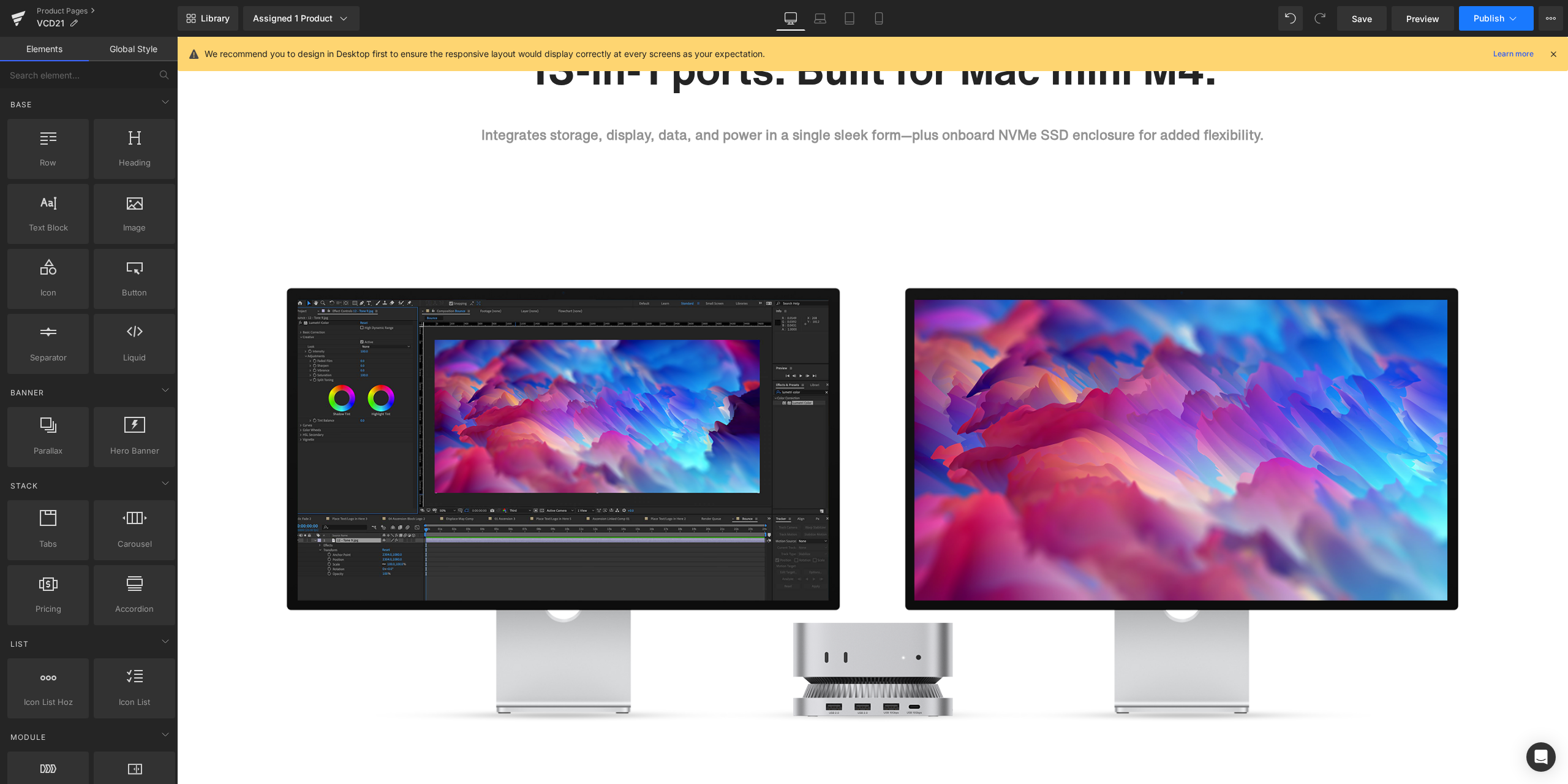
click at [1479, 16] on span "Publish" at bounding box center [1489, 18] width 31 height 10
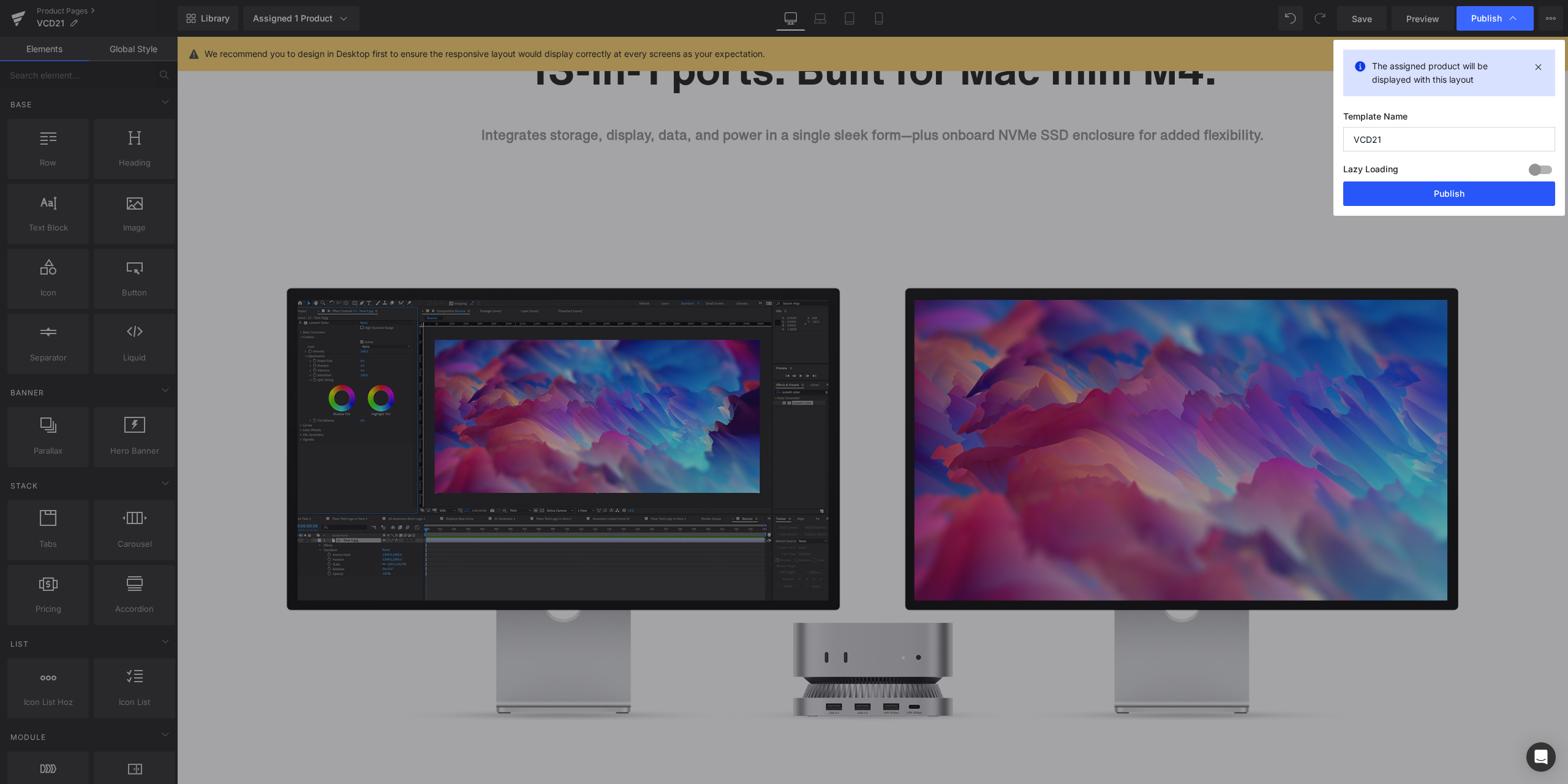
click at [0, 0] on button "Publish" at bounding box center [0, 0] width 0 height 0
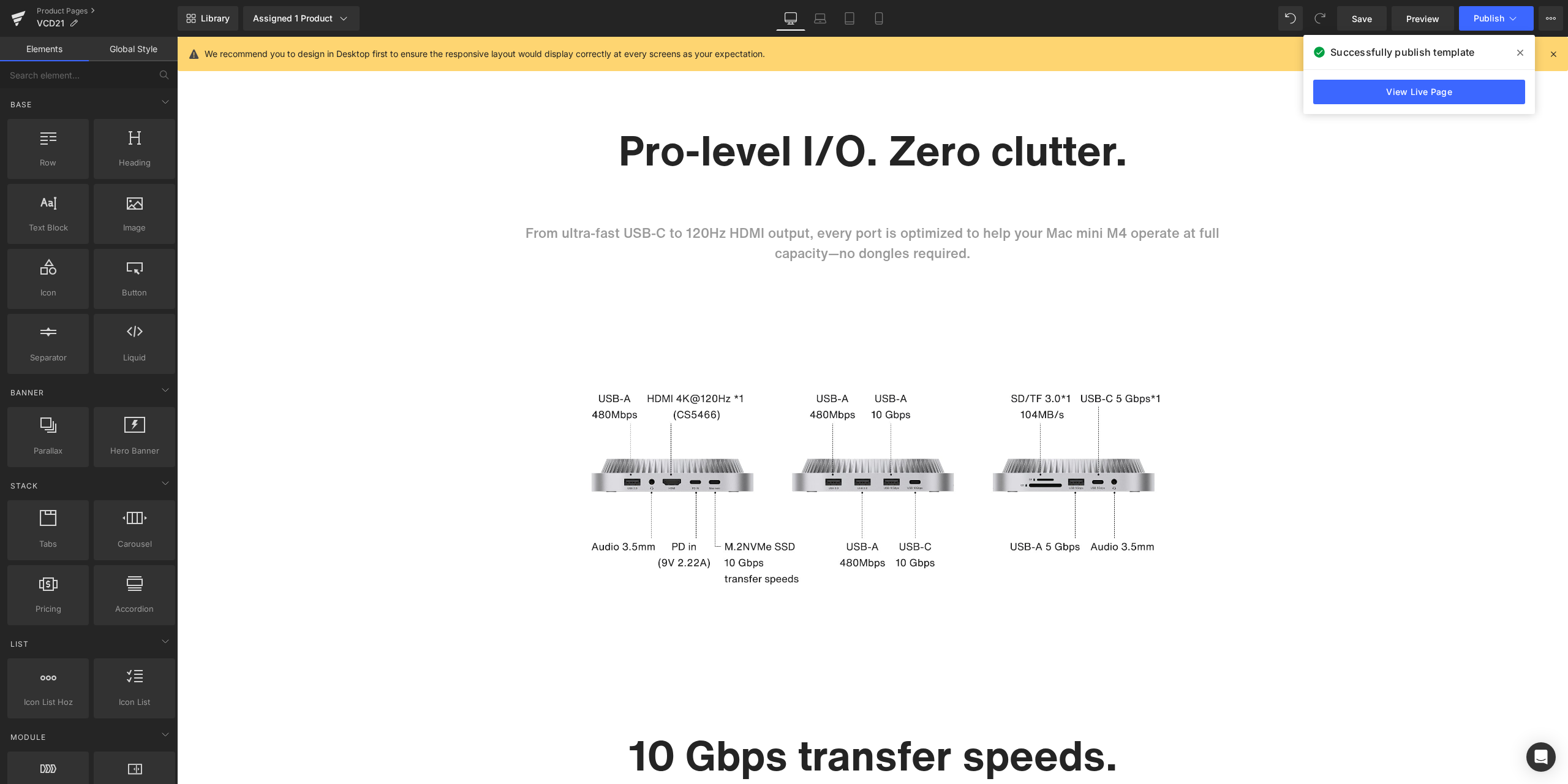
scroll to position [2598, 0]
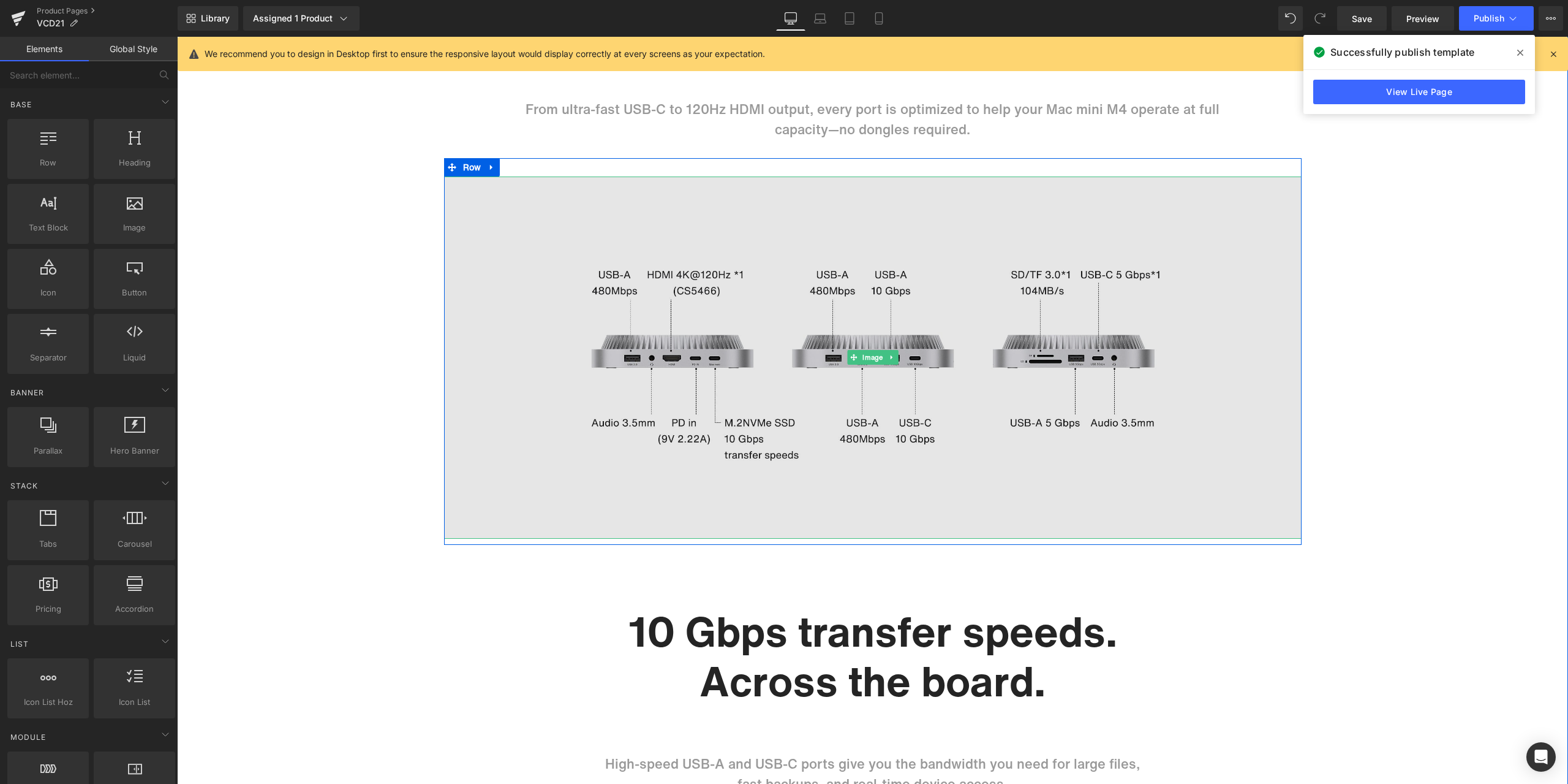
drag, startPoint x: 876, startPoint y: 358, endPoint x: 784, endPoint y: 365, distance: 92.3
click at [876, 358] on span "Image" at bounding box center [872, 358] width 25 height 15
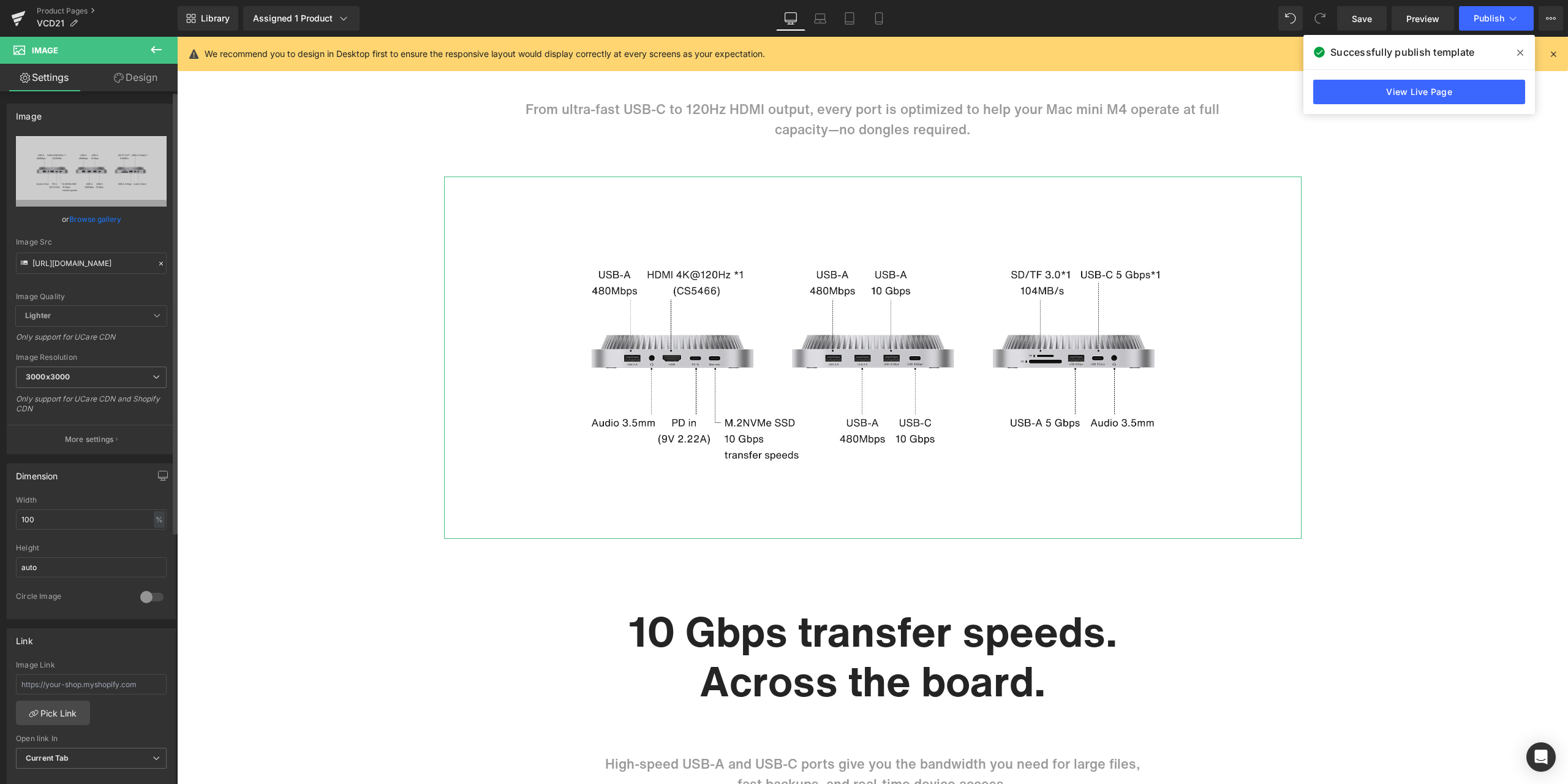
click at [159, 262] on icon at bounding box center [161, 263] width 3 height 3
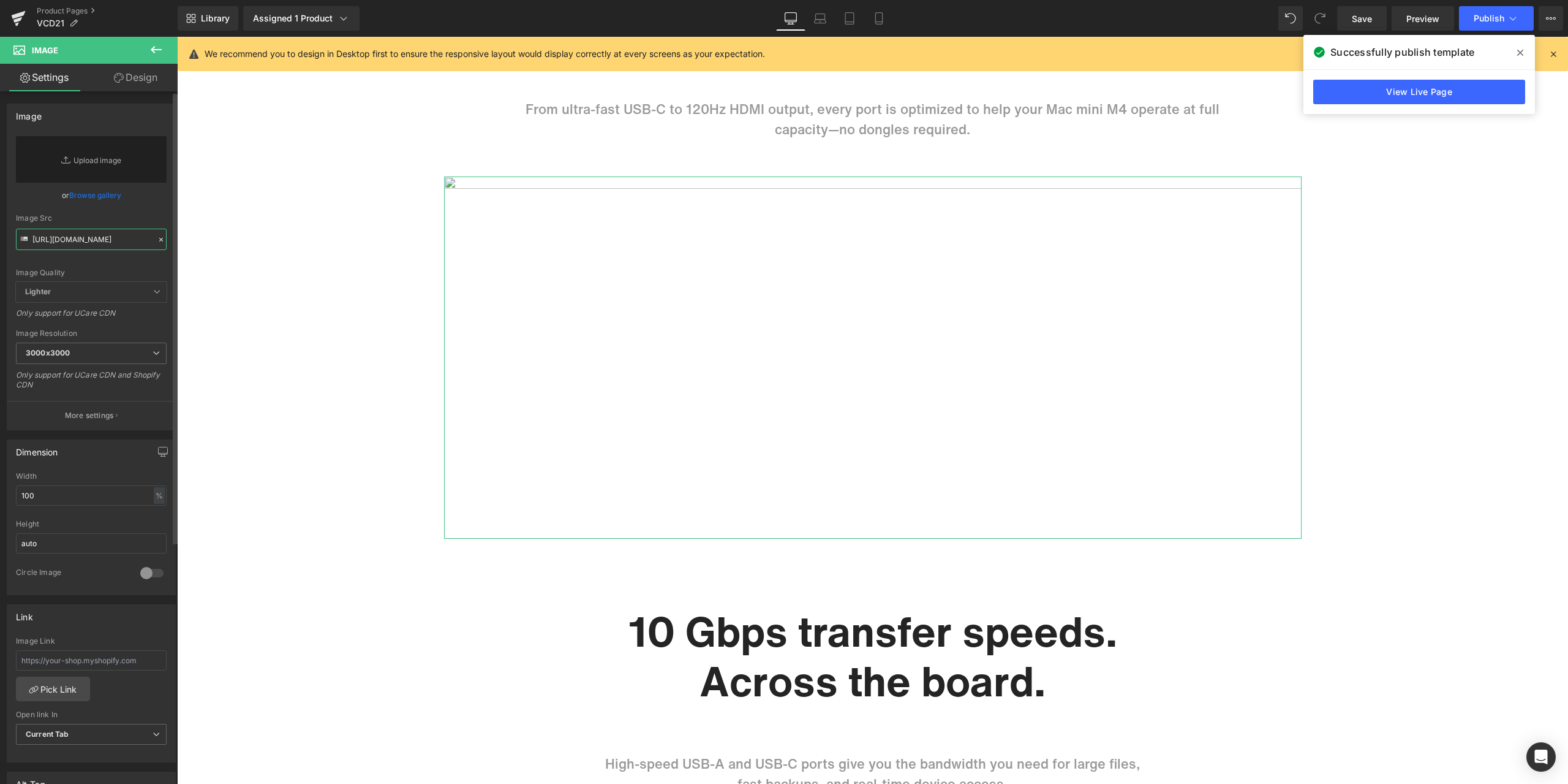
click at [125, 243] on input "[URL][DOMAIN_NAME]" at bounding box center [91, 239] width 150 height 21
paste input "https://cdn.shopify.com/s/files/1/0576/6833/7827/files/3_0f1b8d1e-79c3-40ac-bd2…"
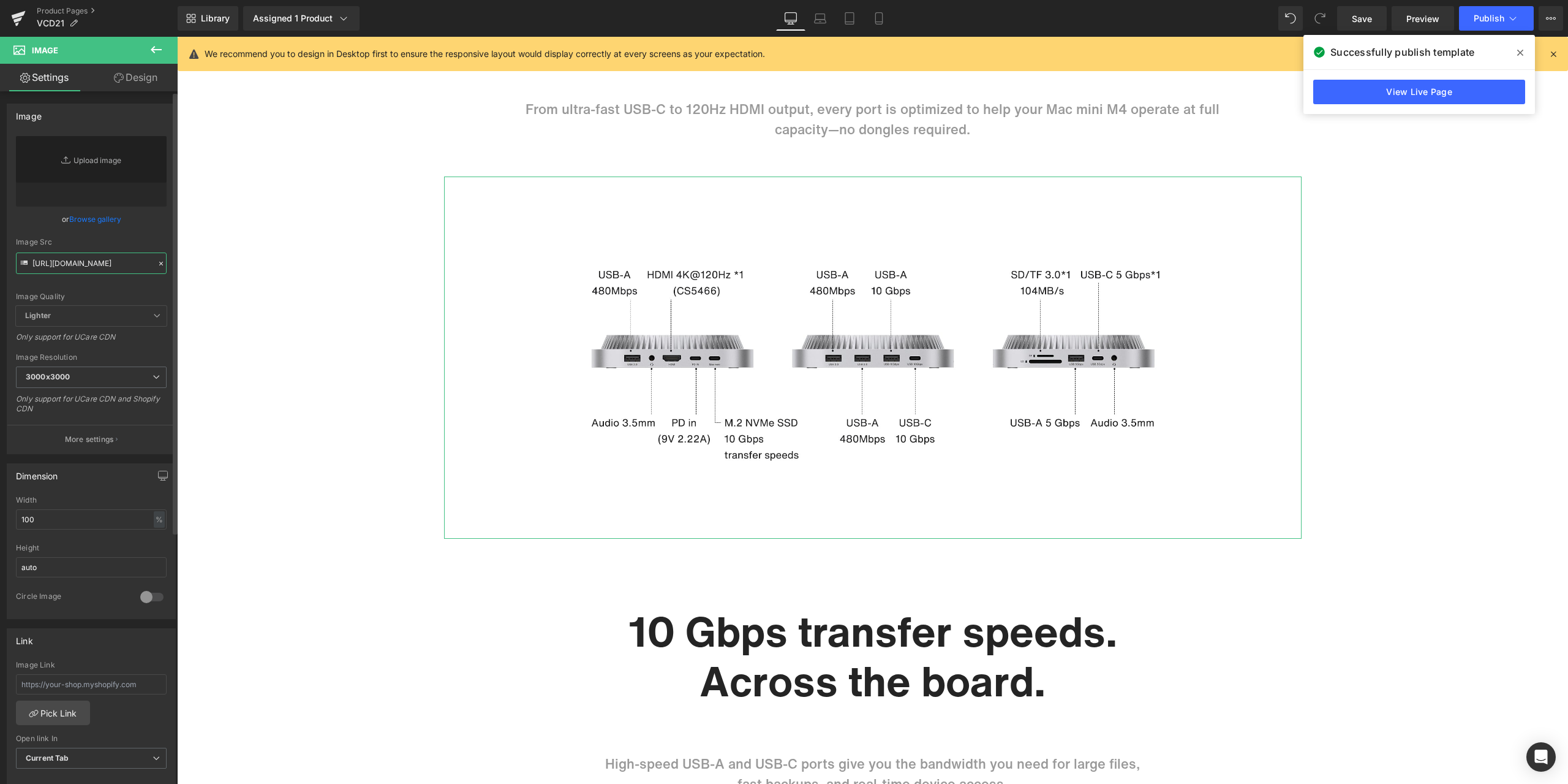
type input "https://cdn.shopify.com/s/files/1/0576/6833/7827/files/3_0f1b8d1e-79c3-40ac-bd2…"
click at [154, 225] on div "or Browse gallery" at bounding box center [91, 219] width 150 height 13
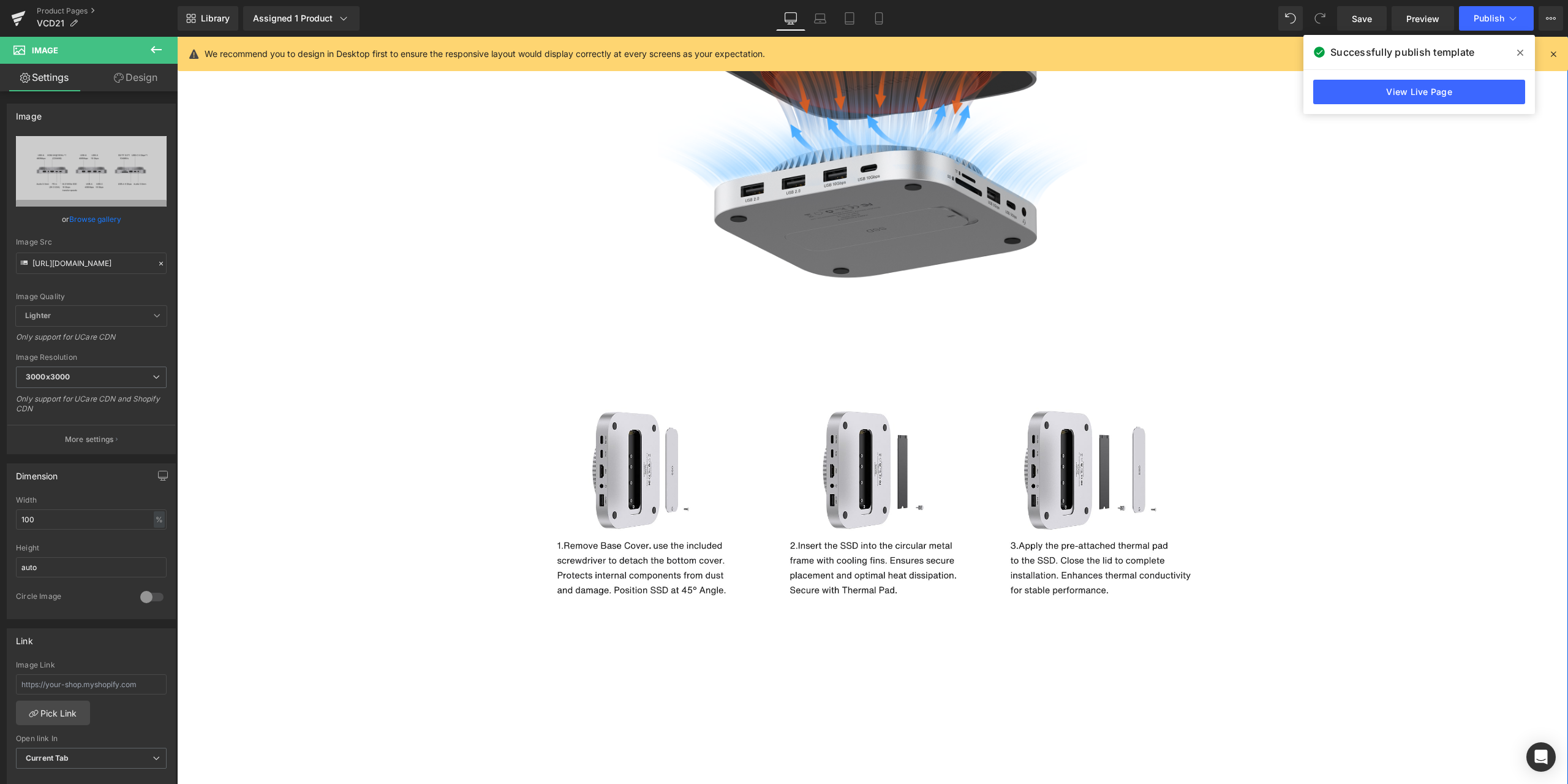
scroll to position [6335, 0]
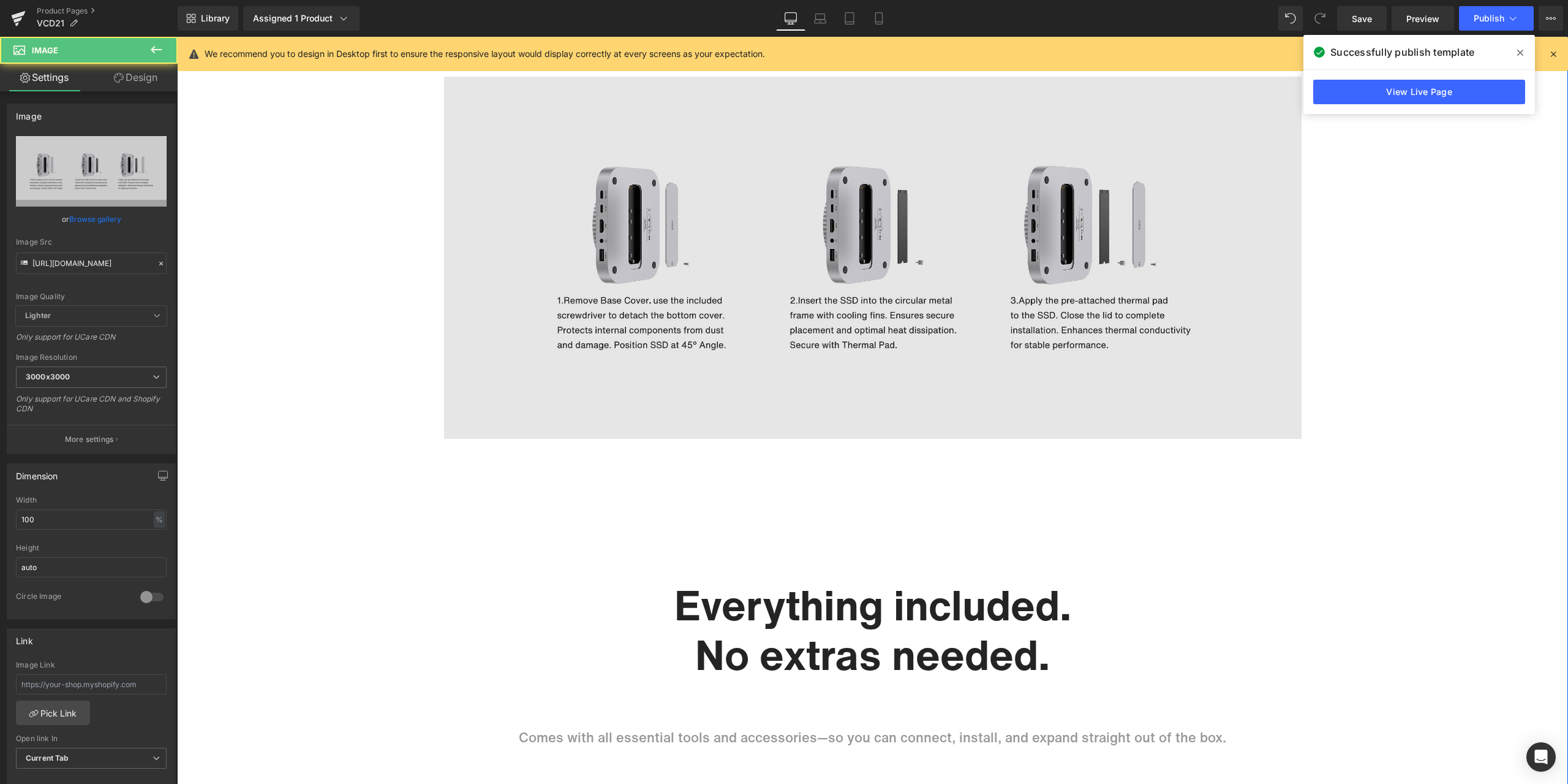
click at [931, 303] on img at bounding box center [872, 257] width 857 height 362
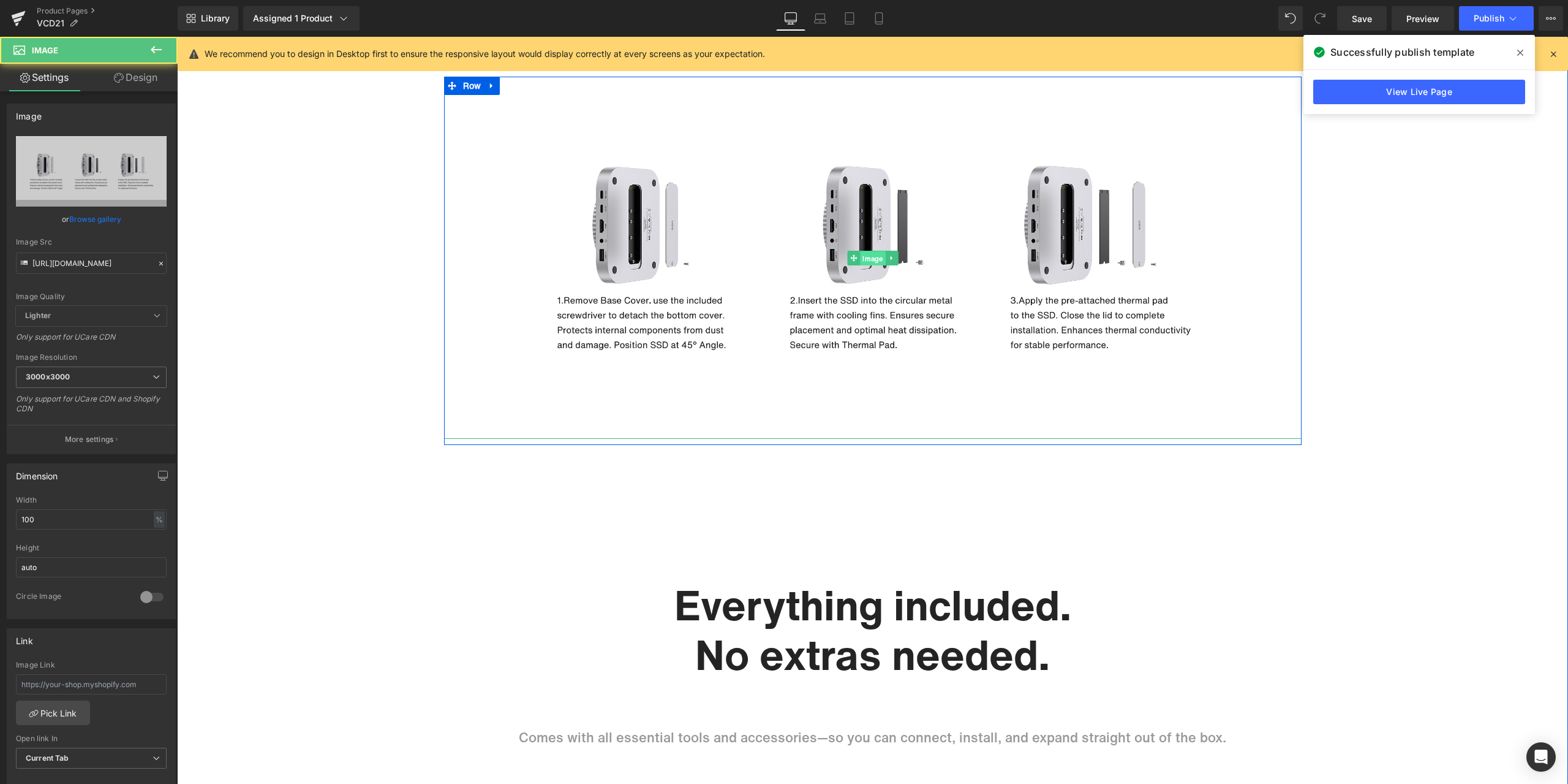
click at [871, 262] on span "Image" at bounding box center [872, 258] width 25 height 15
click at [871, 258] on span "Image" at bounding box center [872, 258] width 25 height 15
click at [158, 263] on icon at bounding box center [161, 264] width 9 height 9
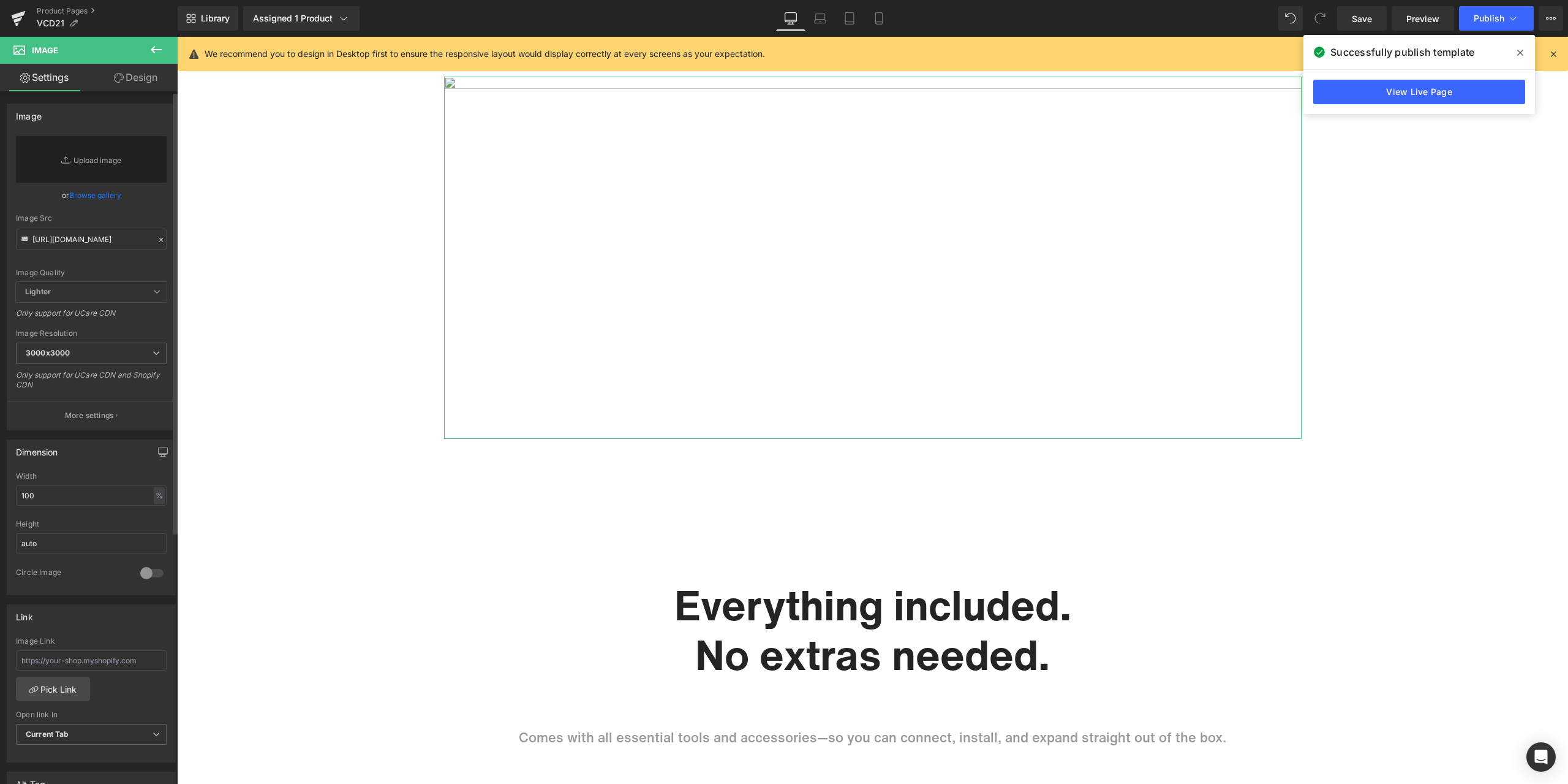
click at [125, 250] on div "Image Quality Lighter Lightest Lighter Lighter Lightest Only support for UCare …" at bounding box center [91, 209] width 150 height 146
click at [124, 242] on input "[URL][DOMAIN_NAME]" at bounding box center [91, 239] width 150 height 21
paste input "https://cdn.shopify.com/s/files/1/0576/6833/7827/files/10_03bc6c35-1671-4be3-a0…"
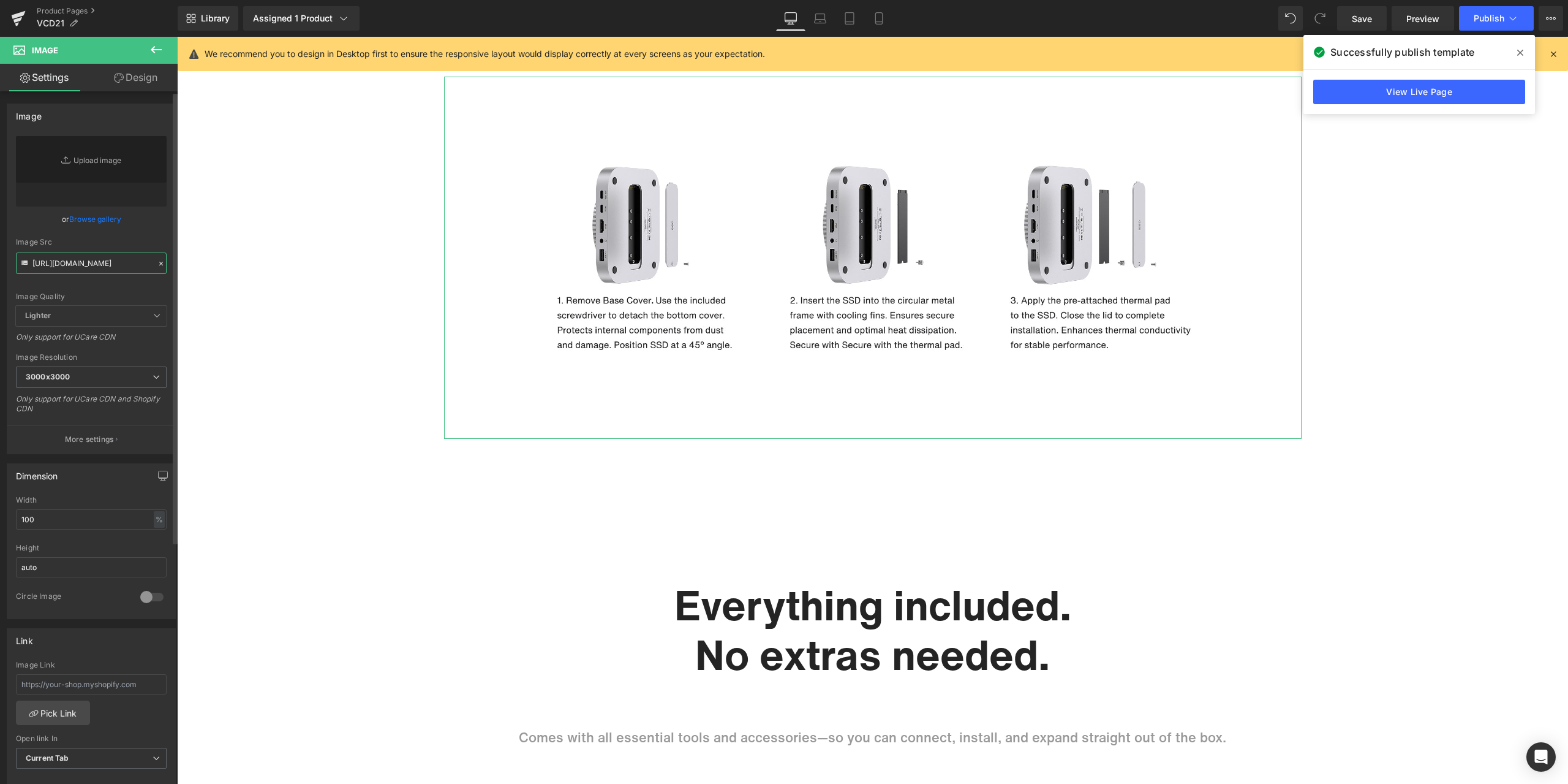
type input "https://cdn.shopify.com/s/files/1/0576/6833/7827/files/10_03bc6c35-1671-4be3-a0…"
click at [142, 222] on div "or Browse gallery" at bounding box center [91, 219] width 150 height 13
click at [1518, 52] on icon at bounding box center [1520, 52] width 6 height 10
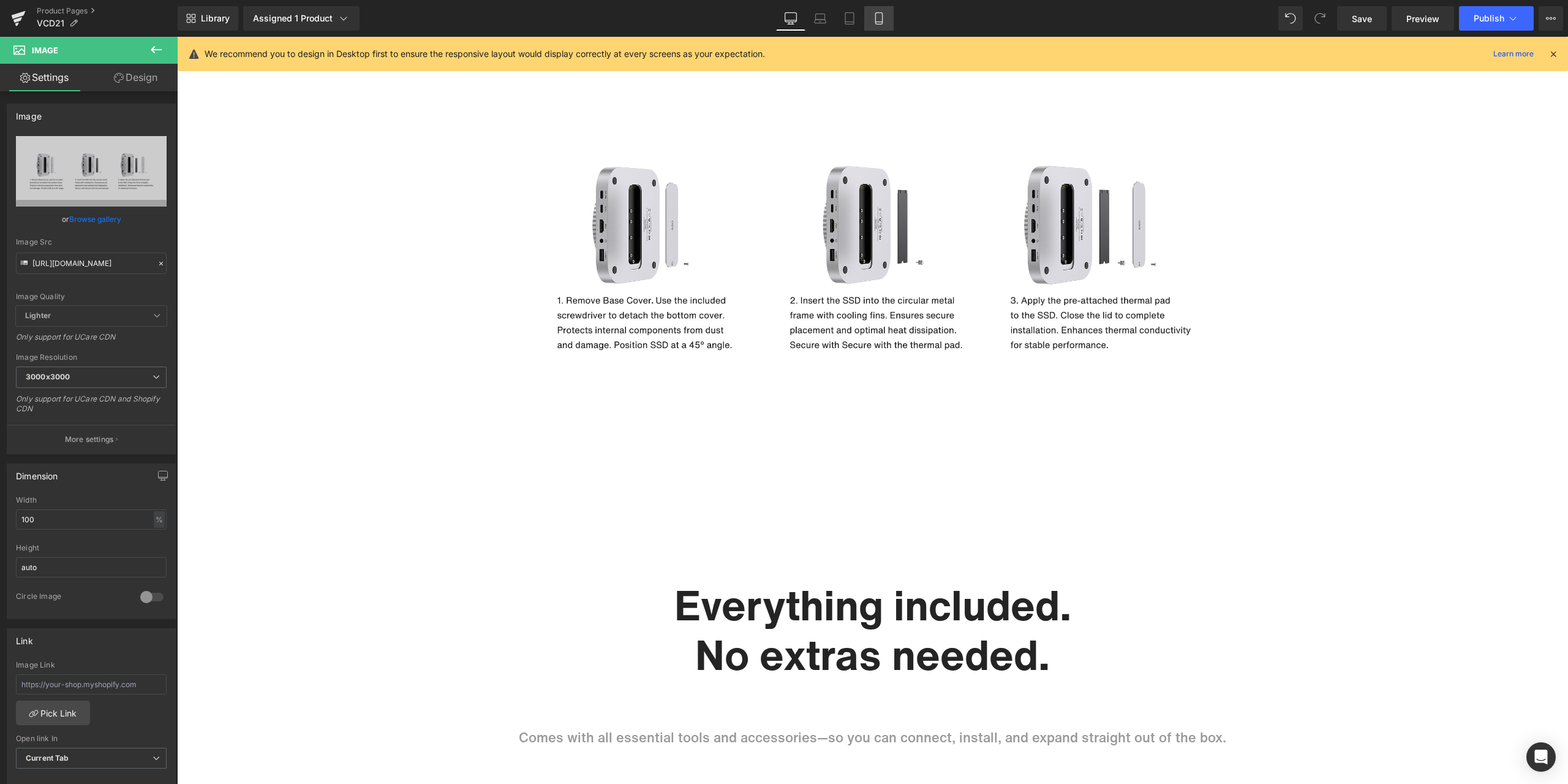
click at [884, 23] on icon at bounding box center [879, 18] width 12 height 12
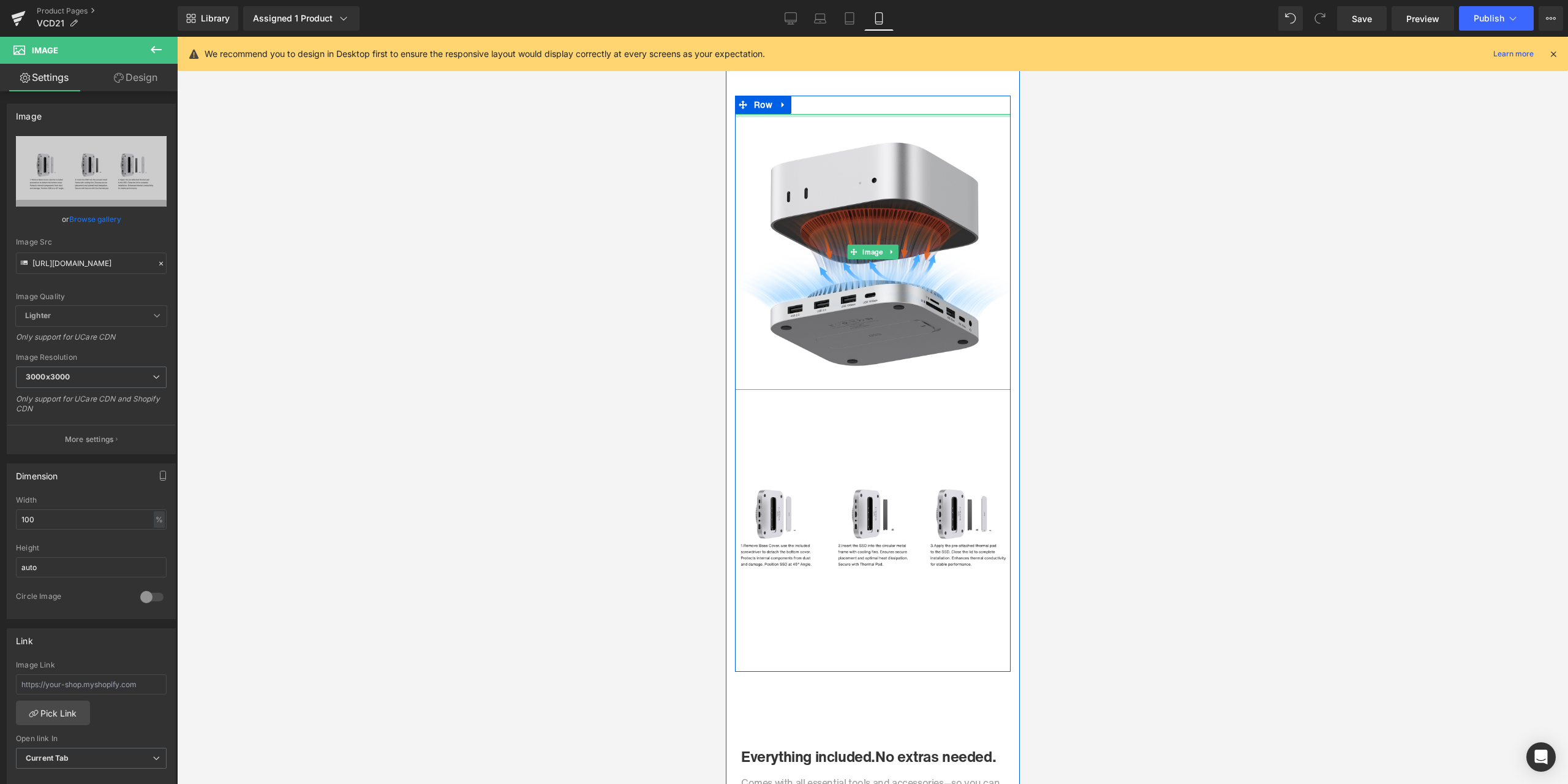
scroll to position [4534, 0]
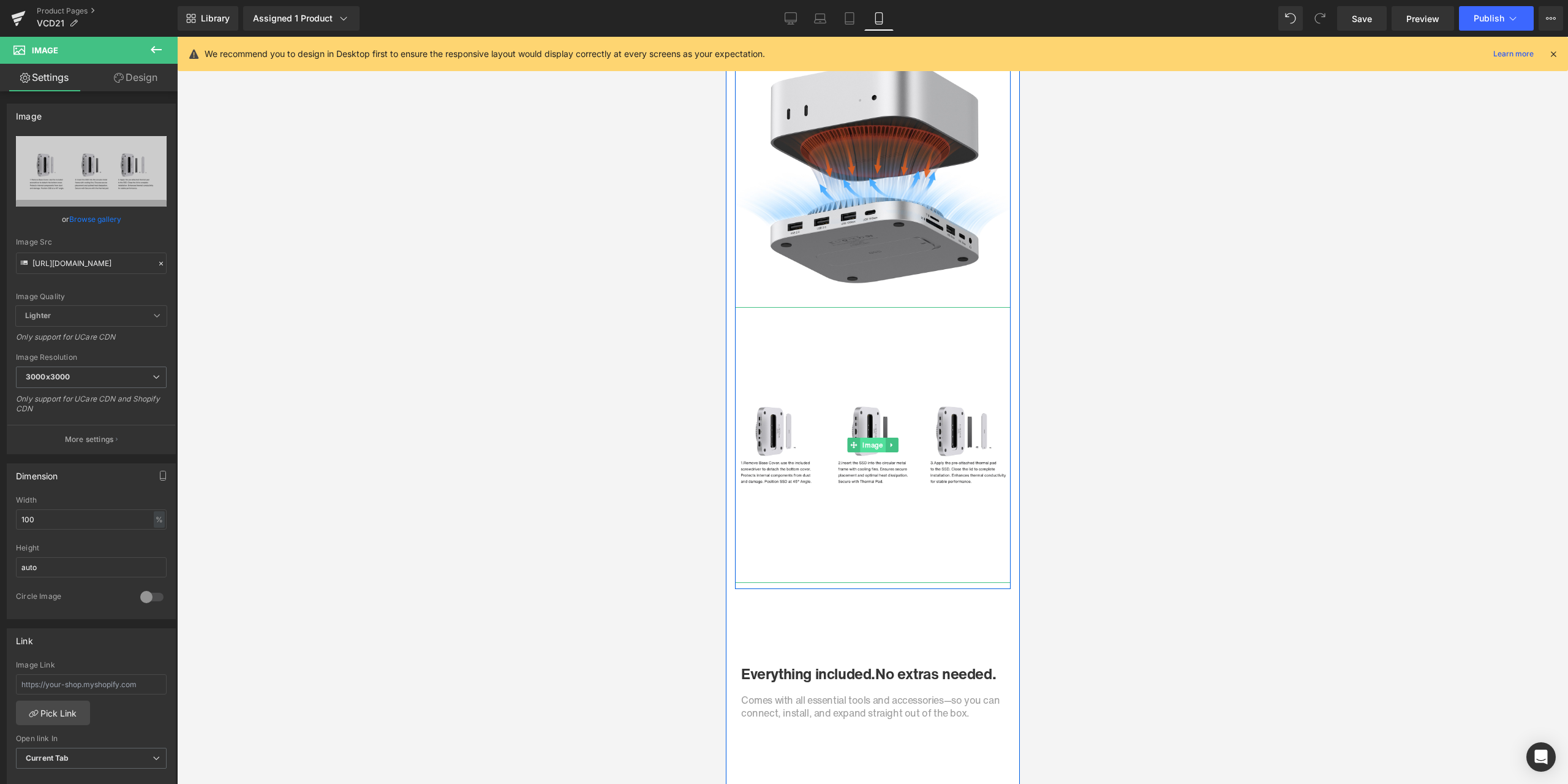
click at [866, 444] on span "Image" at bounding box center [871, 445] width 25 height 15
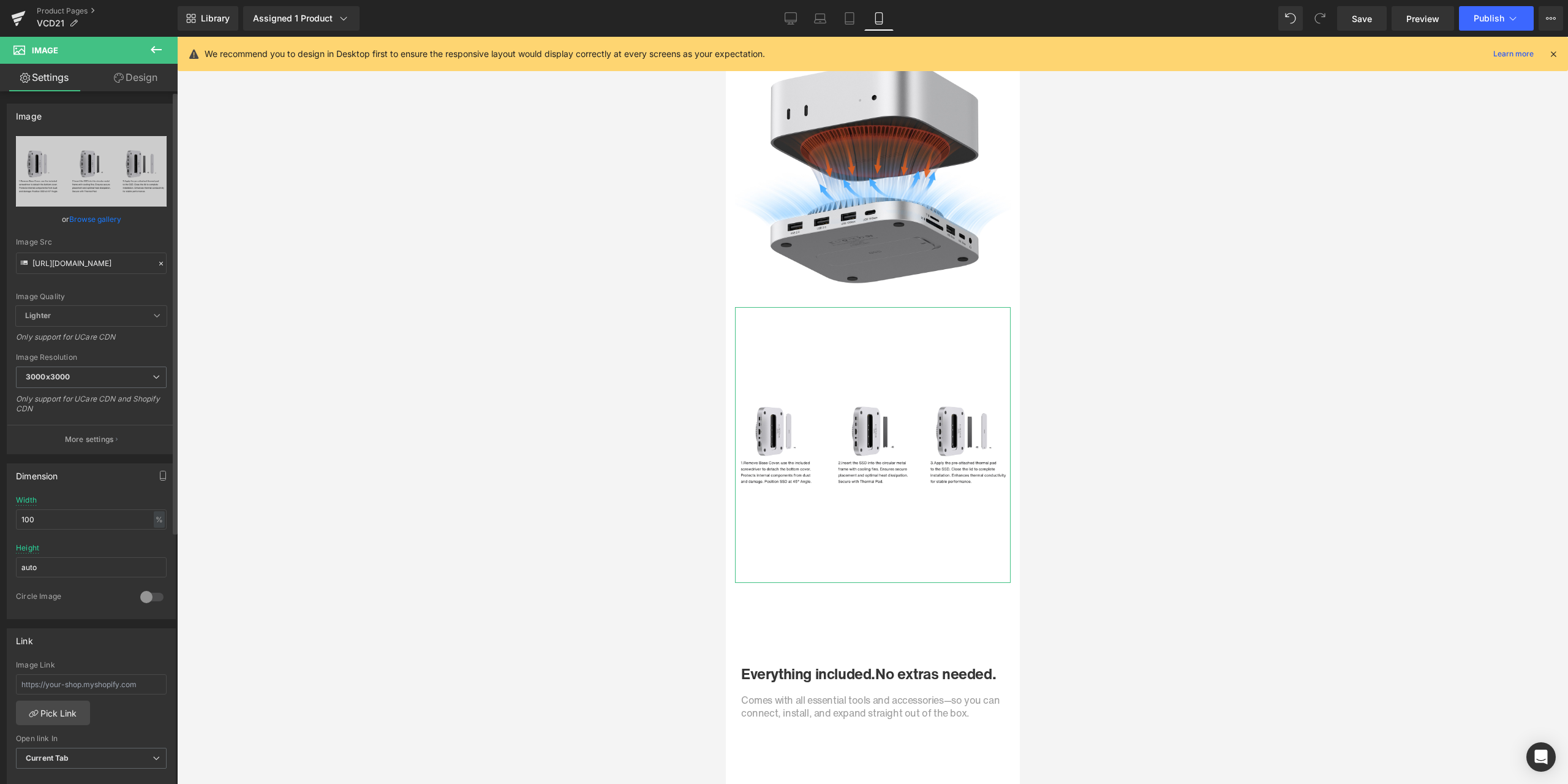
click at [157, 264] on icon at bounding box center [161, 264] width 9 height 9
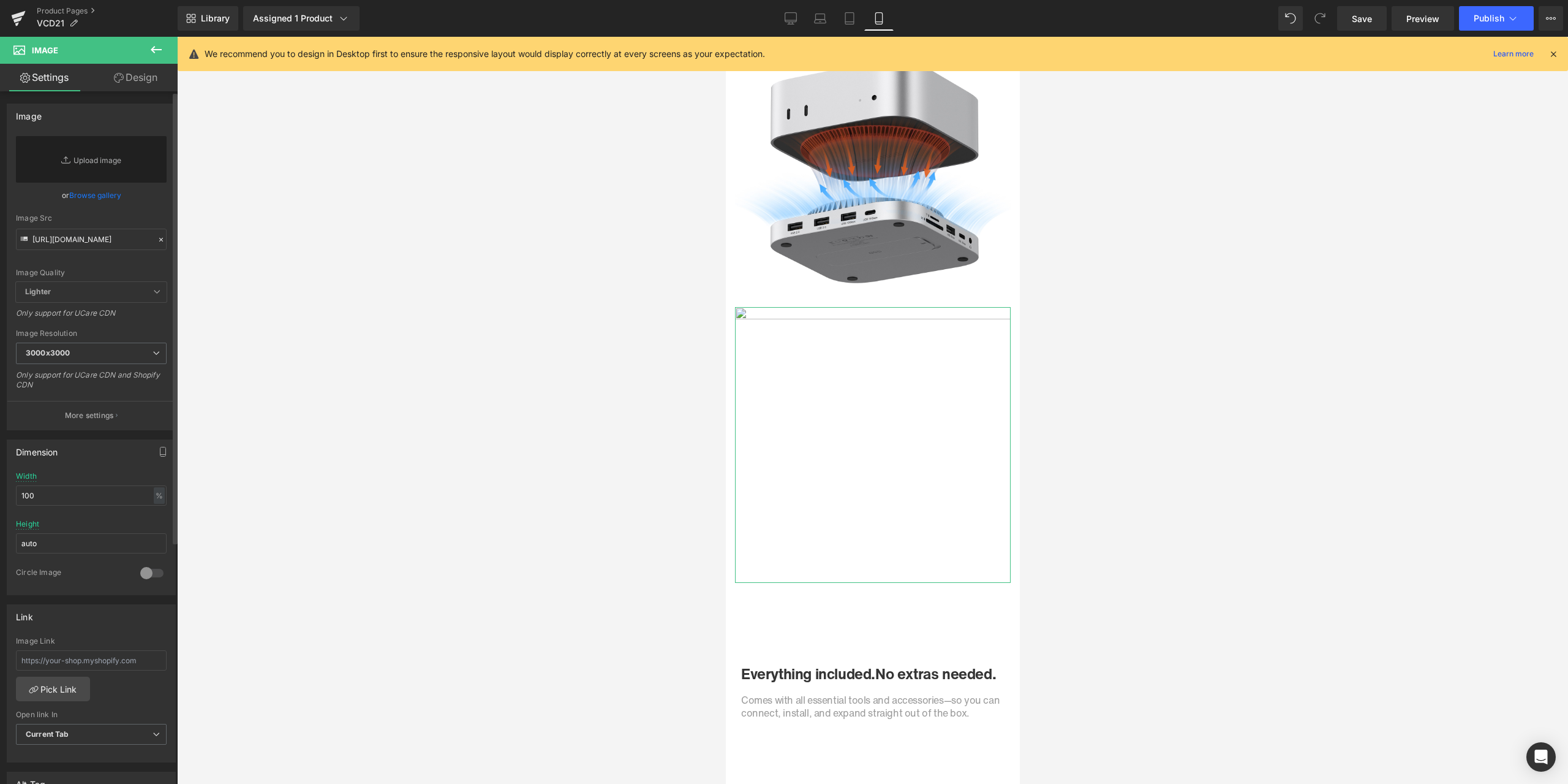
click at [94, 251] on div "Image Quality Lighter Lightest Lighter Lighter Lightest Only support for UCare …" at bounding box center [91, 209] width 150 height 146
click at [92, 245] on input "[URL][DOMAIN_NAME]" at bounding box center [91, 239] width 150 height 21
paste input "https://cdn.shopify.com/s/files/1/0576/6833/7827/files/10_7d41e019-c800-4c93-85…"
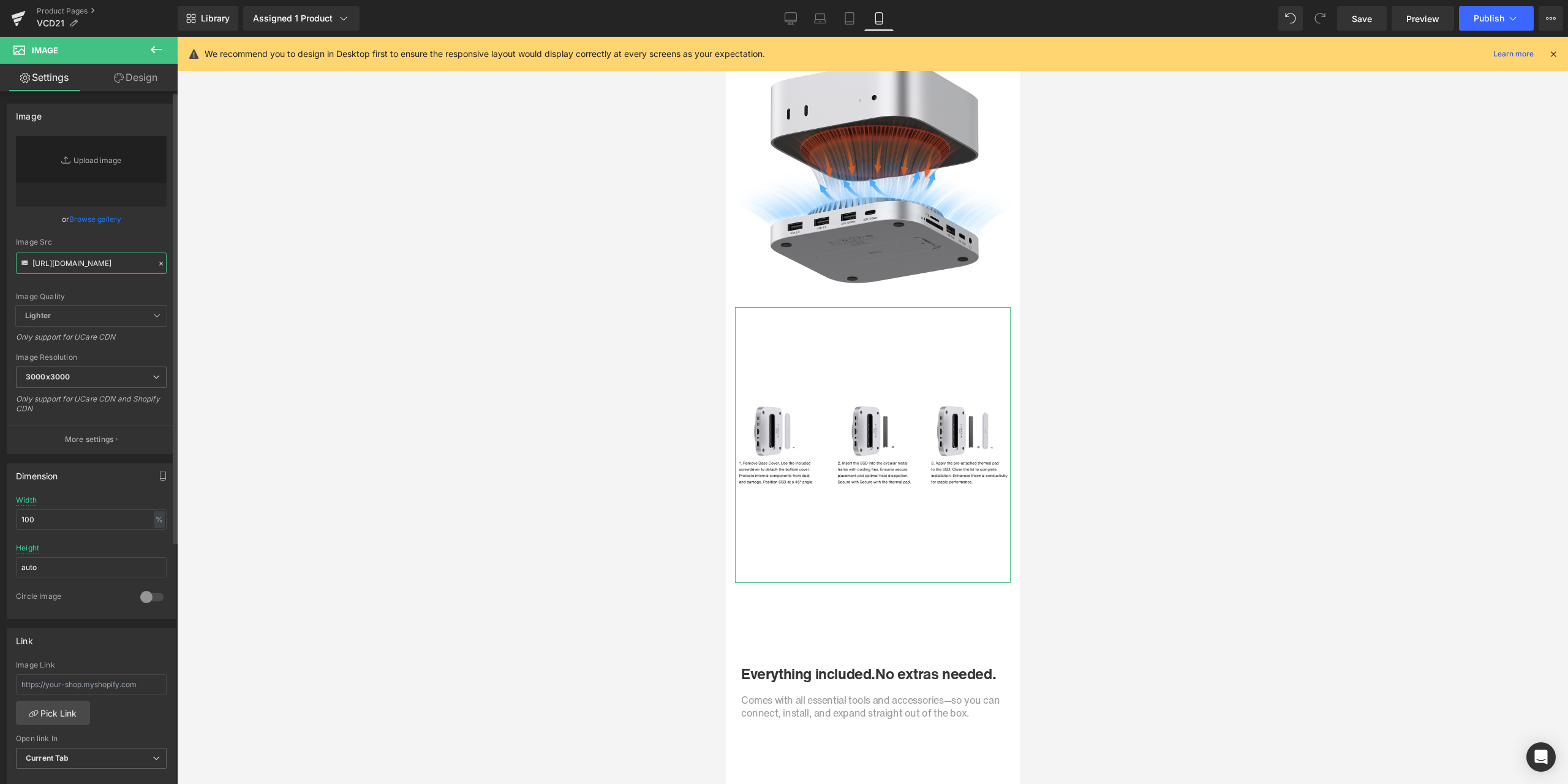
type input "https://cdn.shopify.com/s/files/1/0576/6833/7827/files/10_7d41e019-c800-4c93-85…"
click at [148, 229] on div "Image Quality Lighter Lightest Lighter Lighter Lightest Only support for UCare …" at bounding box center [91, 221] width 150 height 170
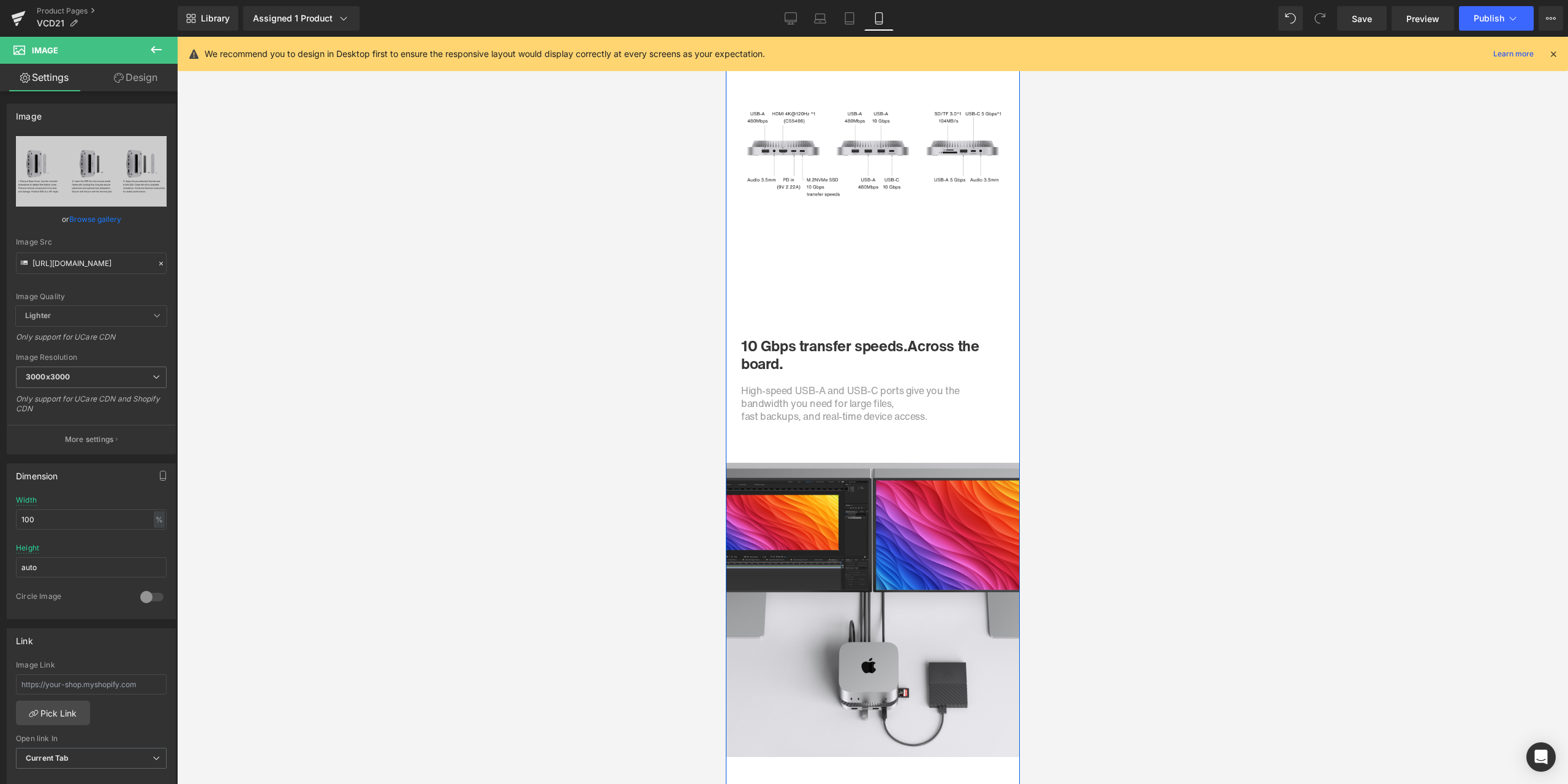
scroll to position [2145, 0]
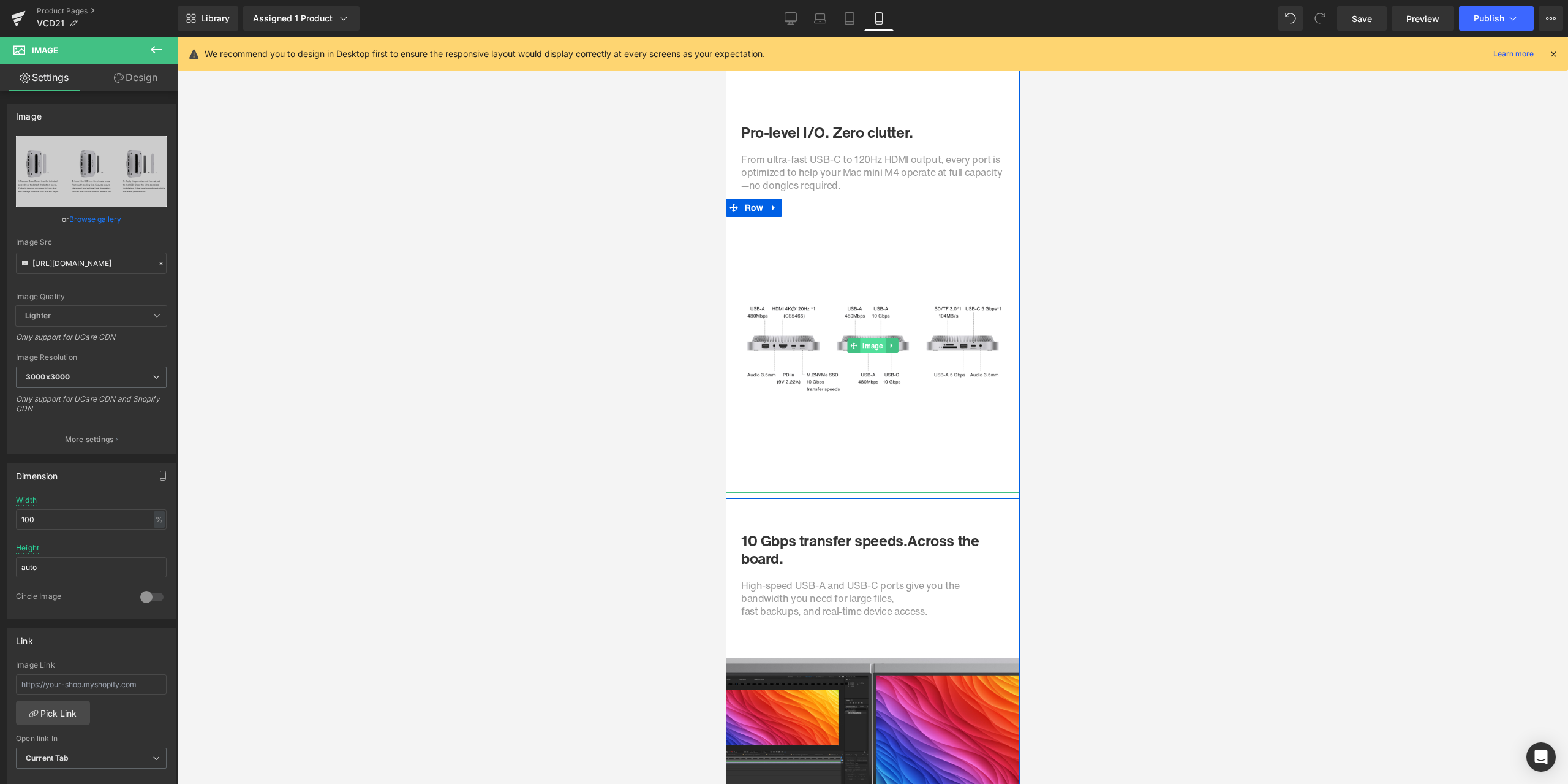
click at [869, 345] on span "Image" at bounding box center [871, 346] width 25 height 15
click at [159, 261] on icon at bounding box center [161, 264] width 9 height 9
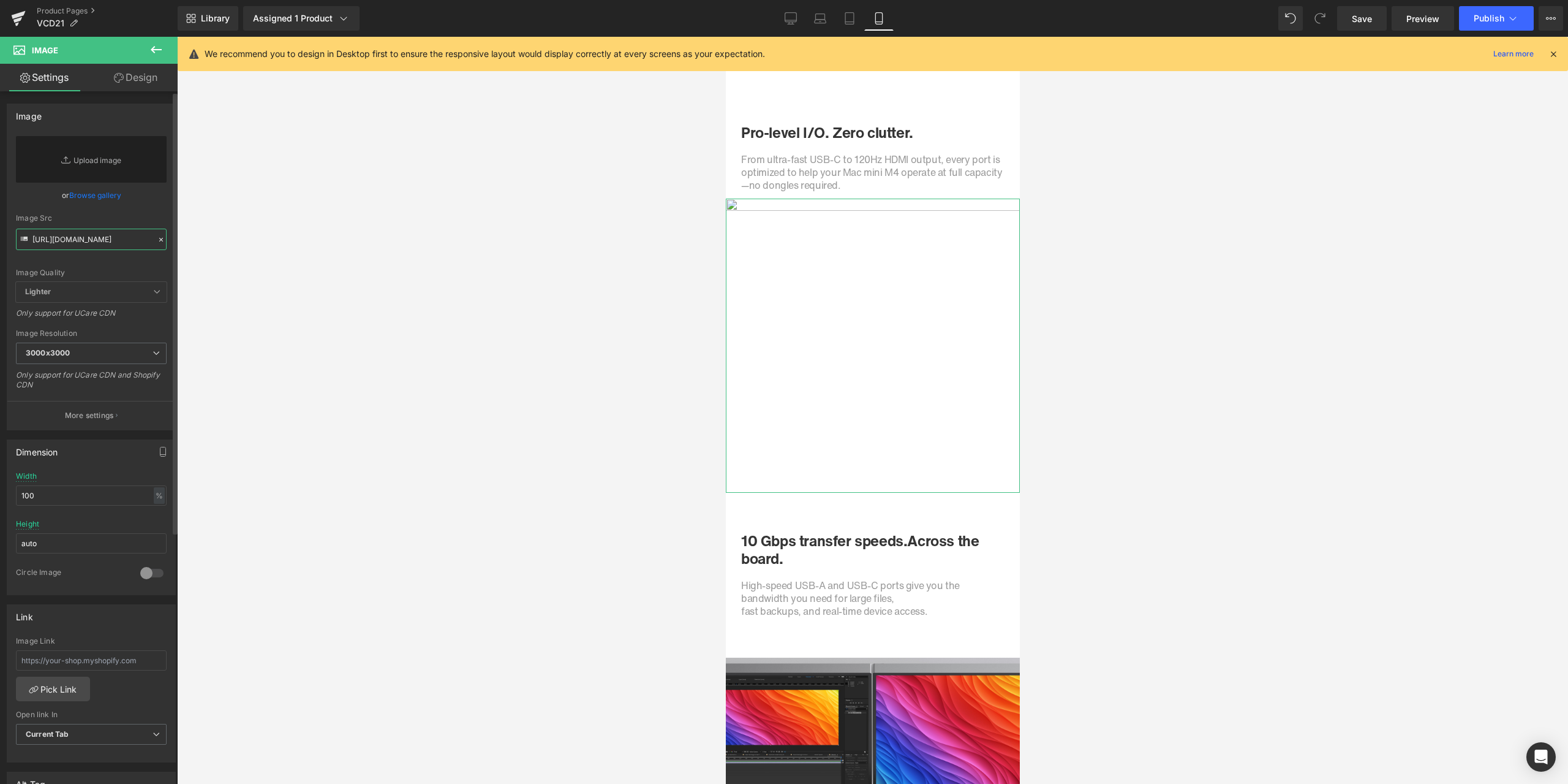
click at [93, 249] on input "[URL][DOMAIN_NAME]" at bounding box center [91, 239] width 150 height 21
paste input "https://cdn.shopify.com/s/files/1/0576/6833/7827/files/3_c80ecbd3-f0d6-437d-914…"
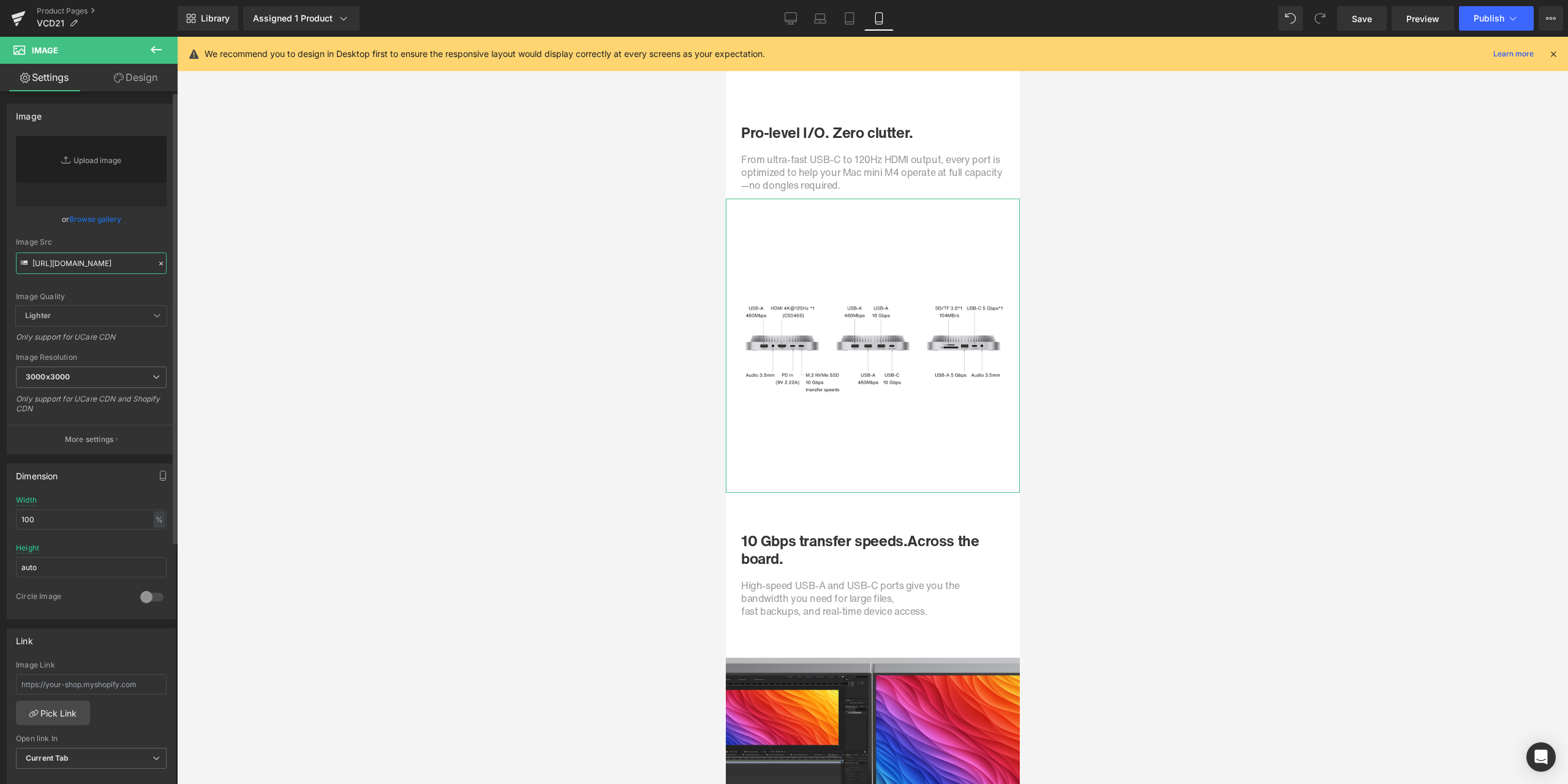
type input "https://cdn.shopify.com/s/files/1/0576/6833/7827/files/3_c80ecbd3-f0d6-437d-914…"
click at [140, 223] on div "or Browse gallery" at bounding box center [91, 219] width 150 height 13
click at [781, 18] on link "Desktop" at bounding box center [790, 18] width 29 height 25
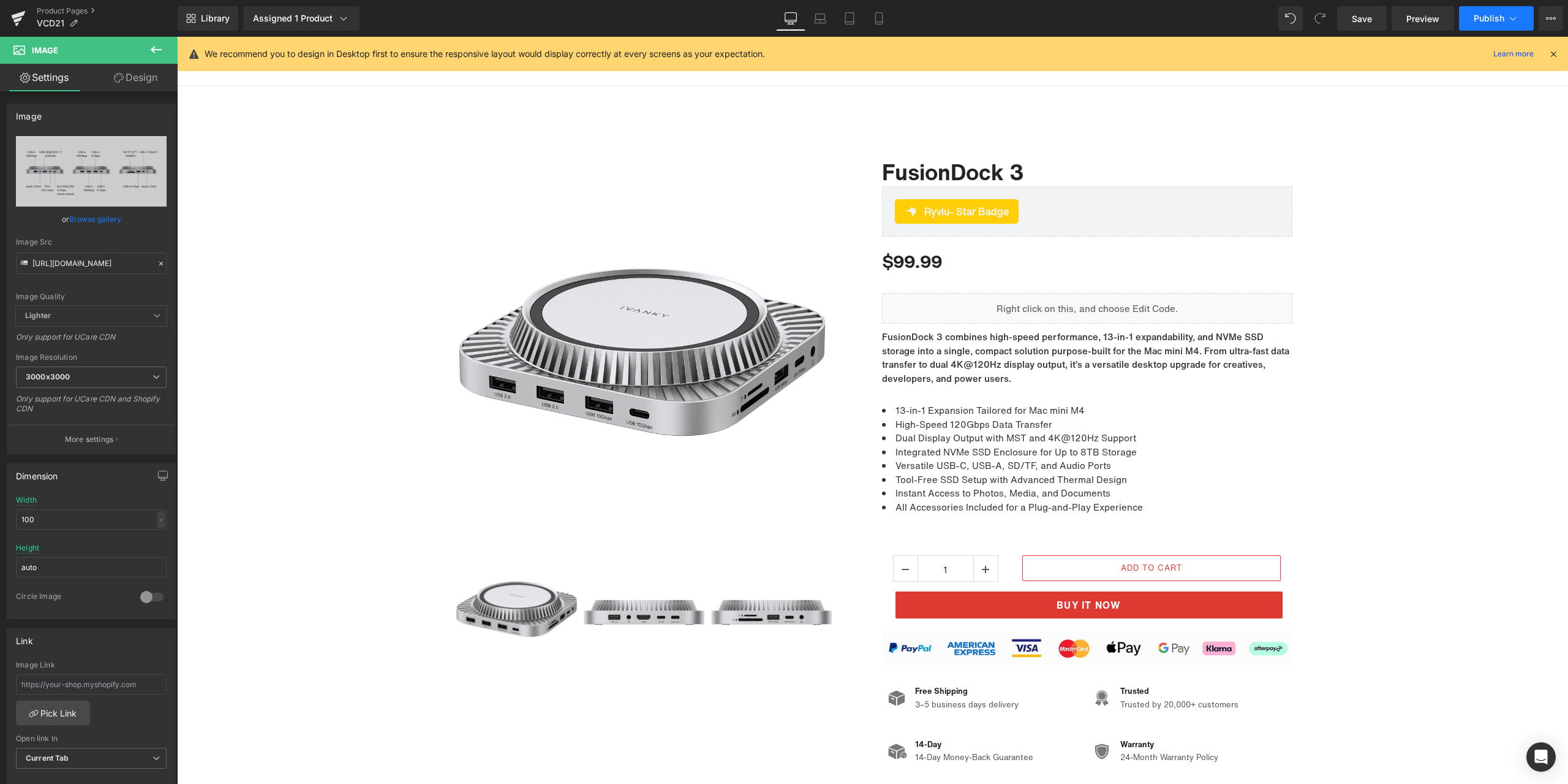
click at [1482, 24] on button "Publish" at bounding box center [1497, 18] width 75 height 25
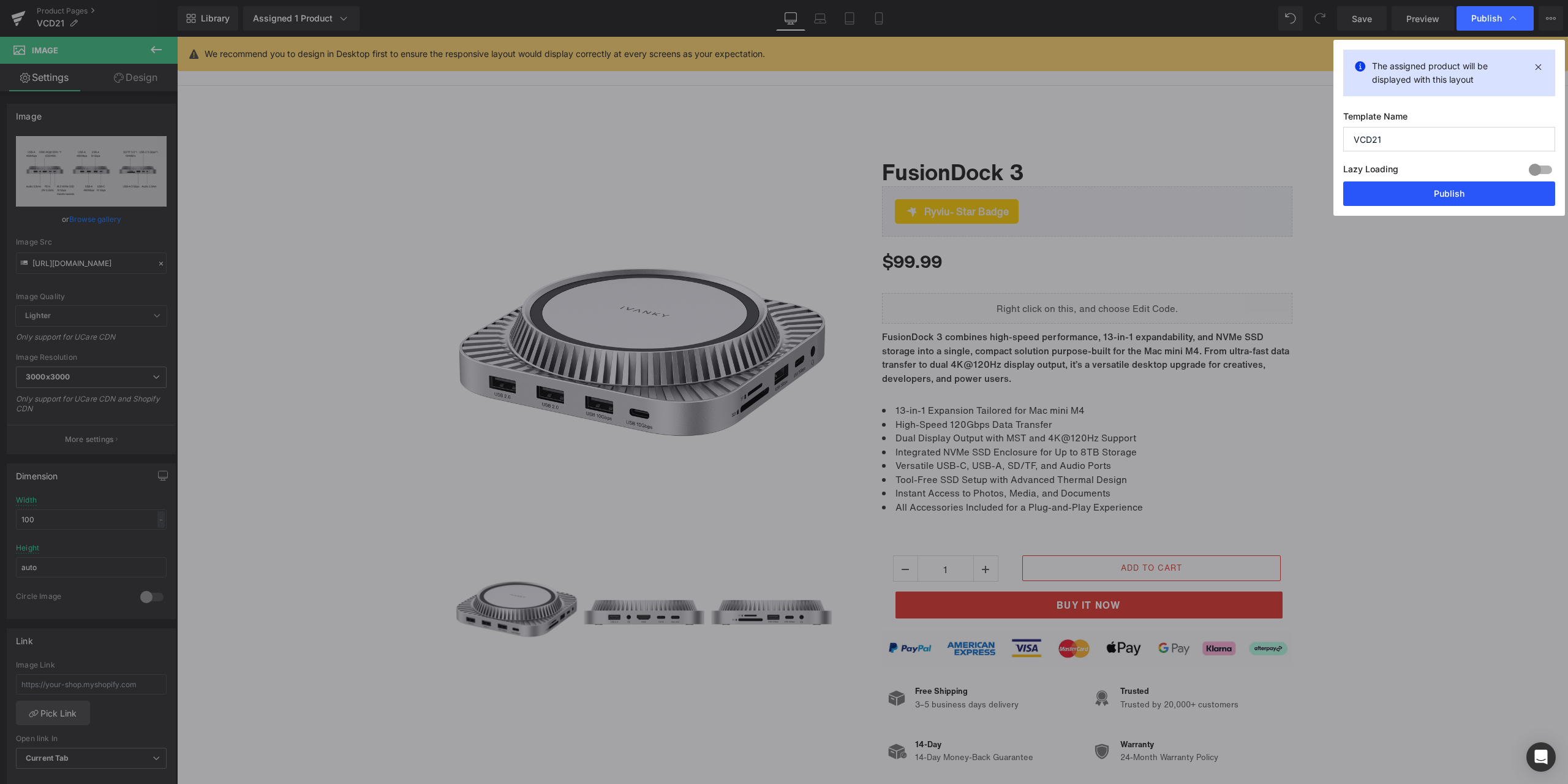
click at [1042, 650] on button "Publish" at bounding box center [1012, 658] width 59 height 15
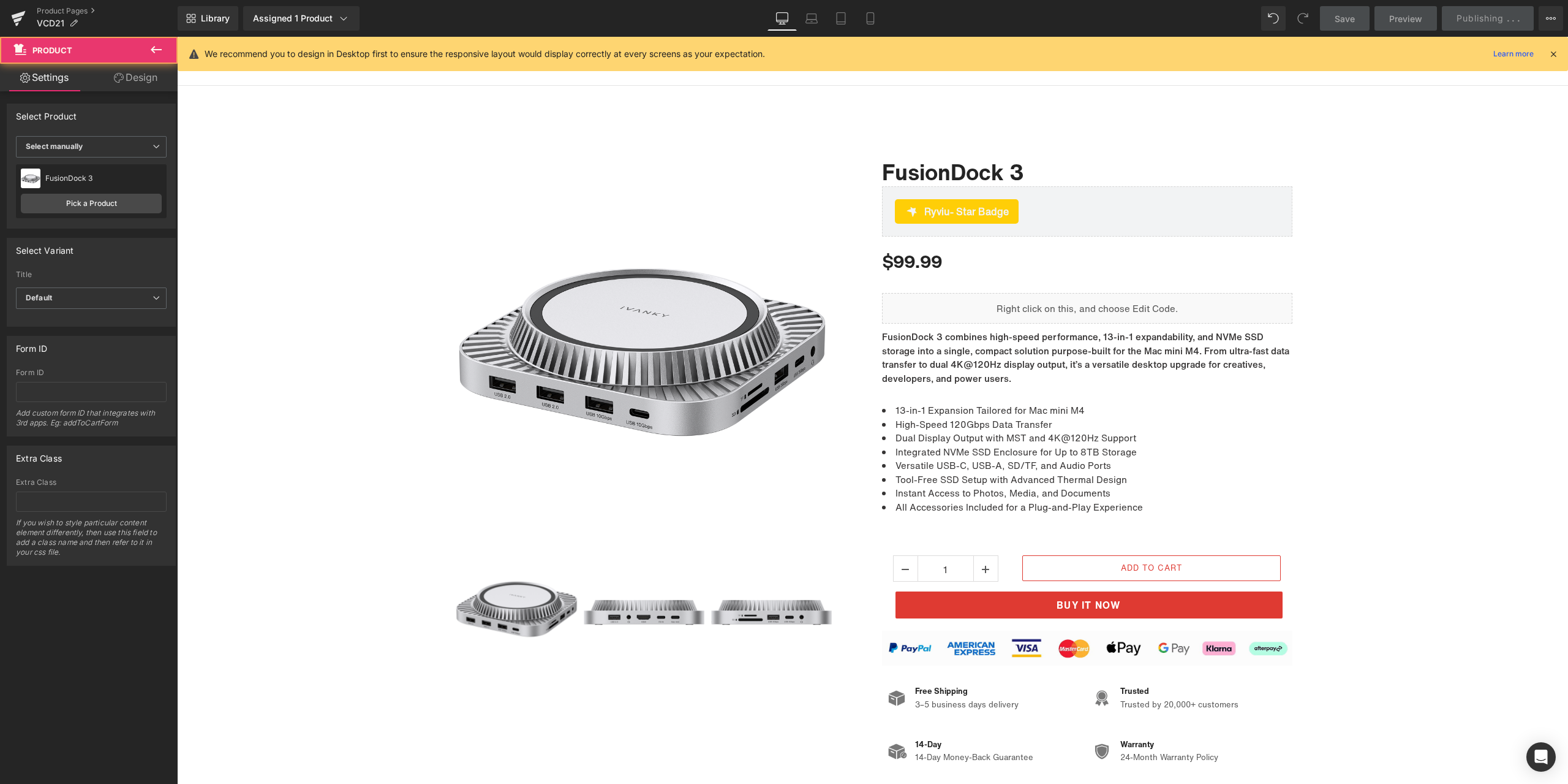
click at [1430, 193] on div "Sale Off (P) Image ‹" at bounding box center [872, 454] width 1391 height 638
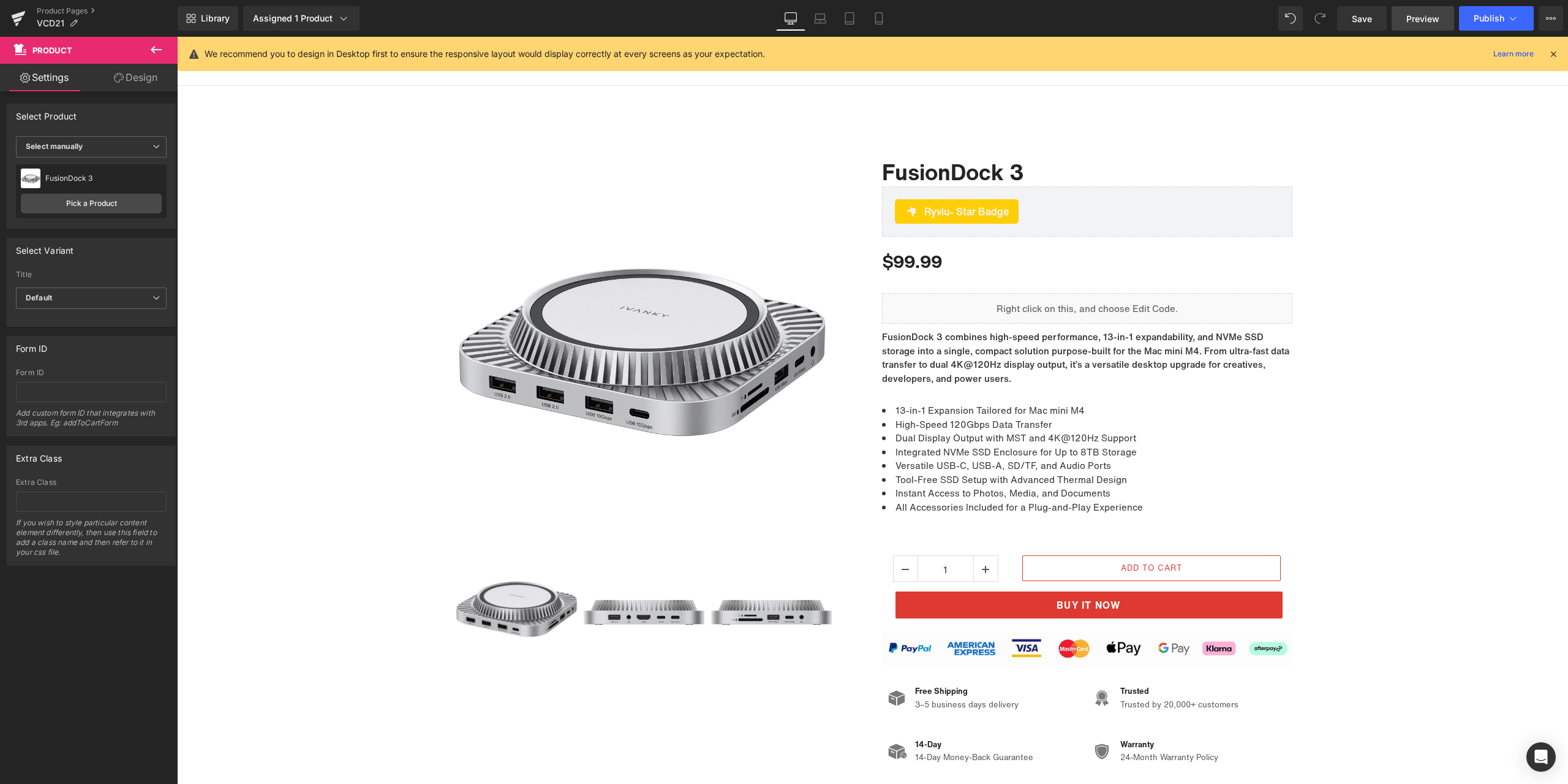
click at [1427, 22] on span "Preview" at bounding box center [1423, 18] width 33 height 13
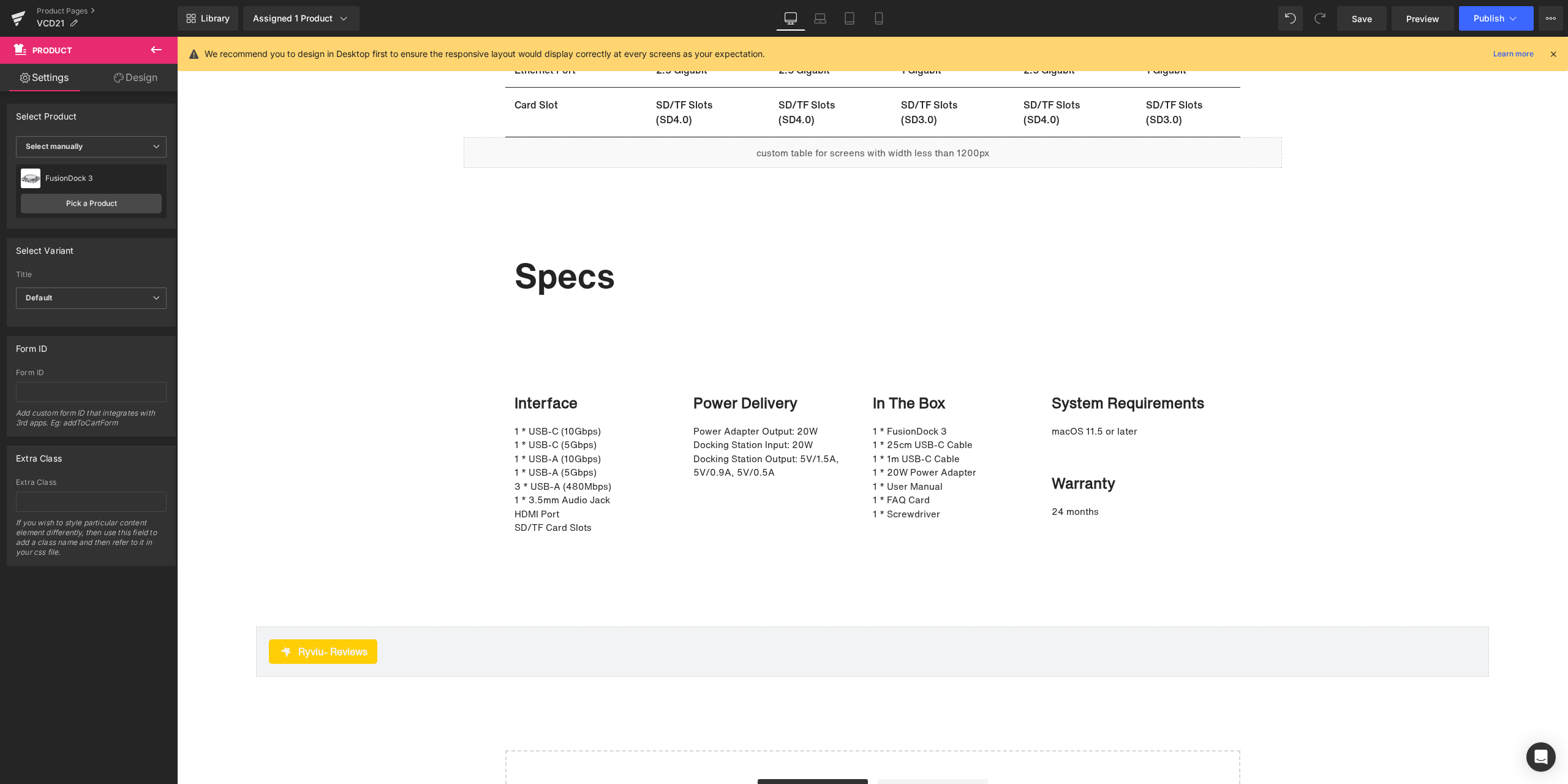
scroll to position [8324, 0]
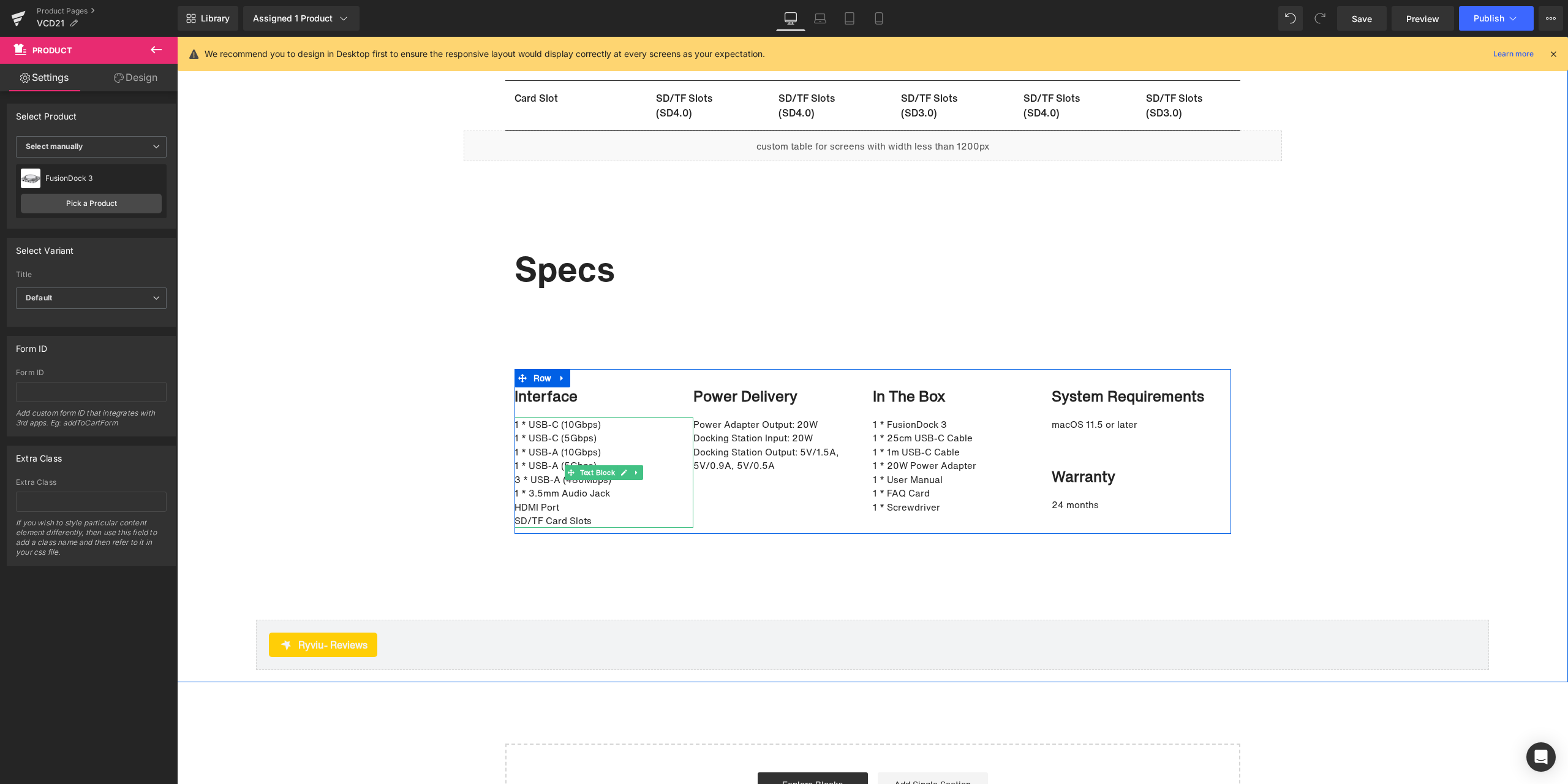
click at [560, 427] on p "1 * USB-C (10Gbps)" at bounding box center [598, 424] width 167 height 14
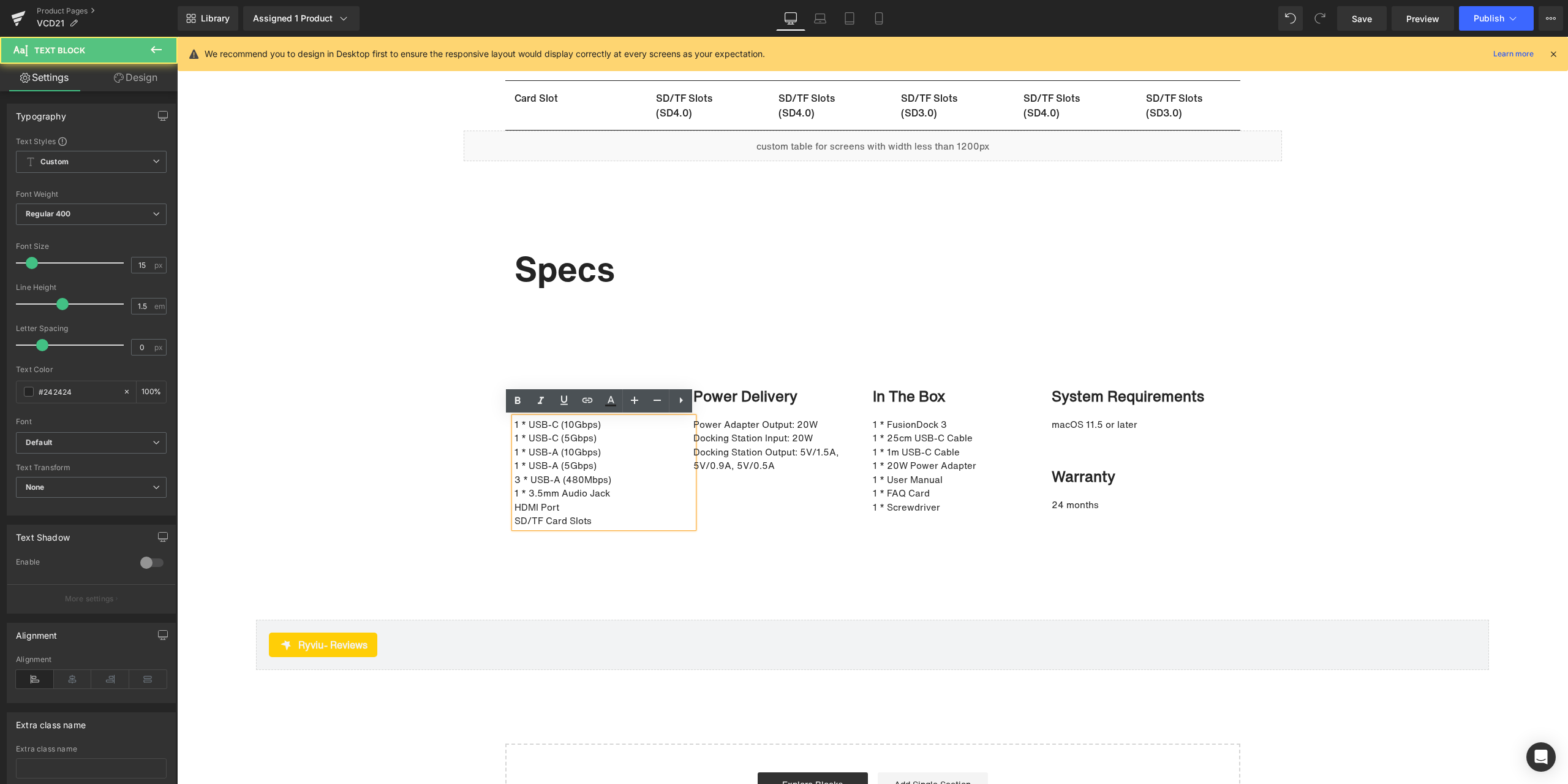
click at [568, 423] on p "1 * USB-C (10Gbps)" at bounding box center [598, 424] width 167 height 14
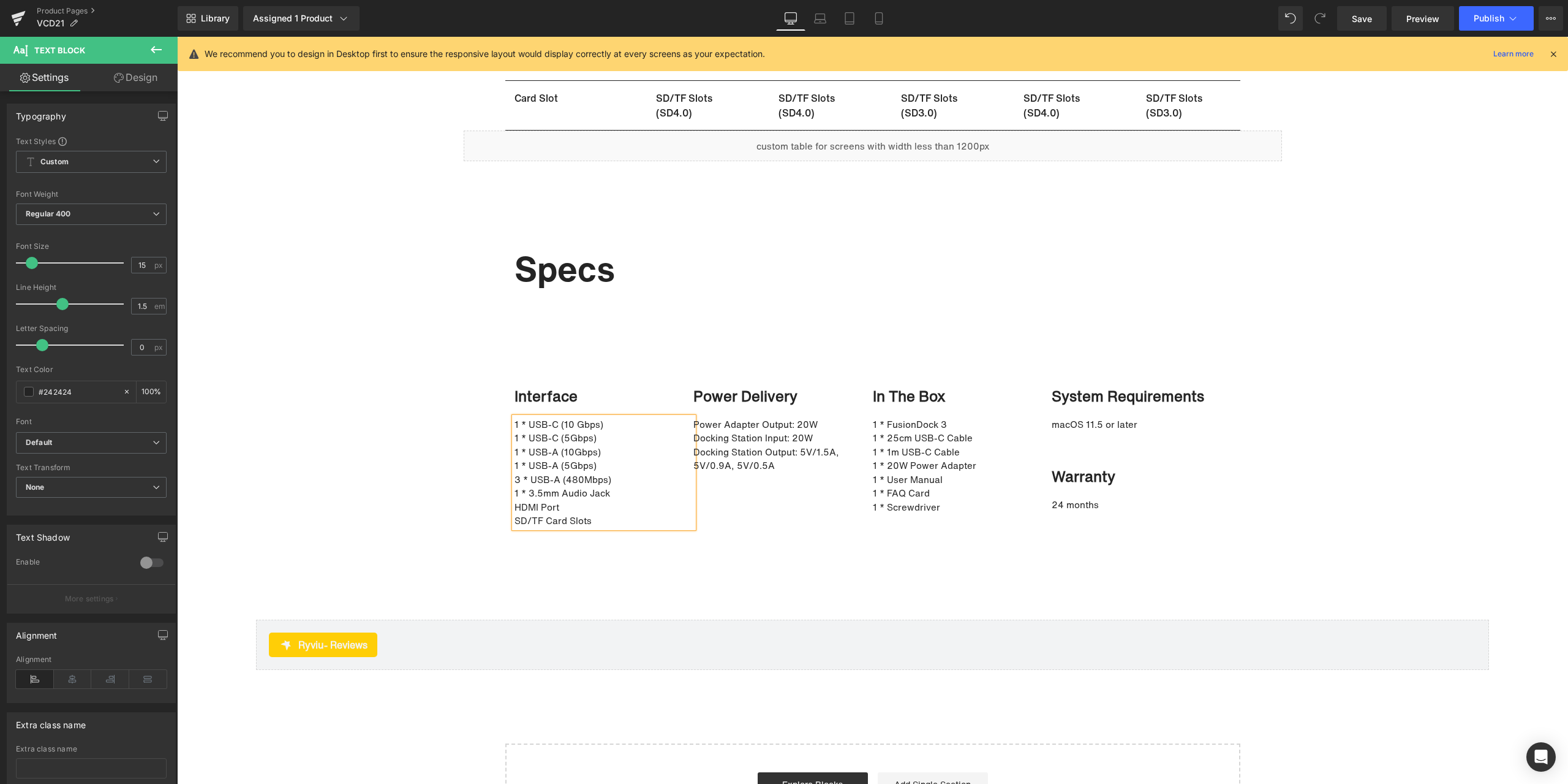
click at [565, 439] on p "1 * USB-C (5Gbps)" at bounding box center [598, 437] width 167 height 14
click at [572, 453] on p "1 * USB-A (10Gbps)" at bounding box center [598, 452] width 167 height 14
click at [566, 465] on p "1 * USB-A (5Gbps)" at bounding box center [598, 465] width 167 height 14
click at [577, 479] on p "3 * USB-A (480Mbps)" at bounding box center [598, 480] width 167 height 14
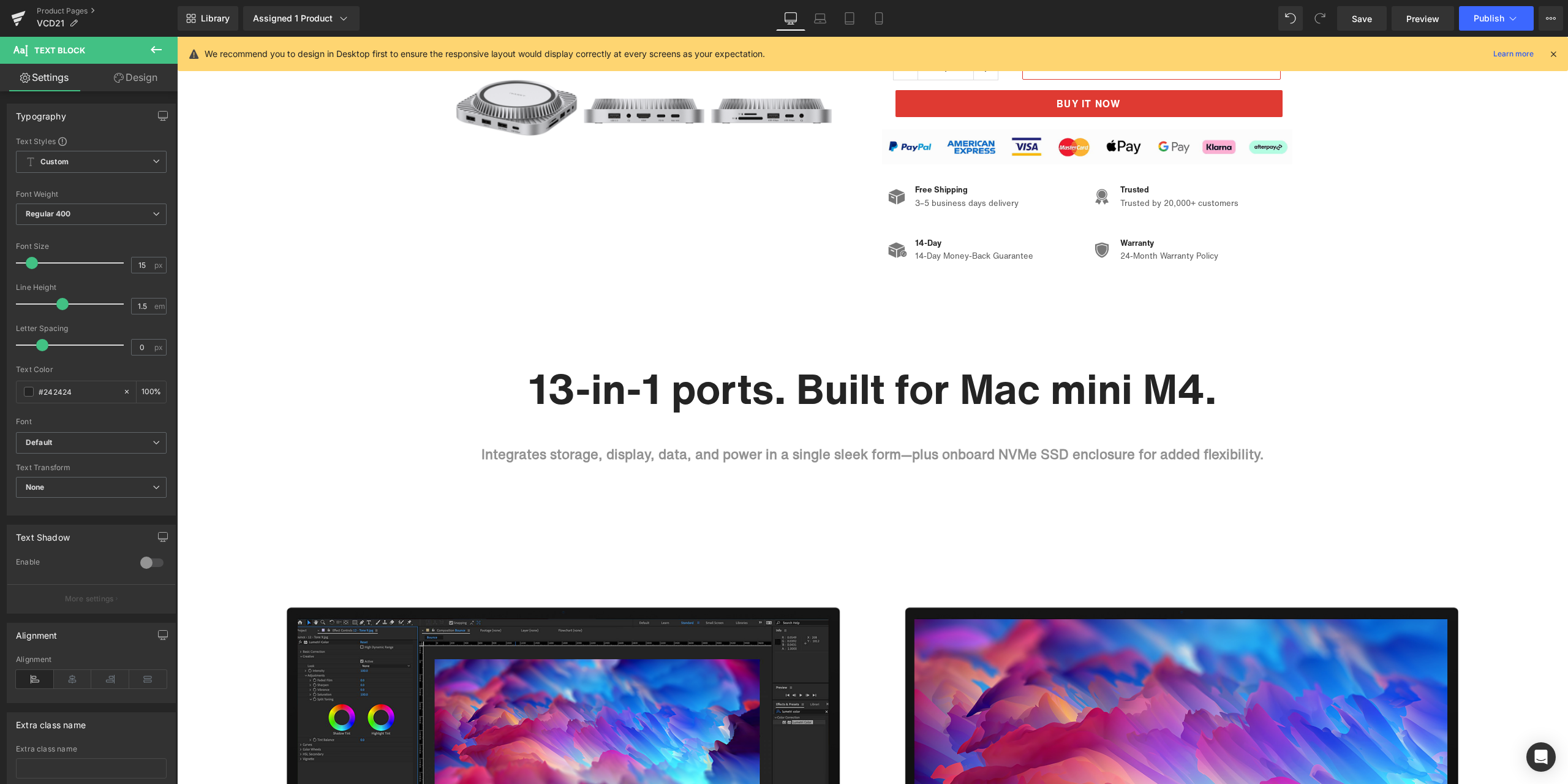
scroll to position [0, 0]
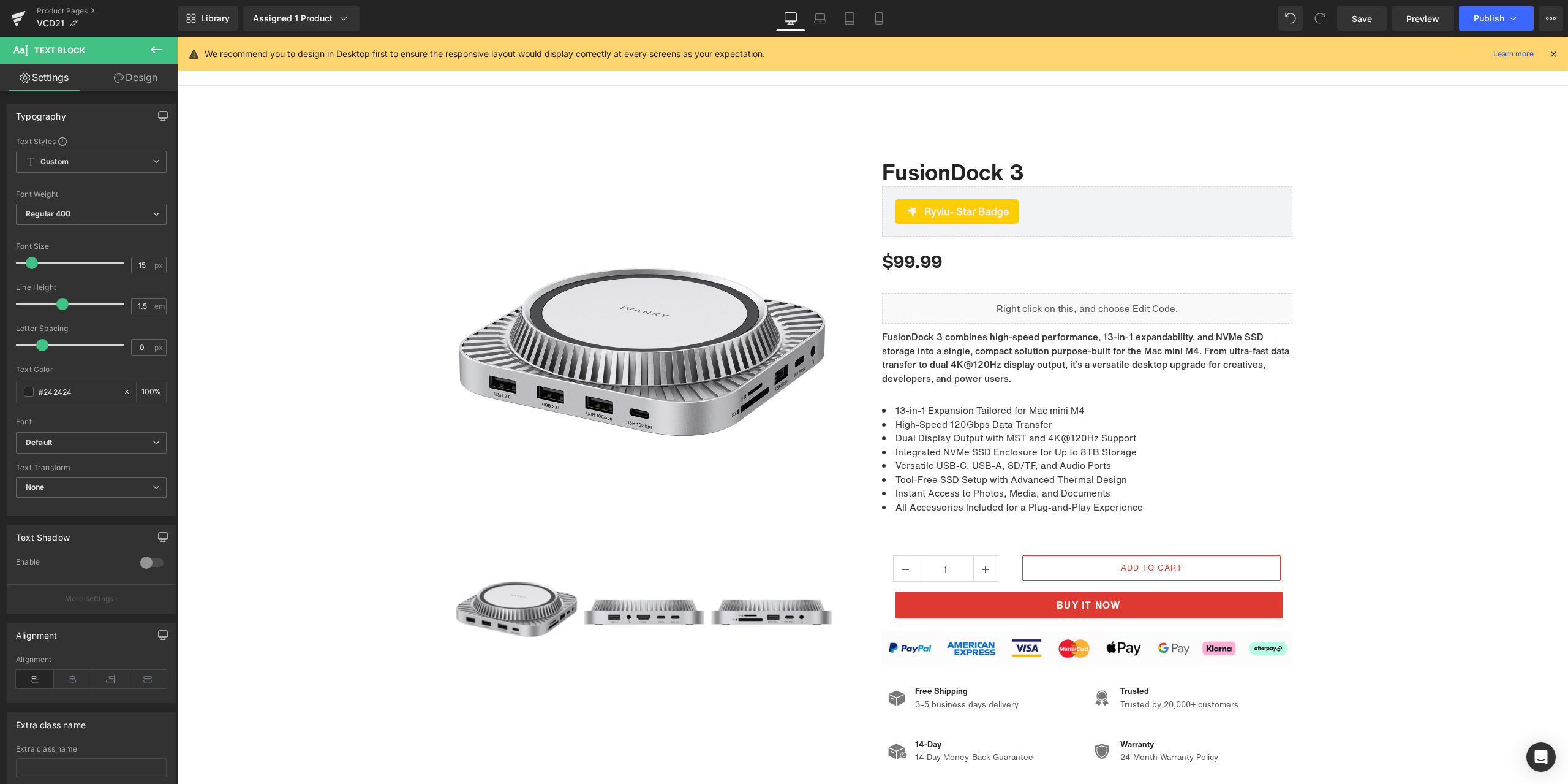
drag, startPoint x: 1563, startPoint y: 680, endPoint x: 1742, endPoint y: 107, distance: 600.3
click at [1360, 16] on span "Save" at bounding box center [1362, 18] width 20 height 13
click at [959, 423] on li "High-Speed 120Gbps Data Transfer" at bounding box center [1087, 424] width 411 height 14
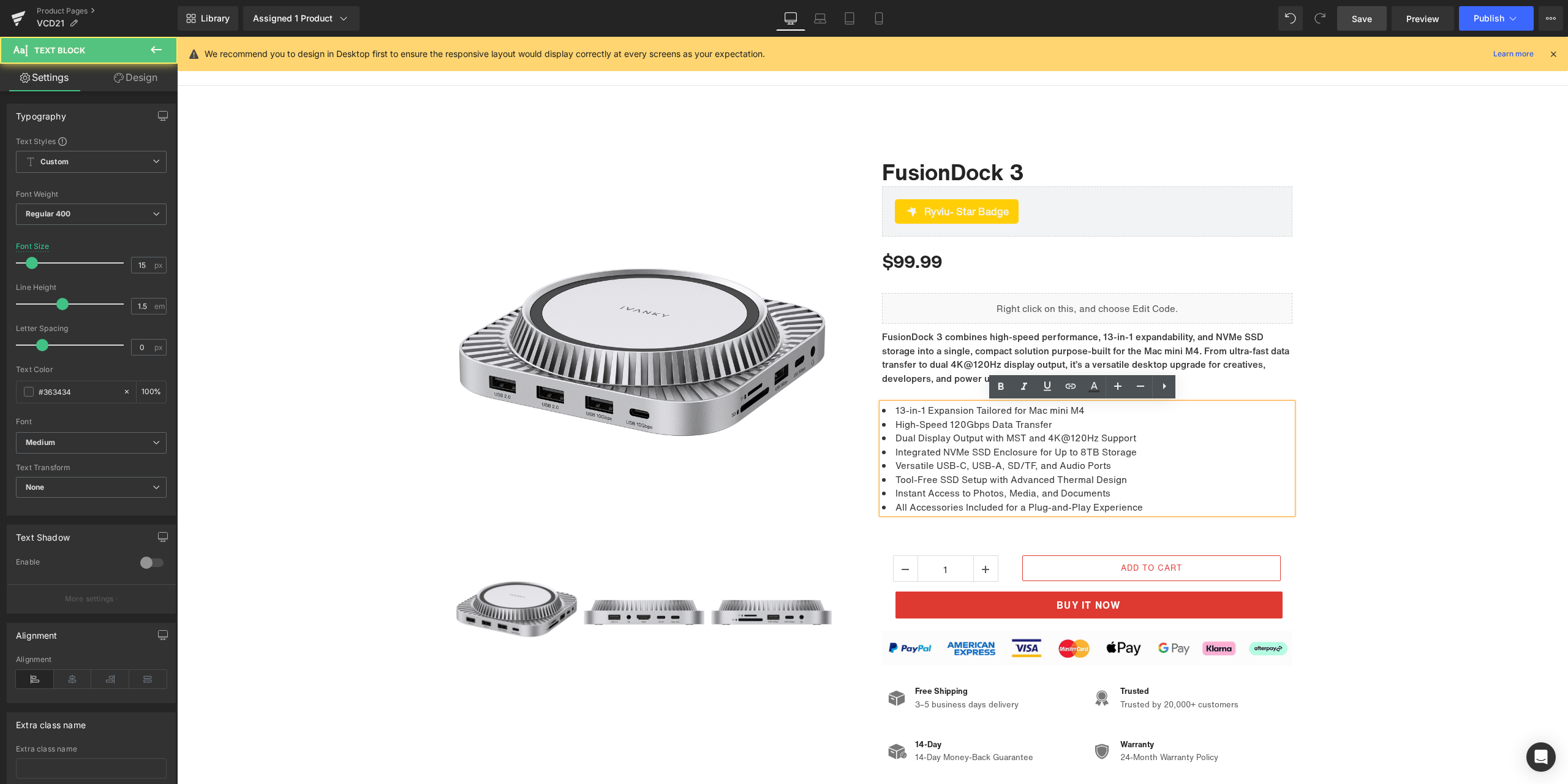
click at [955, 423] on li "High-Speed 120Gbps Data Transfer" at bounding box center [1087, 424] width 411 height 14
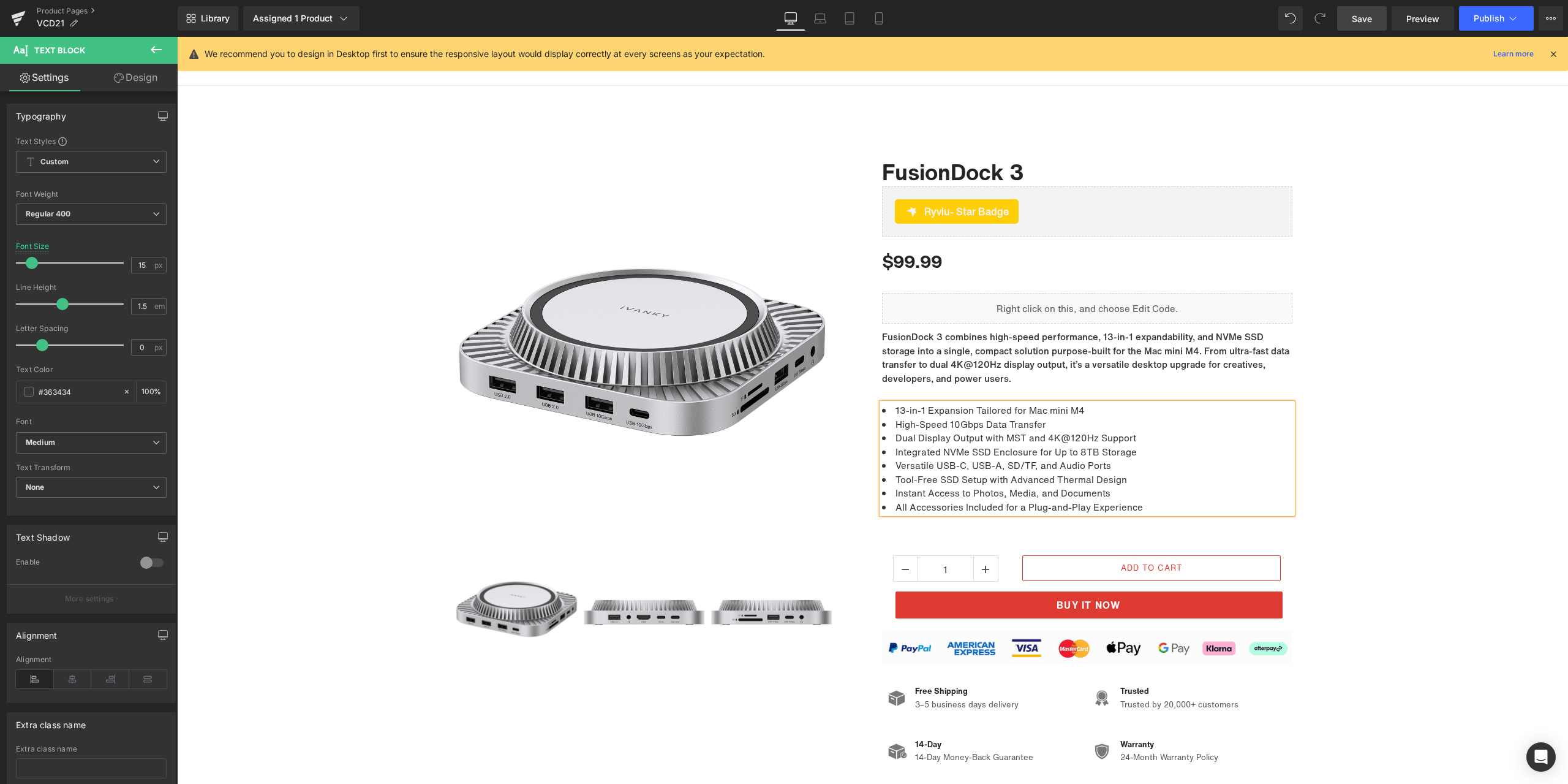
click at [1415, 375] on div "Sale Off (P) Image ‹" at bounding box center [872, 454] width 1391 height 638
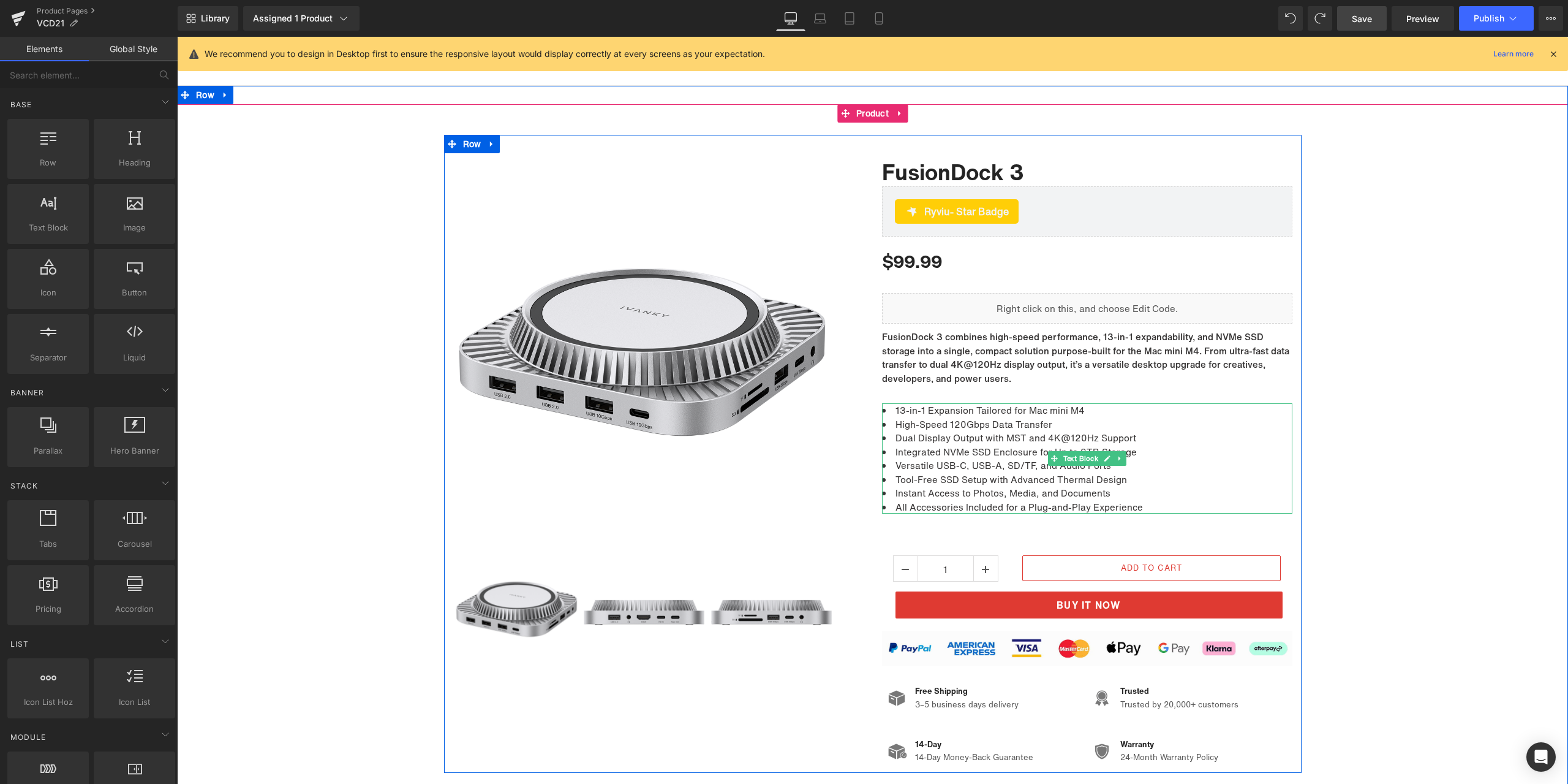
click at [953, 424] on li "High-Speed 120Gbps Data Transfer" at bounding box center [1087, 424] width 411 height 14
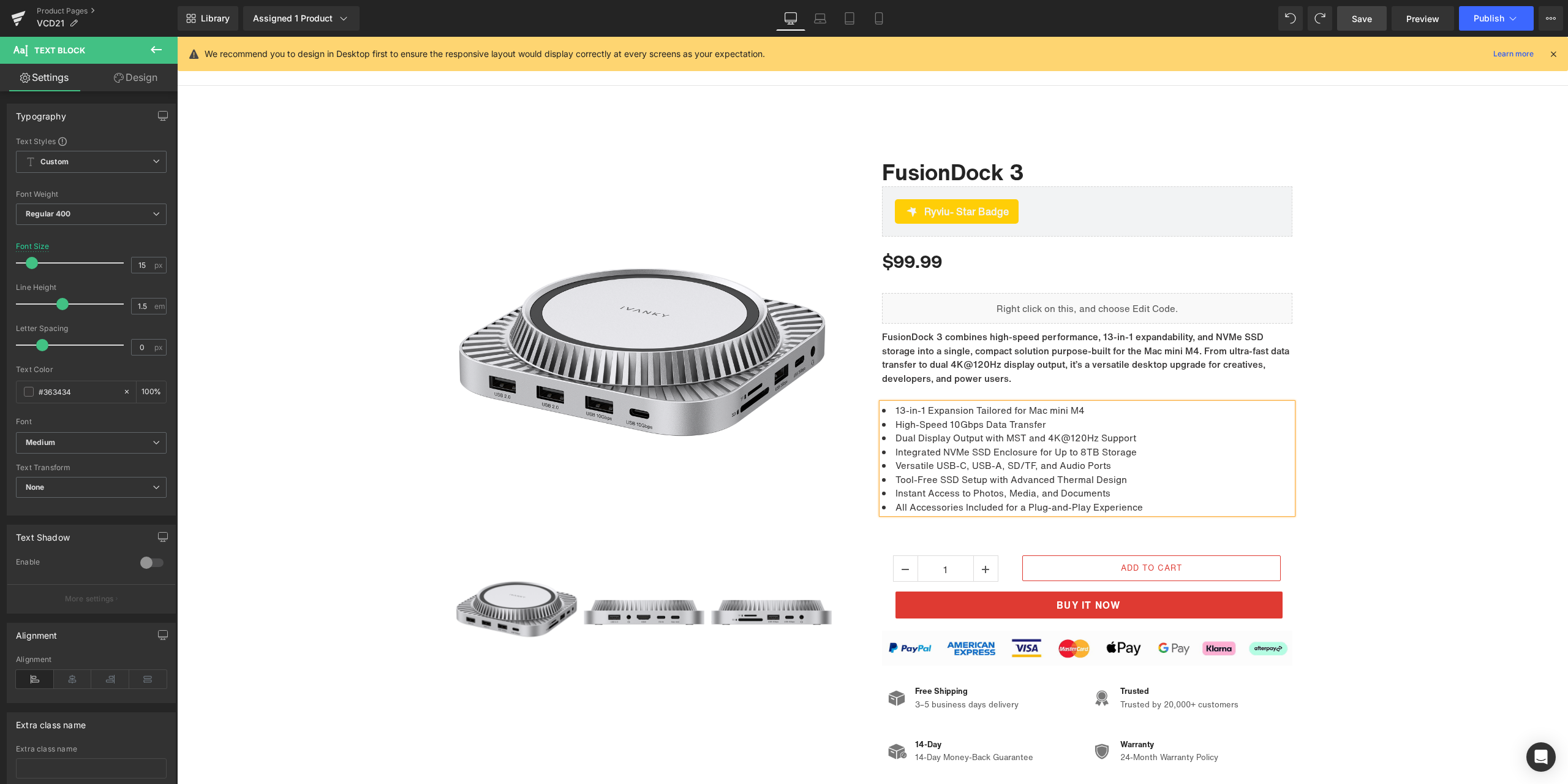
click at [1437, 425] on div "Sale Off (P) Image ‹" at bounding box center [872, 454] width 1391 height 638
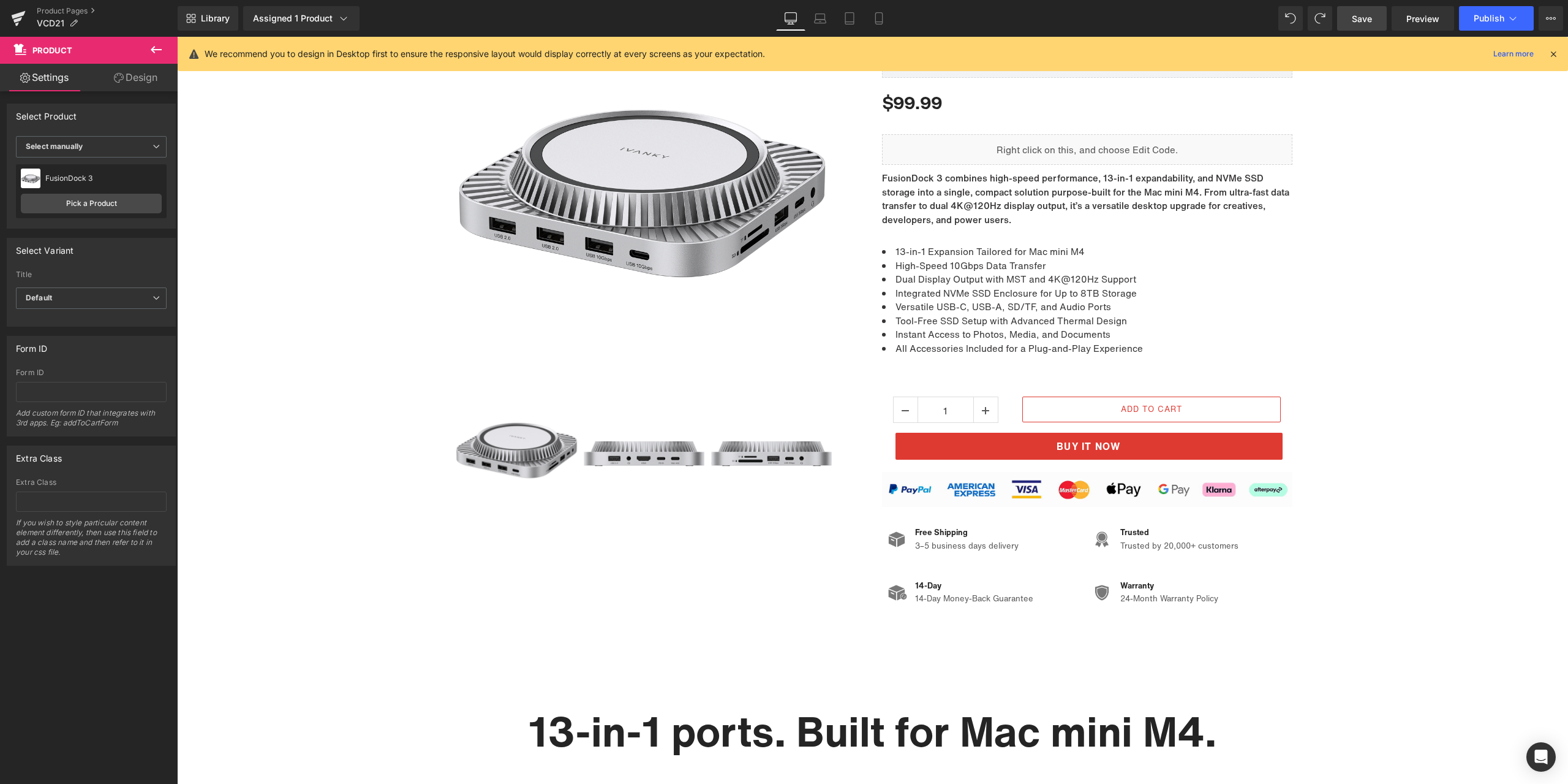
scroll to position [119, 0]
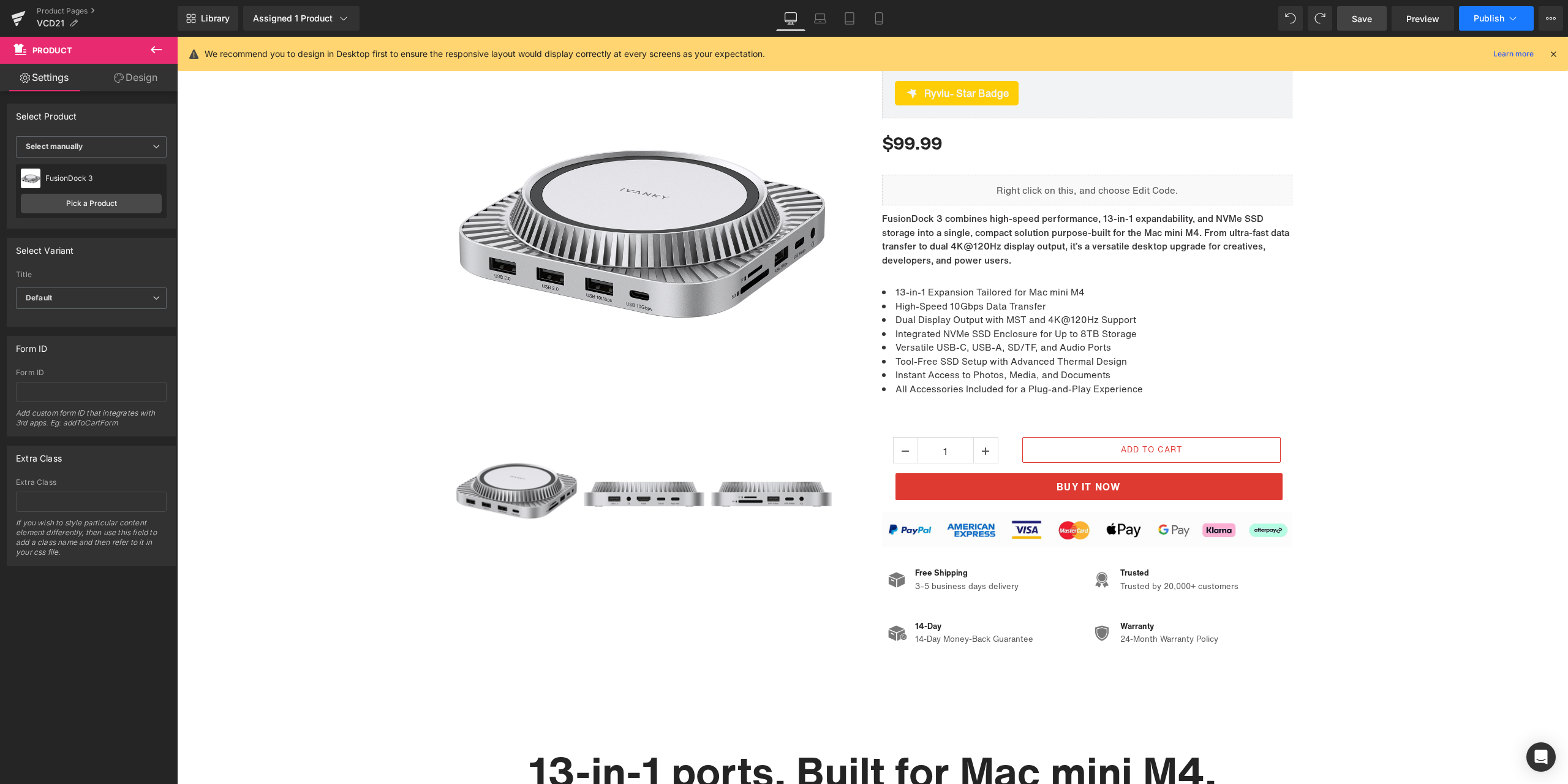
click at [1480, 24] on button "Publish" at bounding box center [1497, 18] width 75 height 25
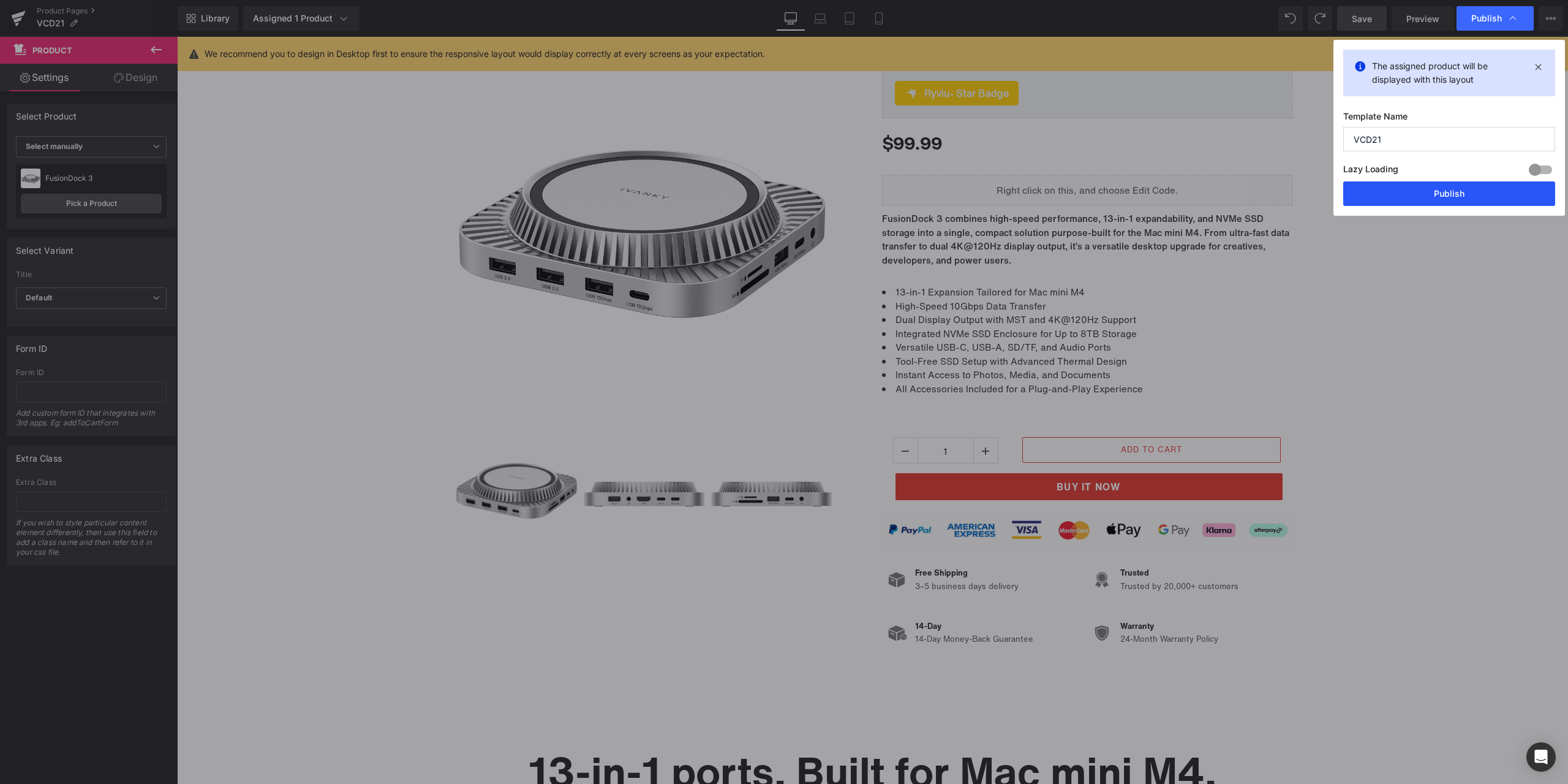
drag, startPoint x: 1448, startPoint y: 192, endPoint x: 1253, endPoint y: 180, distance: 195.4
click at [1448, 192] on button "Publish" at bounding box center [1449, 193] width 212 height 25
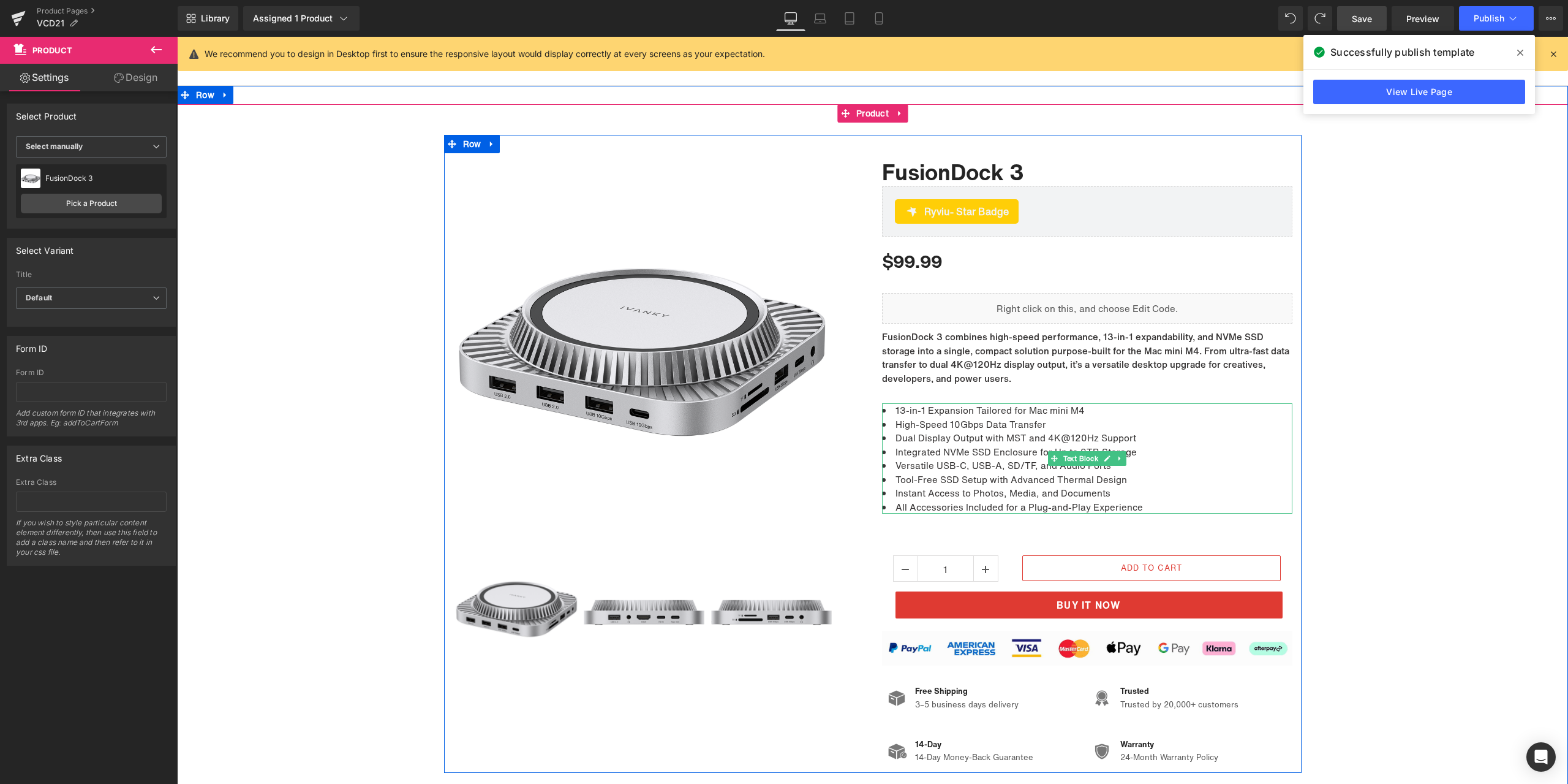
click at [953, 420] on li "High-Speed 10Gbps Data Transfer" at bounding box center [1087, 424] width 411 height 14
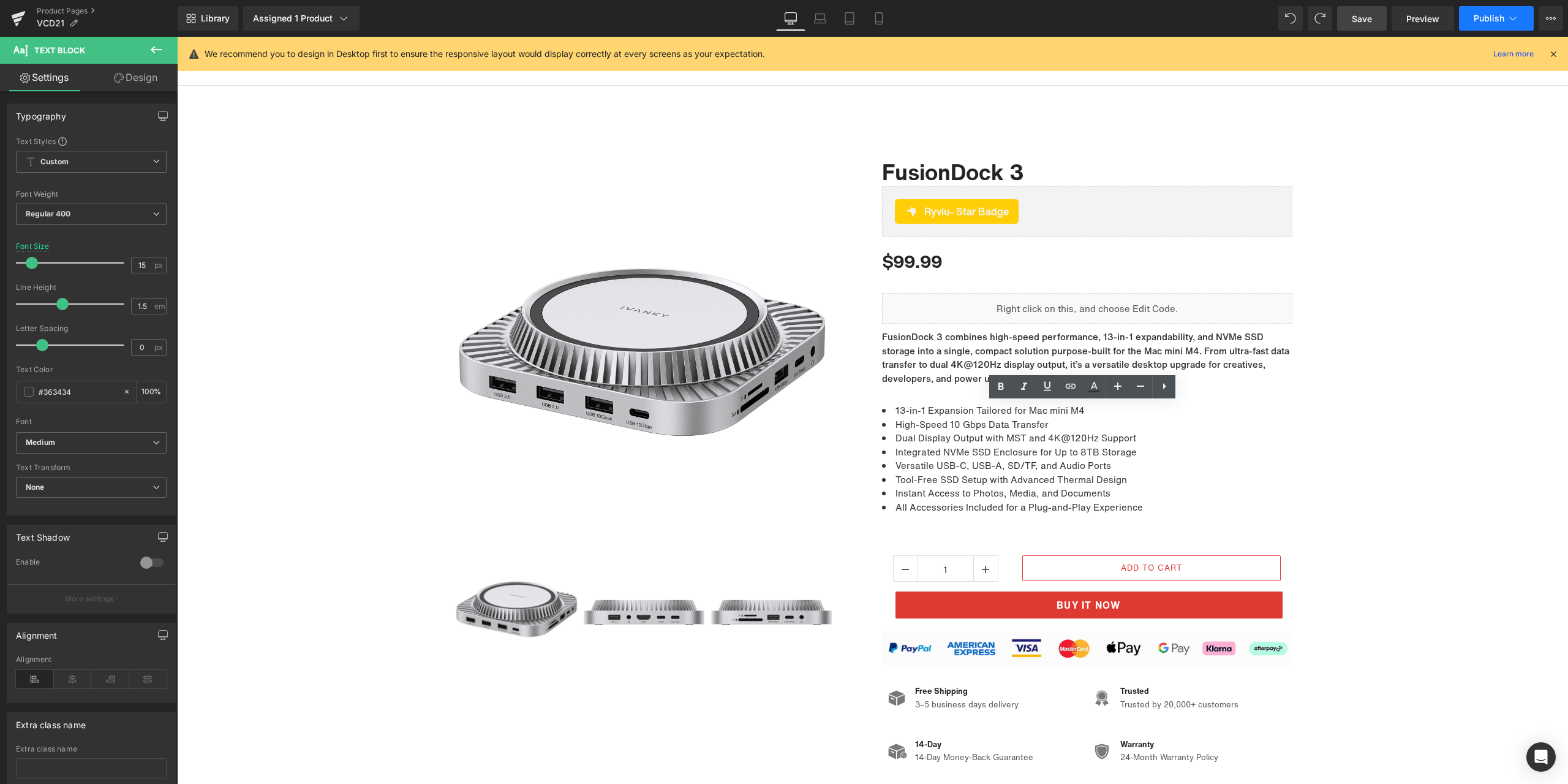
click at [1485, 15] on span "Publish" at bounding box center [1489, 18] width 31 height 10
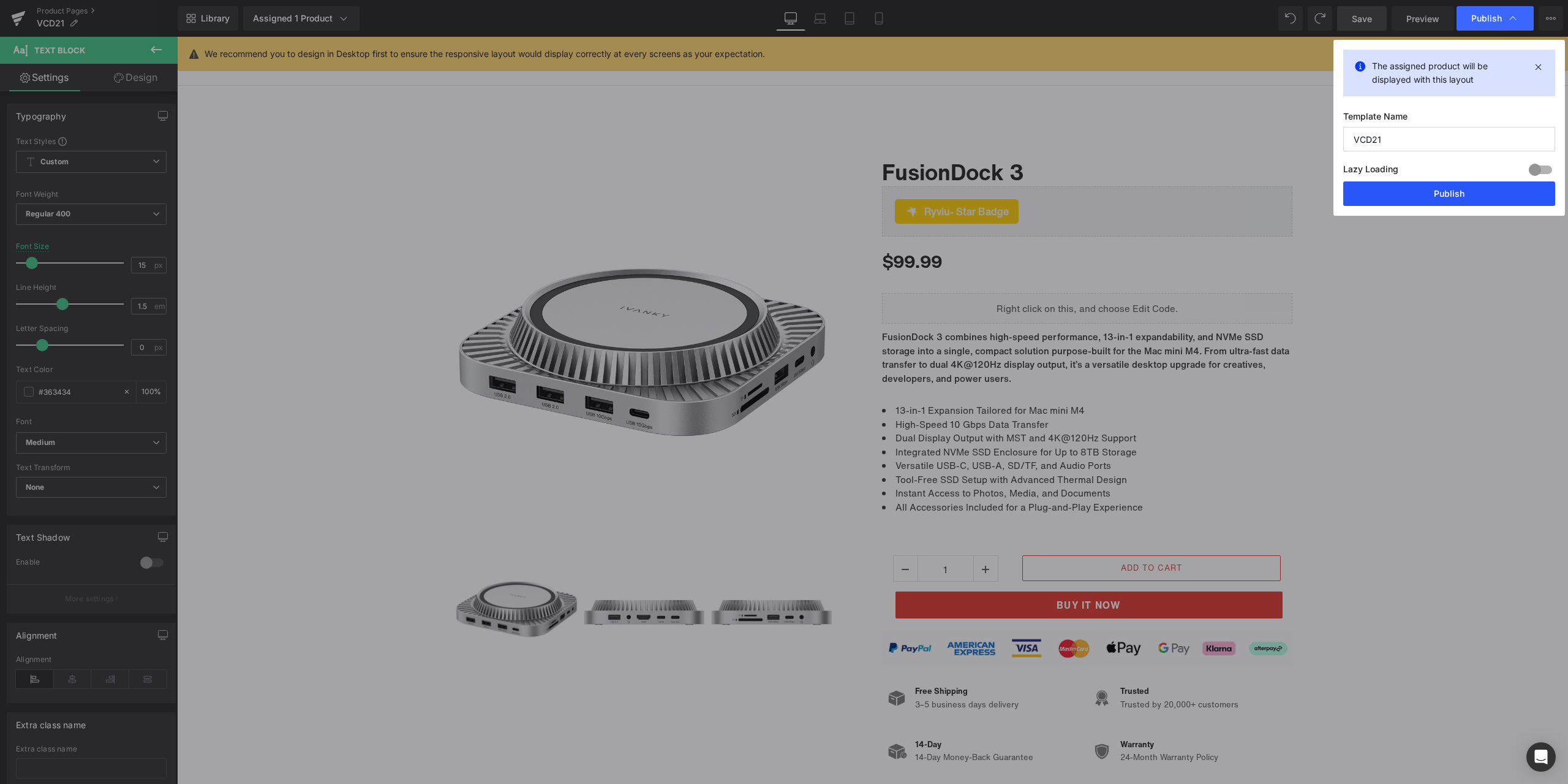
click at [1452, 185] on button "Publish" at bounding box center [1449, 193] width 212 height 25
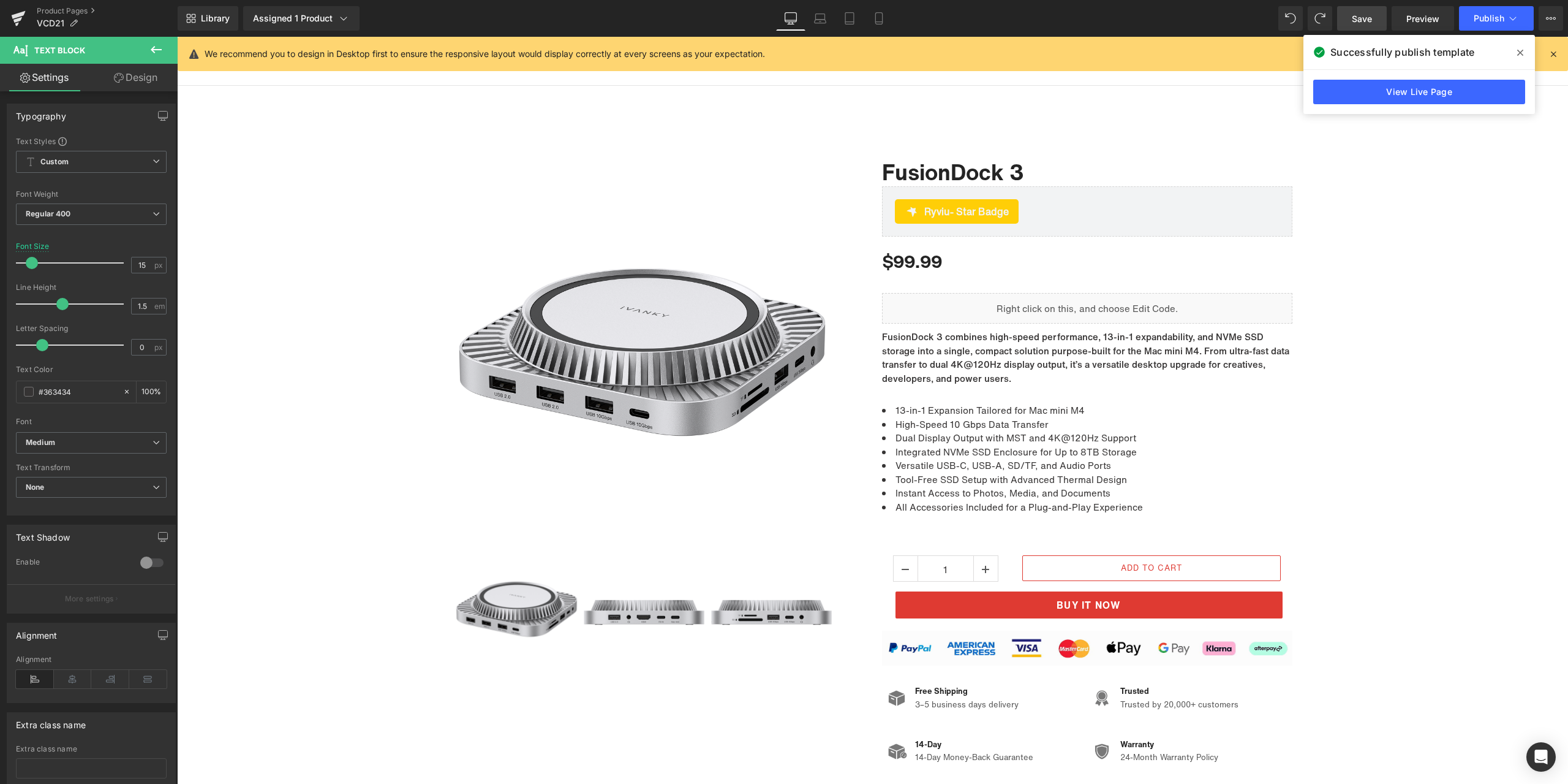
click at [1521, 52] on icon at bounding box center [1520, 52] width 6 height 6
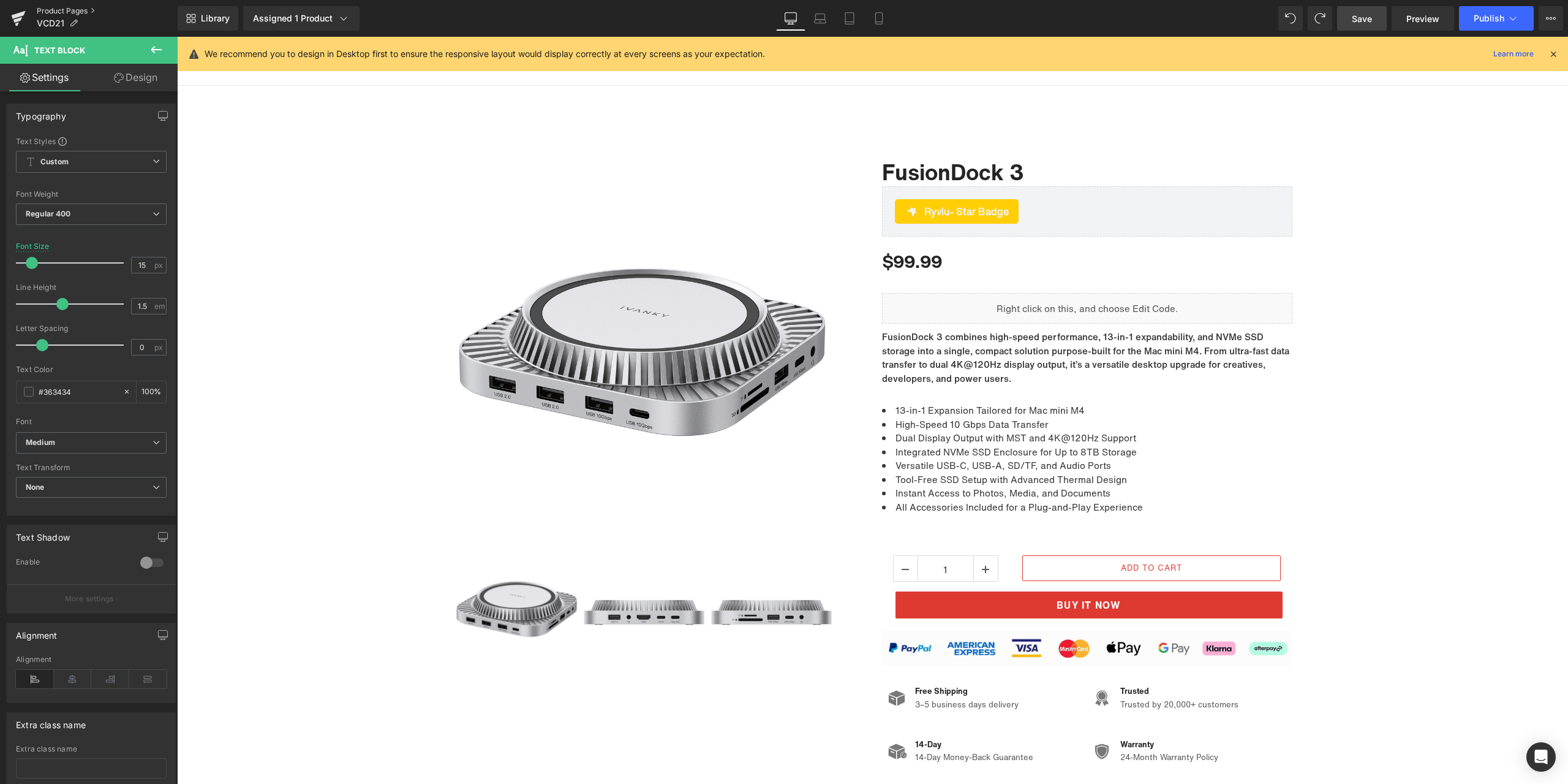
click at [78, 9] on link "Product Pages" at bounding box center [107, 11] width 141 height 10
